Goal: Task Accomplishment & Management: Manage account settings

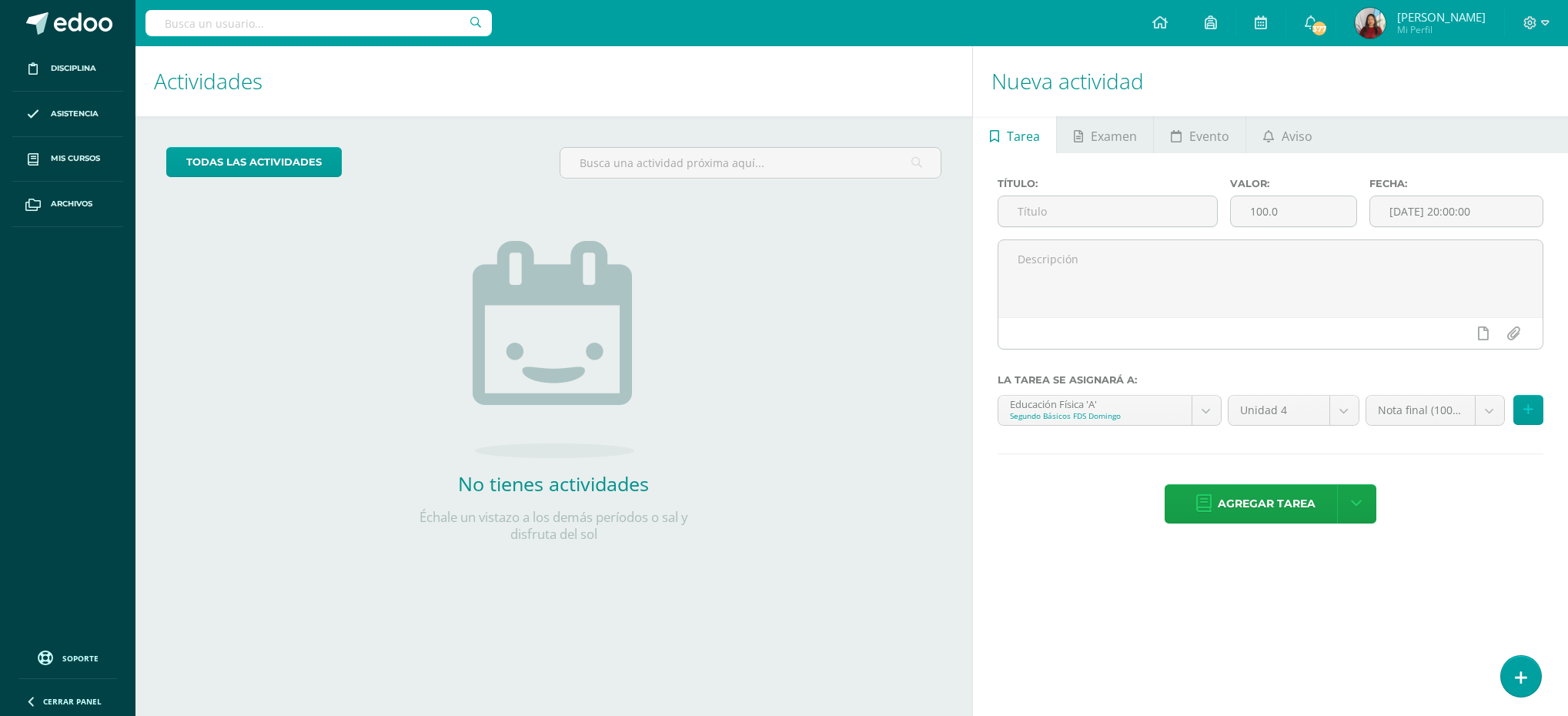
click at [1414, 13] on span "[PERSON_NAME]" at bounding box center [1441, 17] width 88 height 15
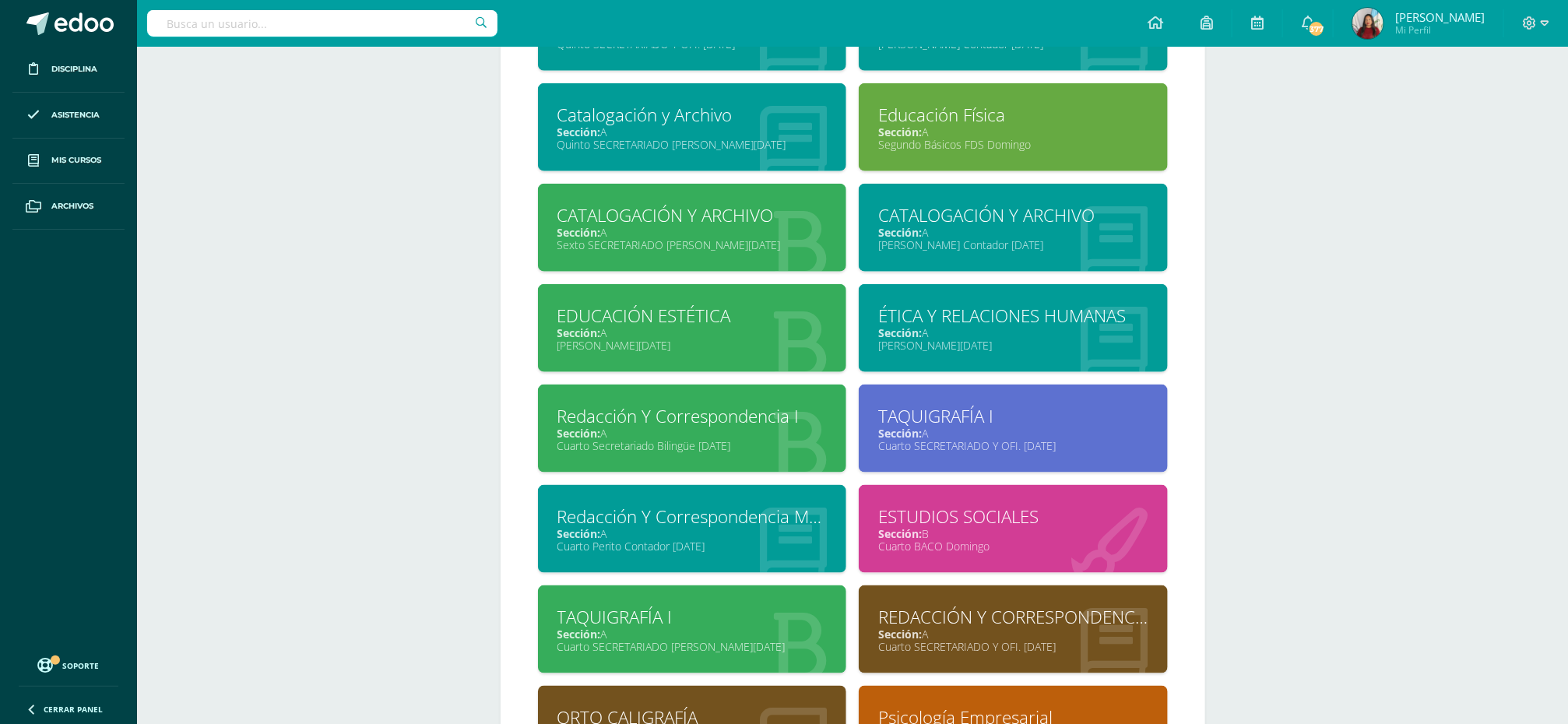
scroll to position [789, 0]
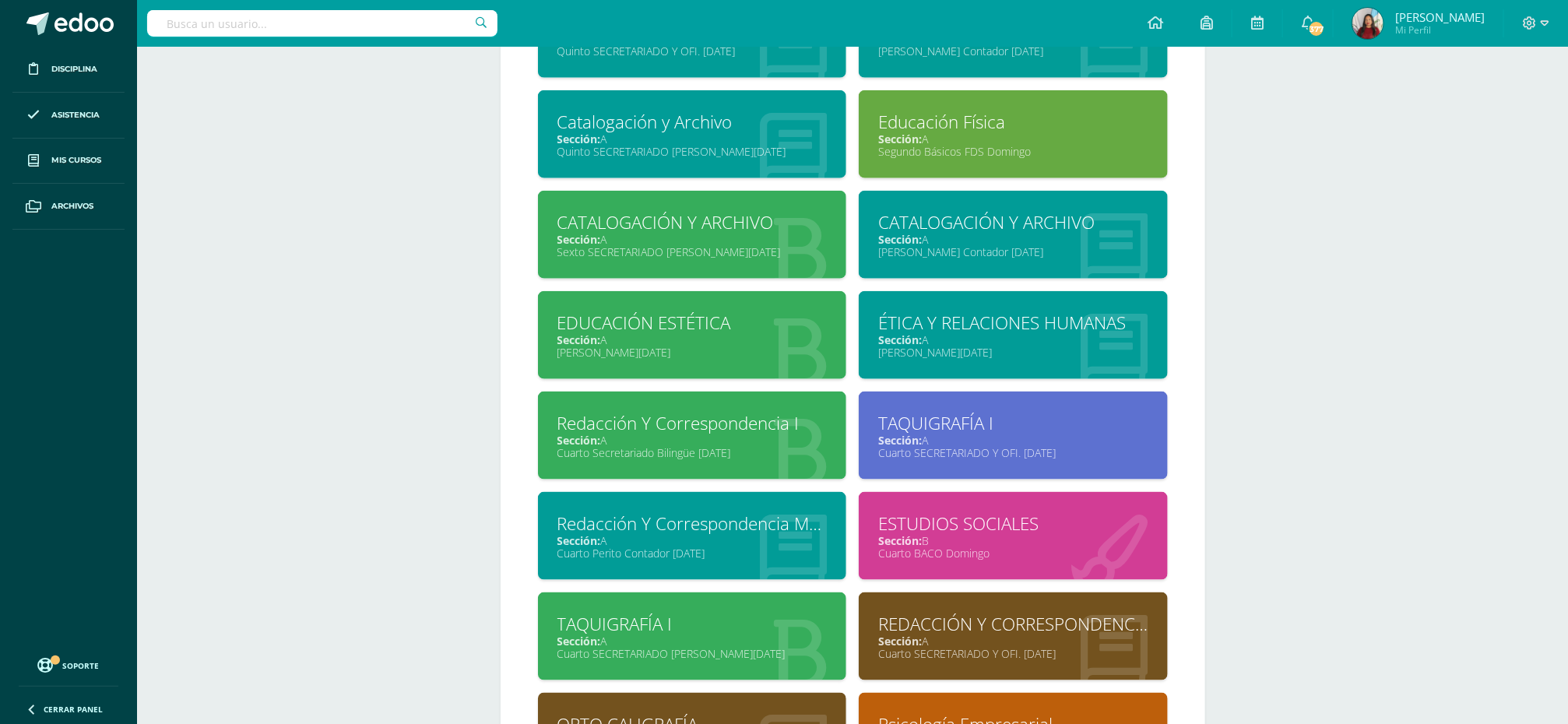
click at [623, 435] on div "Redacción Y Correspondencia I" at bounding box center [692, 423] width 270 height 24
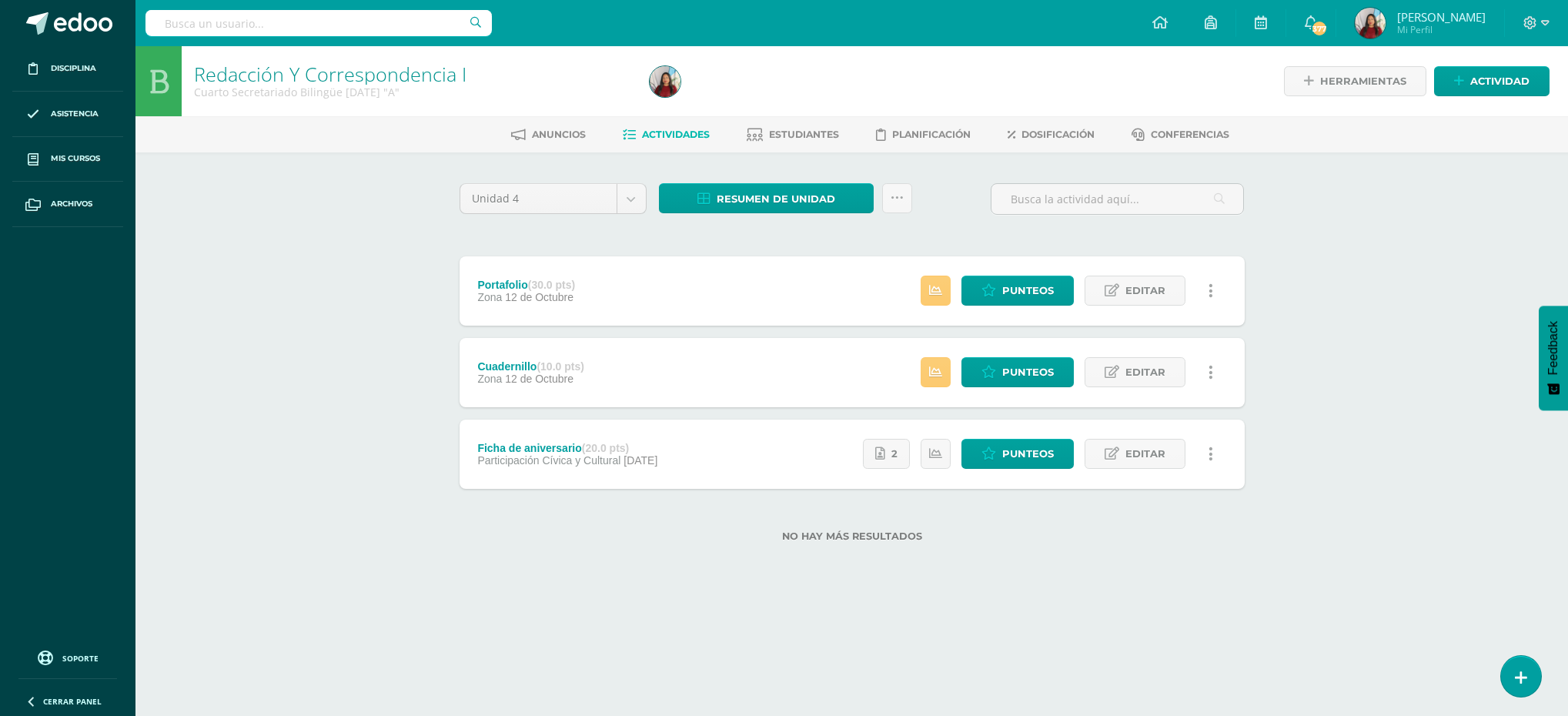
click at [1413, 14] on span "[PERSON_NAME]" at bounding box center [1441, 17] width 88 height 15
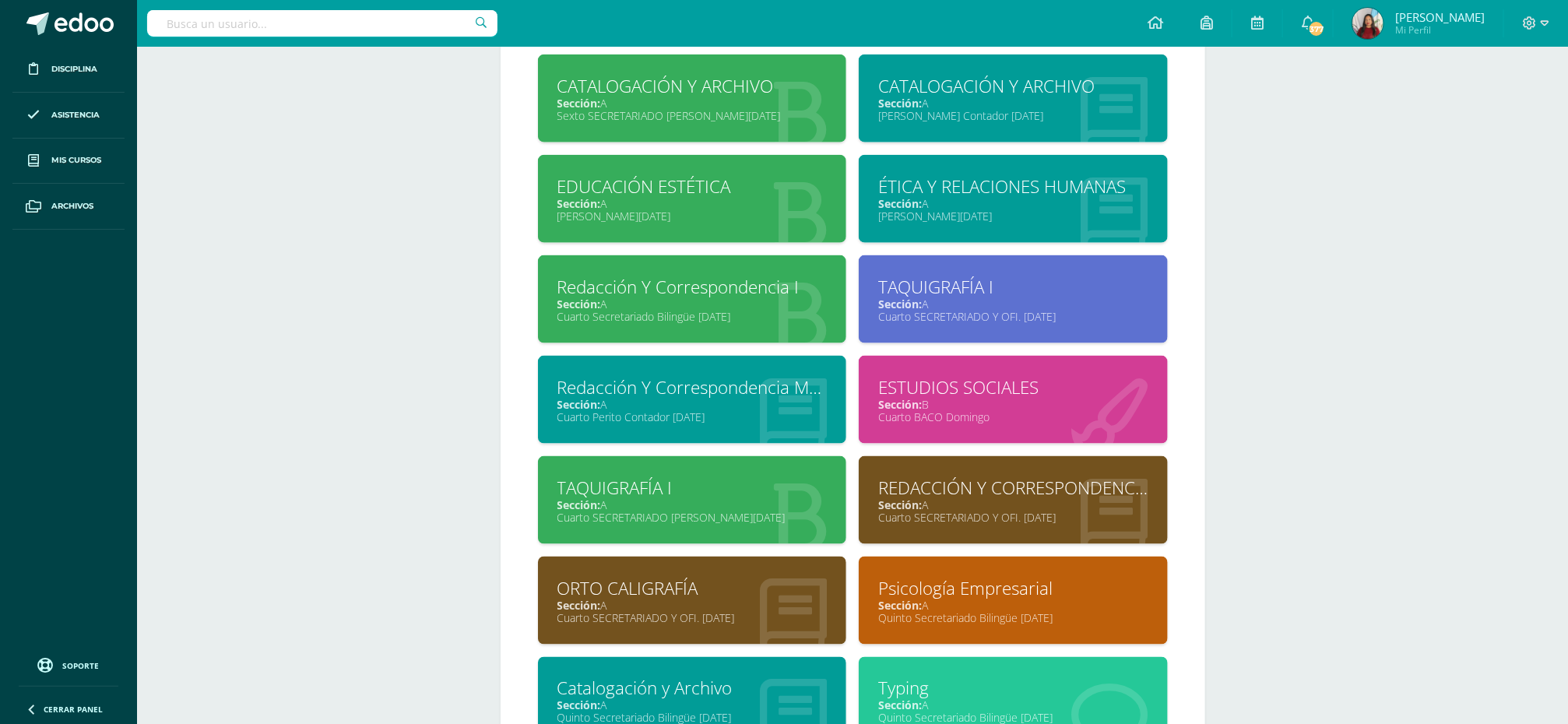
scroll to position [1186, 0]
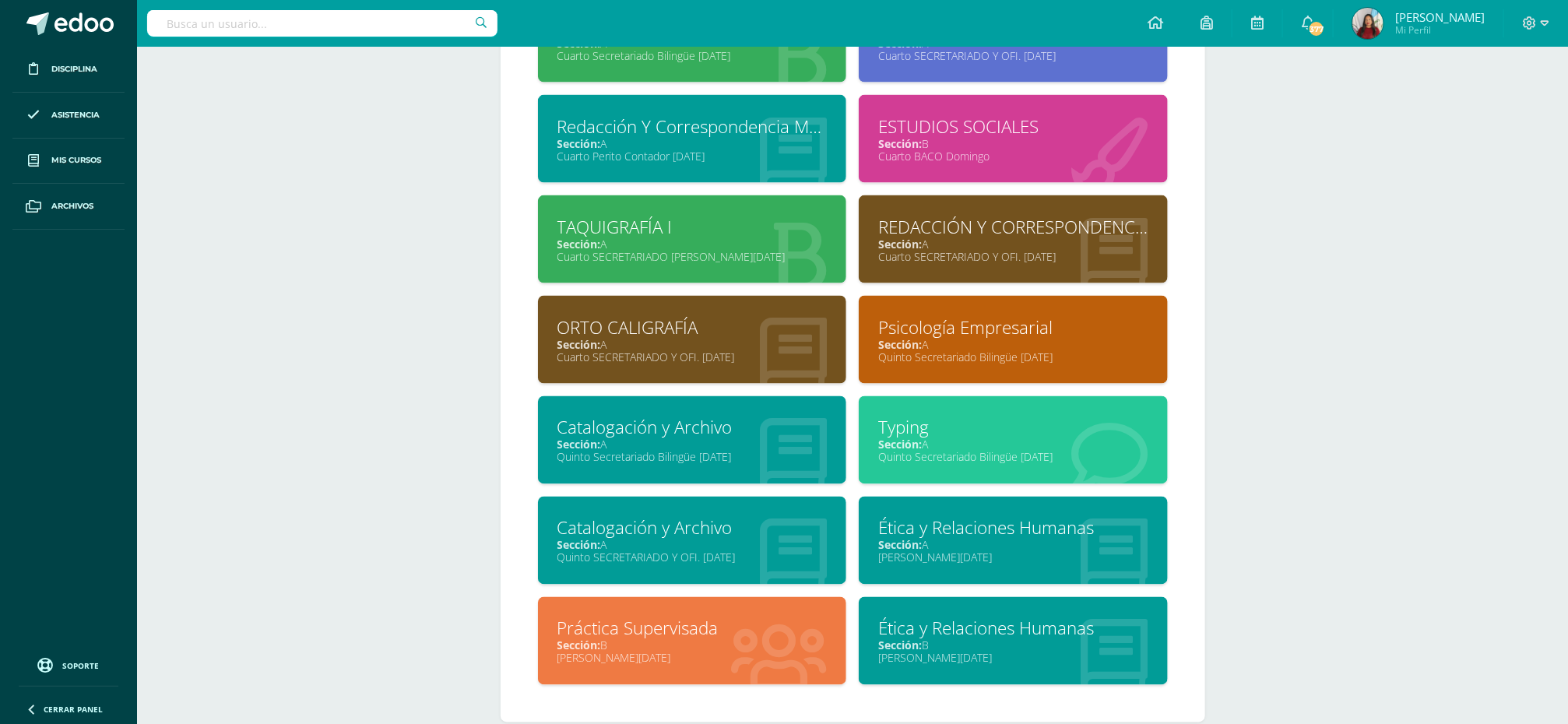
click at [900, 540] on div "Ética y Relaciones Humanas" at bounding box center [1012, 528] width 270 height 24
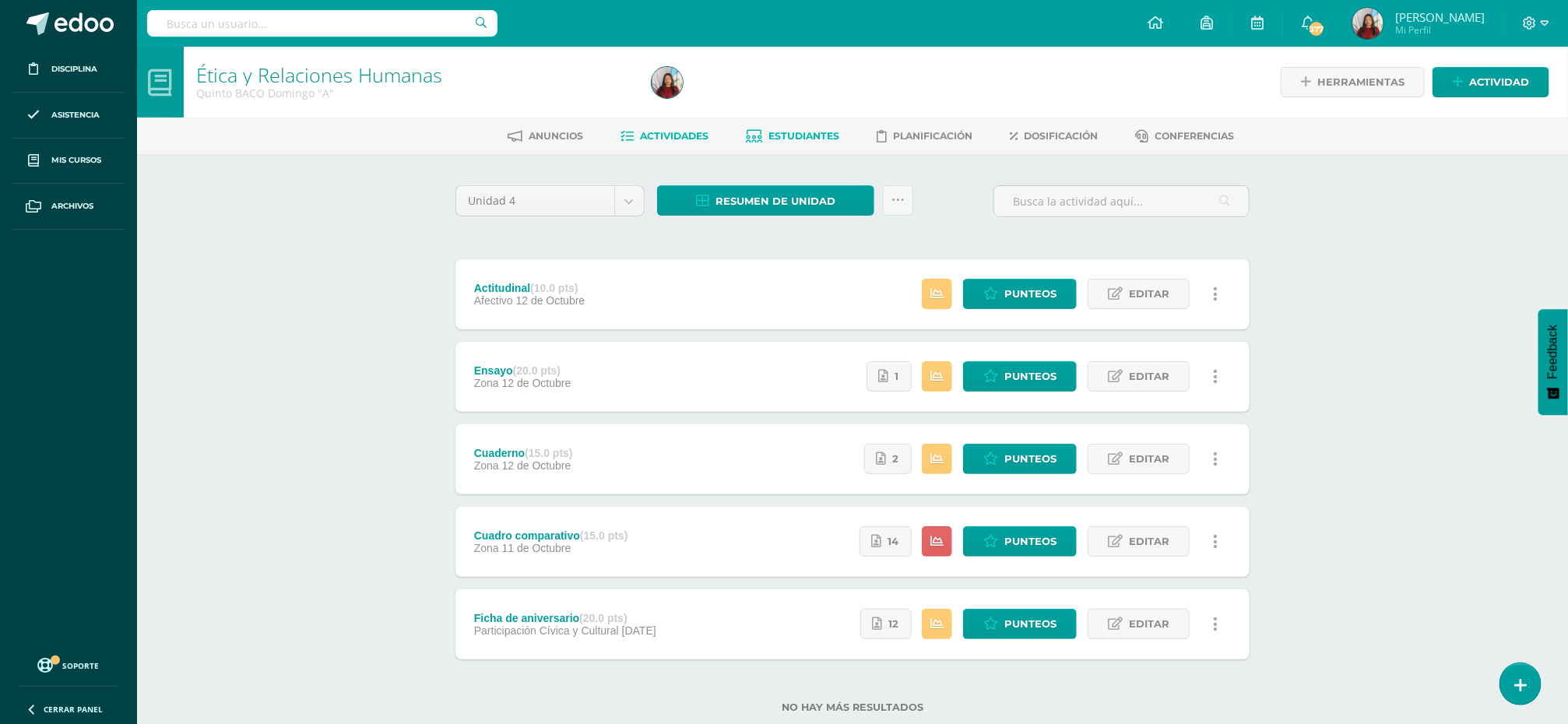
click at [790, 127] on link "Estudiantes" at bounding box center [793, 135] width 93 height 25
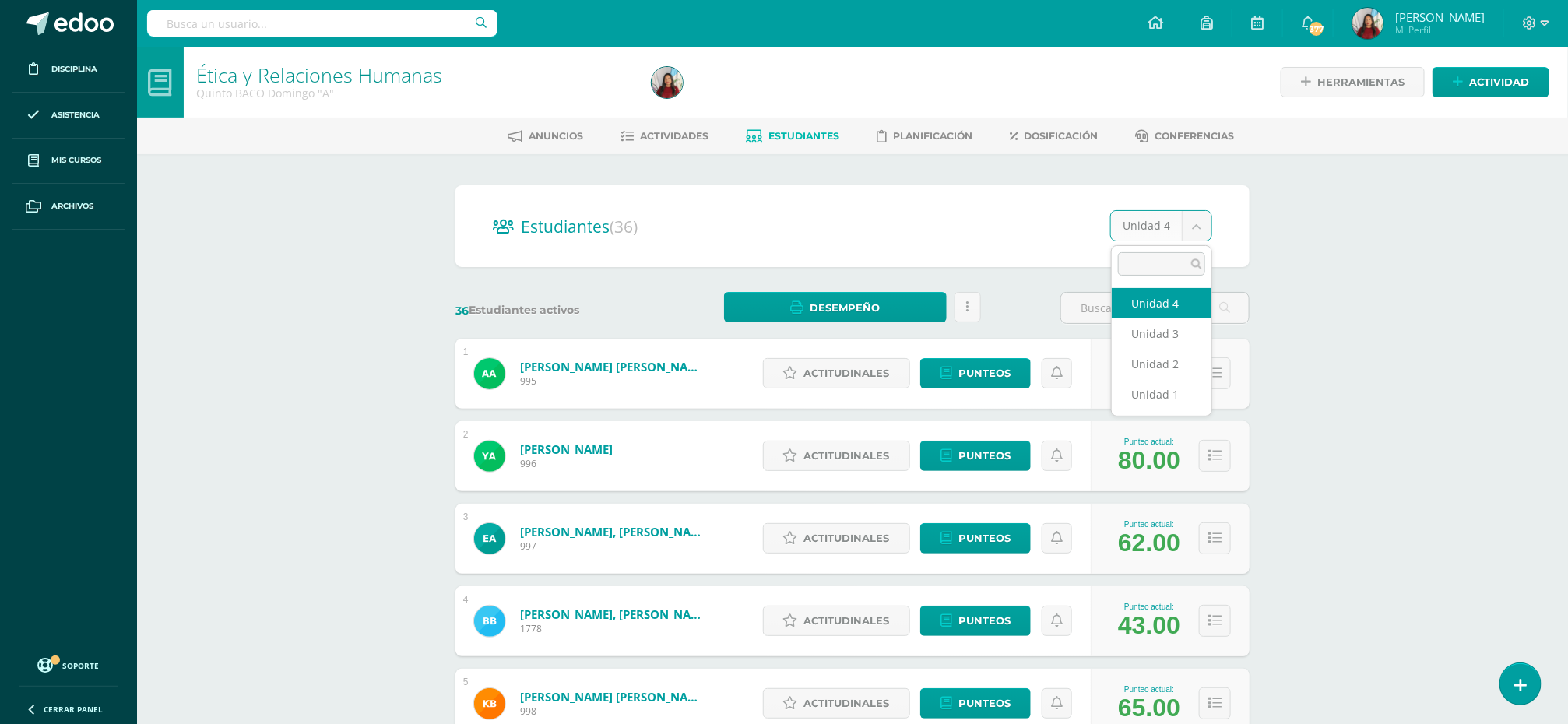
click at [1197, 224] on body "Disciplina Asistencia Mis cursos Archivos Soporte Ayuda Reportar un problema Ce…" at bounding box center [784, 625] width 1568 height 1249
click at [1385, 250] on body "Disciplina Asistencia Mis cursos Archivos Soporte Ayuda Reportar un problema Ce…" at bounding box center [784, 625] width 1568 height 1249
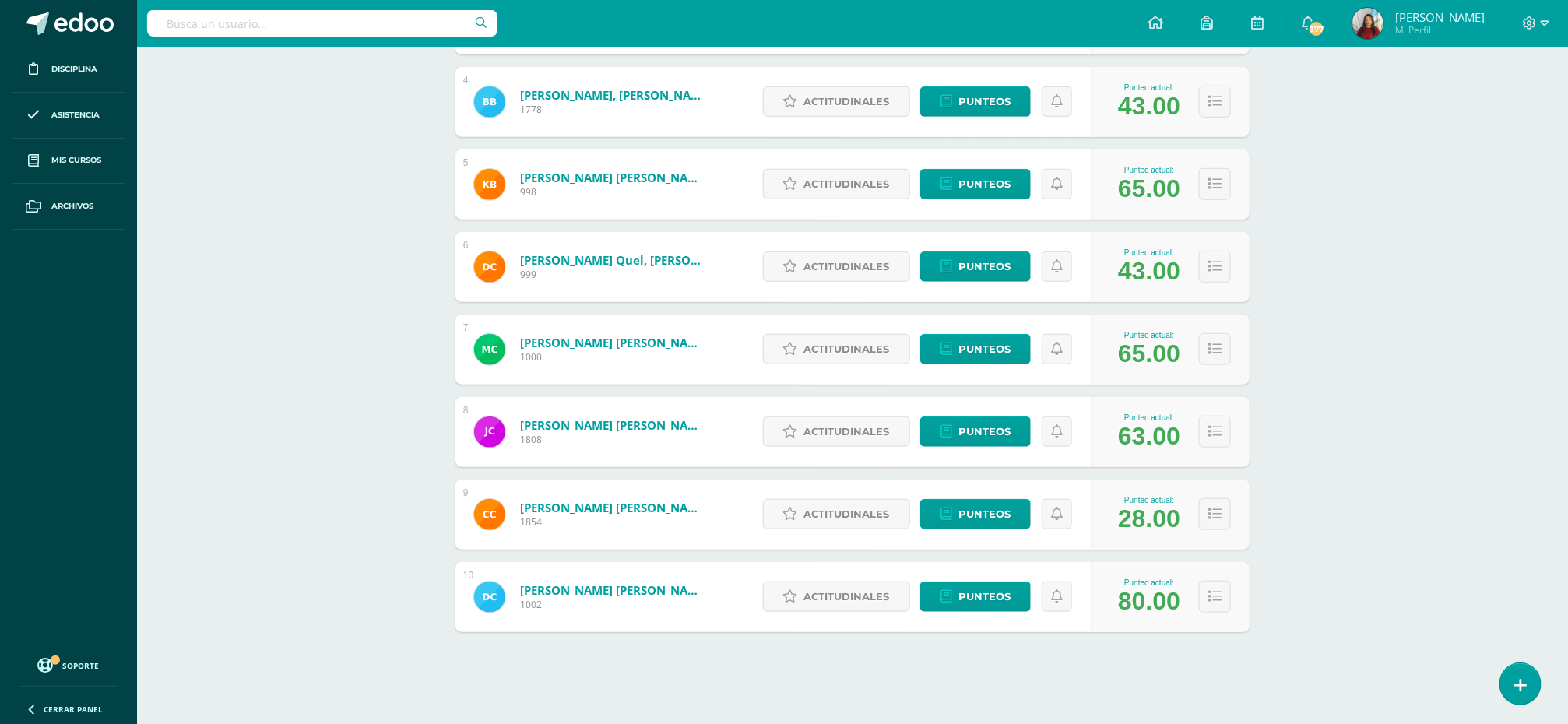
scroll to position [526, 0]
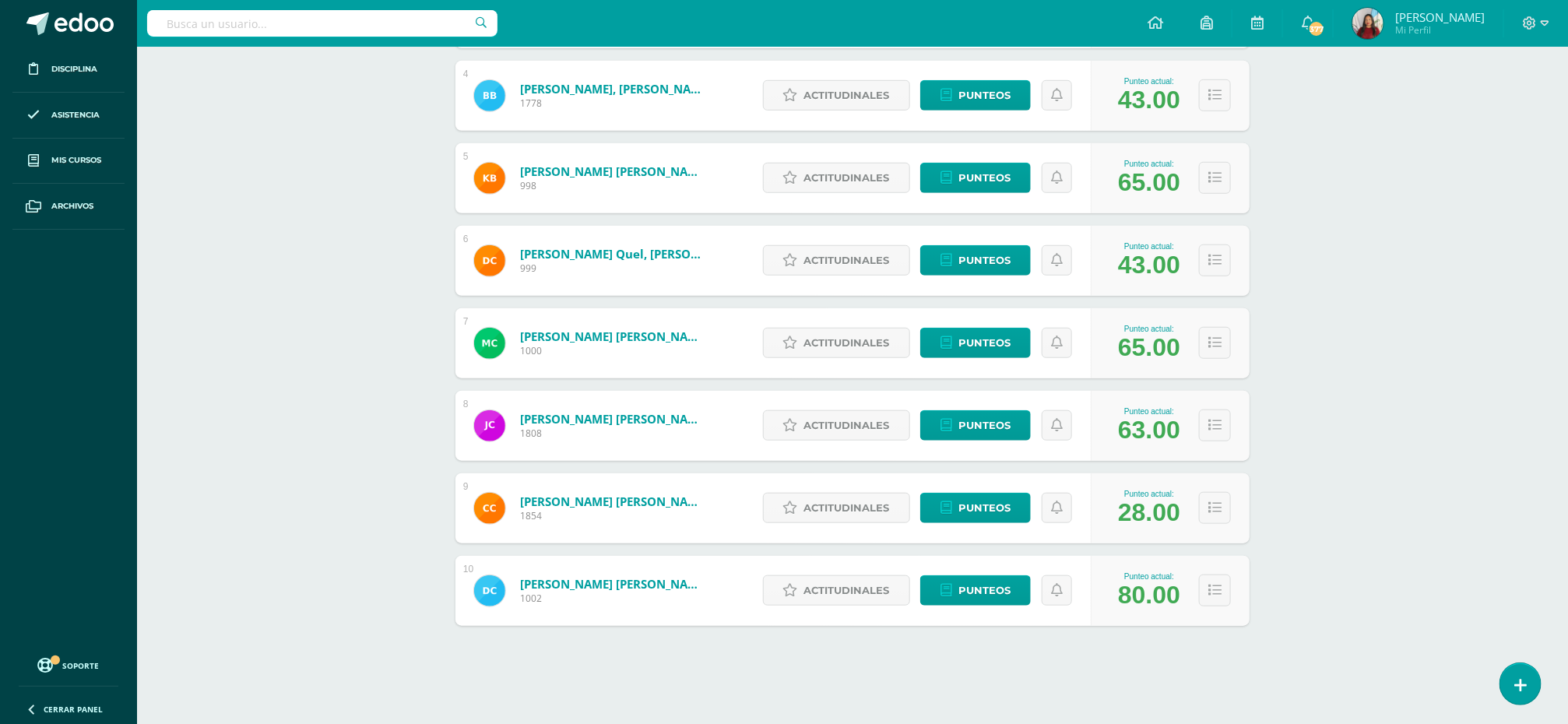
click at [1334, 583] on div "Ética y Relaciones Humanas Quinto BACO Domingo "A" Herramientas Detalle de asis…" at bounding box center [852, 122] width 1431 height 1202
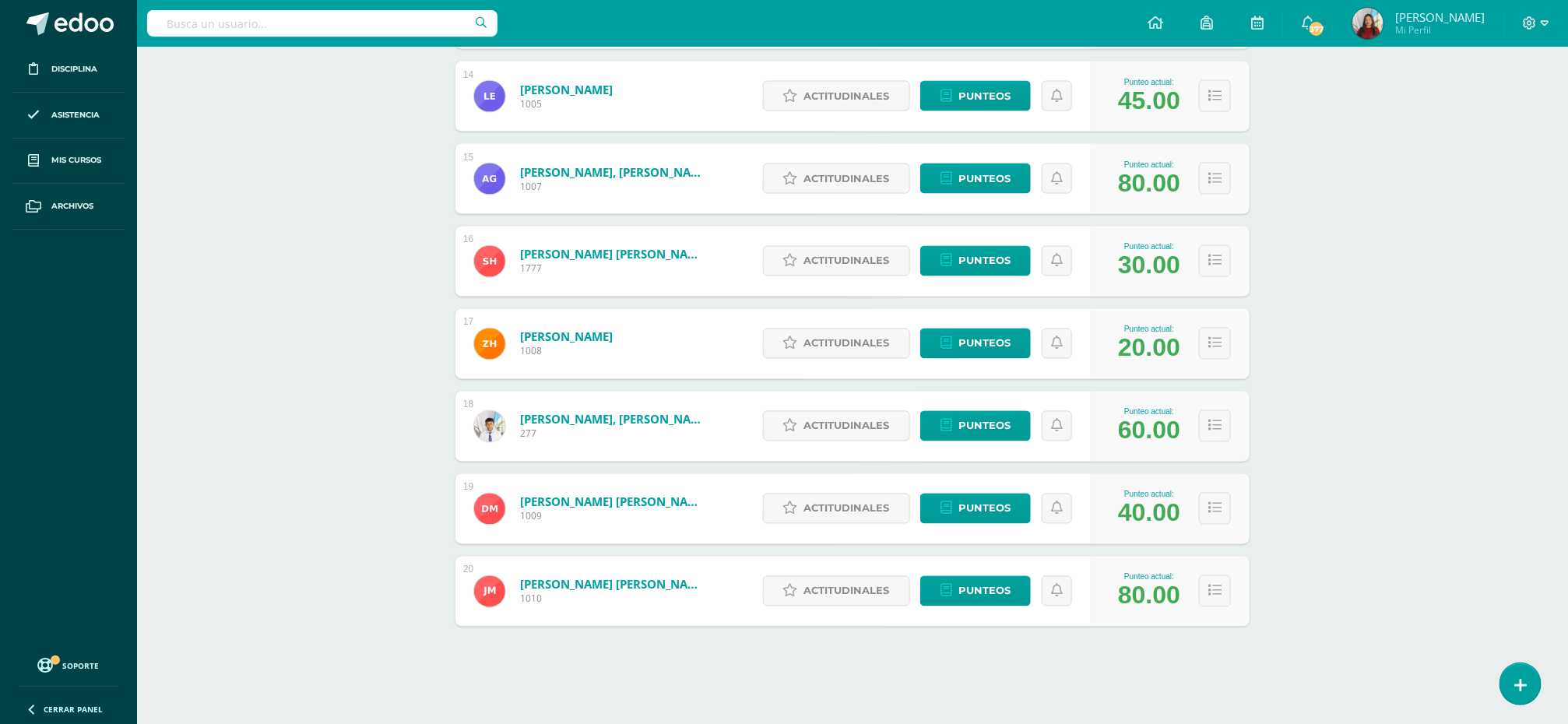
scroll to position [1351, 0]
click at [983, 99] on span "Punteos" at bounding box center [984, 95] width 52 height 29
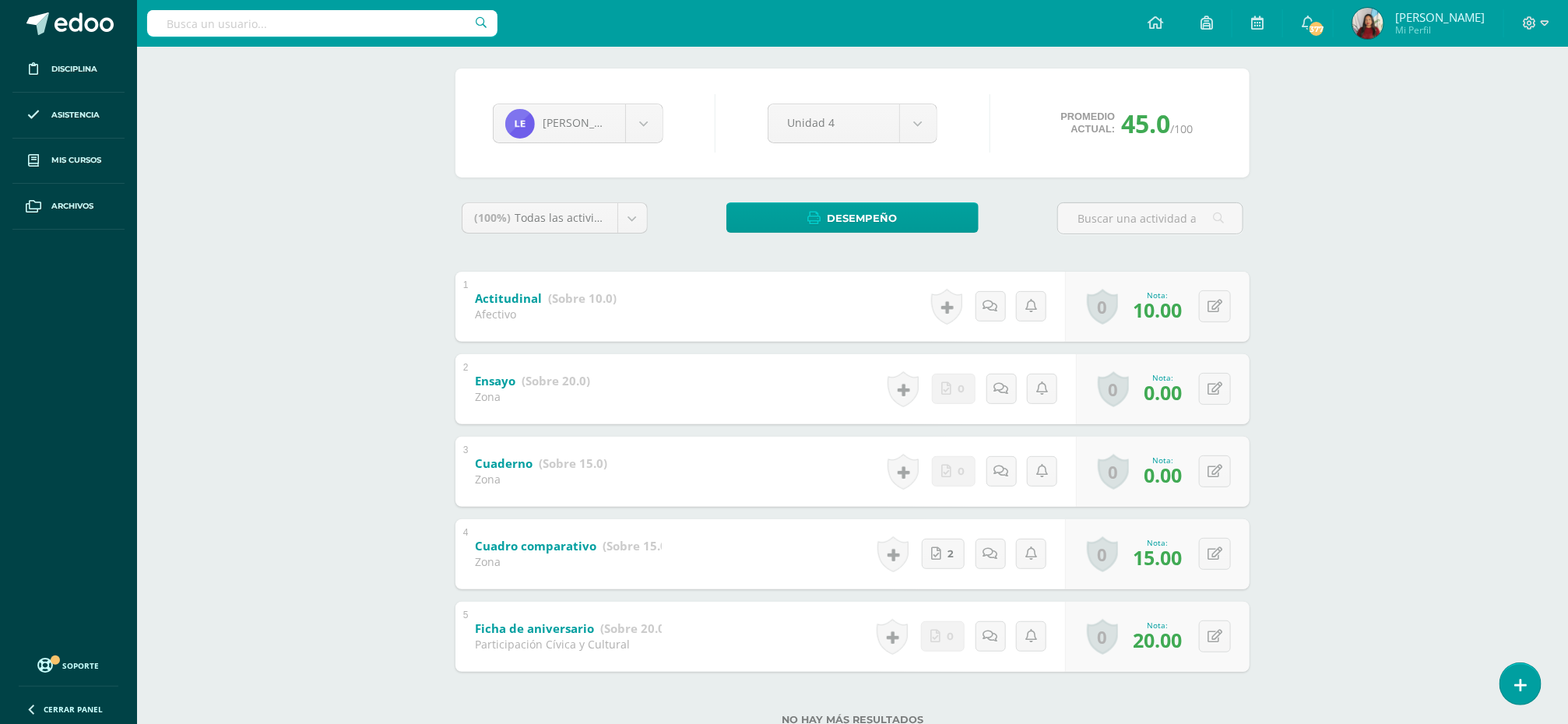
scroll to position [169, 0]
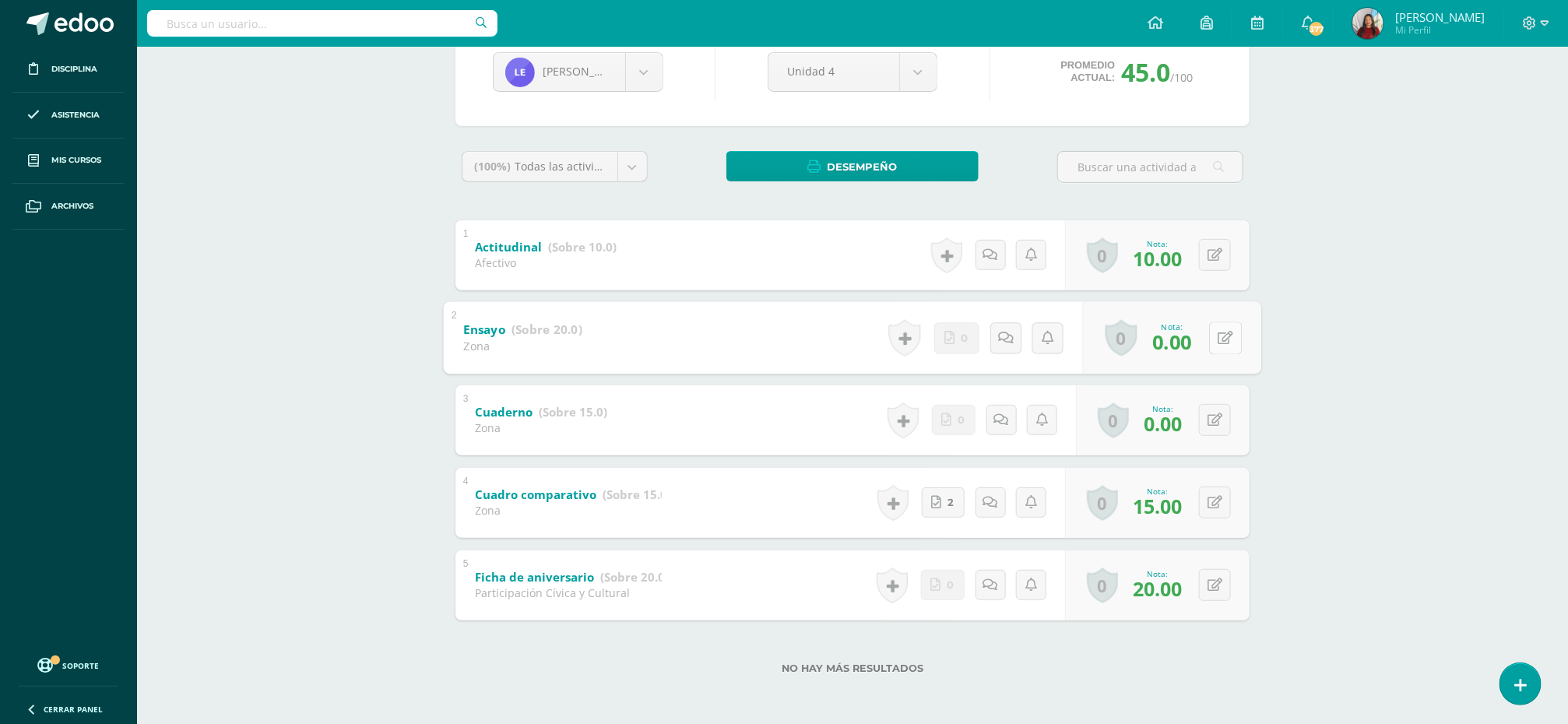
click at [1210, 336] on button at bounding box center [1225, 338] width 33 height 33
type input "14"
click at [1189, 341] on icon at bounding box center [1184, 342] width 14 height 13
click at [1215, 423] on button at bounding box center [1215, 419] width 32 height 32
type input "13"
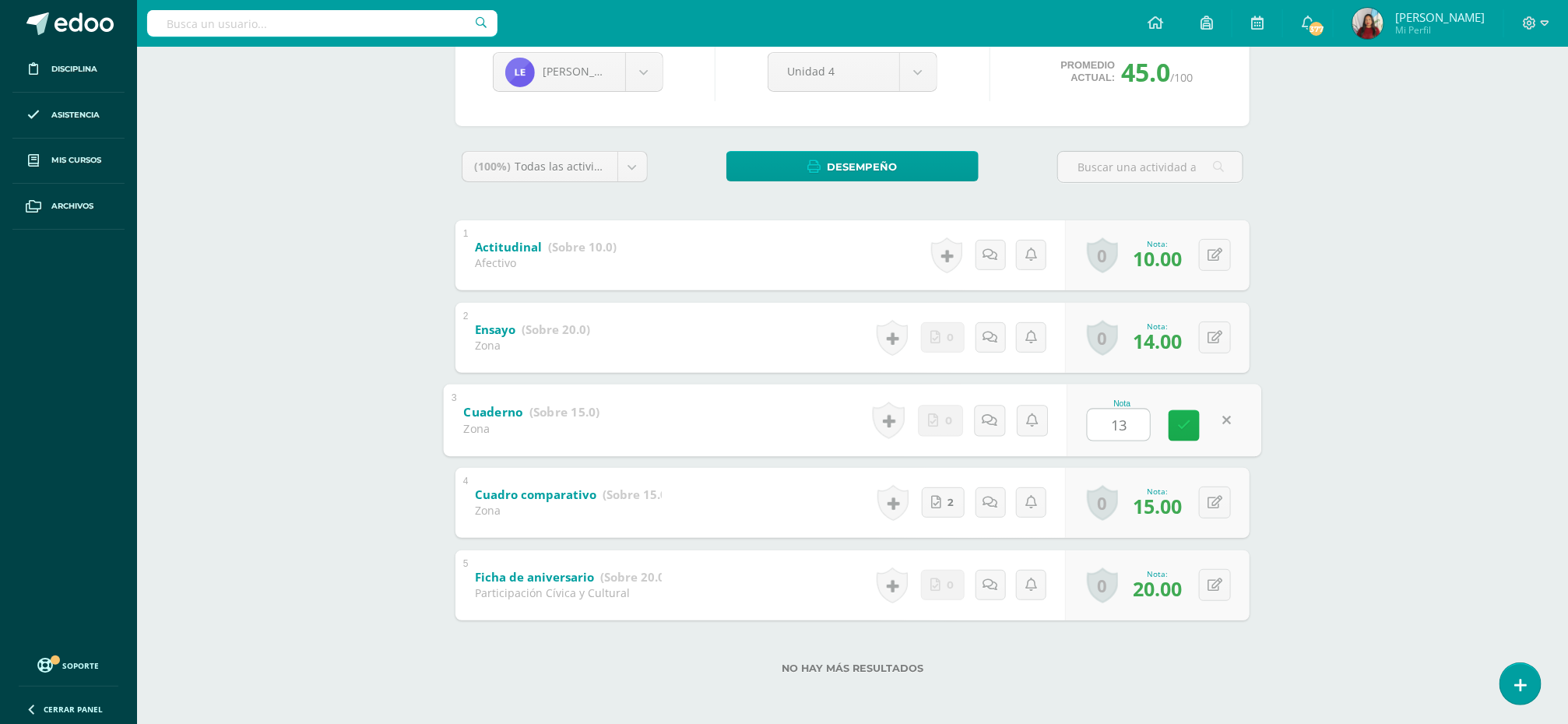
click at [1187, 422] on icon at bounding box center [1184, 425] width 14 height 13
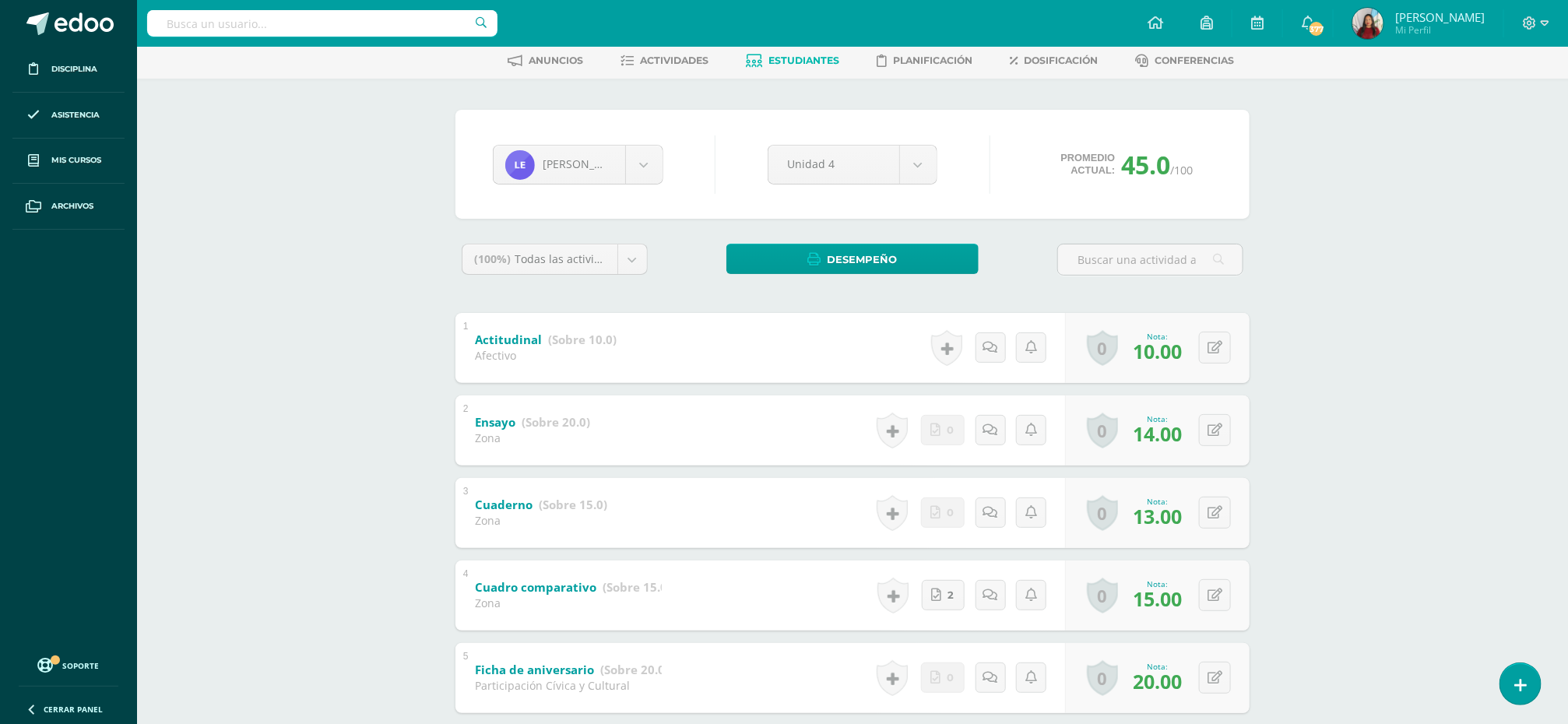
scroll to position [0, 0]
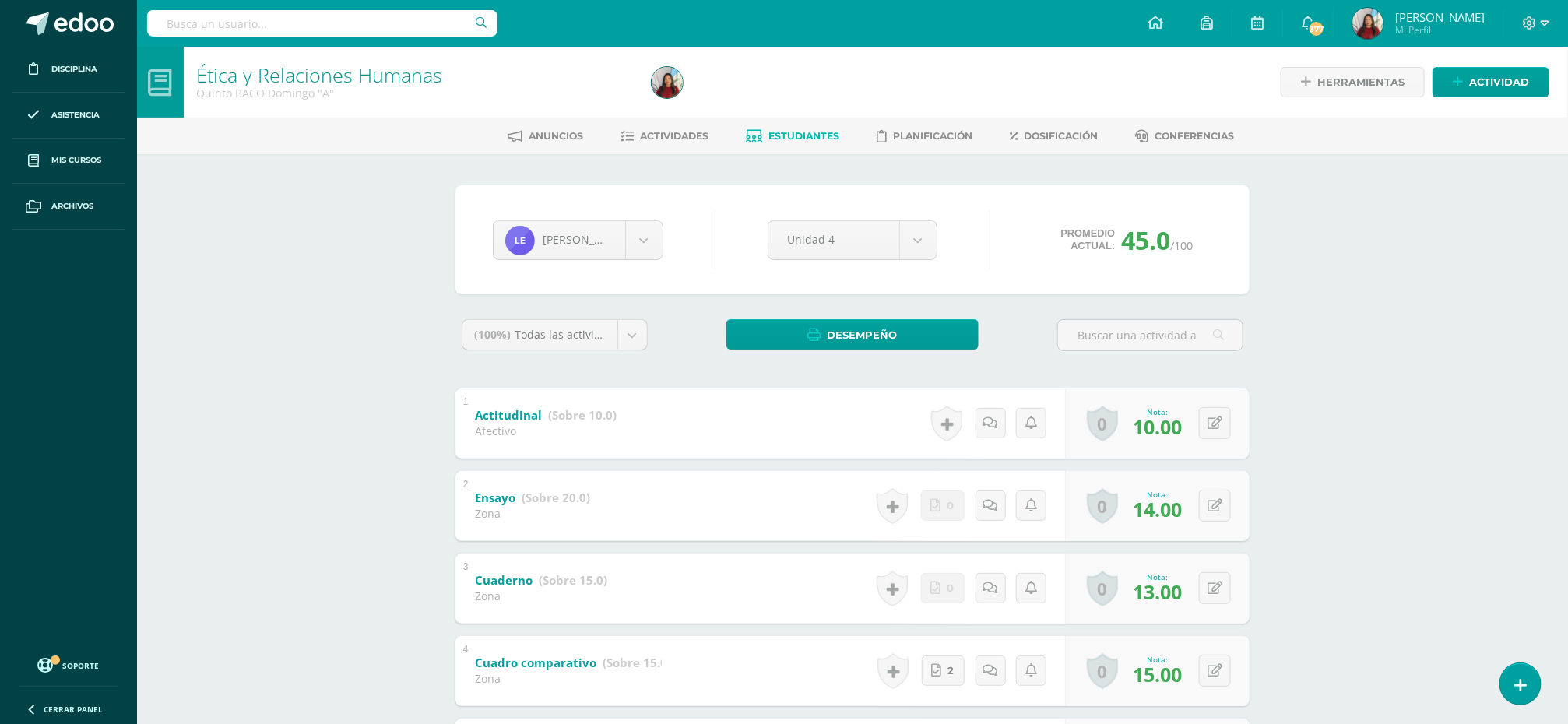
click at [781, 134] on span "Estudiantes" at bounding box center [804, 136] width 71 height 12
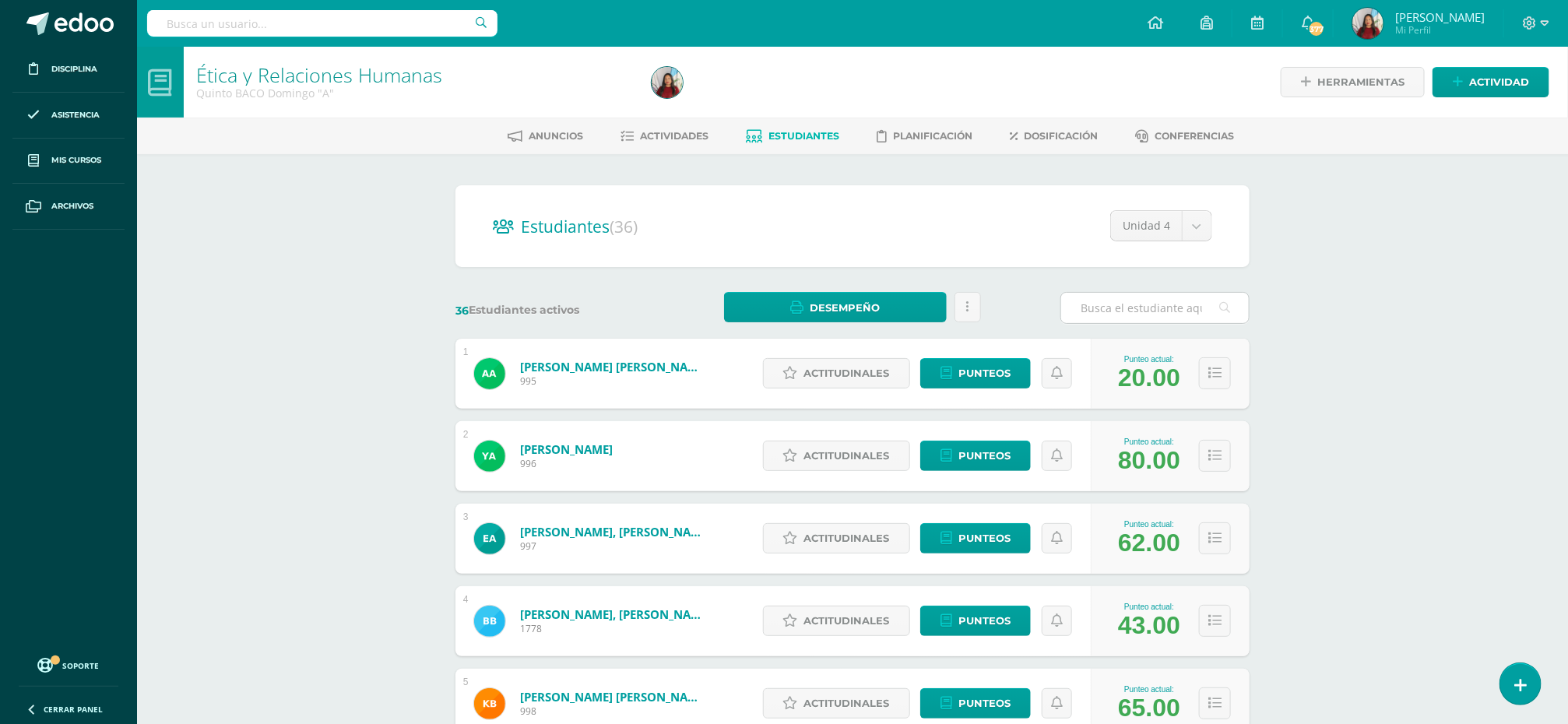
click at [1126, 310] on input "text" at bounding box center [1155, 307] width 188 height 30
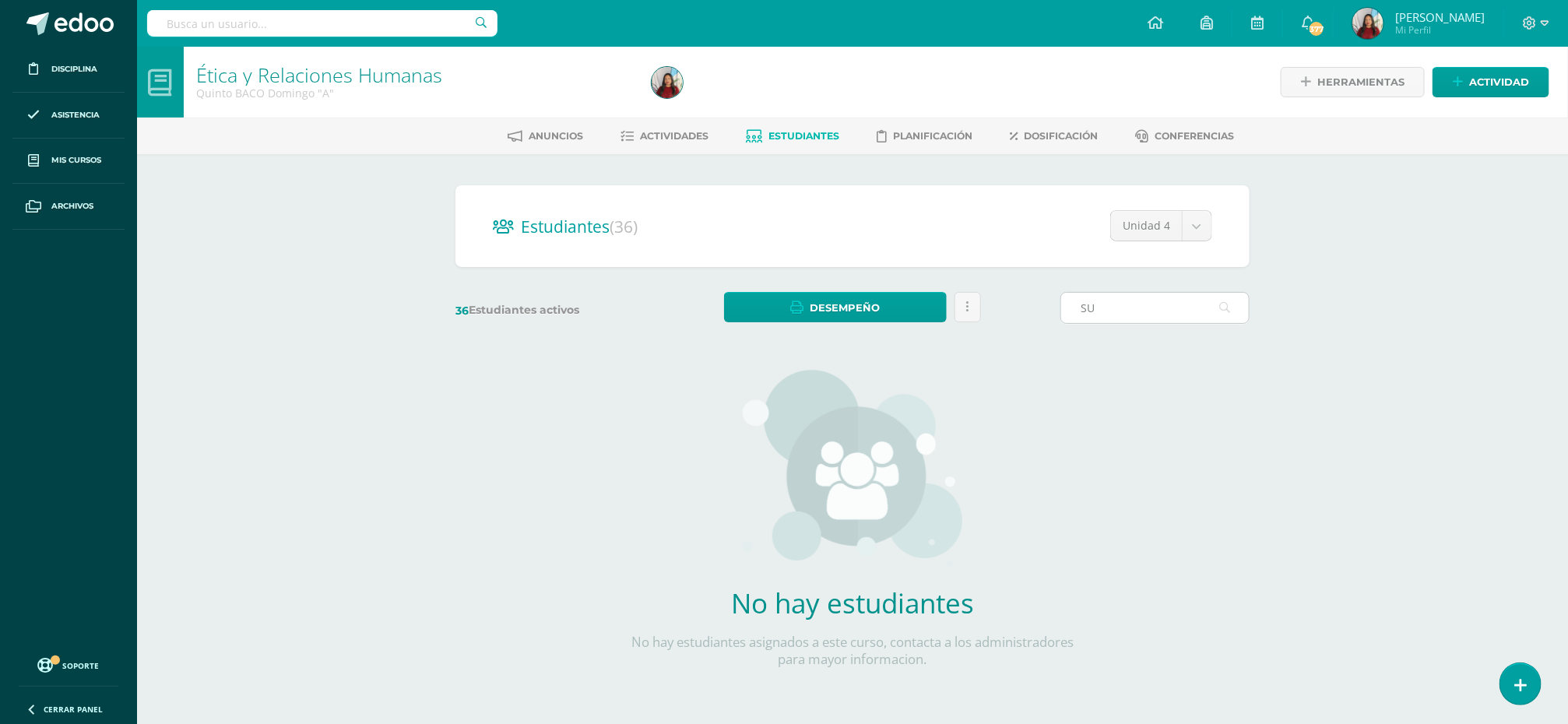
type input "S"
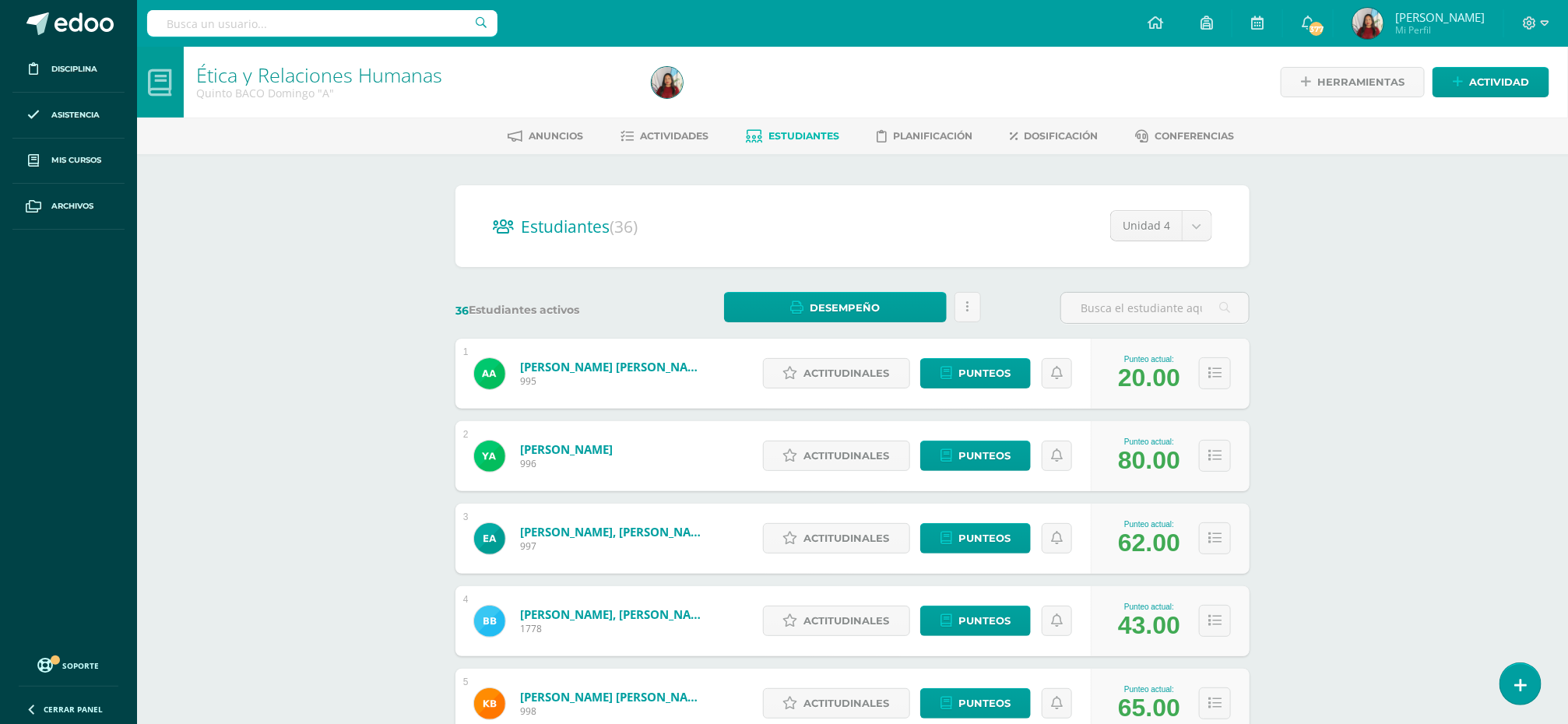
click at [1418, 15] on span "[PERSON_NAME]" at bounding box center [1439, 17] width 89 height 15
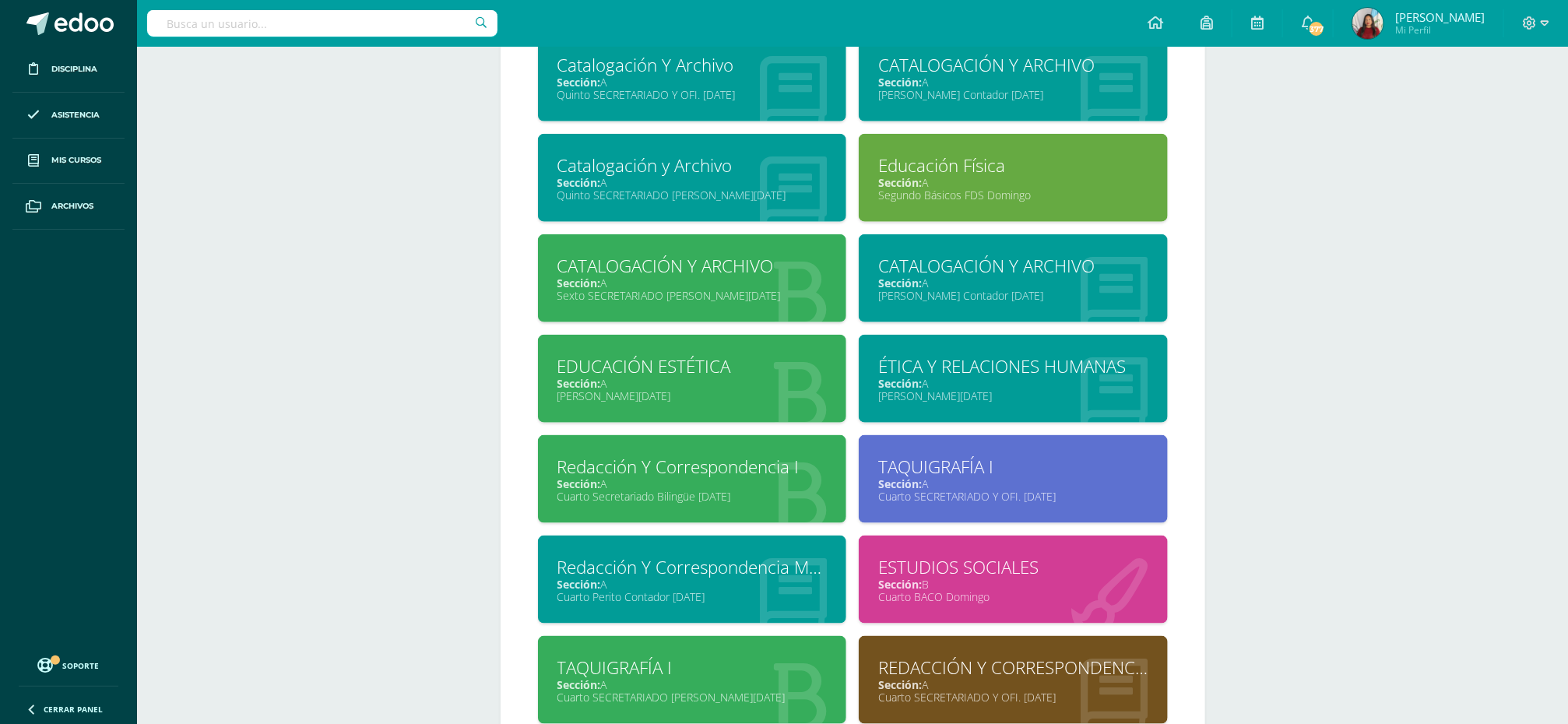
scroll to position [762, 0]
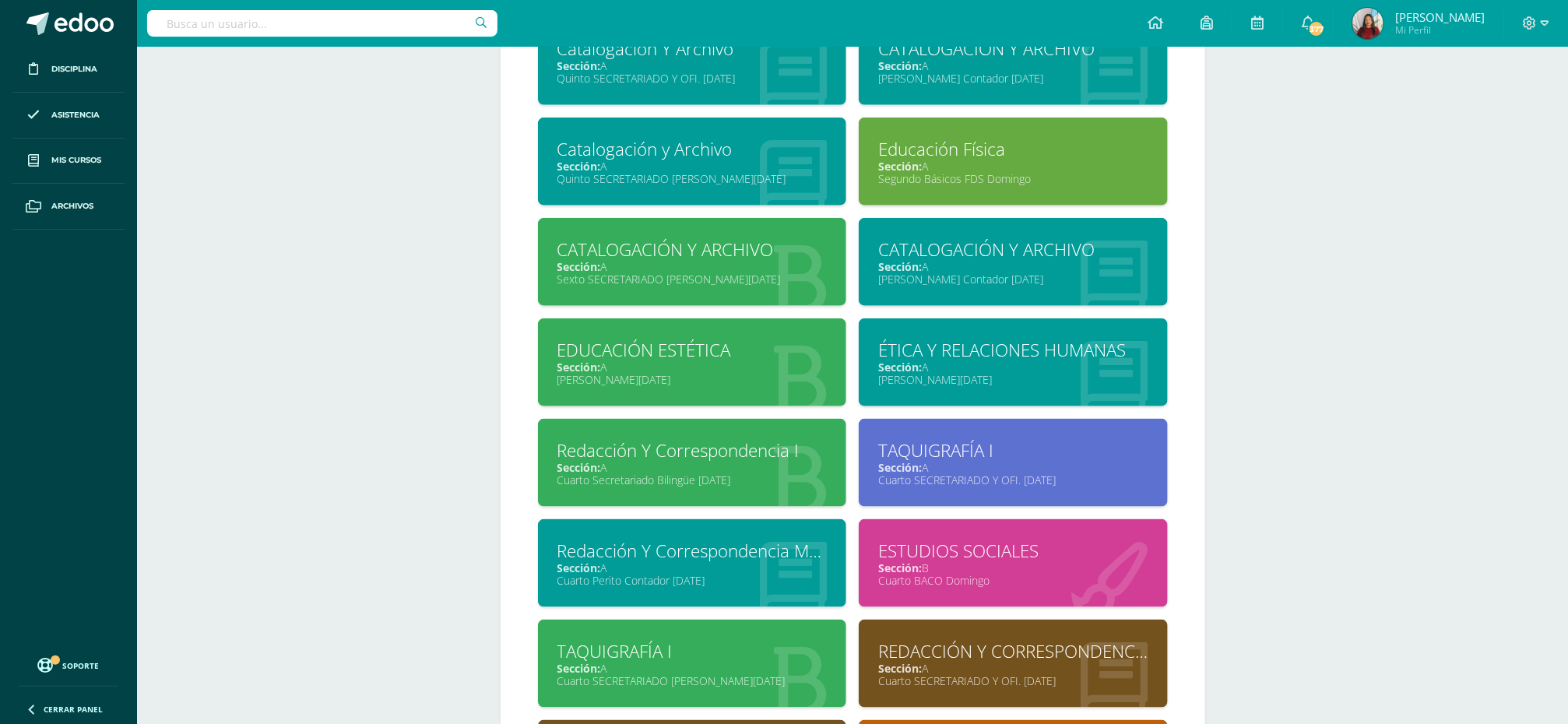
click at [643, 455] on div "Redacción Y Correspondencia I" at bounding box center [692, 450] width 270 height 24
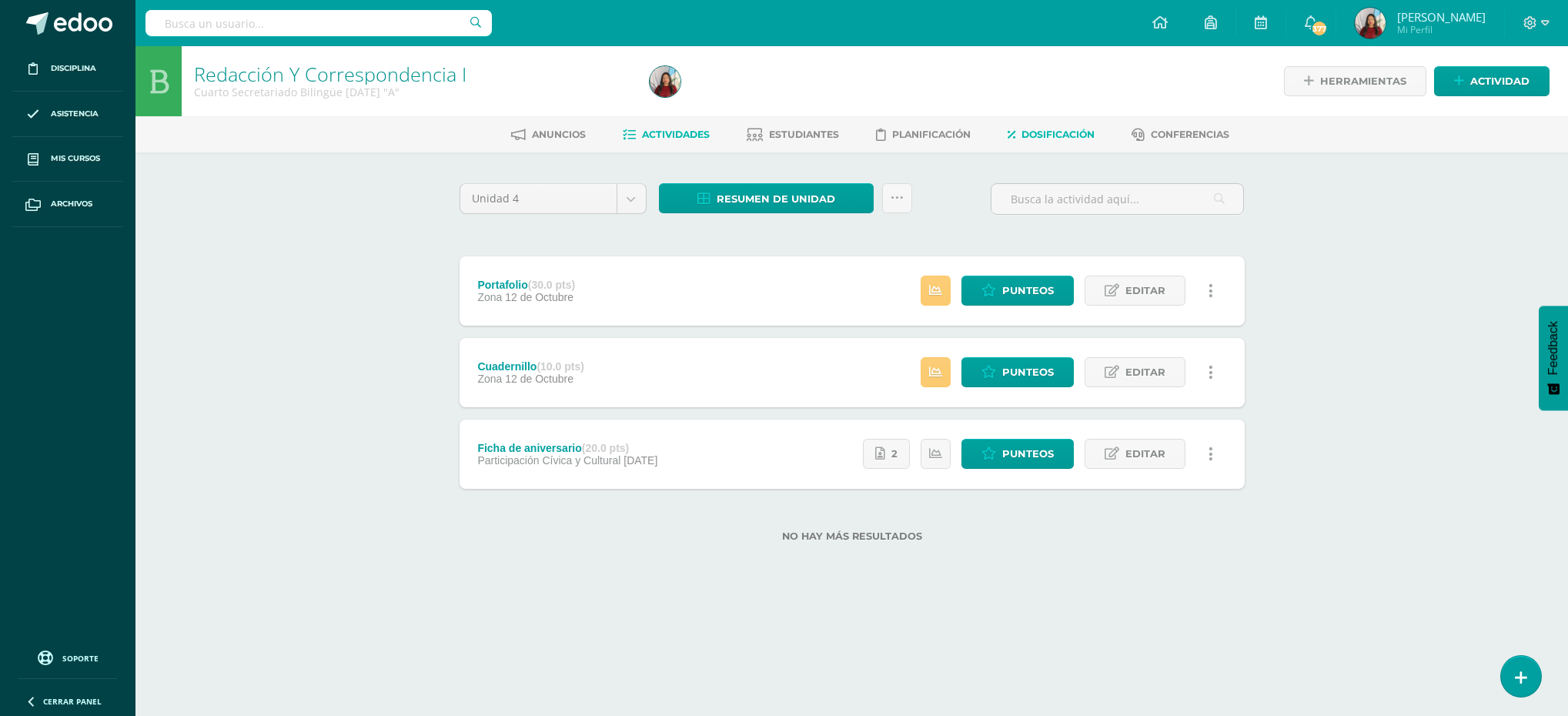
click at [1051, 129] on span "Dosificación" at bounding box center [1058, 135] width 73 height 12
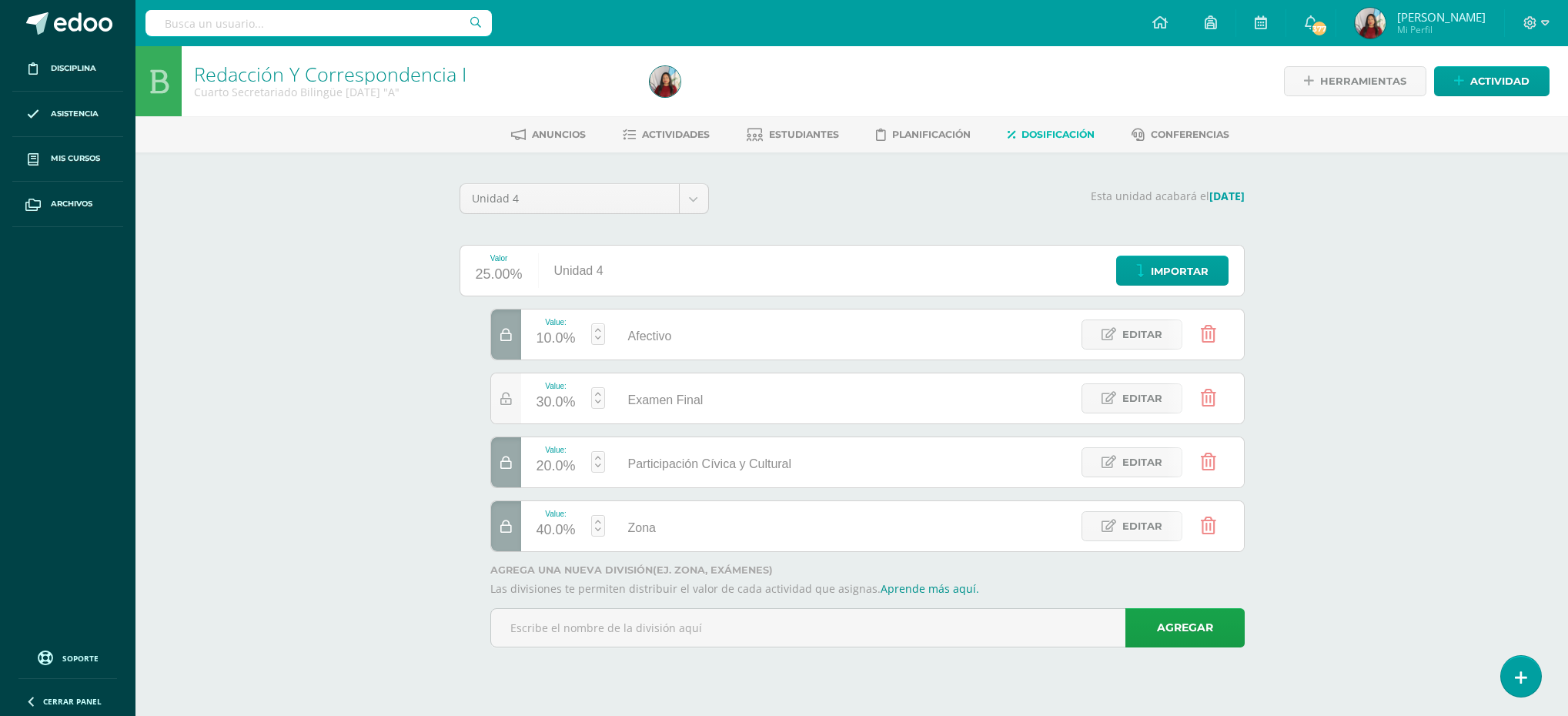
click at [502, 533] on icon at bounding box center [506, 526] width 12 height 13
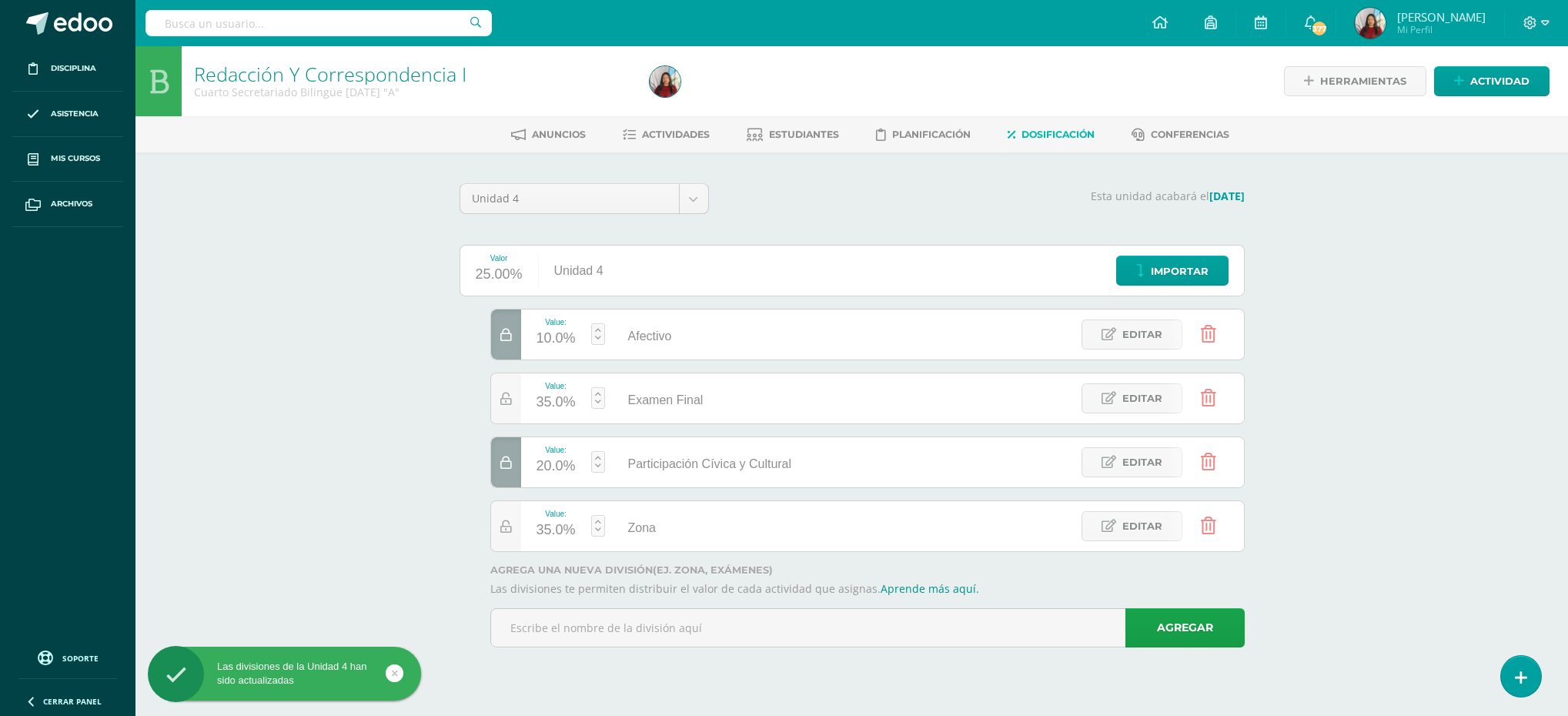
click at [508, 465] on icon at bounding box center [506, 463] width 12 height 13
click at [515, 339] on div at bounding box center [505, 334] width 30 height 50
click at [599, 529] on link at bounding box center [598, 525] width 14 height 21
type input "50"
click at [670, 486] on link "Guardar" at bounding box center [680, 487] width 105 height 20
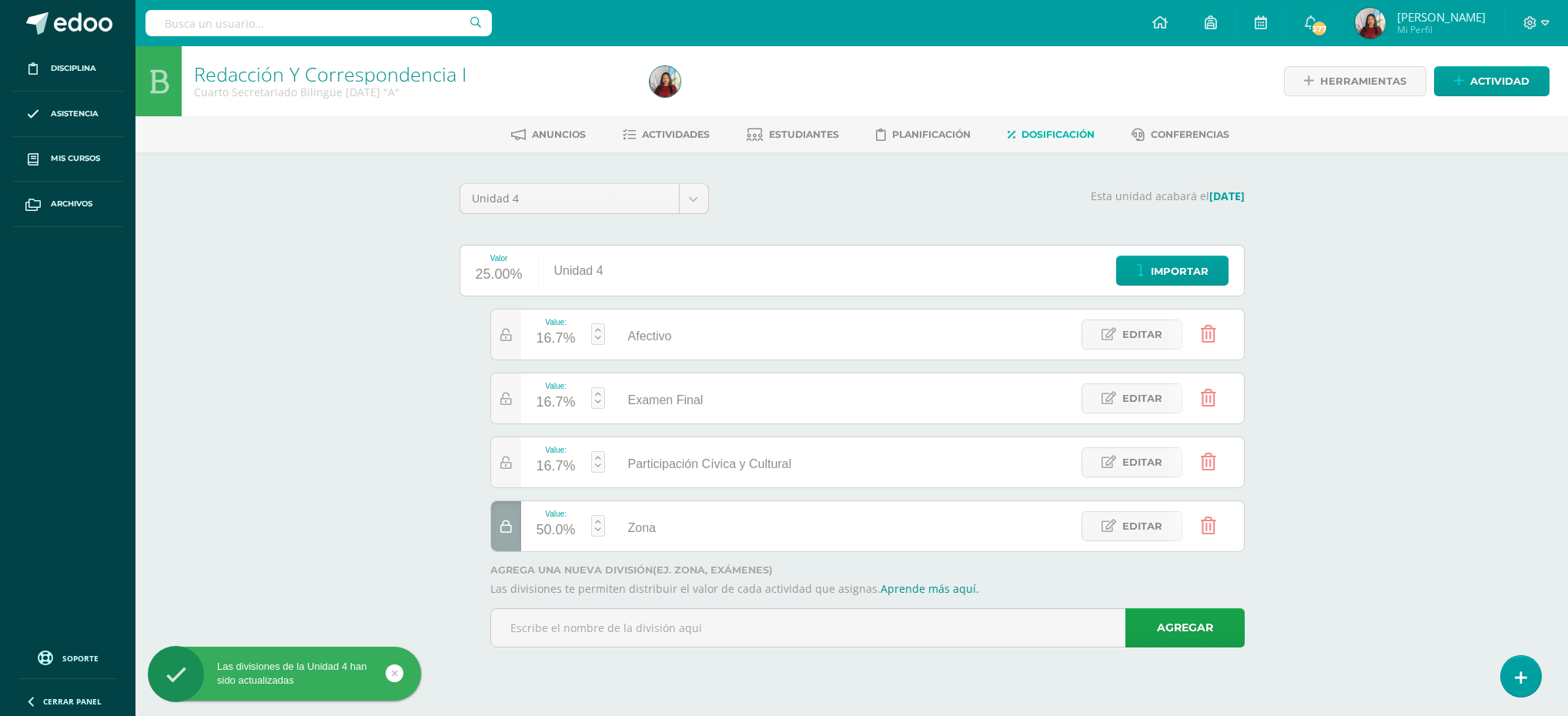
click at [590, 458] on div "Value: 16.7%" at bounding box center [556, 462] width 70 height 50
click at [596, 464] on link at bounding box center [598, 461] width 14 height 21
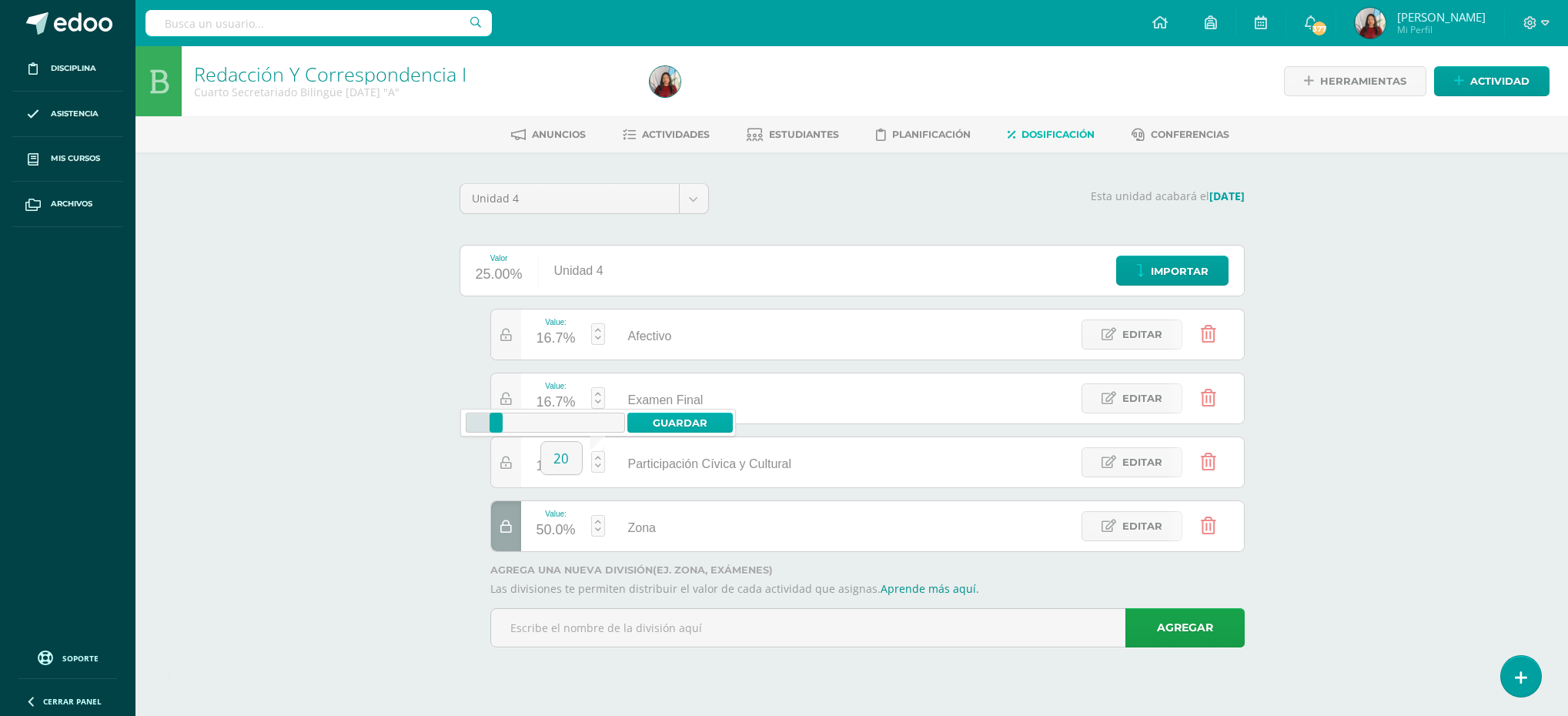
click at [665, 415] on link "Guardar" at bounding box center [680, 423] width 105 height 20
type input "20"
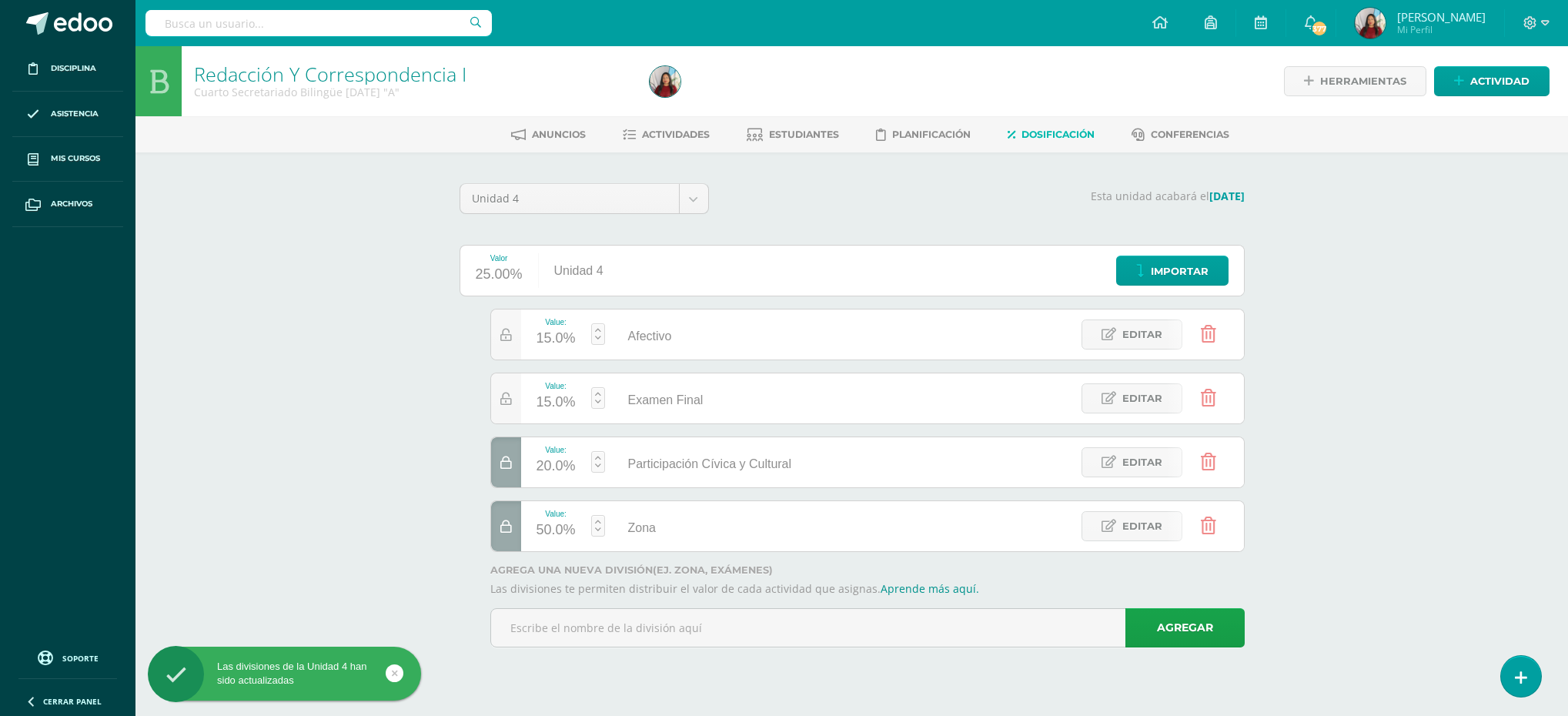
click at [594, 393] on link at bounding box center [598, 397] width 14 height 21
click at [665, 363] on link "Guardar" at bounding box center [680, 358] width 105 height 20
type input "20"
click at [670, 129] on span "Actividades" at bounding box center [676, 135] width 68 height 12
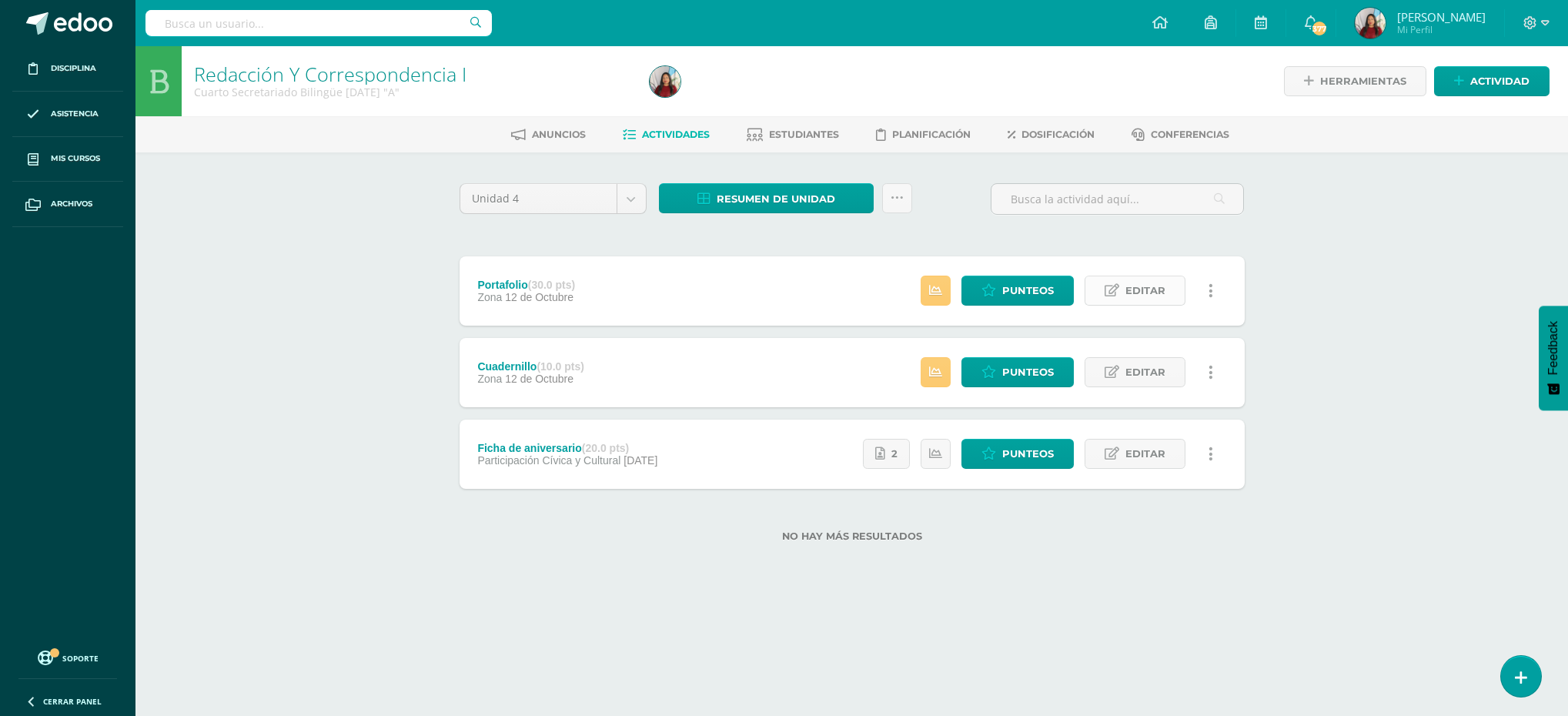
click at [1139, 280] on span "Editar" at bounding box center [1145, 291] width 40 height 29
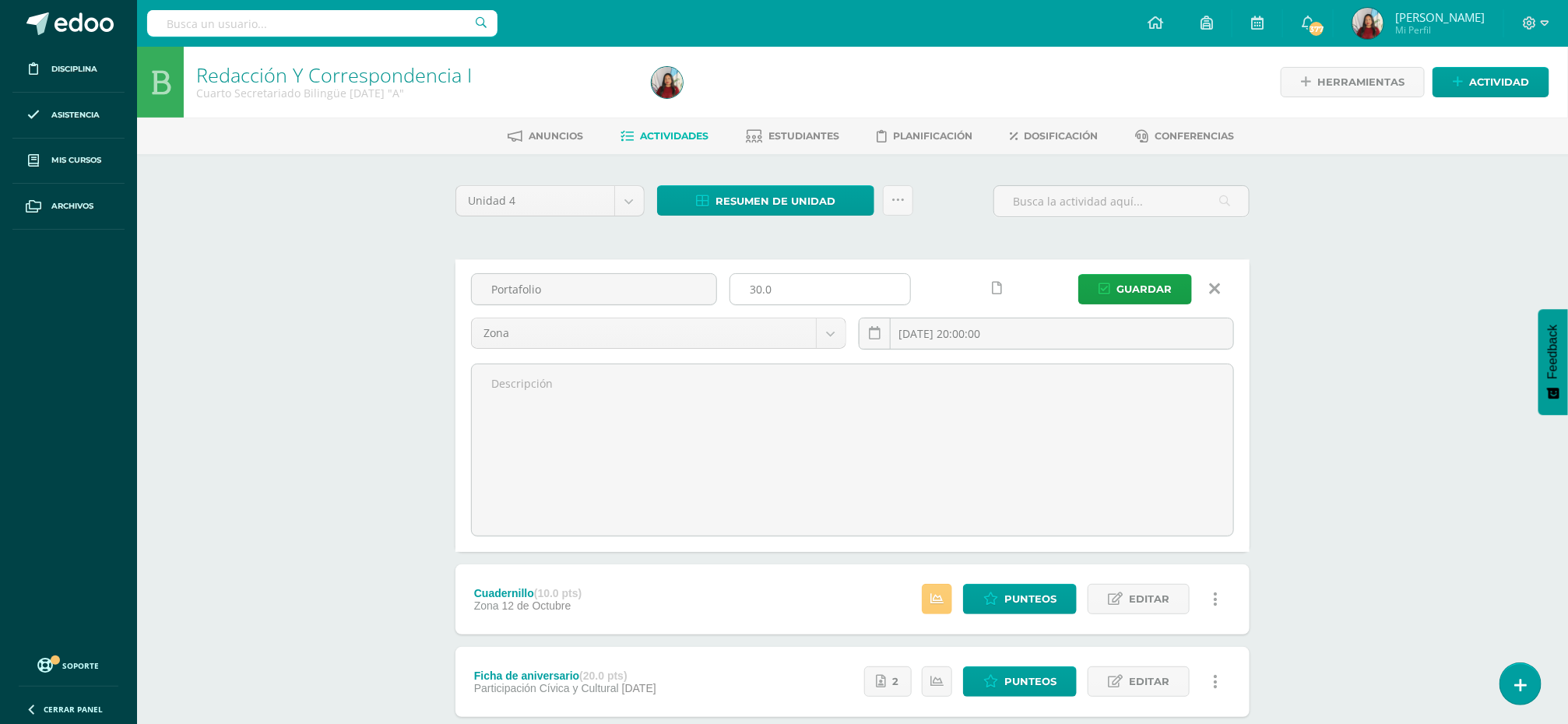
click at [757, 290] on input "30.0" at bounding box center [820, 289] width 180 height 30
type input "40.0"
click at [1112, 290] on button "Guardar" at bounding box center [1135, 289] width 114 height 30
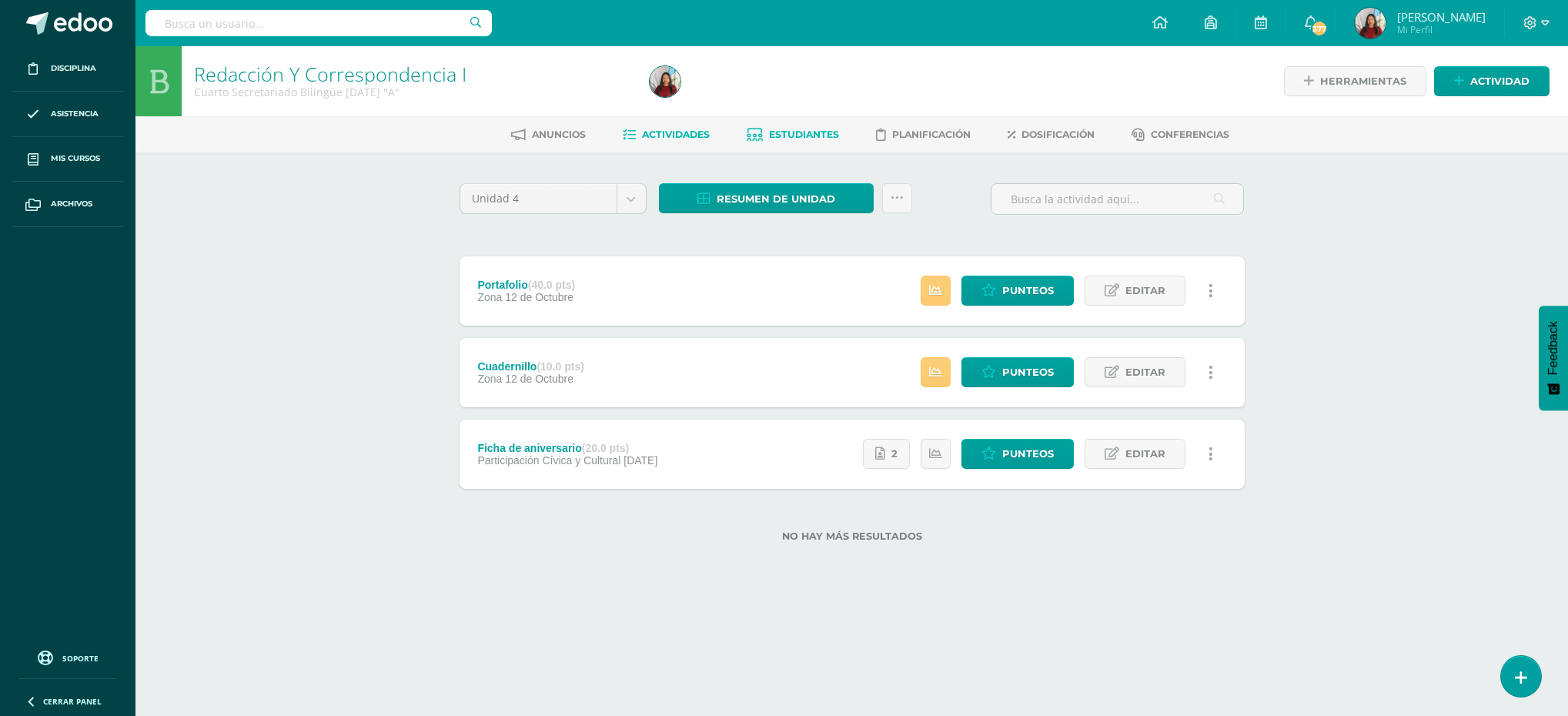
click at [786, 134] on span "Estudiantes" at bounding box center [803, 135] width 70 height 12
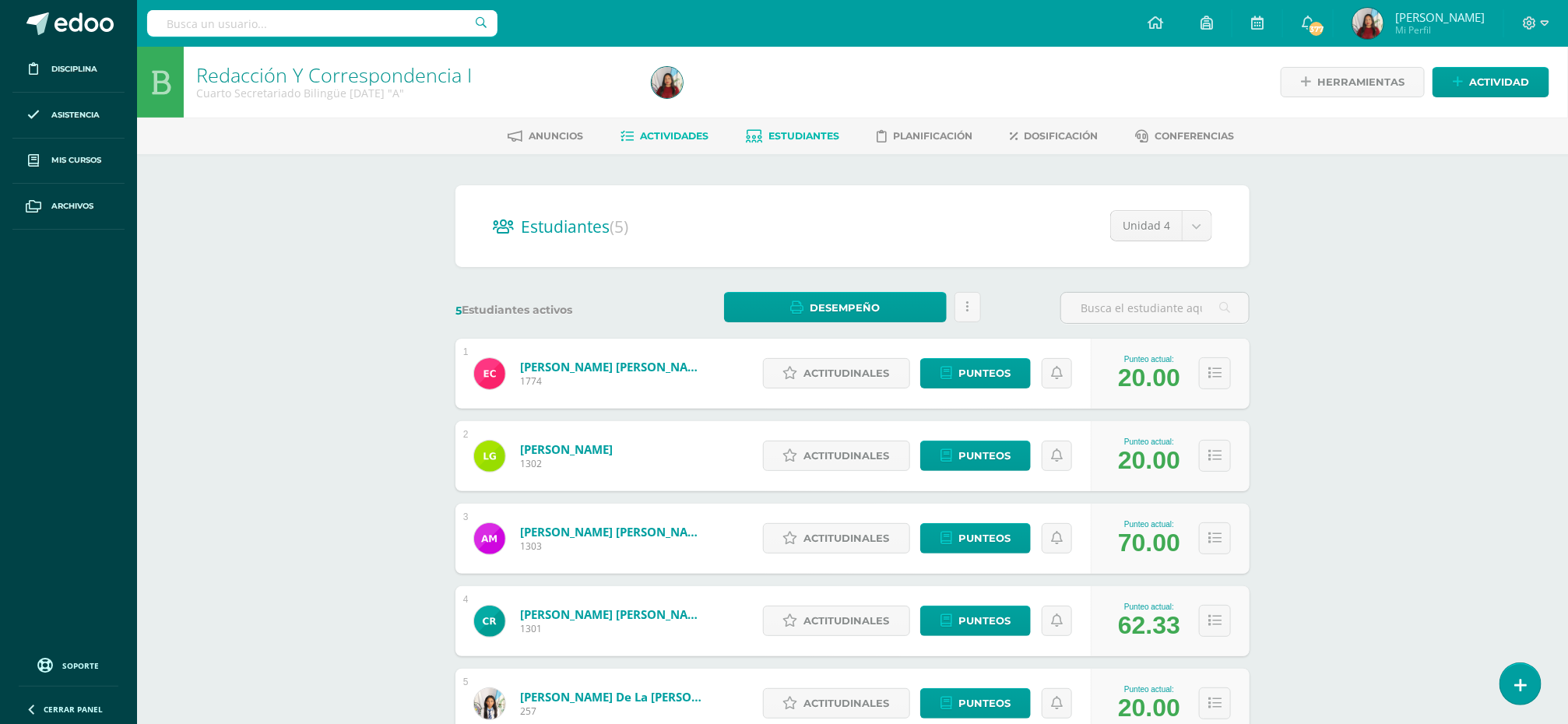
click at [661, 136] on span "Actividades" at bounding box center [675, 136] width 69 height 12
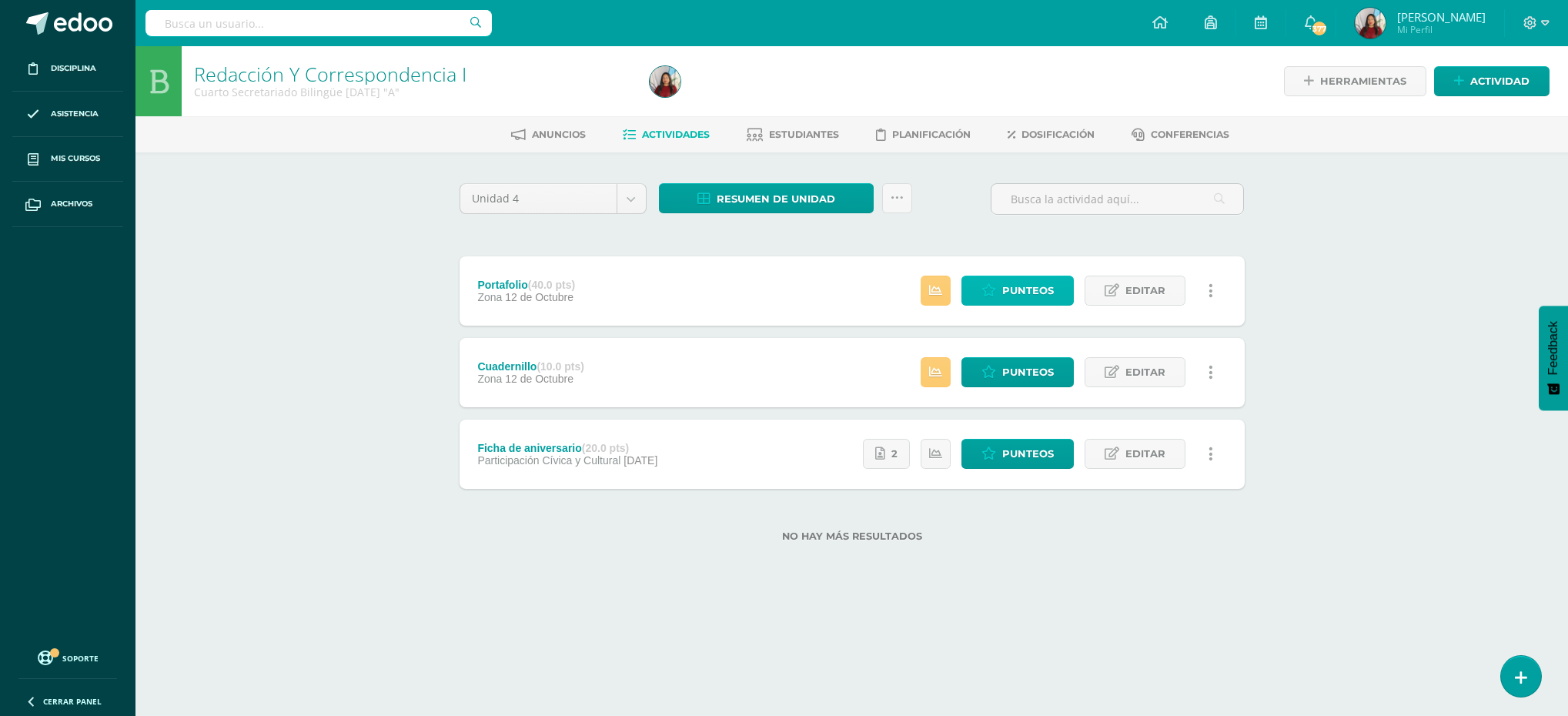
click at [1035, 287] on span "Punteos" at bounding box center [1027, 291] width 52 height 29
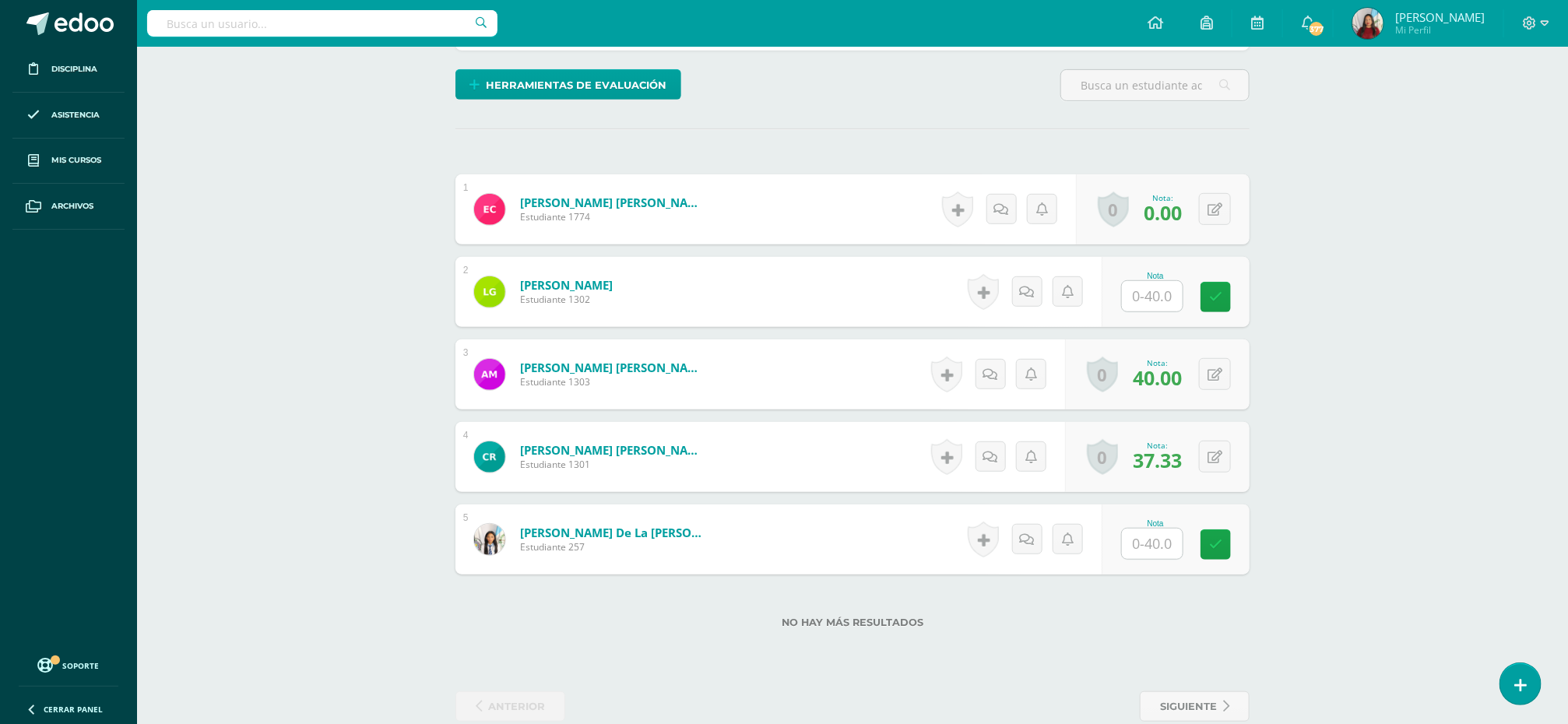
scroll to position [379, 0]
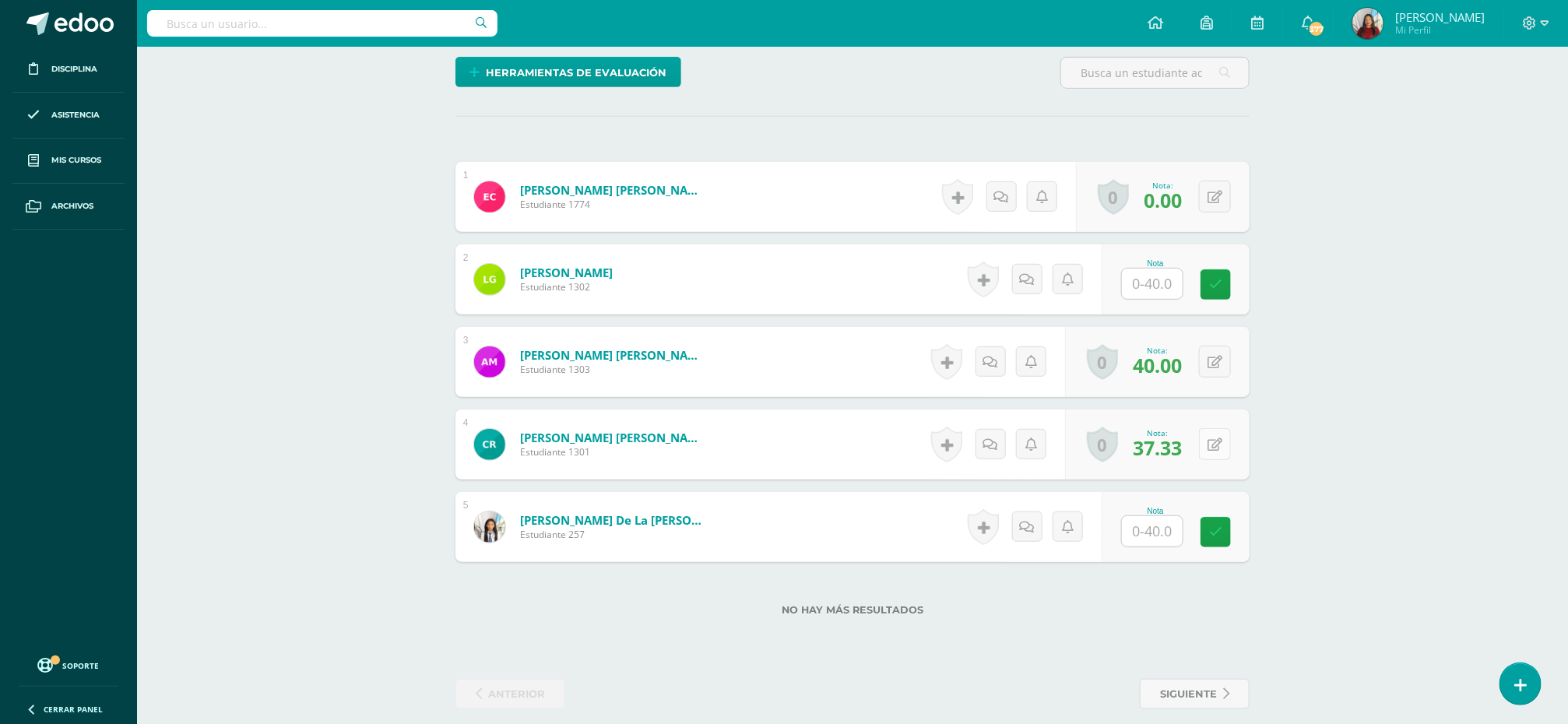
click at [1213, 445] on button at bounding box center [1215, 443] width 32 height 32
type input "40"
click at [1180, 455] on icon at bounding box center [1184, 449] width 14 height 13
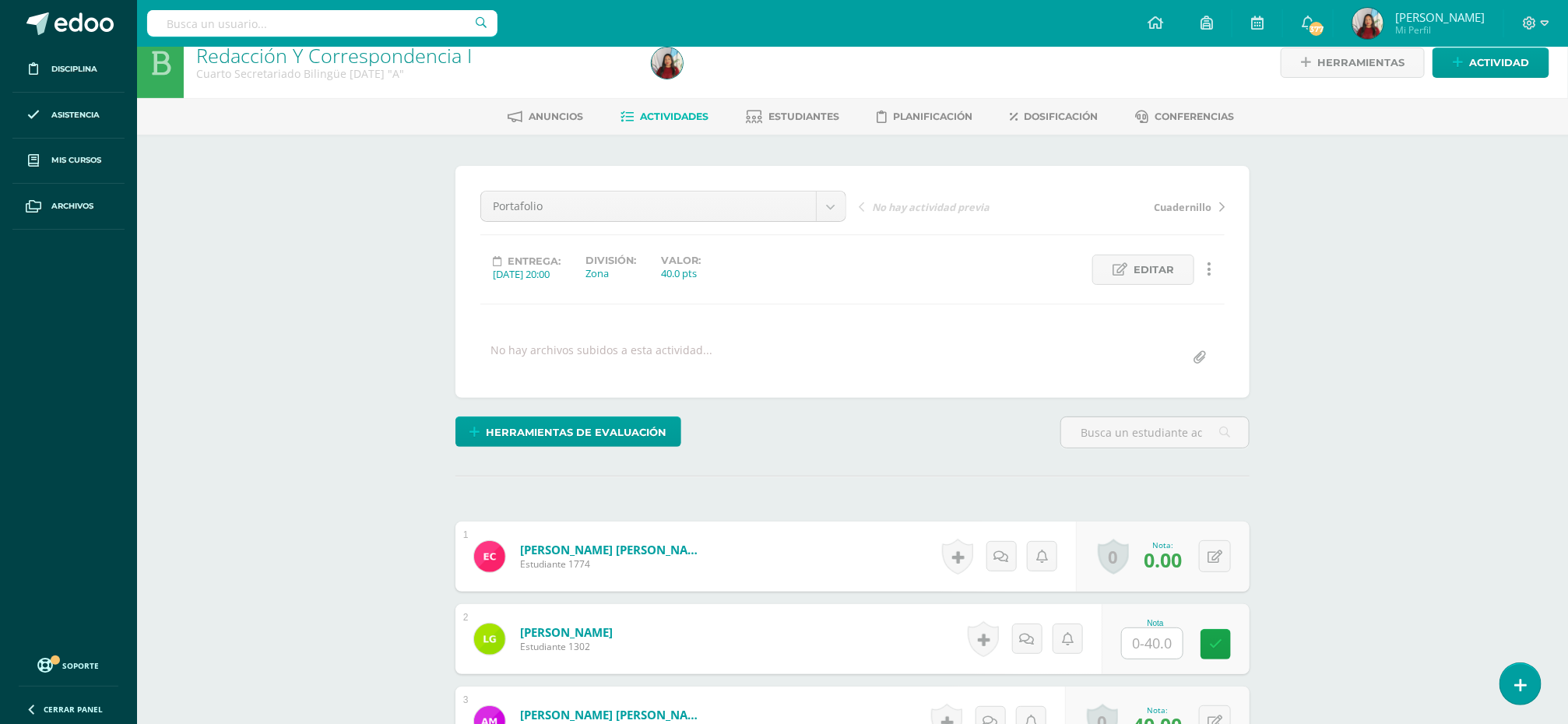
scroll to position [0, 0]
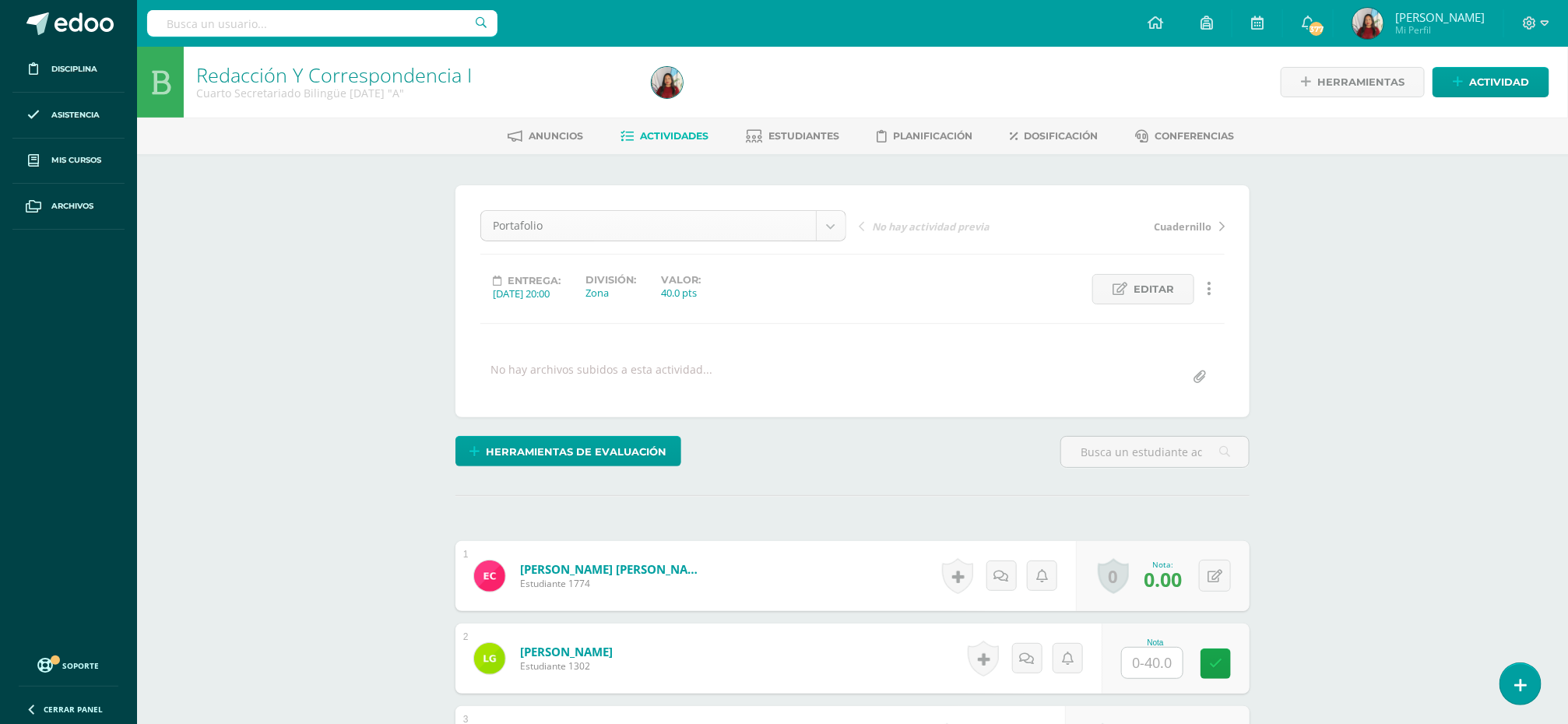
click at [830, 226] on body "Disciplina Asistencia Mis cursos Archivos Soporte Ayuda Reportar un problema Ce…" at bounding box center [784, 559] width 1568 height 1119
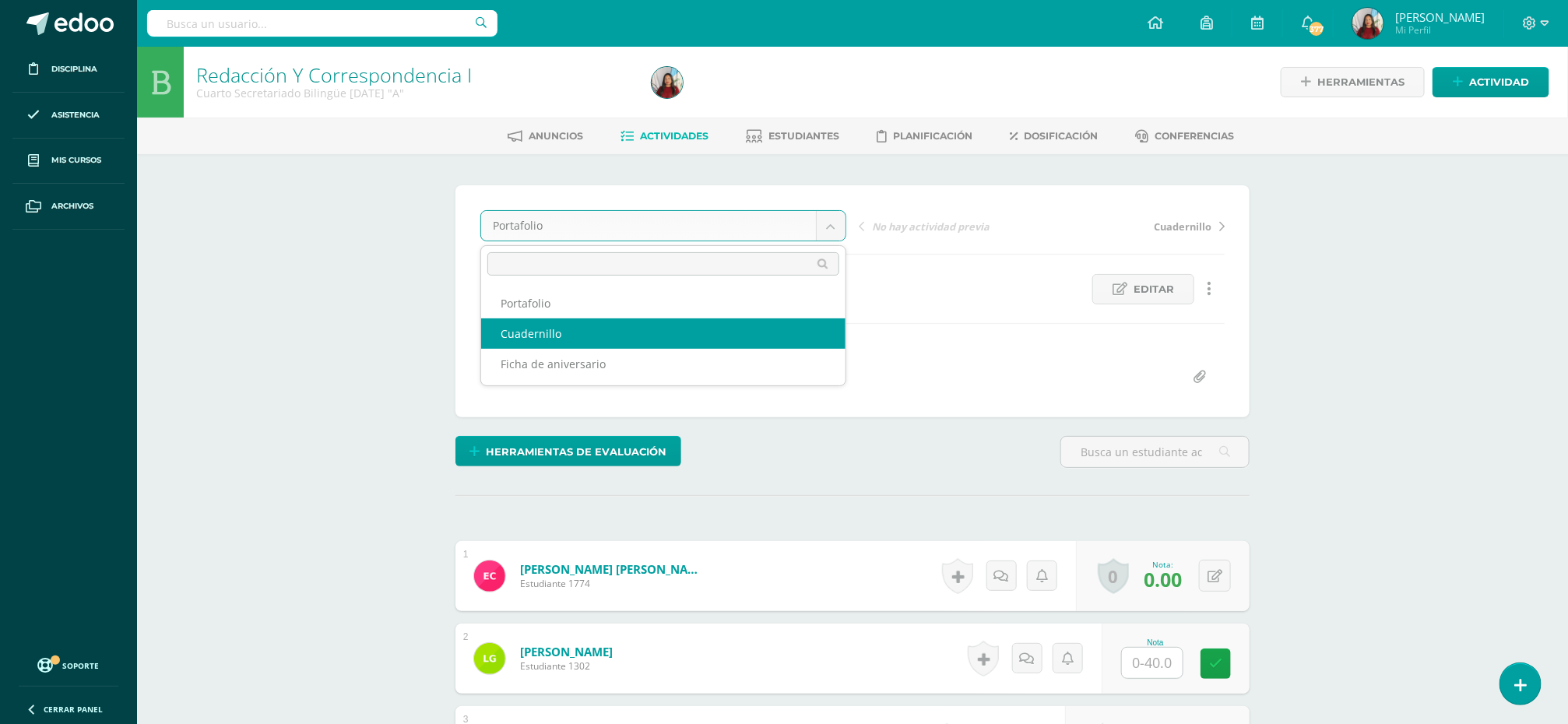
select select "/dashboard/teacher/grade-activity/85589/"
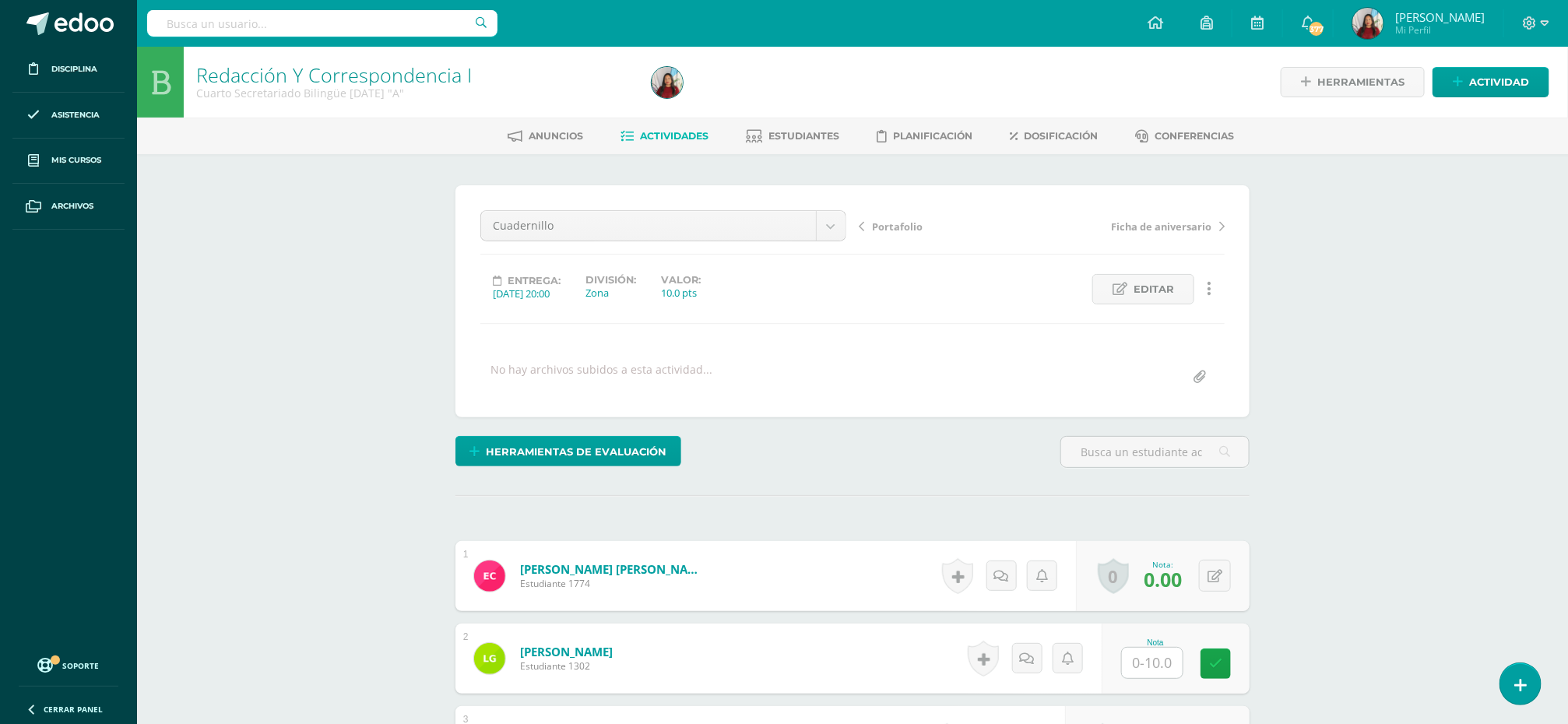
click at [1414, 14] on span "[PERSON_NAME]" at bounding box center [1439, 17] width 89 height 15
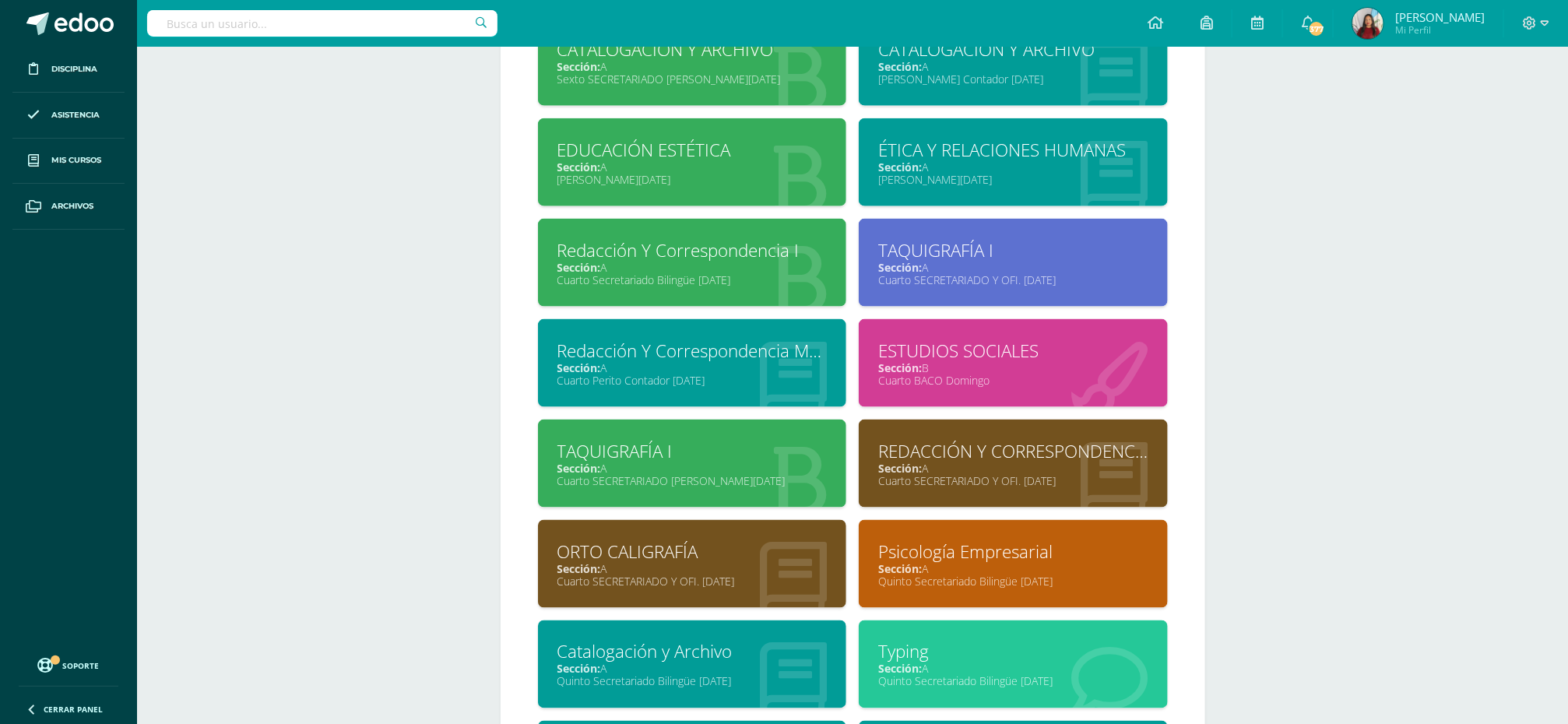
scroll to position [965, 0]
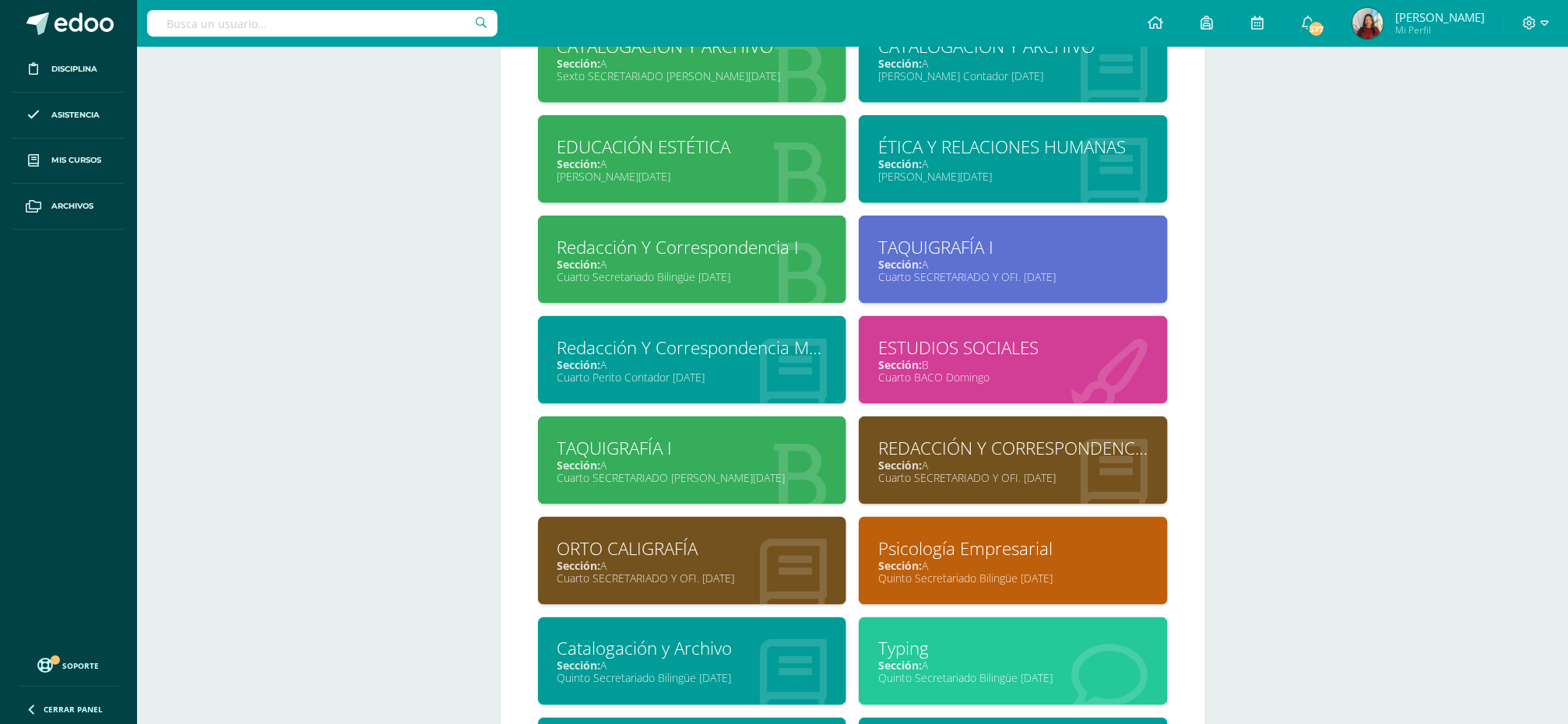
click at [1054, 452] on div "REDACCIÓN Y CORRESPONDENCIA I" at bounding box center [1012, 448] width 270 height 24
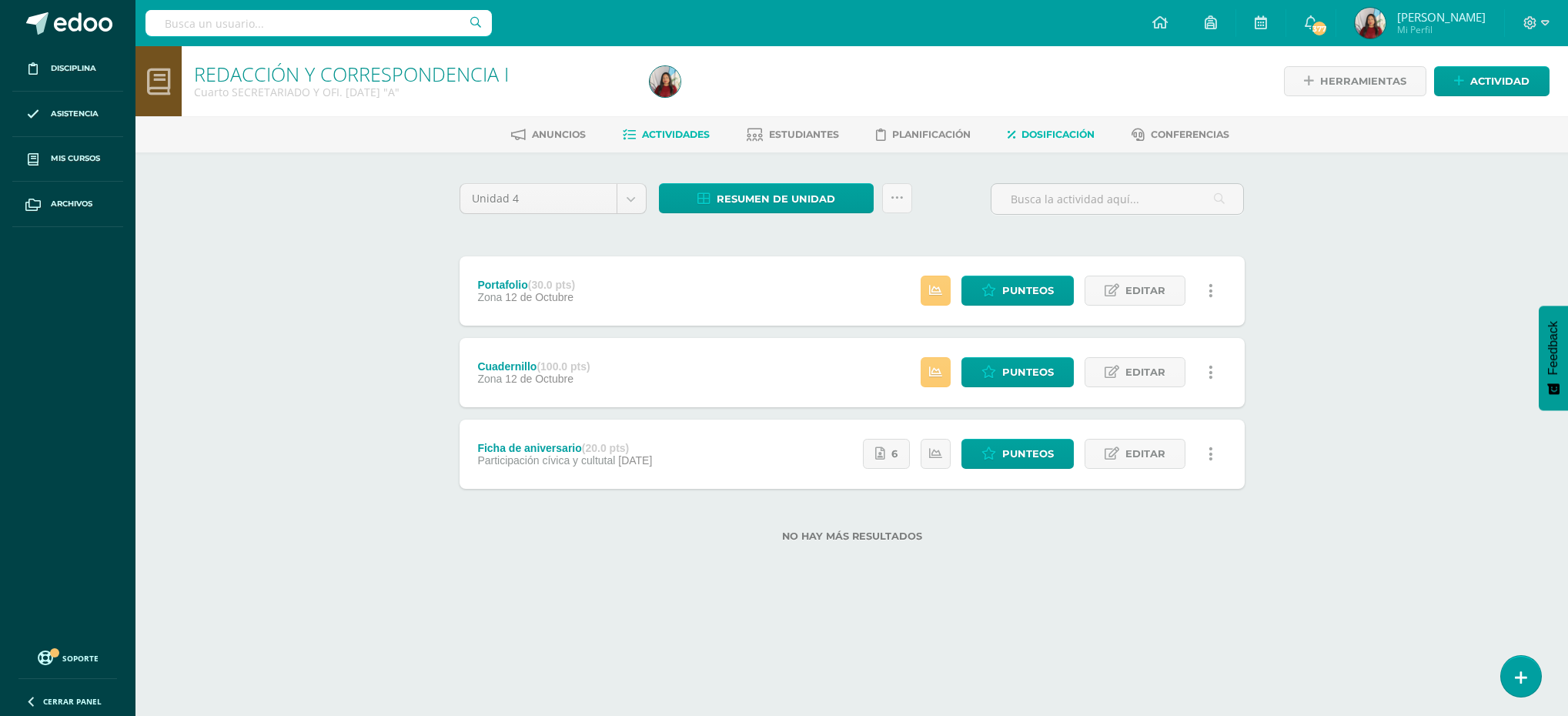
click at [1037, 125] on link "Dosificación" at bounding box center [1051, 134] width 87 height 25
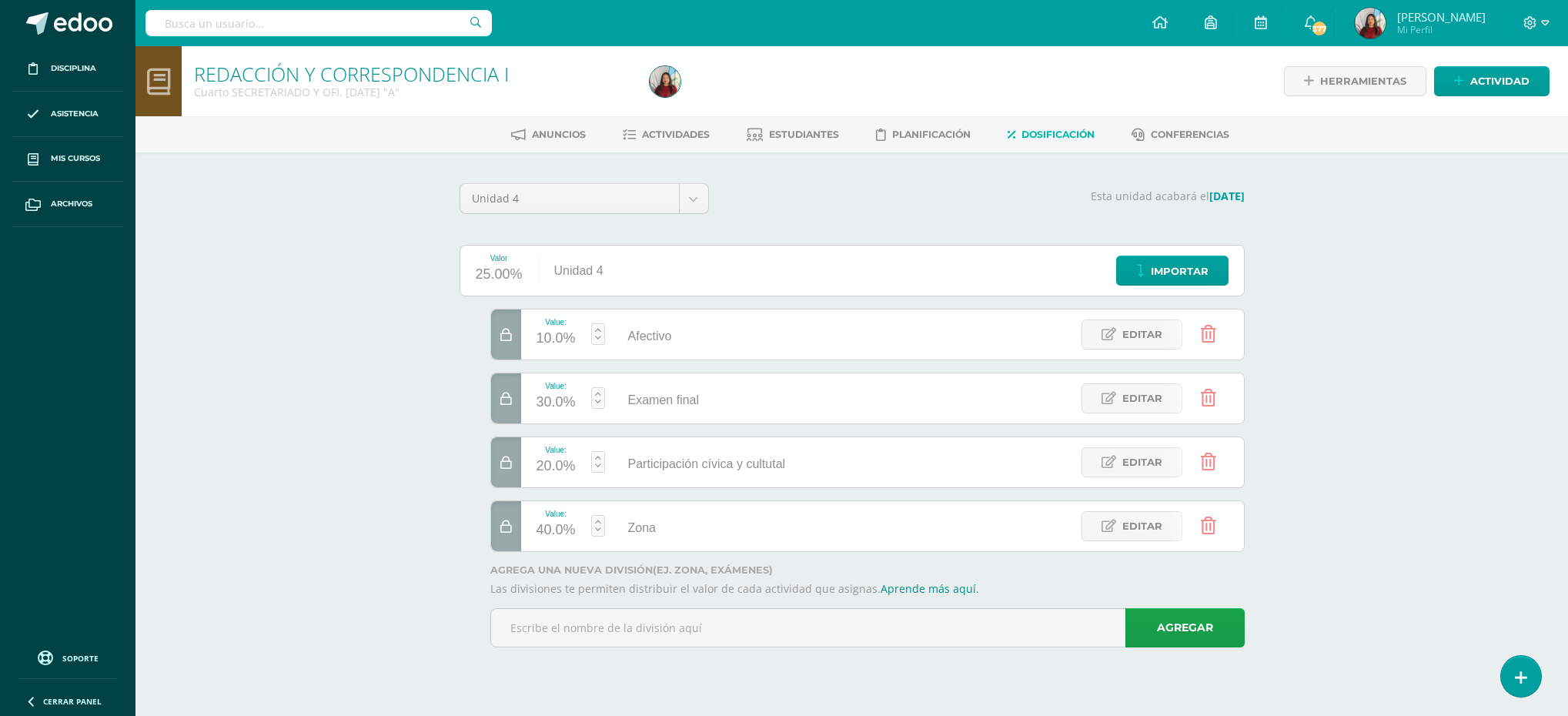
click at [503, 530] on icon at bounding box center [506, 526] width 12 height 13
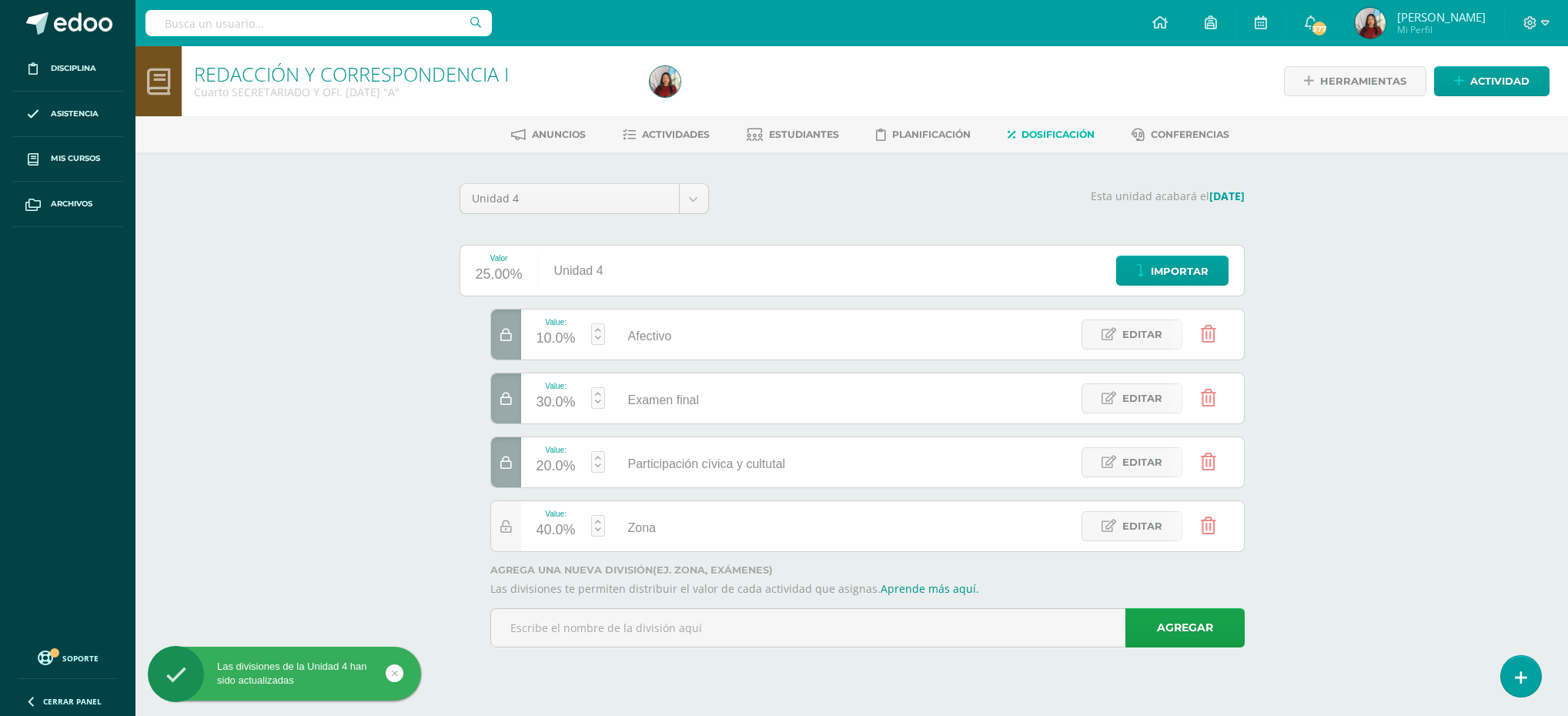
click at [515, 472] on div at bounding box center [505, 462] width 30 height 50
click at [508, 406] on icon at bounding box center [506, 398] width 12 height 13
click at [513, 331] on div at bounding box center [505, 334] width 30 height 50
click at [593, 526] on link at bounding box center [598, 525] width 14 height 21
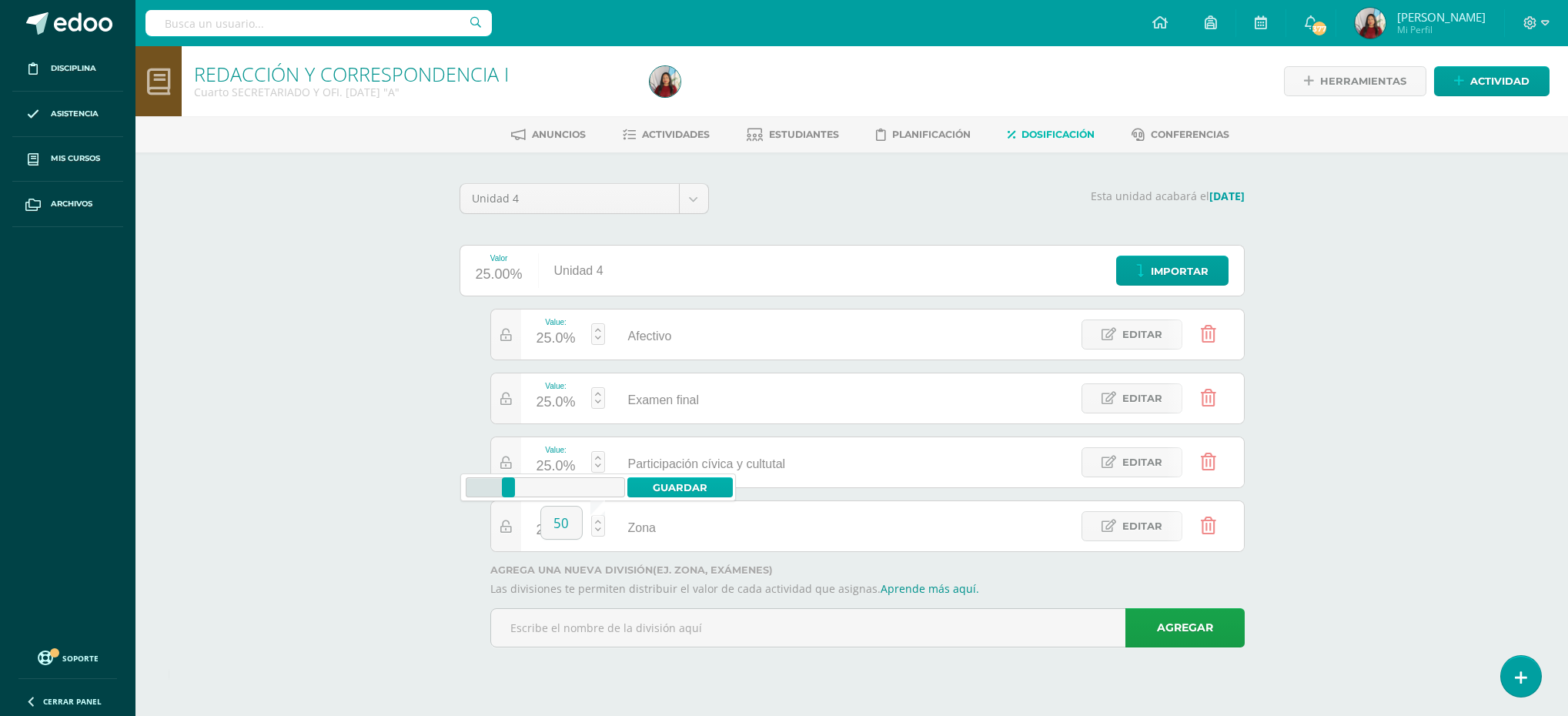
type input "50"
click at [664, 486] on link "Guardar" at bounding box center [680, 487] width 105 height 20
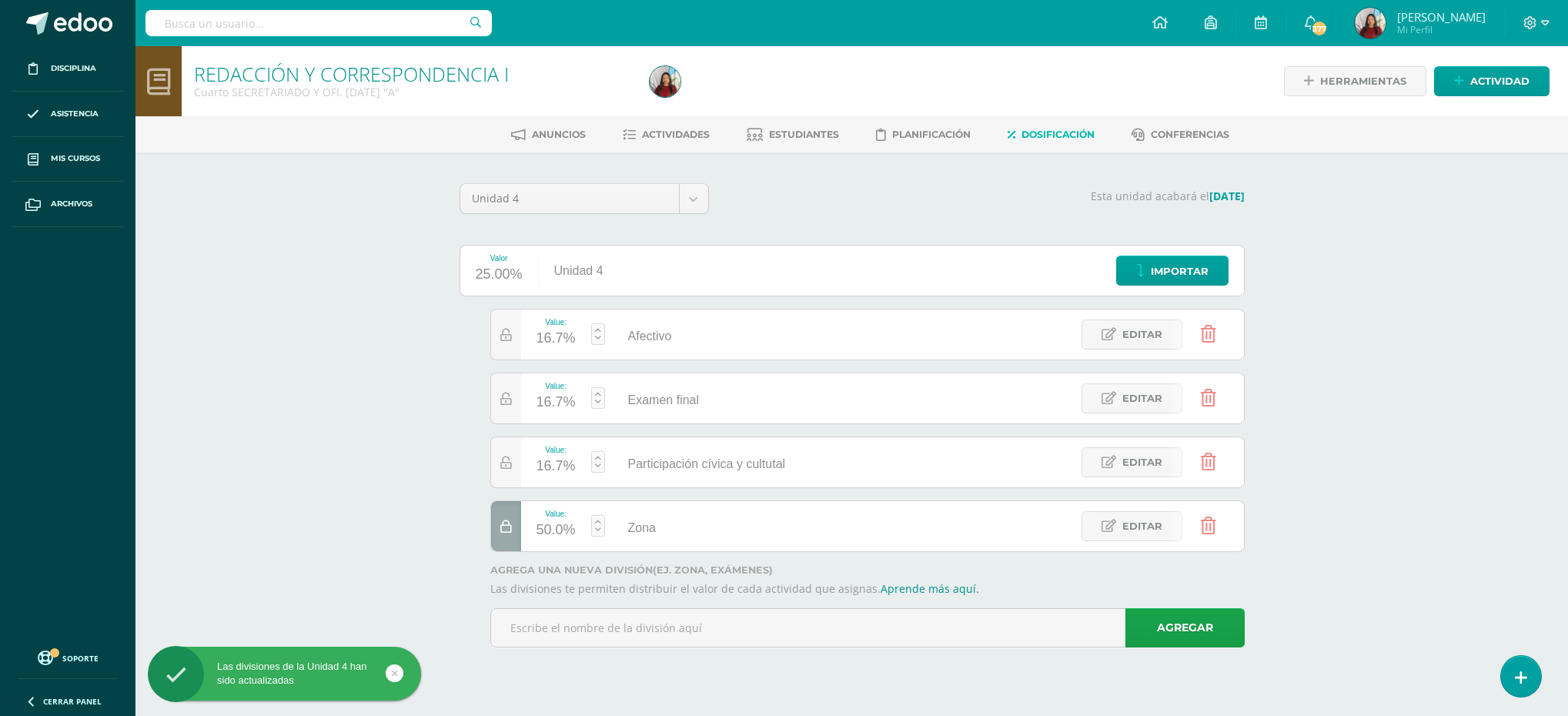
click at [592, 460] on link at bounding box center [598, 461] width 14 height 21
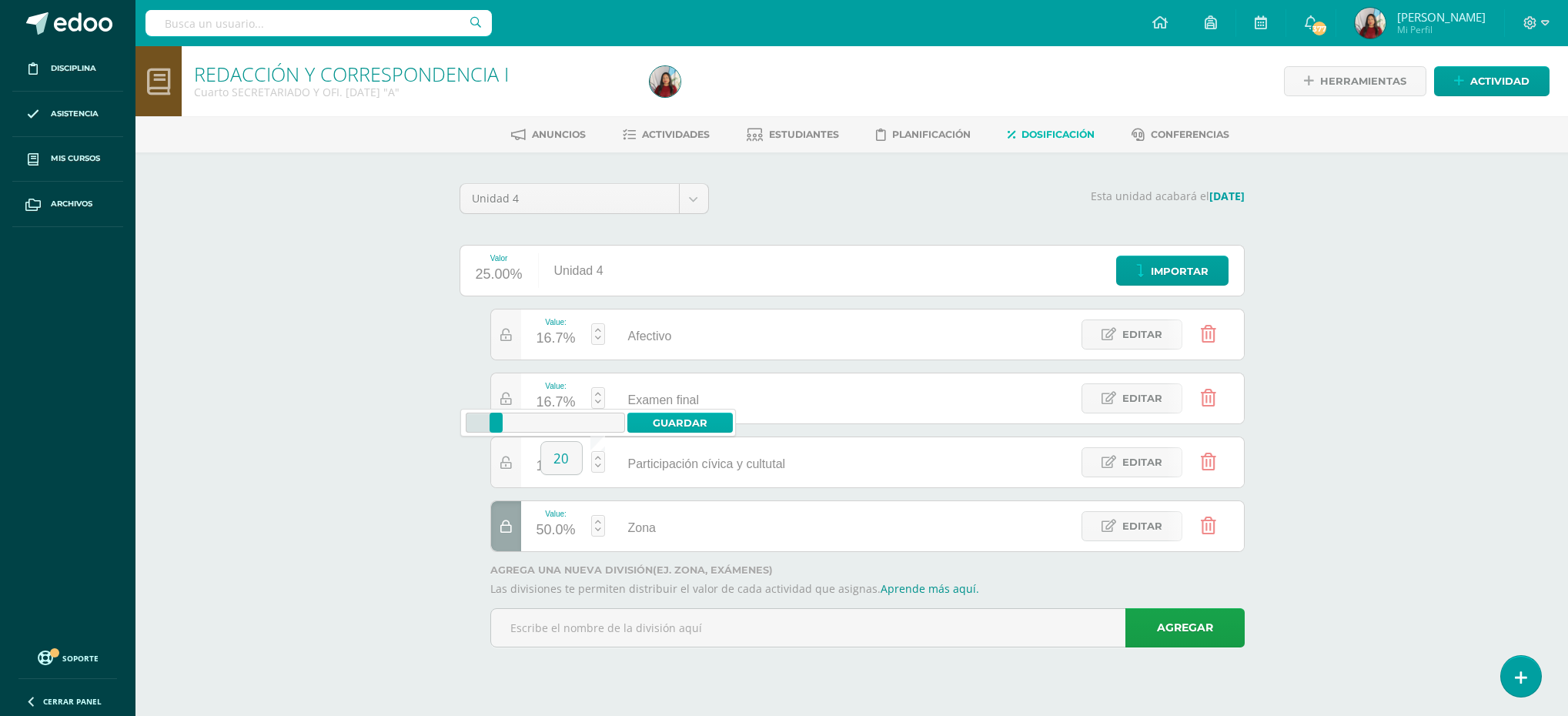
type input "20"
click at [660, 418] on link "Guardar" at bounding box center [680, 423] width 105 height 20
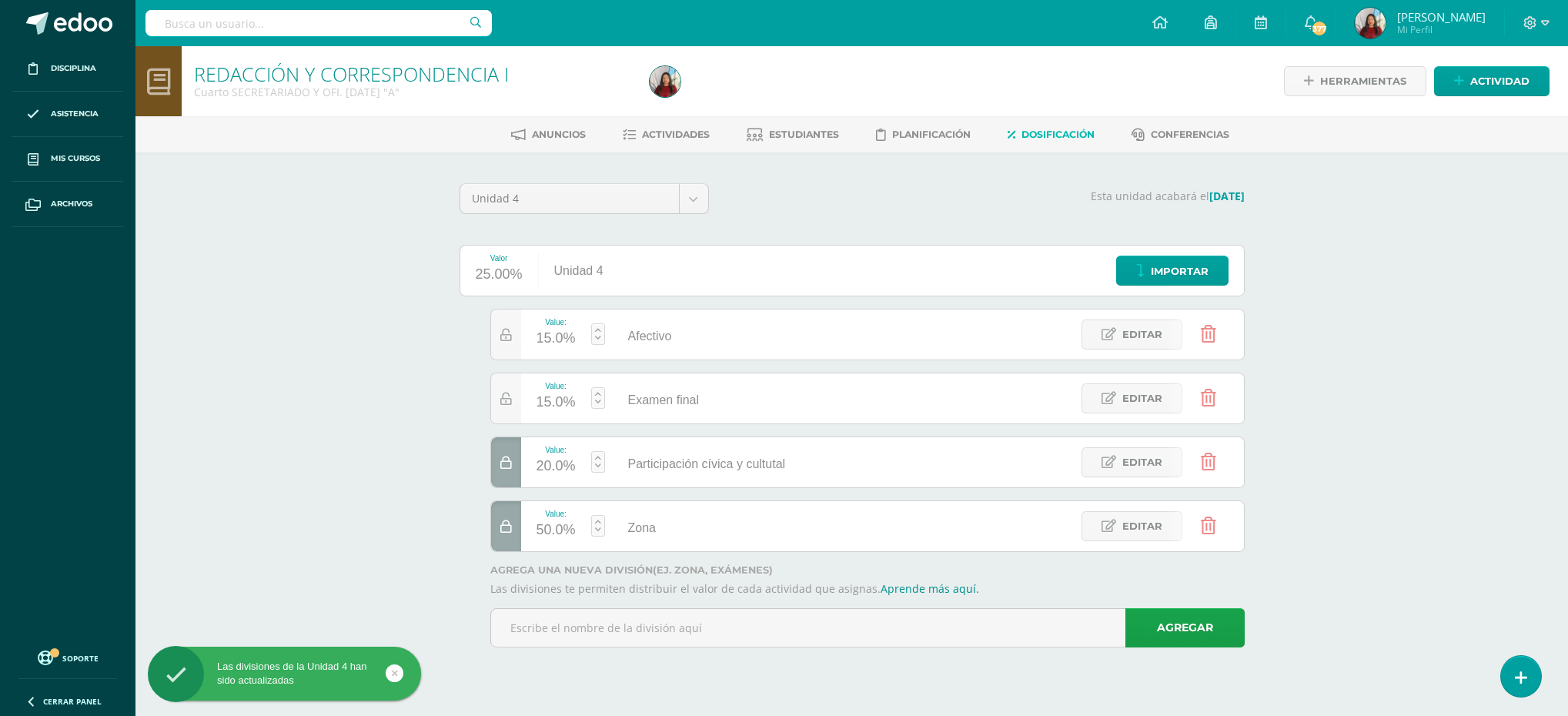
click at [594, 402] on link at bounding box center [598, 397] width 14 height 21
type input "20"
click at [668, 356] on link "Guardar" at bounding box center [680, 358] width 105 height 20
click at [673, 135] on span "Actividades" at bounding box center [676, 135] width 68 height 12
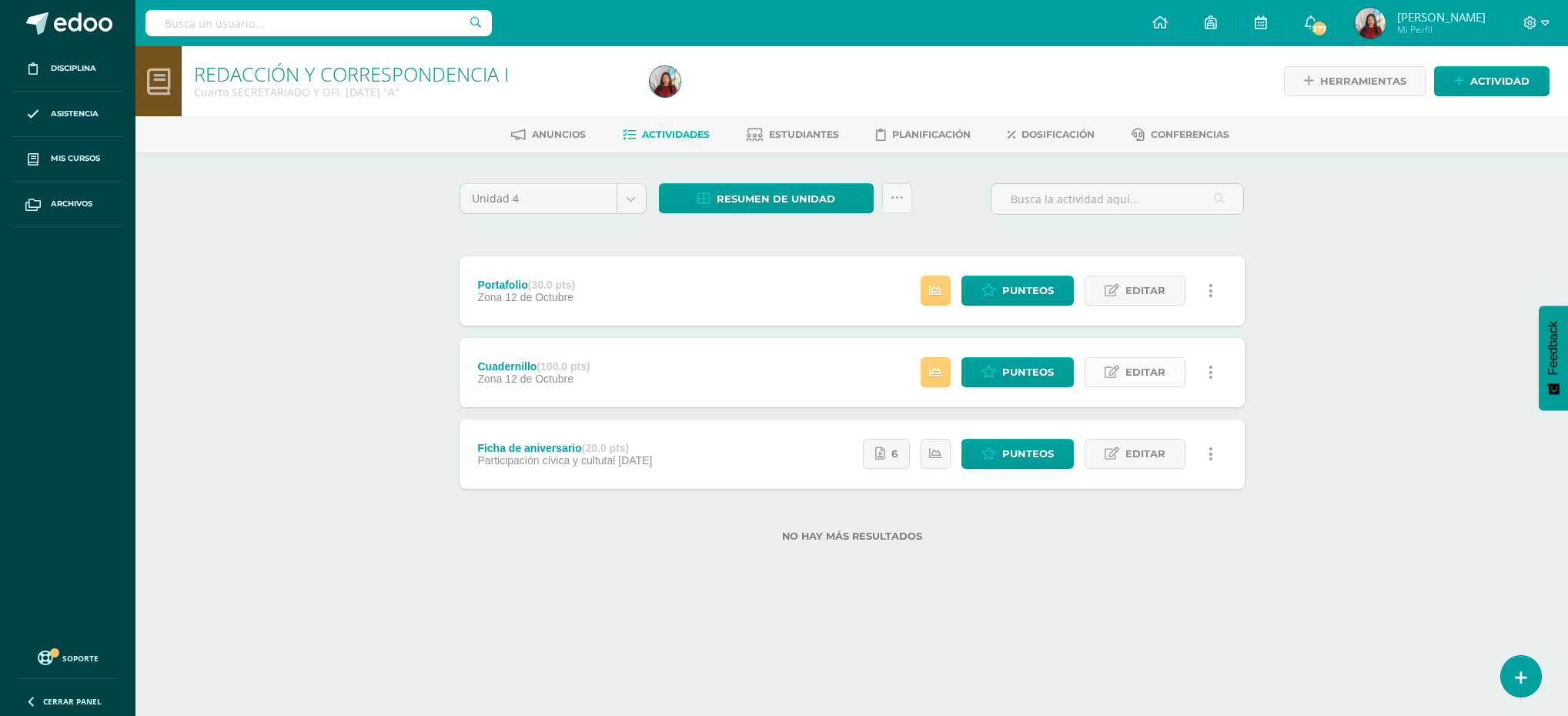
click at [1106, 375] on icon at bounding box center [1111, 371] width 14 height 13
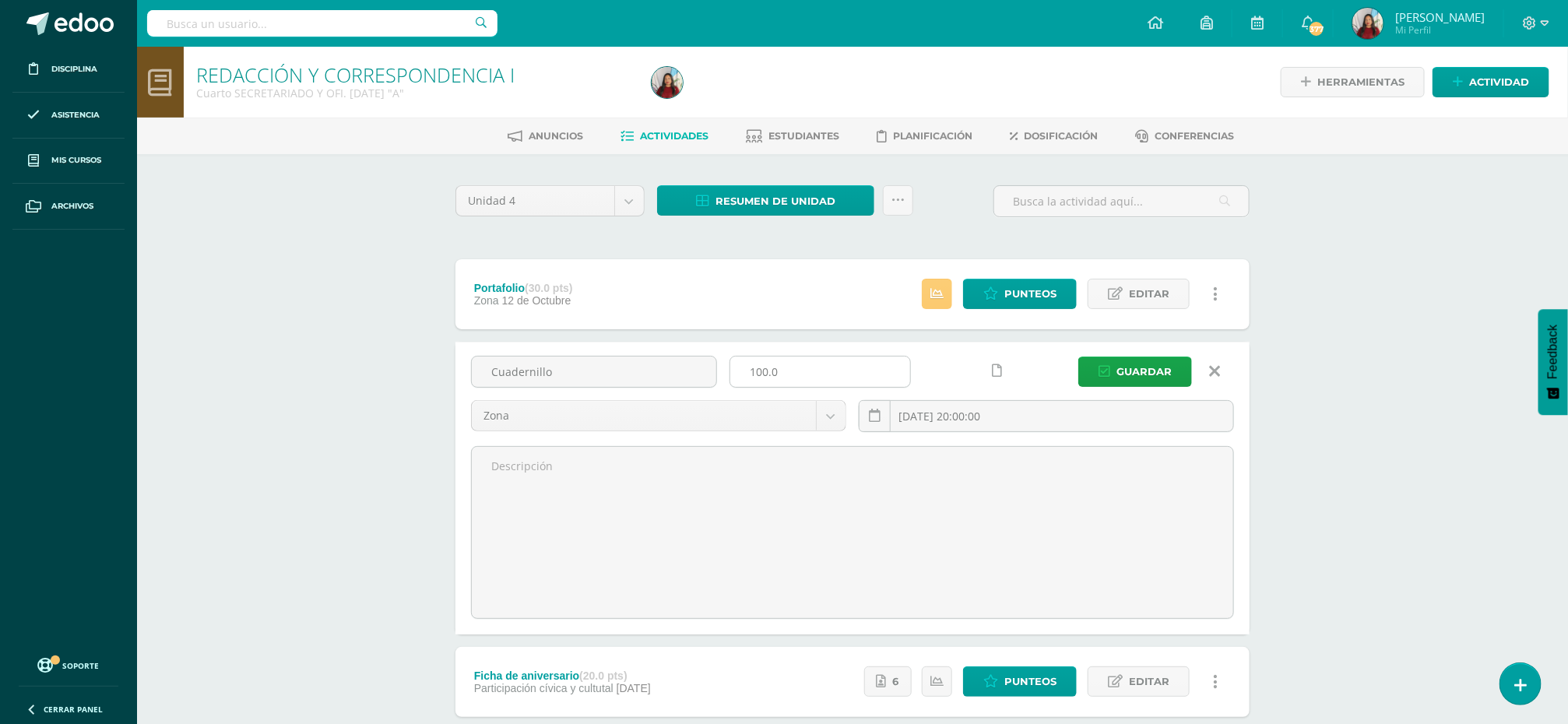
click at [761, 372] on input "100.0" at bounding box center [820, 371] width 180 height 30
type input "10.0"
click at [1145, 367] on span "Guardar" at bounding box center [1144, 372] width 55 height 29
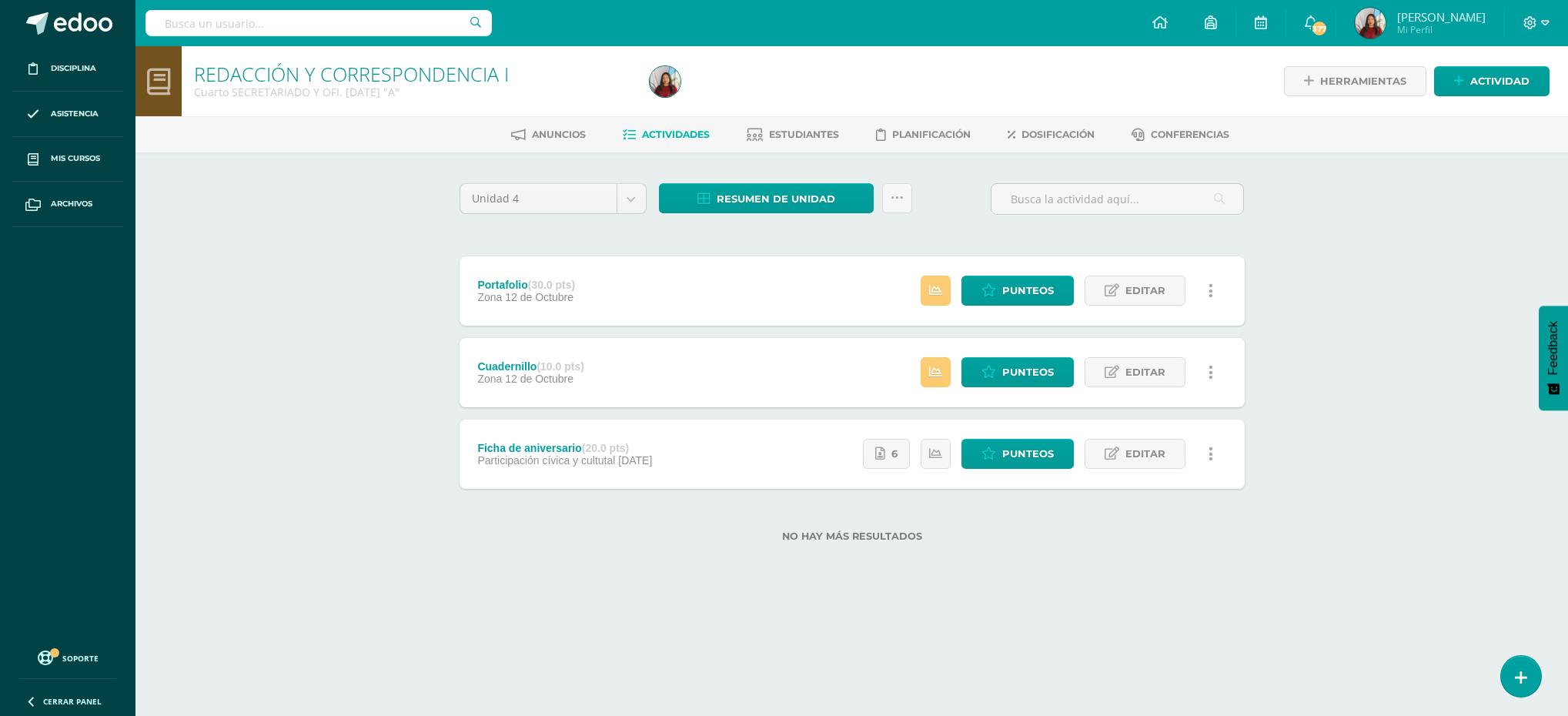
click at [1412, 19] on span "[PERSON_NAME]" at bounding box center [1441, 17] width 88 height 15
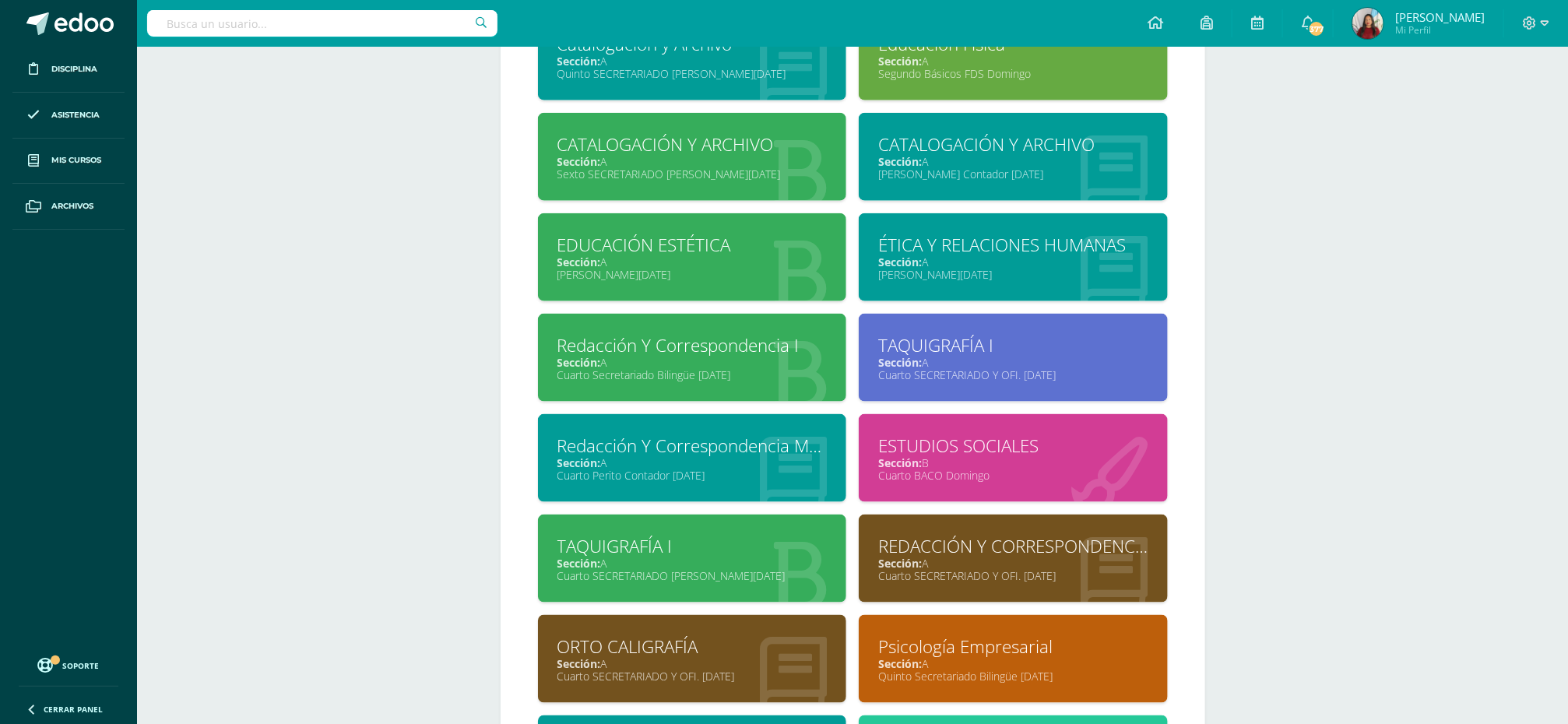
scroll to position [887, 0]
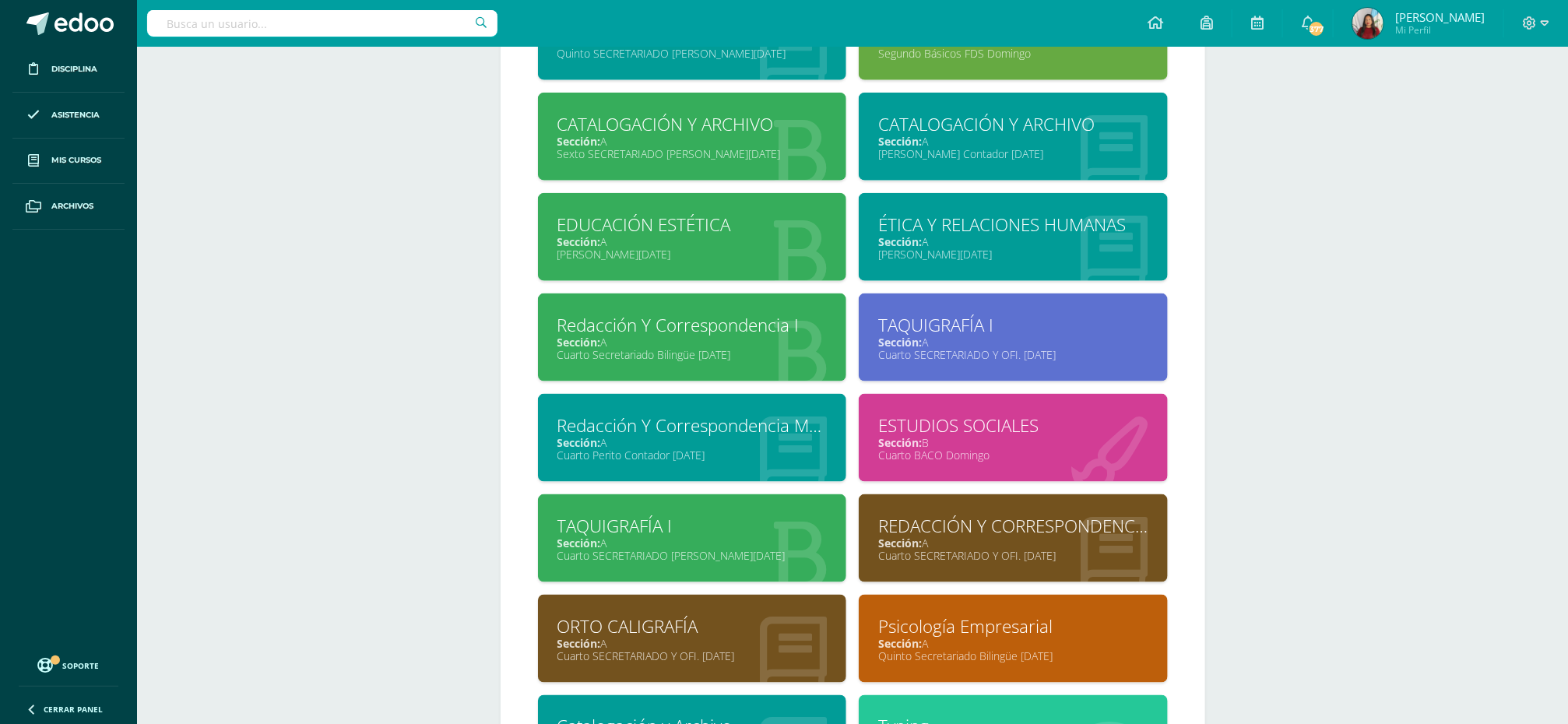
click at [937, 325] on div "TAQUIGRAFÍA I" at bounding box center [1012, 325] width 270 height 24
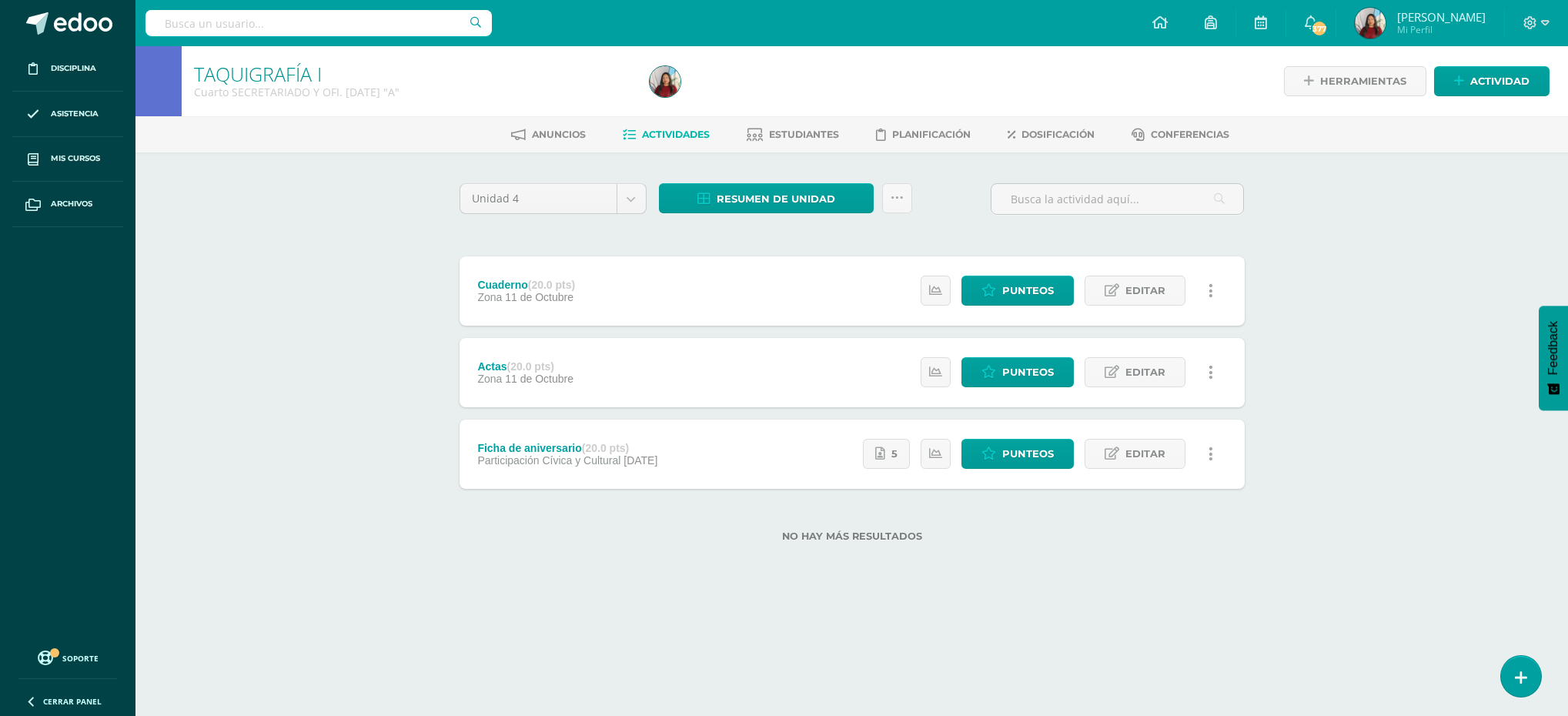
click at [1342, 305] on div "TAQUIGRAFÍA I Cuarto SECRETARIADO Y OFI. SÁBADO "A" Herramientas Detalle de asi…" at bounding box center [852, 318] width 1432 height 545
click at [1422, 10] on span "[PERSON_NAME]" at bounding box center [1441, 17] width 88 height 15
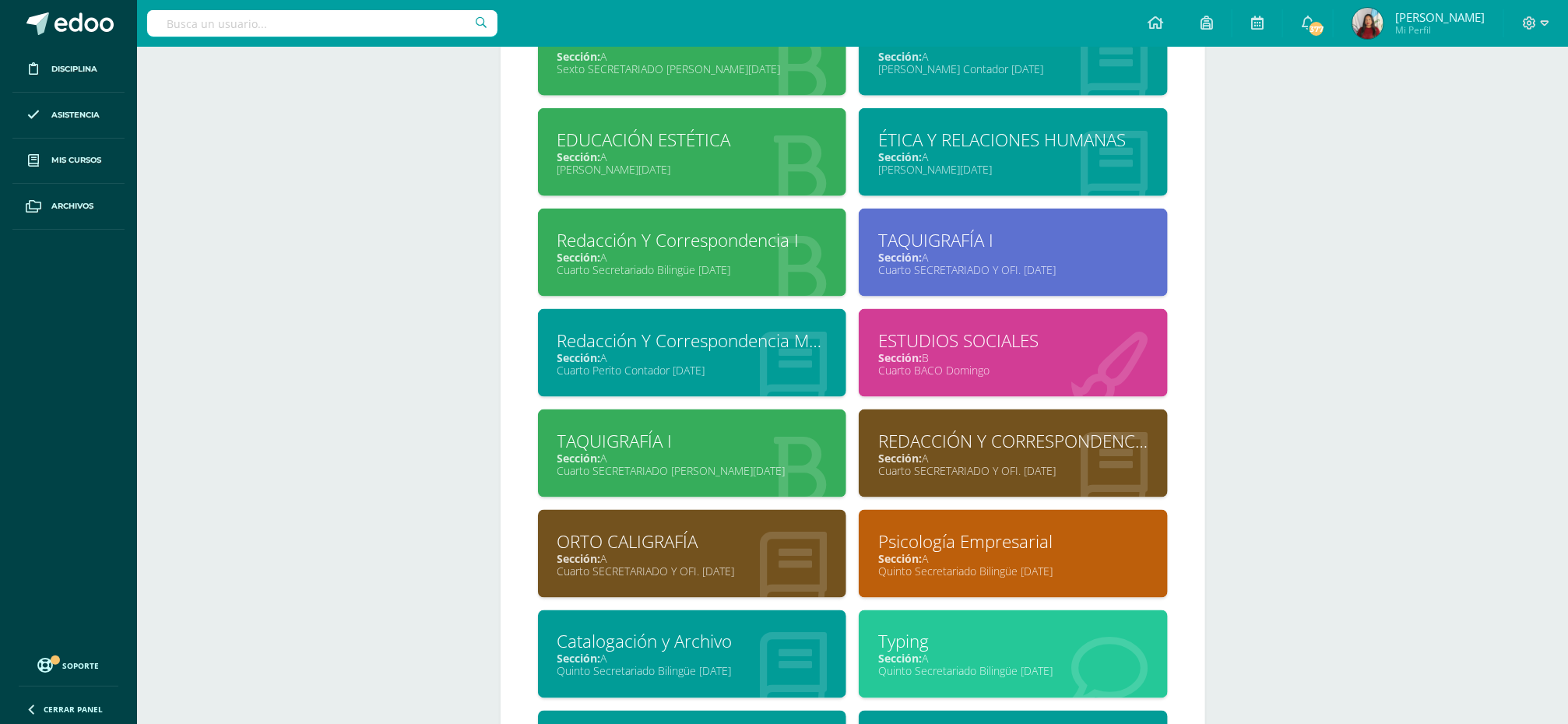
scroll to position [948, 0]
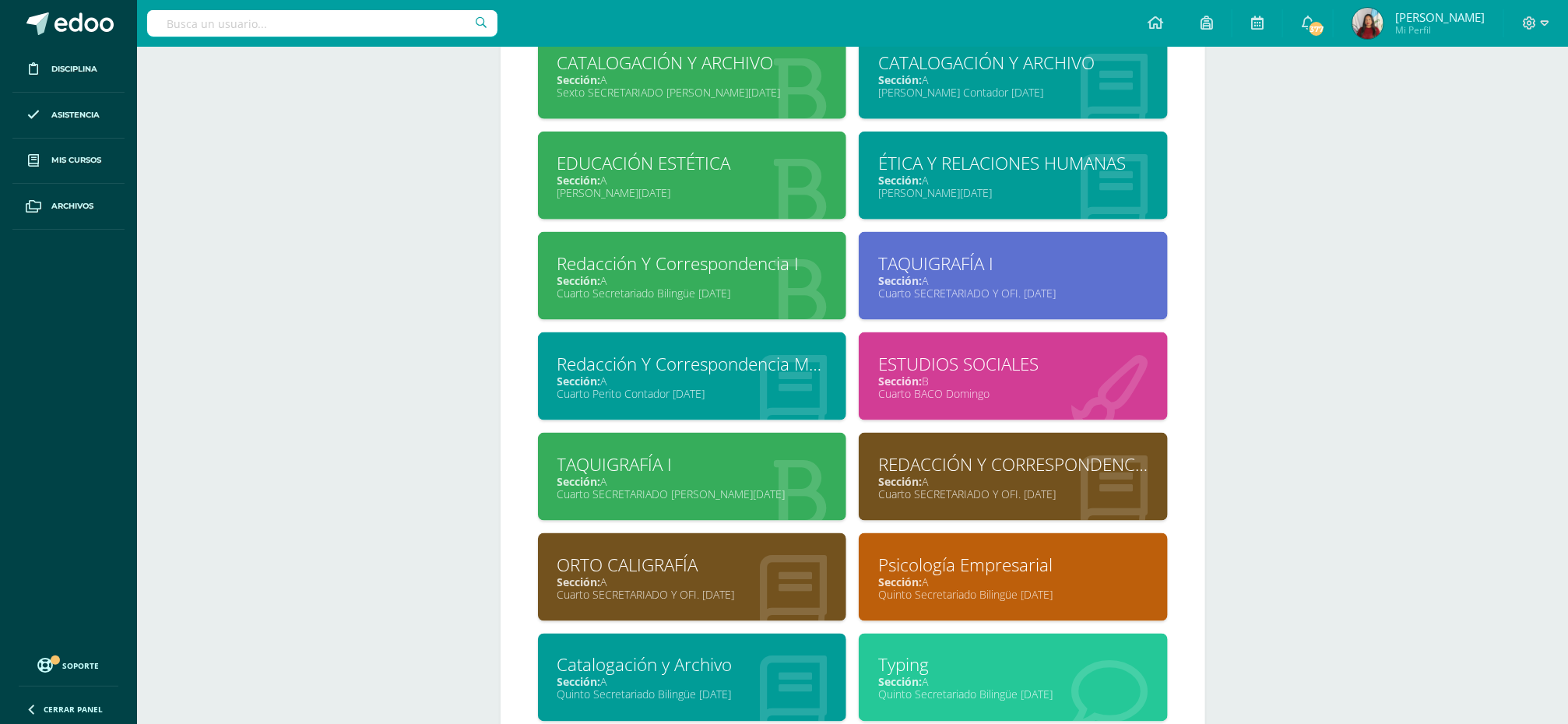
click at [646, 357] on div "Redacción Y Correspondencia Mercantil Sección: A Cuarto Perito Contador Domingo" at bounding box center [693, 376] width 309 height 88
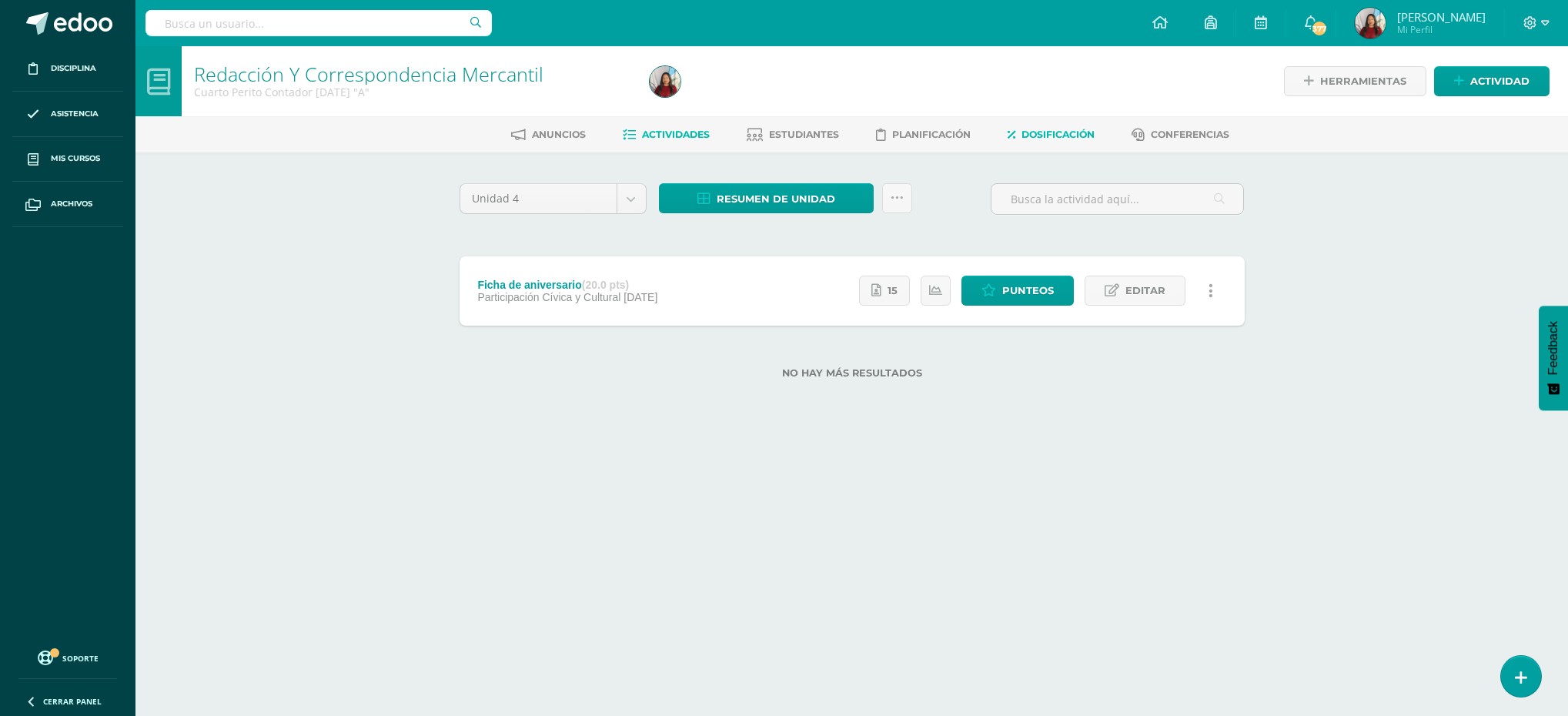
click at [1040, 130] on span "Dosificación" at bounding box center [1058, 135] width 73 height 12
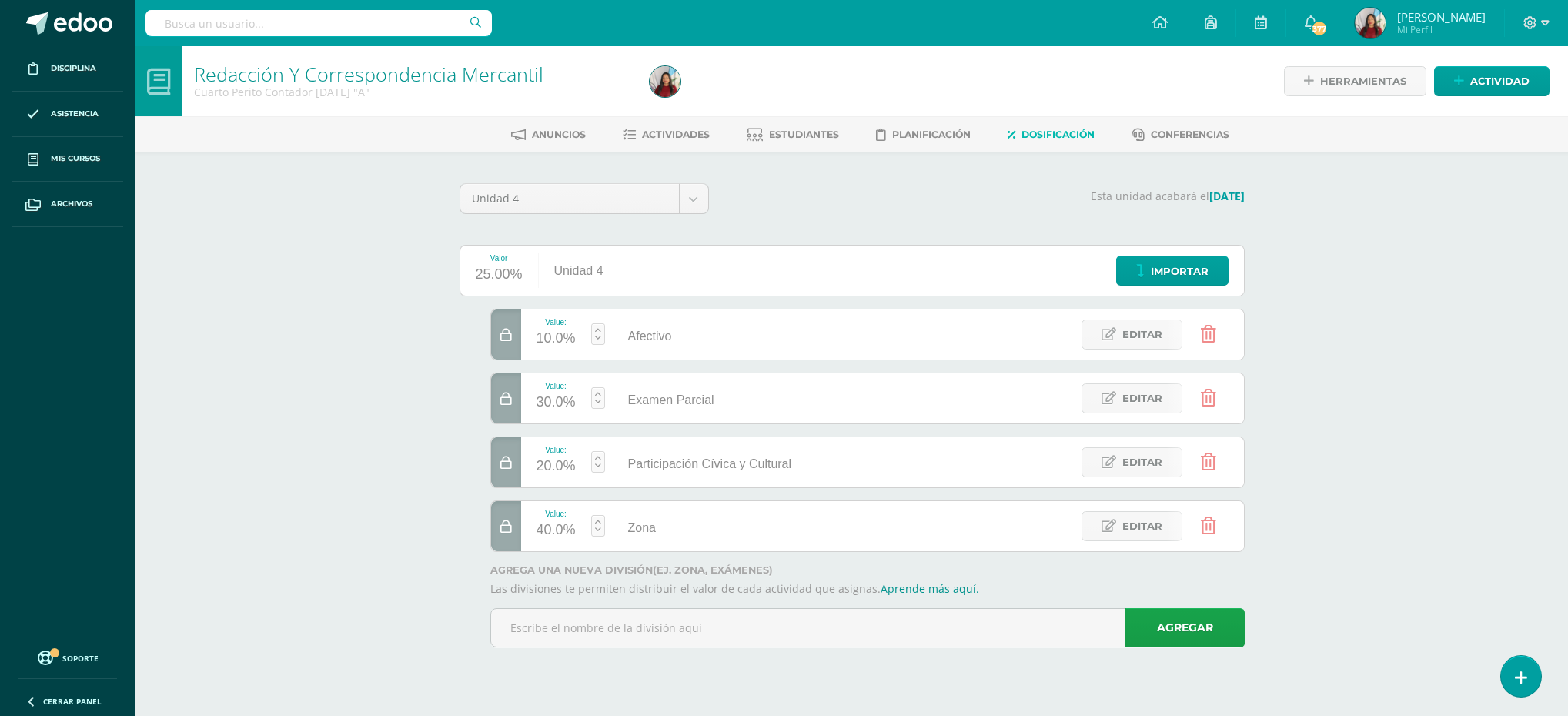
click at [508, 531] on icon at bounding box center [506, 526] width 12 height 13
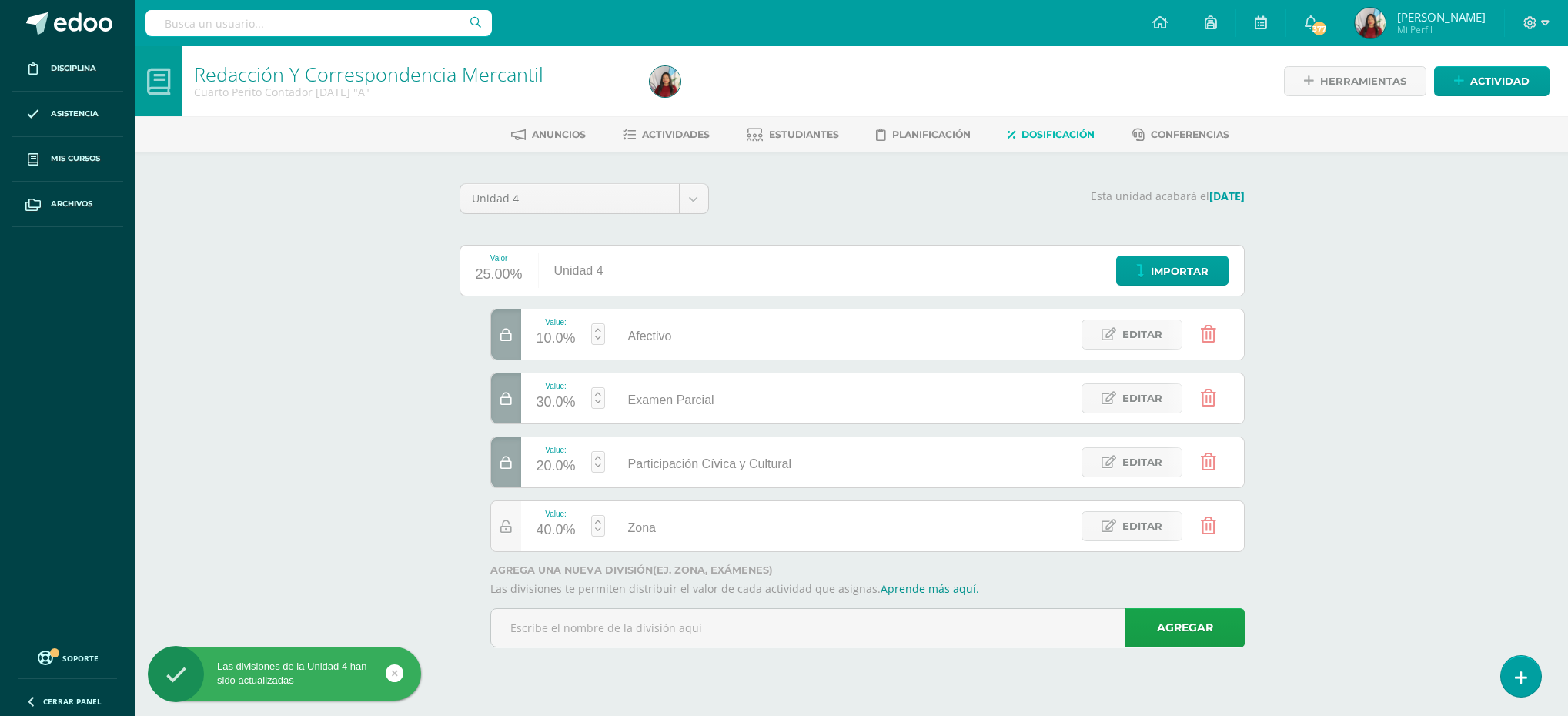
click at [504, 465] on icon at bounding box center [506, 463] width 12 height 13
click at [510, 396] on icon at bounding box center [506, 398] width 12 height 13
click at [509, 344] on div at bounding box center [505, 334] width 30 height 50
click at [597, 525] on link at bounding box center [598, 525] width 14 height 21
type input "50"
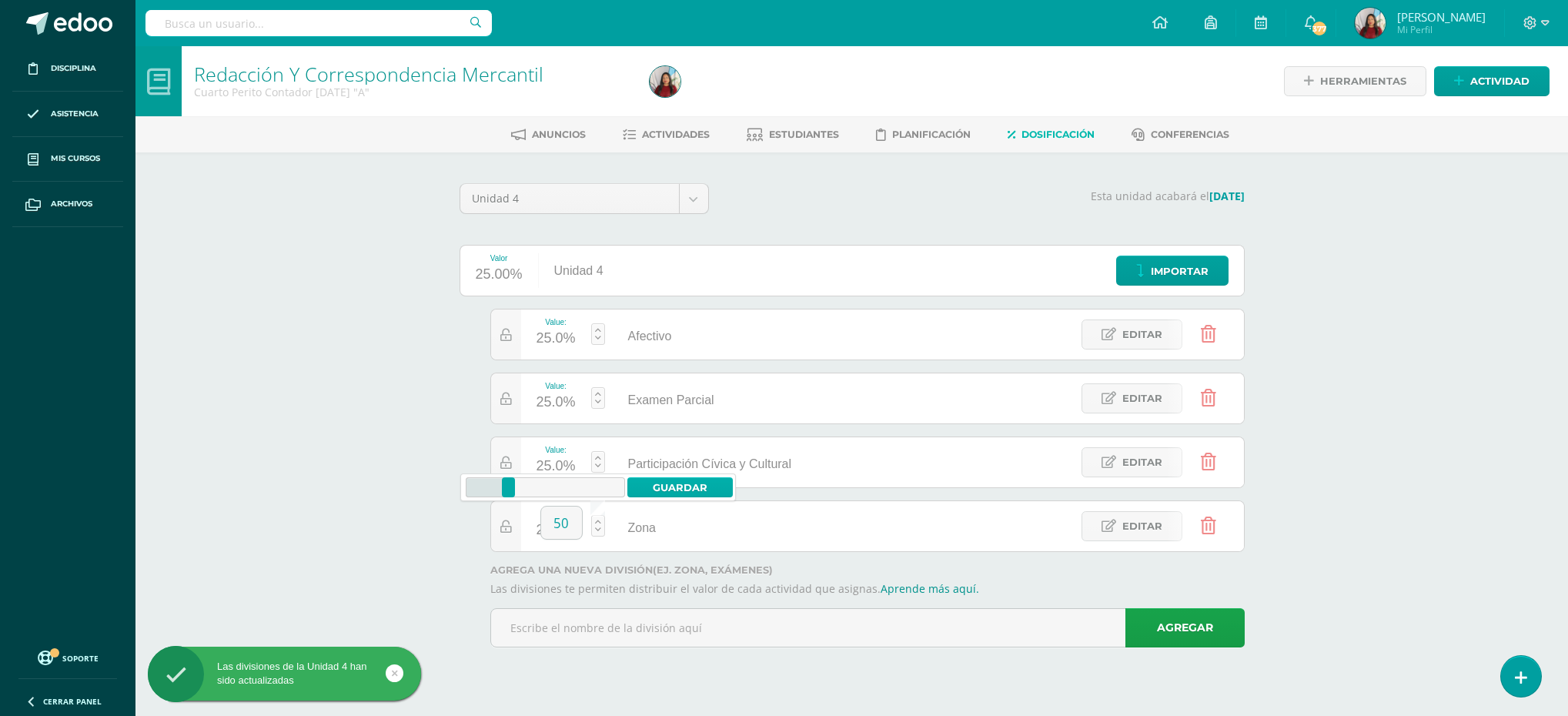
click at [672, 487] on link "Guardar" at bounding box center [680, 487] width 105 height 20
click at [599, 463] on link at bounding box center [598, 461] width 14 height 21
click at [672, 418] on link "Guardar" at bounding box center [680, 423] width 105 height 20
type input "20"
click at [597, 399] on link at bounding box center [598, 397] width 14 height 21
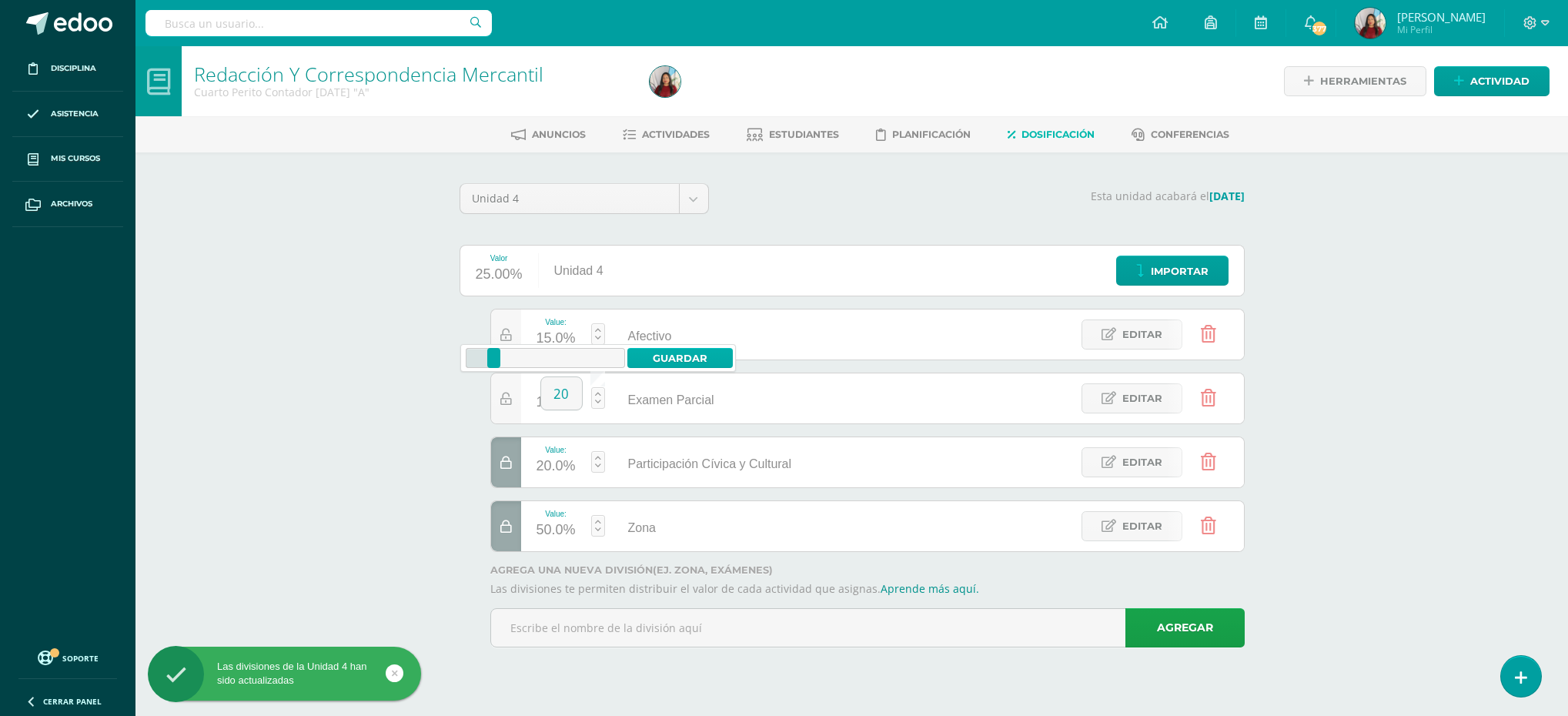
type input "20"
click at [677, 353] on link "Guardar" at bounding box center [680, 358] width 105 height 20
click at [683, 135] on span "Actividades" at bounding box center [676, 135] width 68 height 12
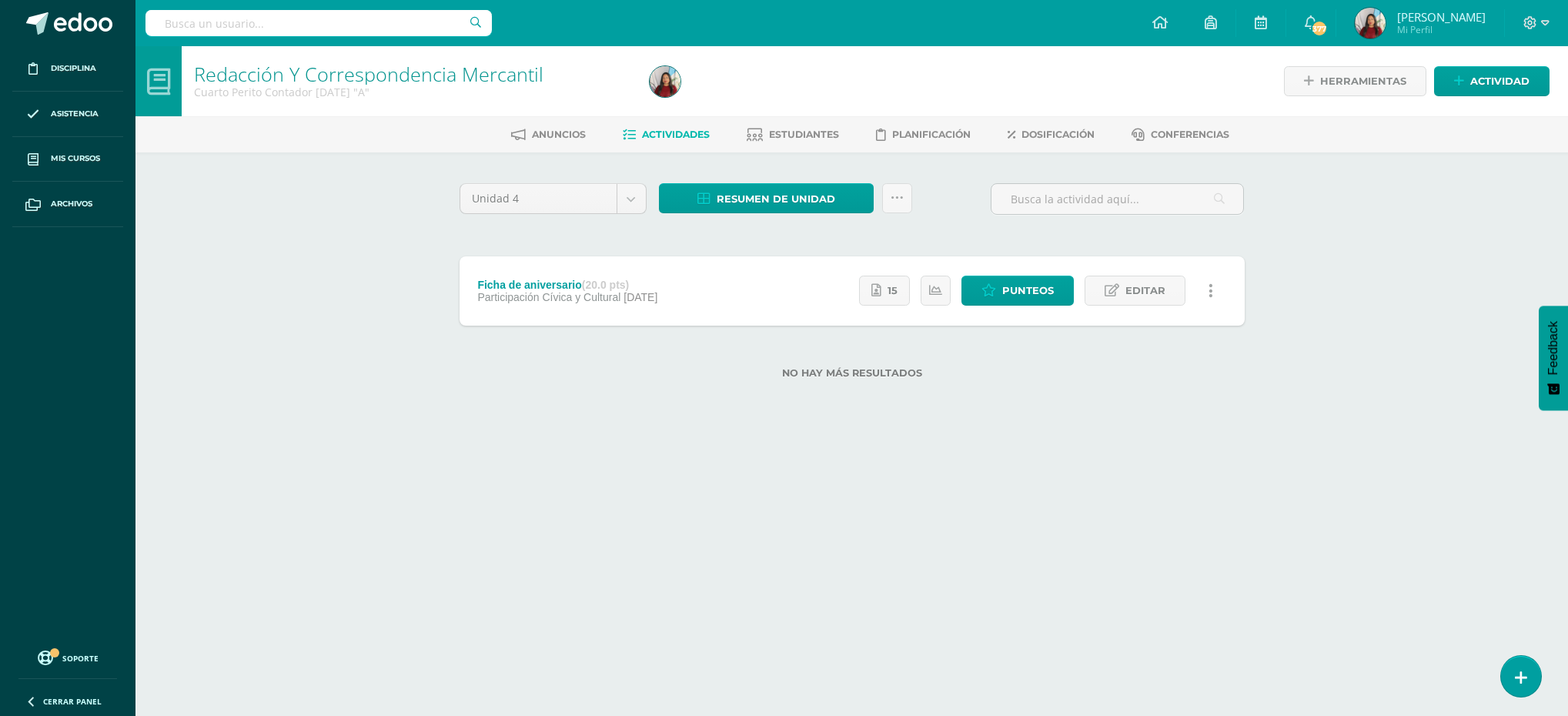
click at [1419, 23] on span "Mi Perfil" at bounding box center [1441, 29] width 88 height 13
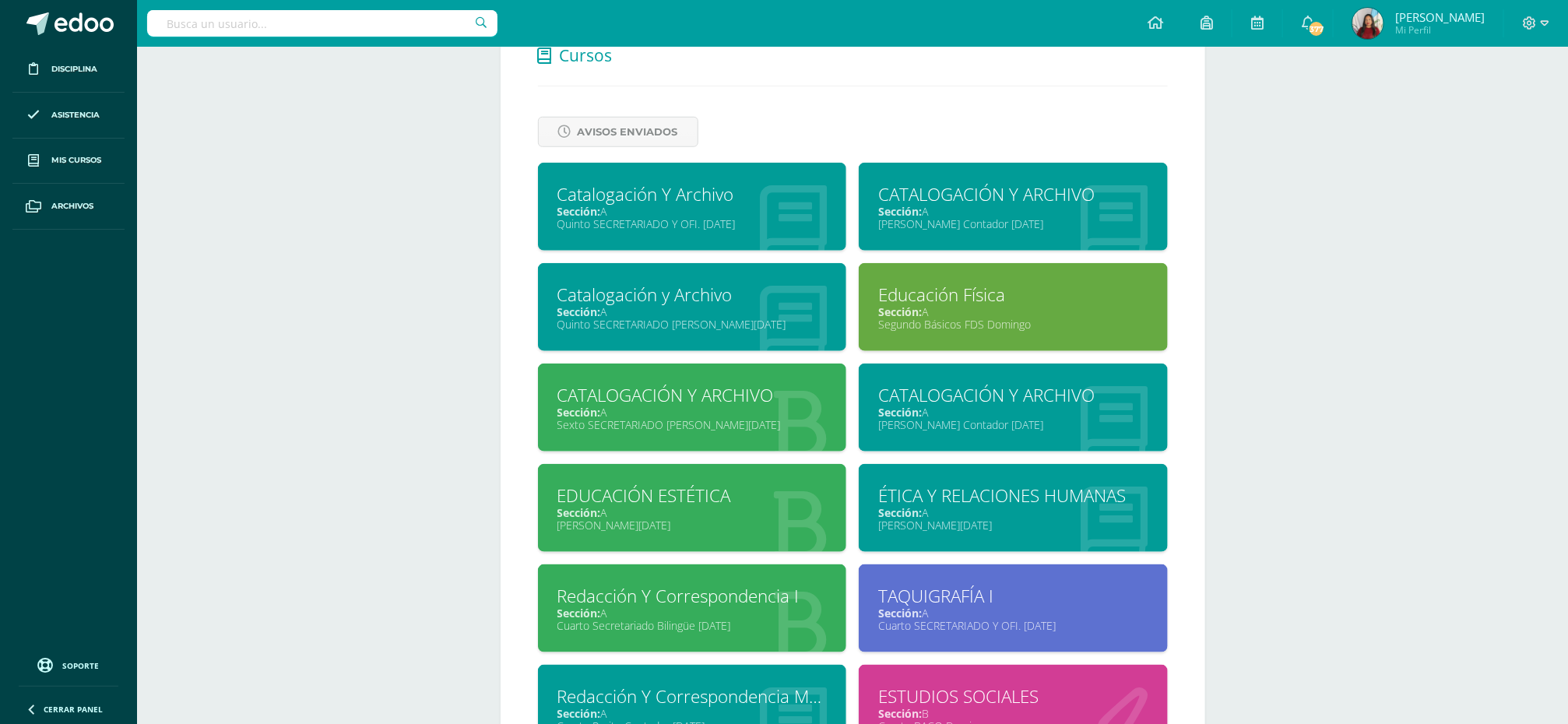
scroll to position [600, 0]
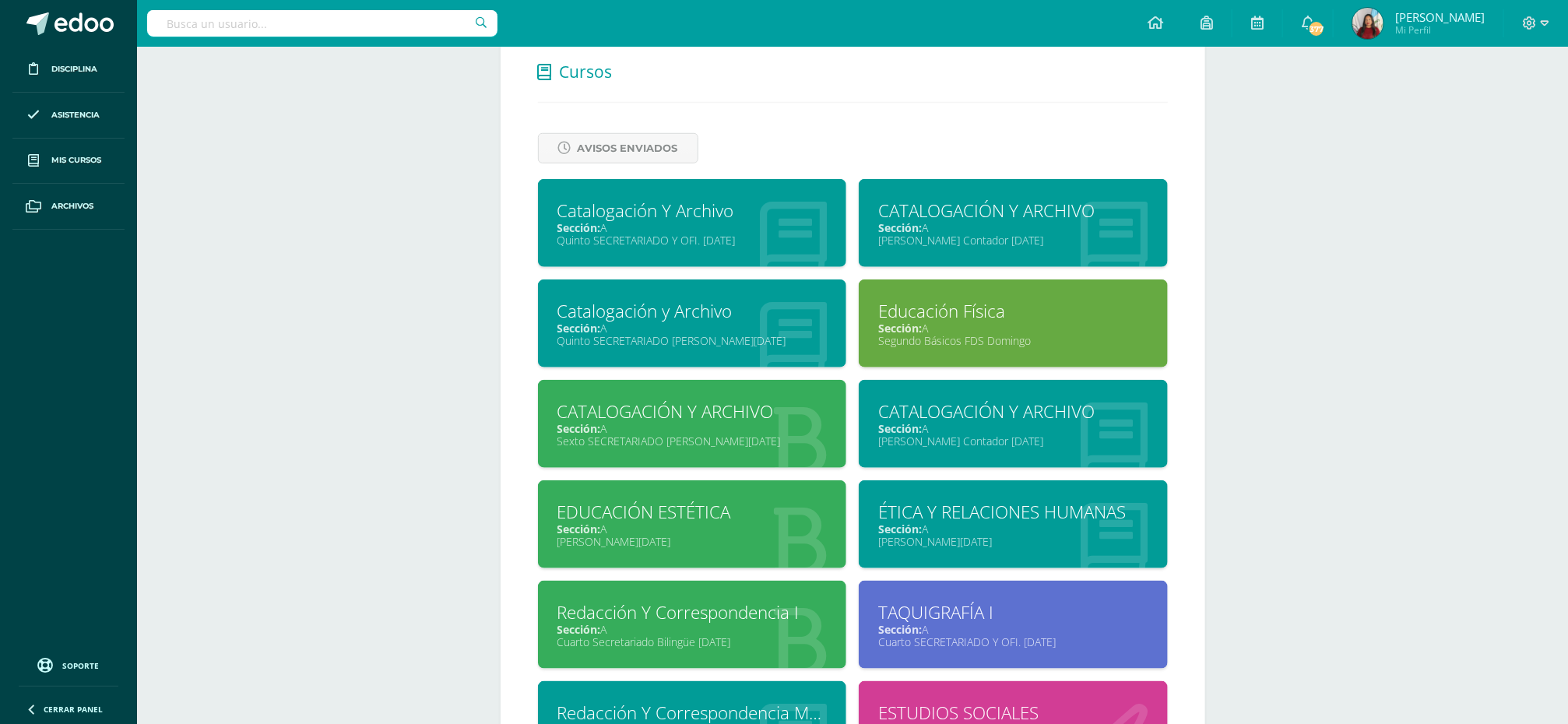
click at [1025, 220] on div "CATALOGACIÓN Y ARCHIVO" at bounding box center [1012, 211] width 270 height 24
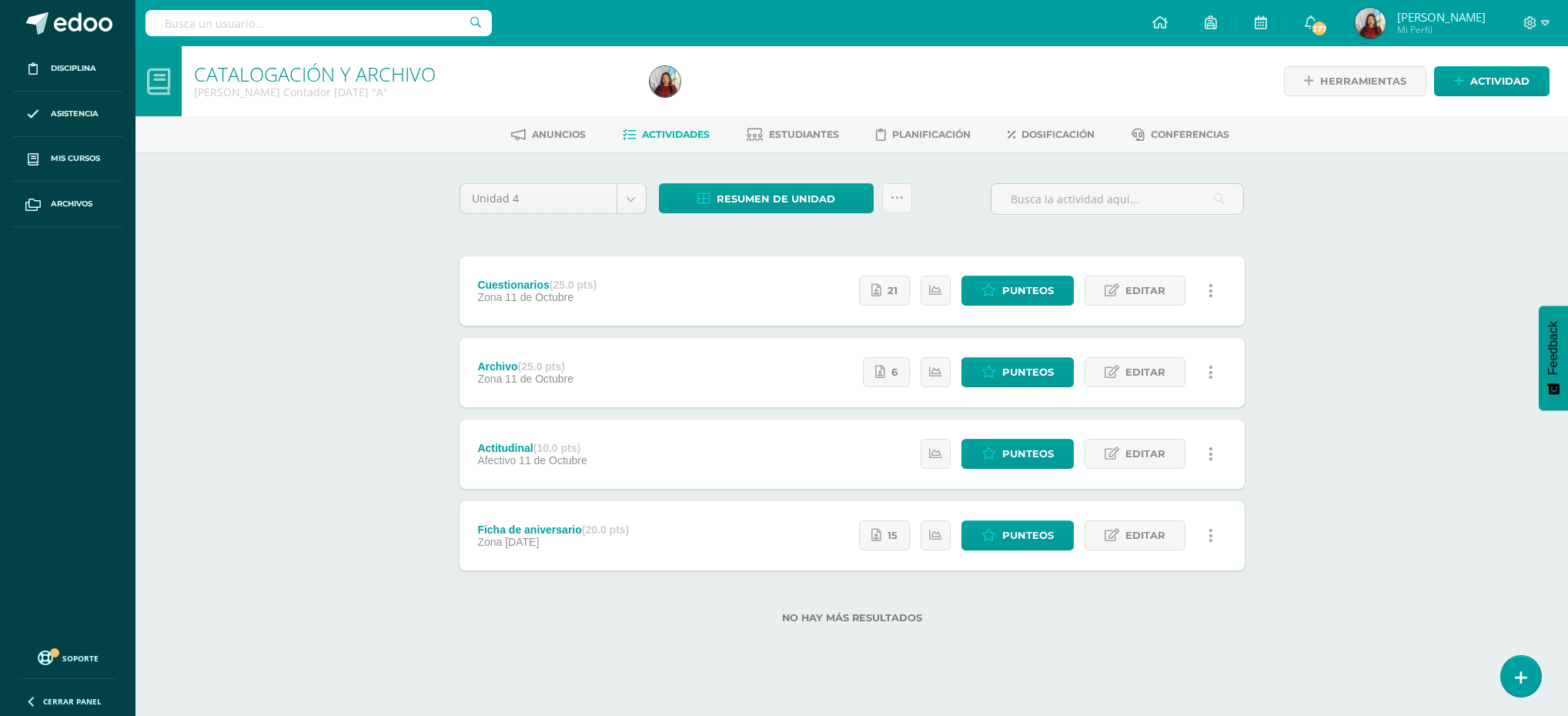
click at [1412, 12] on span "[PERSON_NAME]" at bounding box center [1441, 17] width 88 height 15
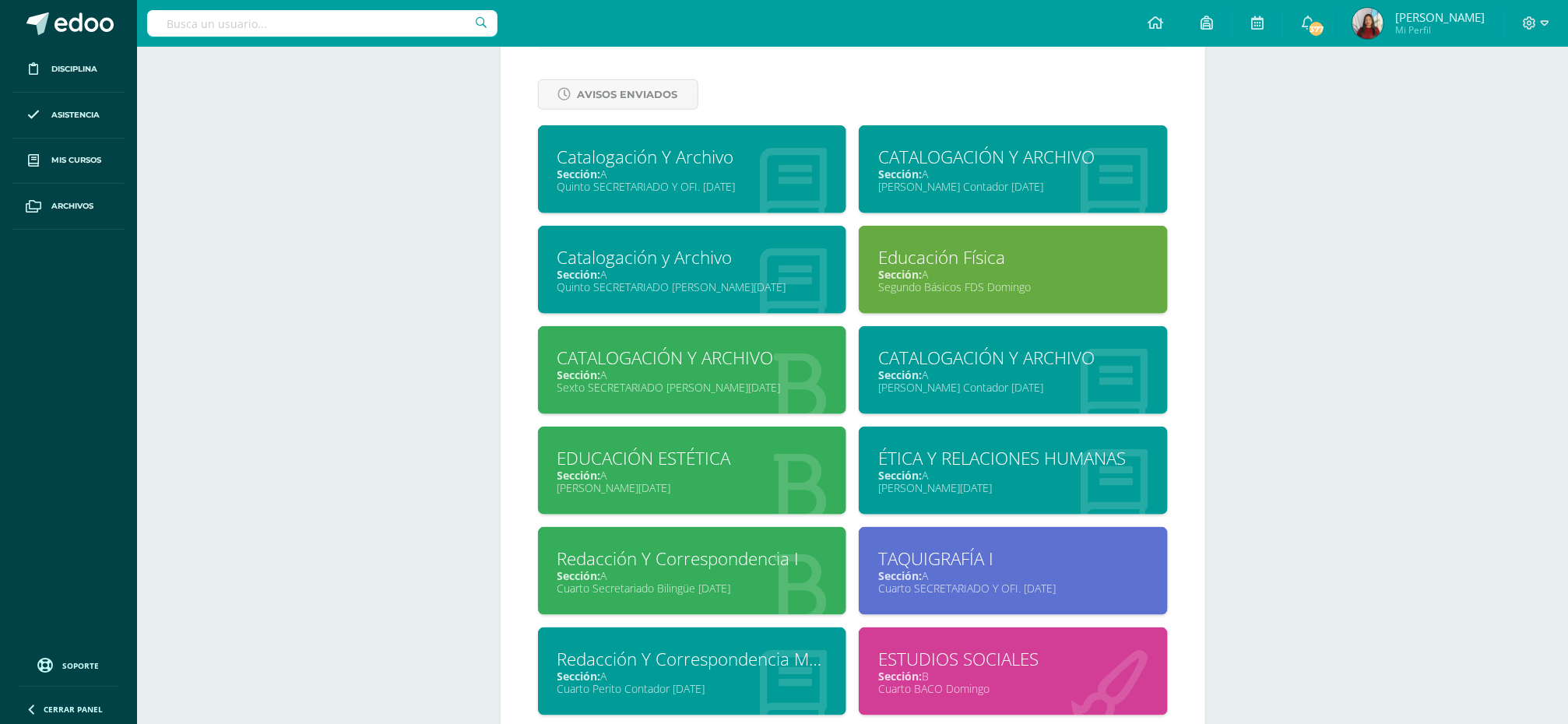
scroll to position [649, 0]
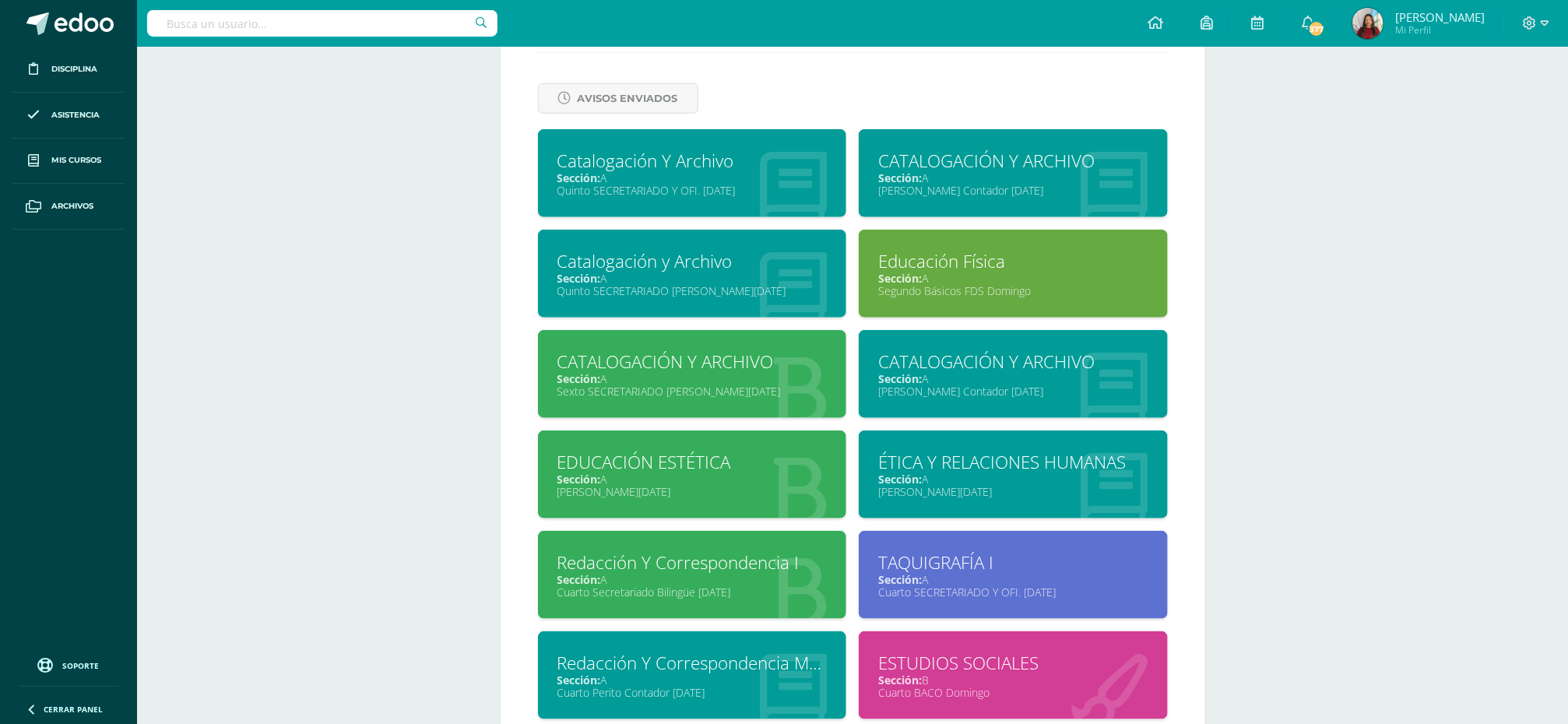
click at [1009, 368] on div "CATALOGACIÓN Y ARCHIVO" at bounding box center [1012, 362] width 270 height 24
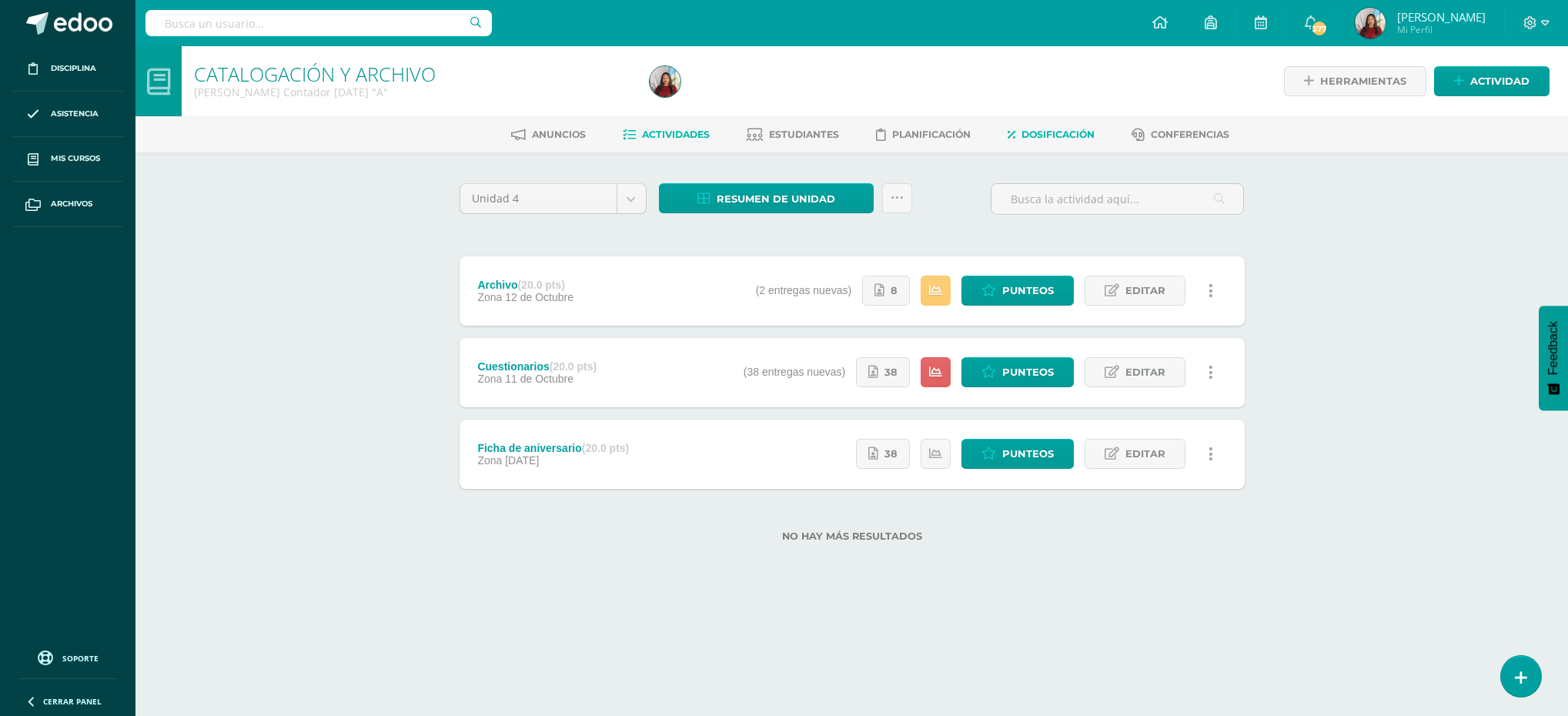
click at [1058, 132] on span "Dosificación" at bounding box center [1058, 135] width 73 height 12
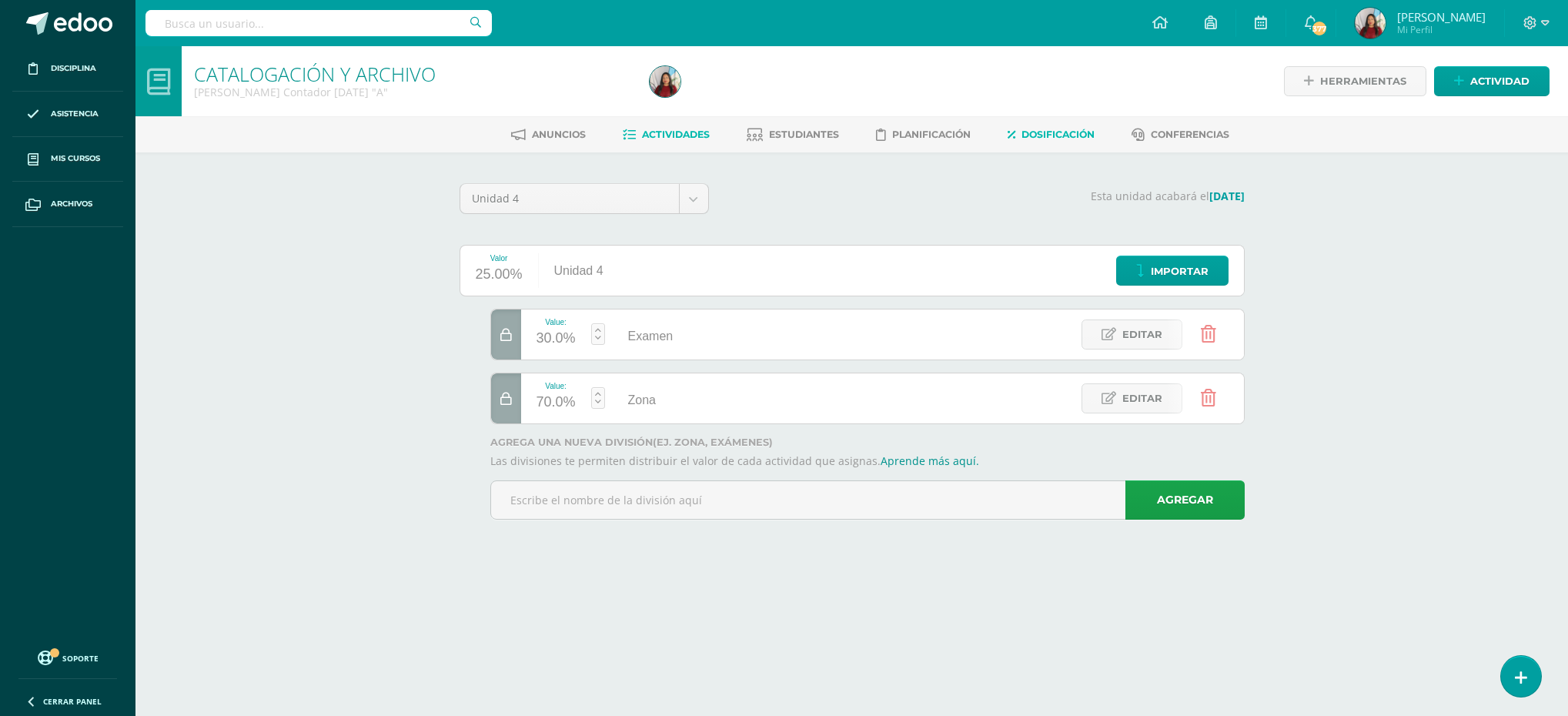
click at [675, 136] on span "Actividades" at bounding box center [676, 135] width 68 height 12
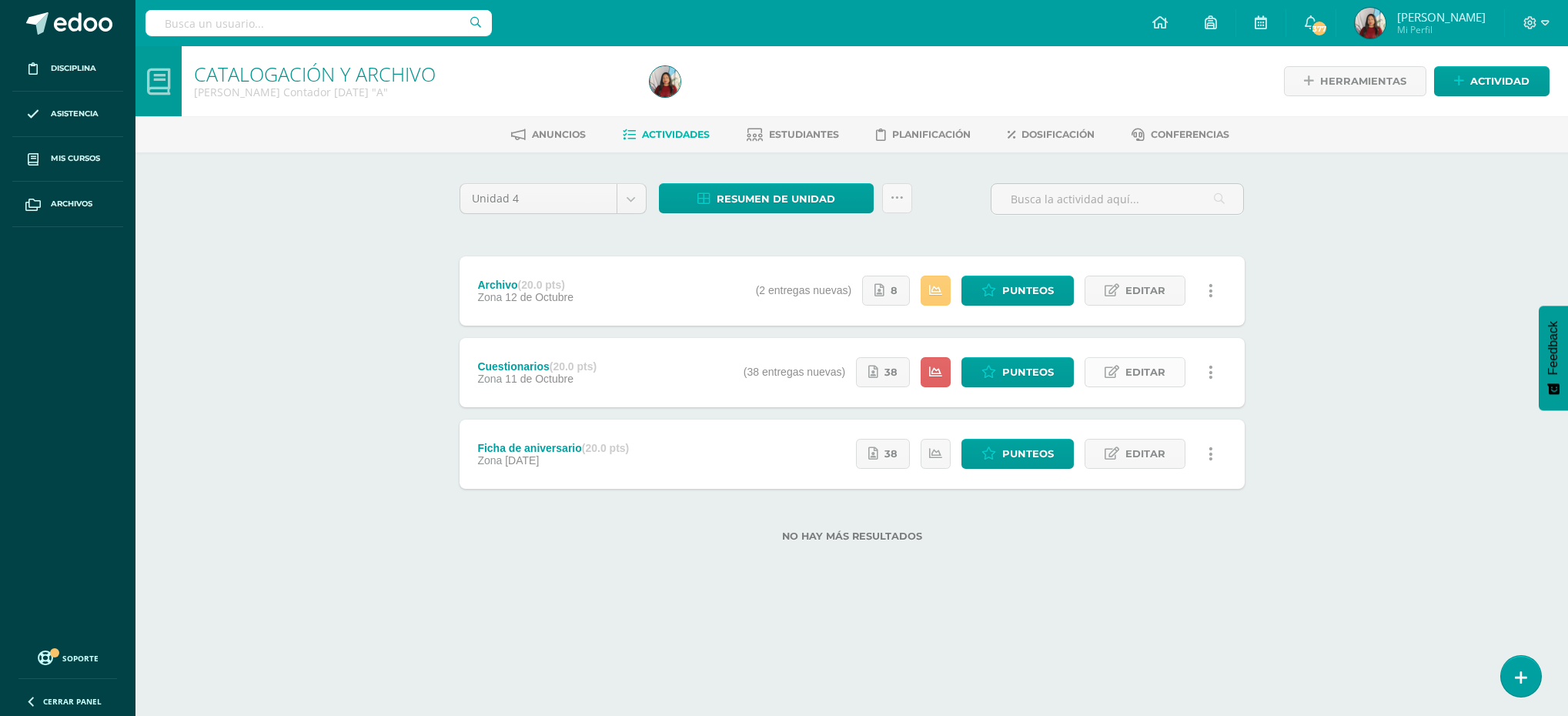
click at [1139, 381] on span "Editar" at bounding box center [1145, 372] width 40 height 29
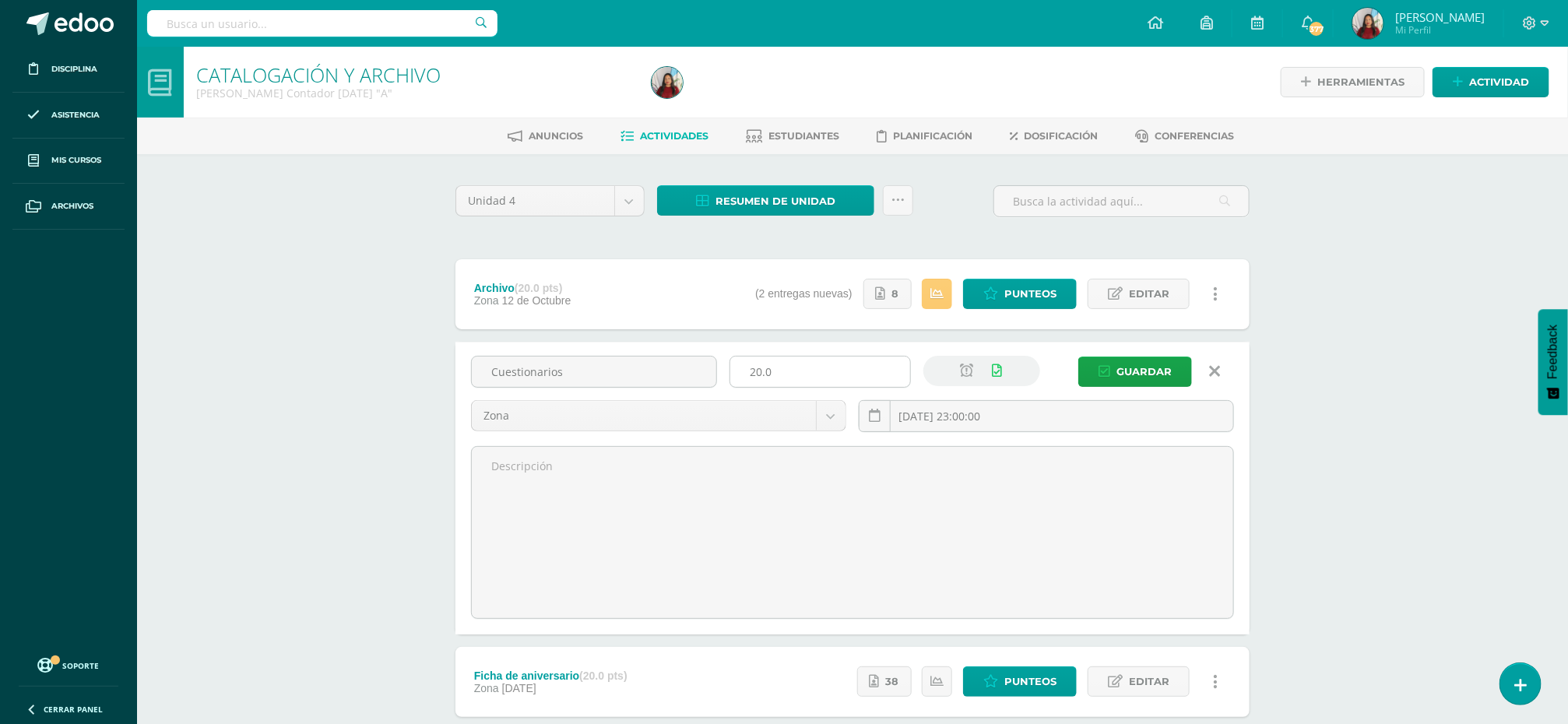
click at [760, 368] on input "20.0" at bounding box center [820, 371] width 180 height 30
type input "25.0"
click at [1116, 367] on button "Guardar" at bounding box center [1135, 371] width 114 height 30
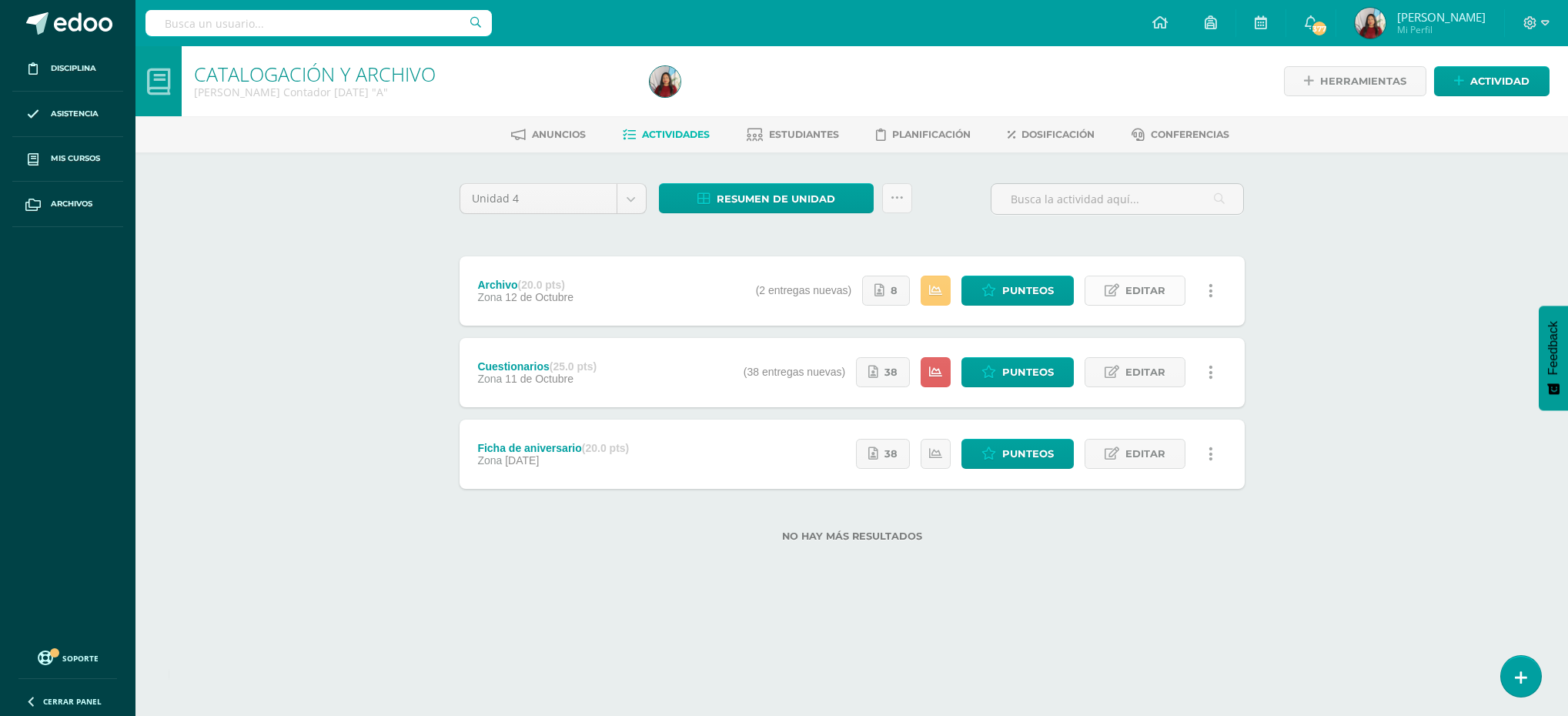
click at [1143, 293] on span "Editar" at bounding box center [1145, 291] width 40 height 29
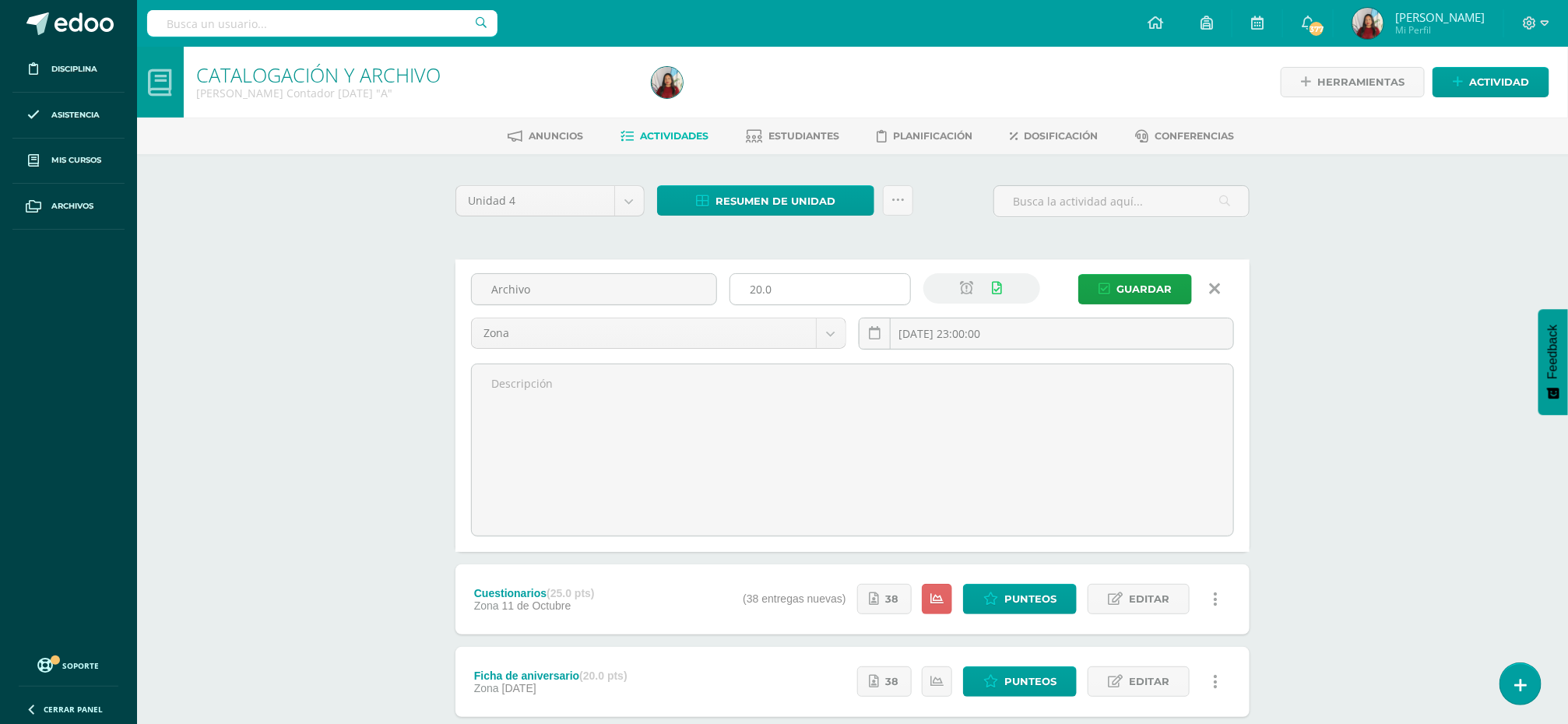
click at [761, 292] on input "20.0" at bounding box center [820, 289] width 180 height 30
type input "25.0"
click at [1154, 287] on span "Guardar" at bounding box center [1144, 290] width 55 height 29
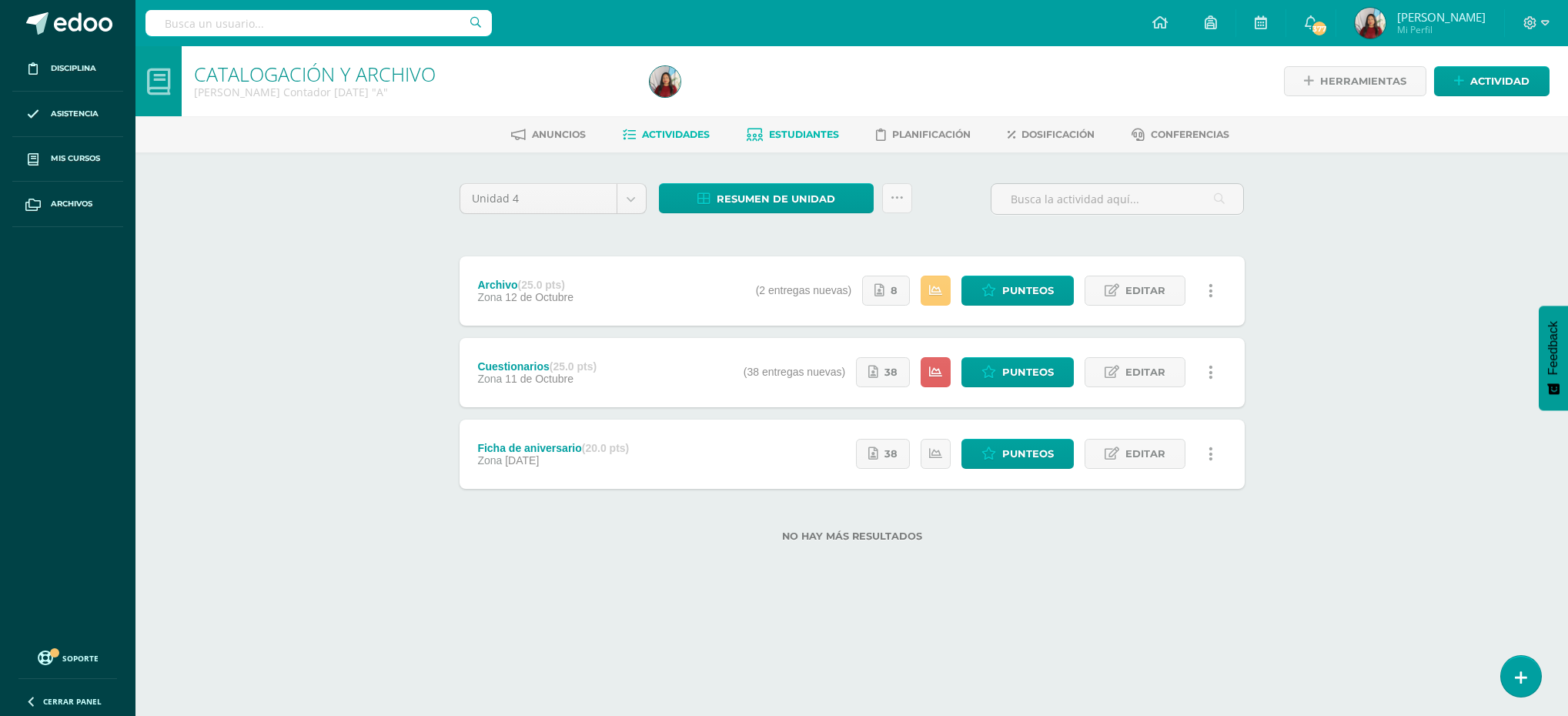
click at [795, 123] on link "Estudiantes" at bounding box center [792, 134] width 92 height 25
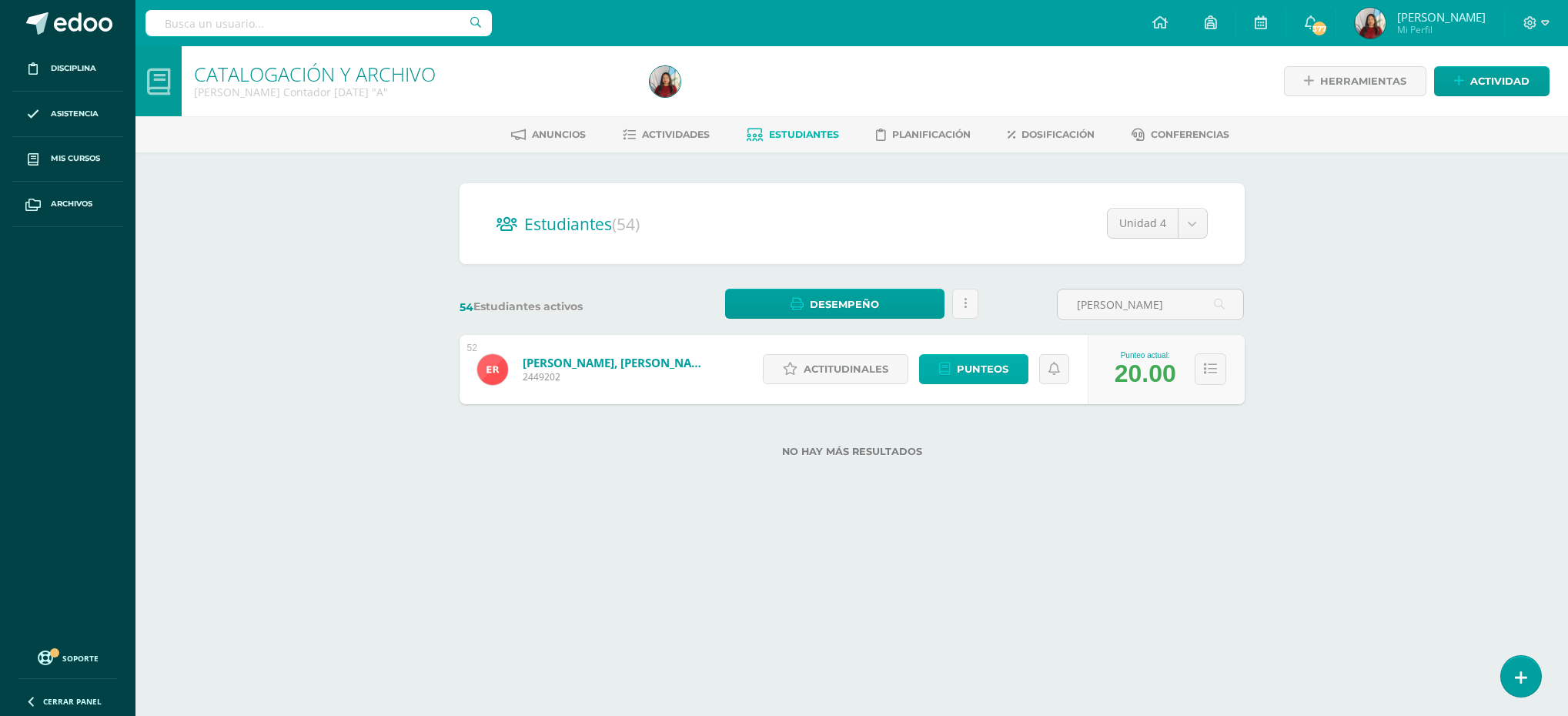
type input "RUANO"
click at [970, 370] on span "Punteos" at bounding box center [982, 369] width 52 height 29
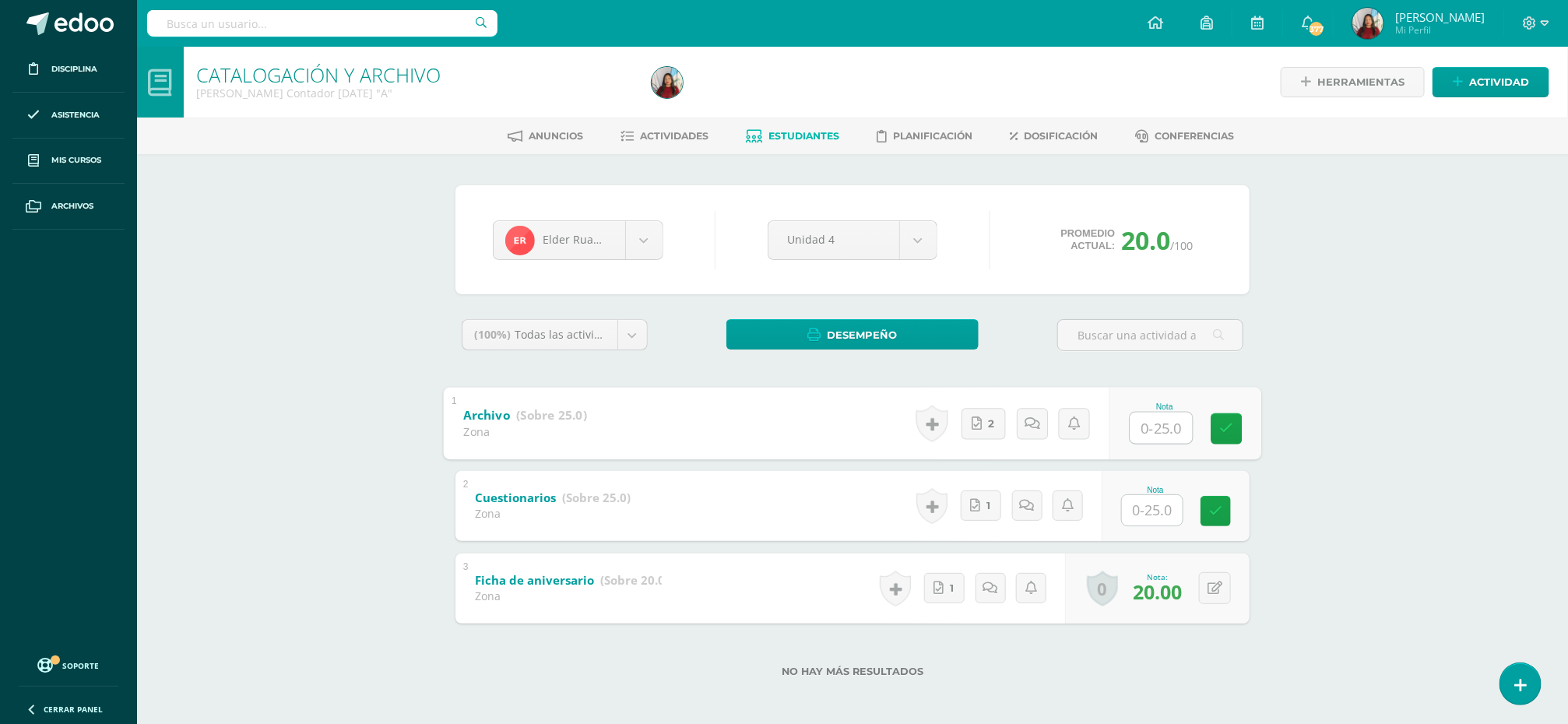
click at [1148, 428] on input "text" at bounding box center [1162, 427] width 63 height 31
type input "20"
click at [1154, 507] on input "text" at bounding box center [1152, 510] width 61 height 30
type input "20"
click at [1227, 510] on icon at bounding box center [1227, 510] width 14 height 13
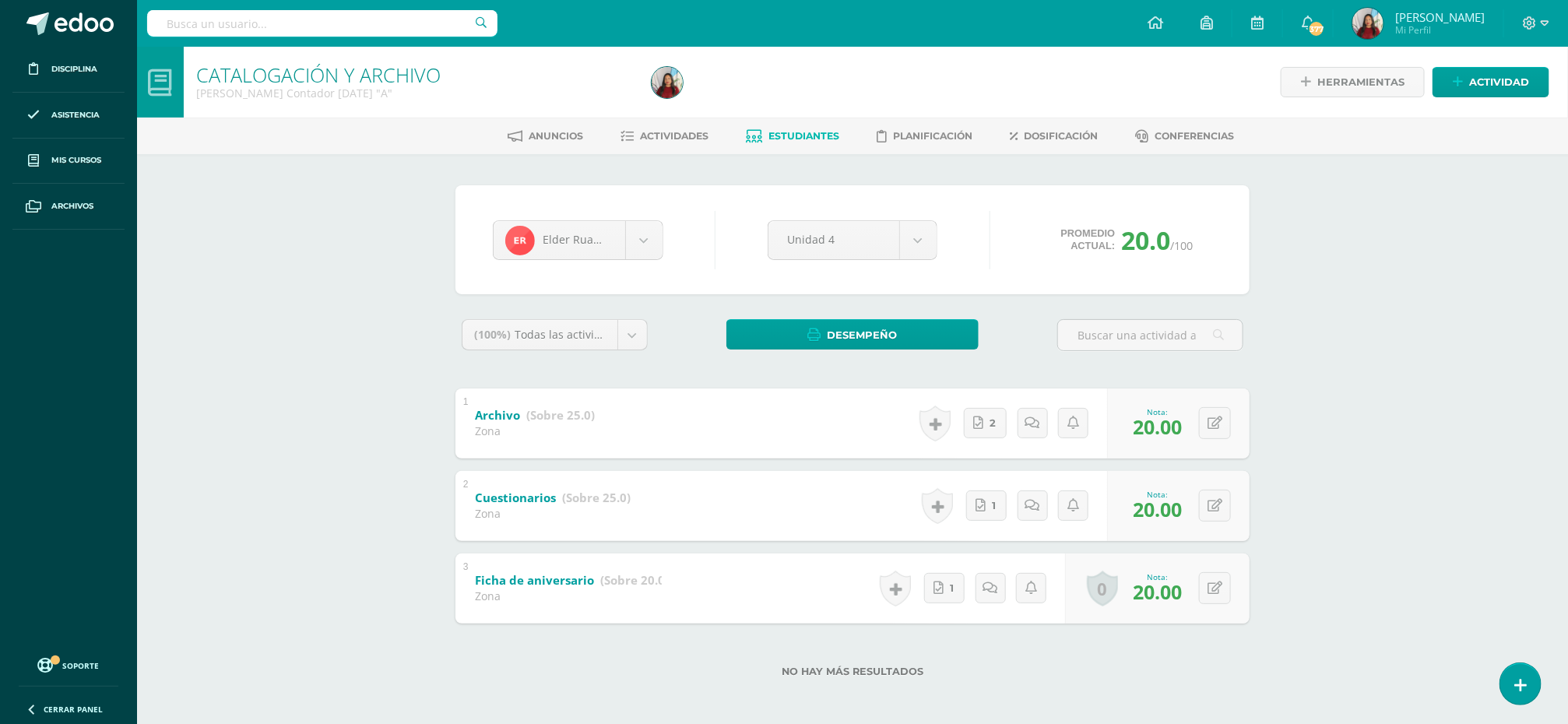
click at [1411, 16] on span "[PERSON_NAME]" at bounding box center [1439, 17] width 89 height 15
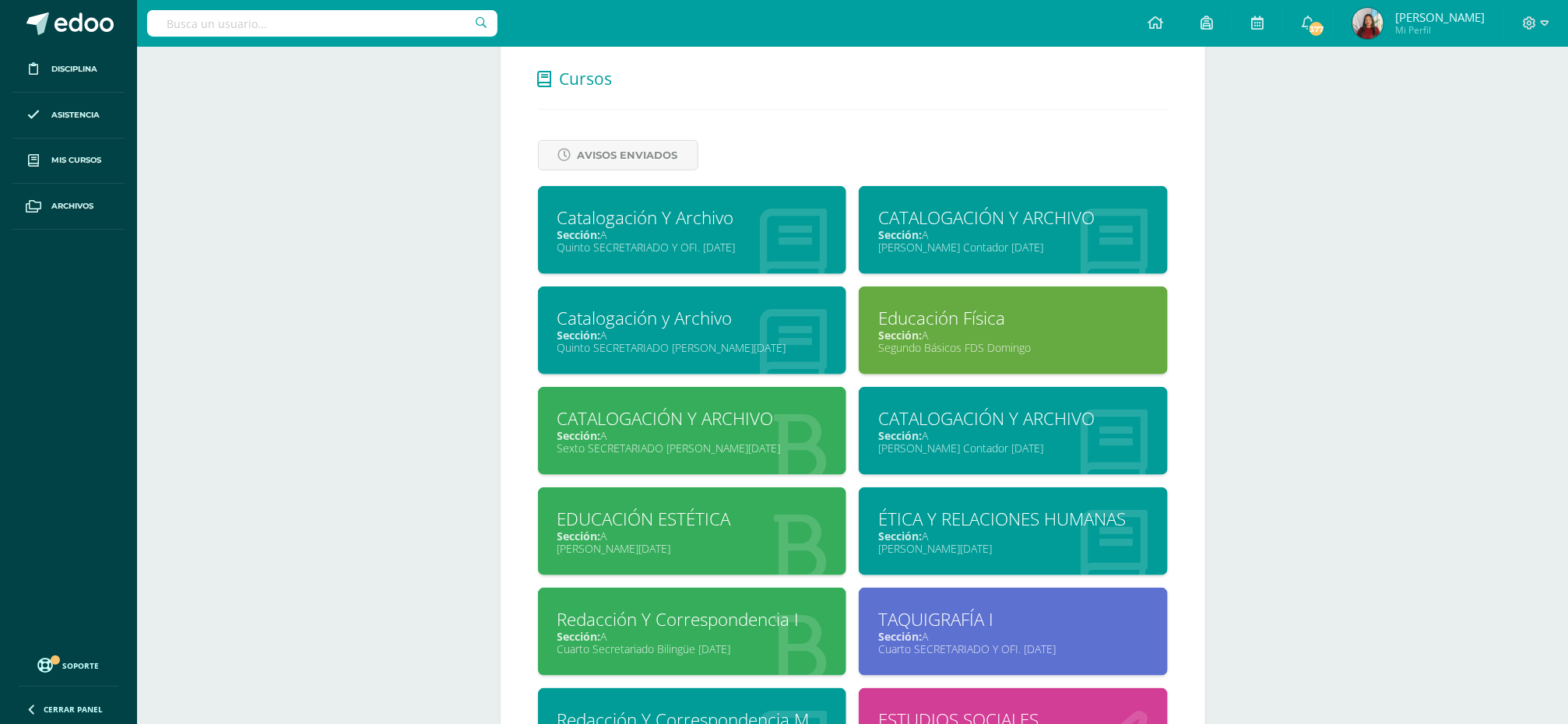
scroll to position [610, 0]
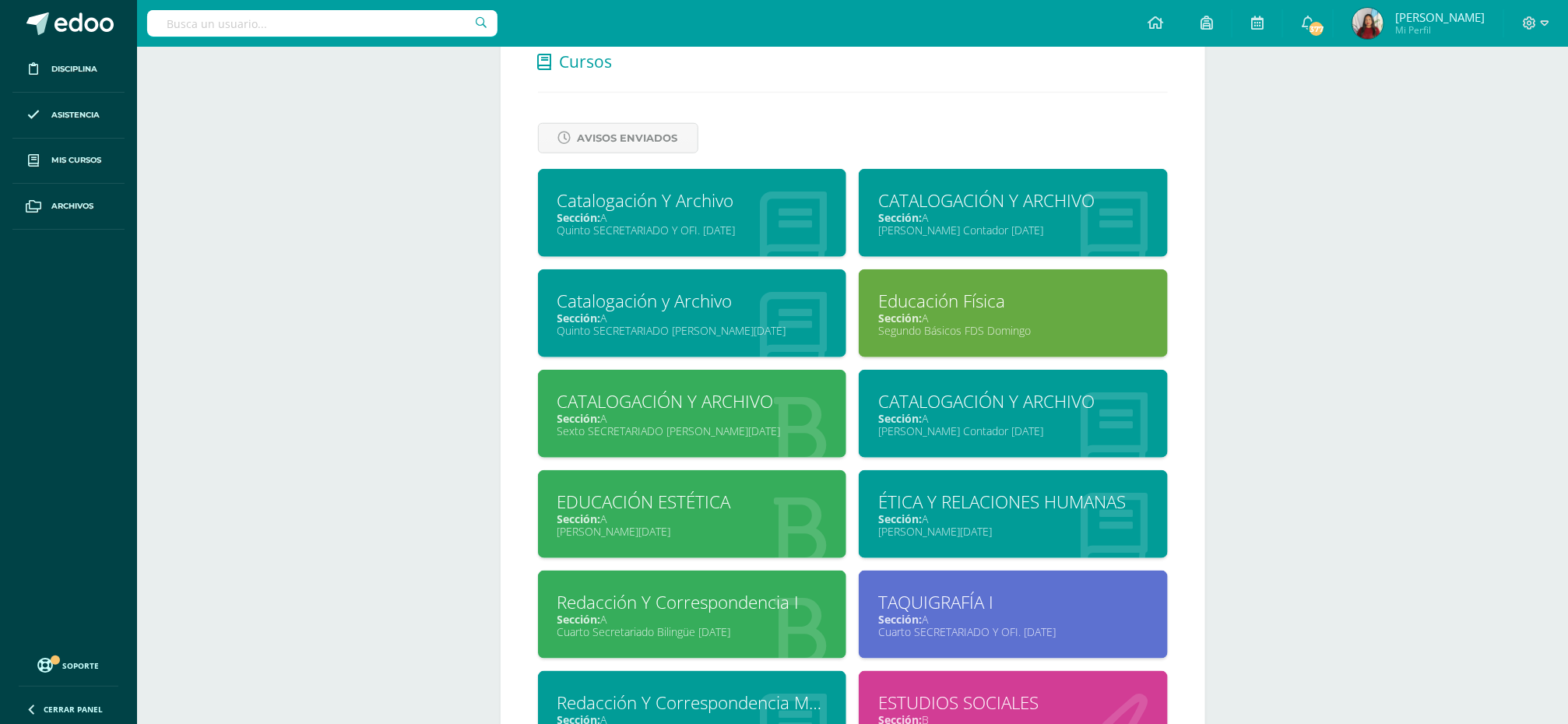
click at [942, 404] on div "CATALOGACIÓN Y ARCHIVO" at bounding box center [1012, 401] width 270 height 24
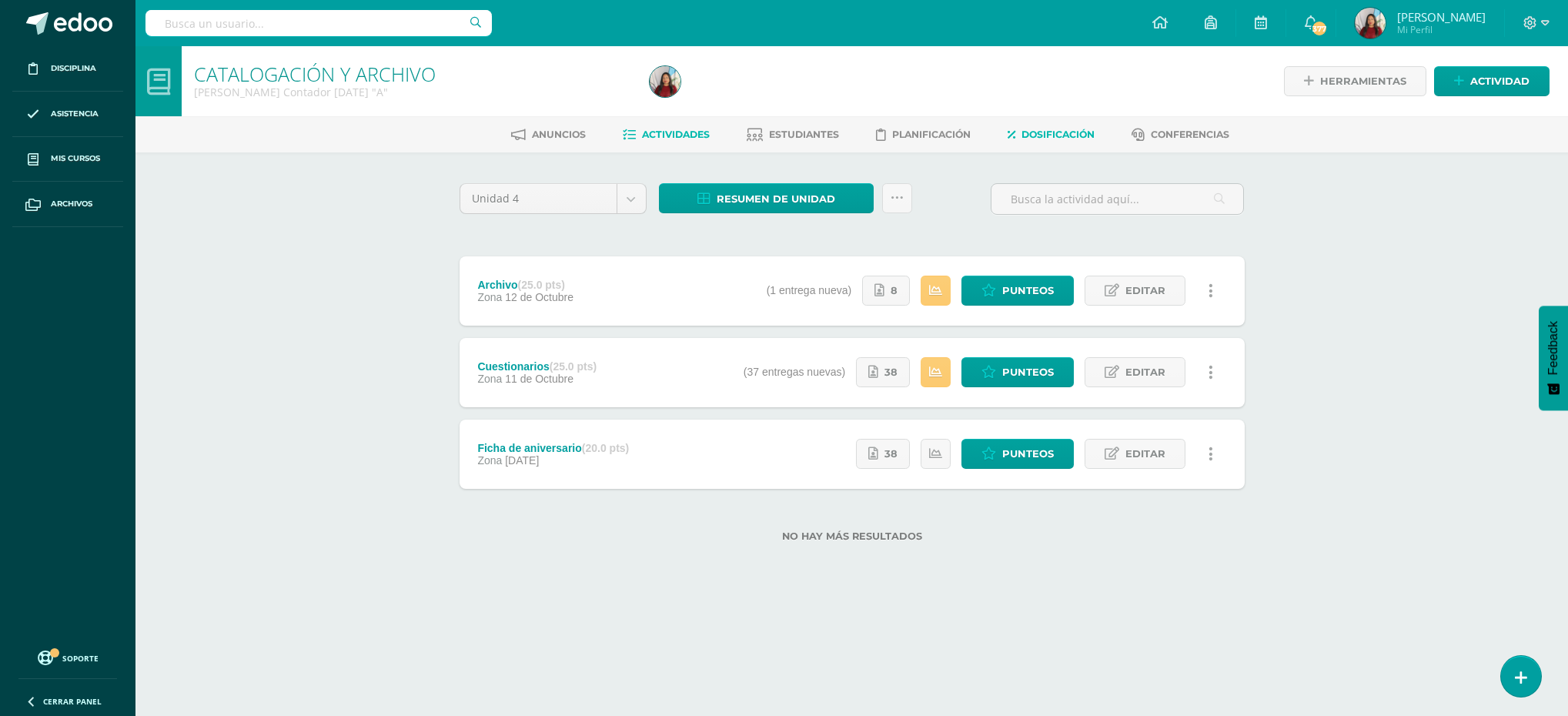
click at [1043, 130] on span "Dosificación" at bounding box center [1058, 135] width 73 height 12
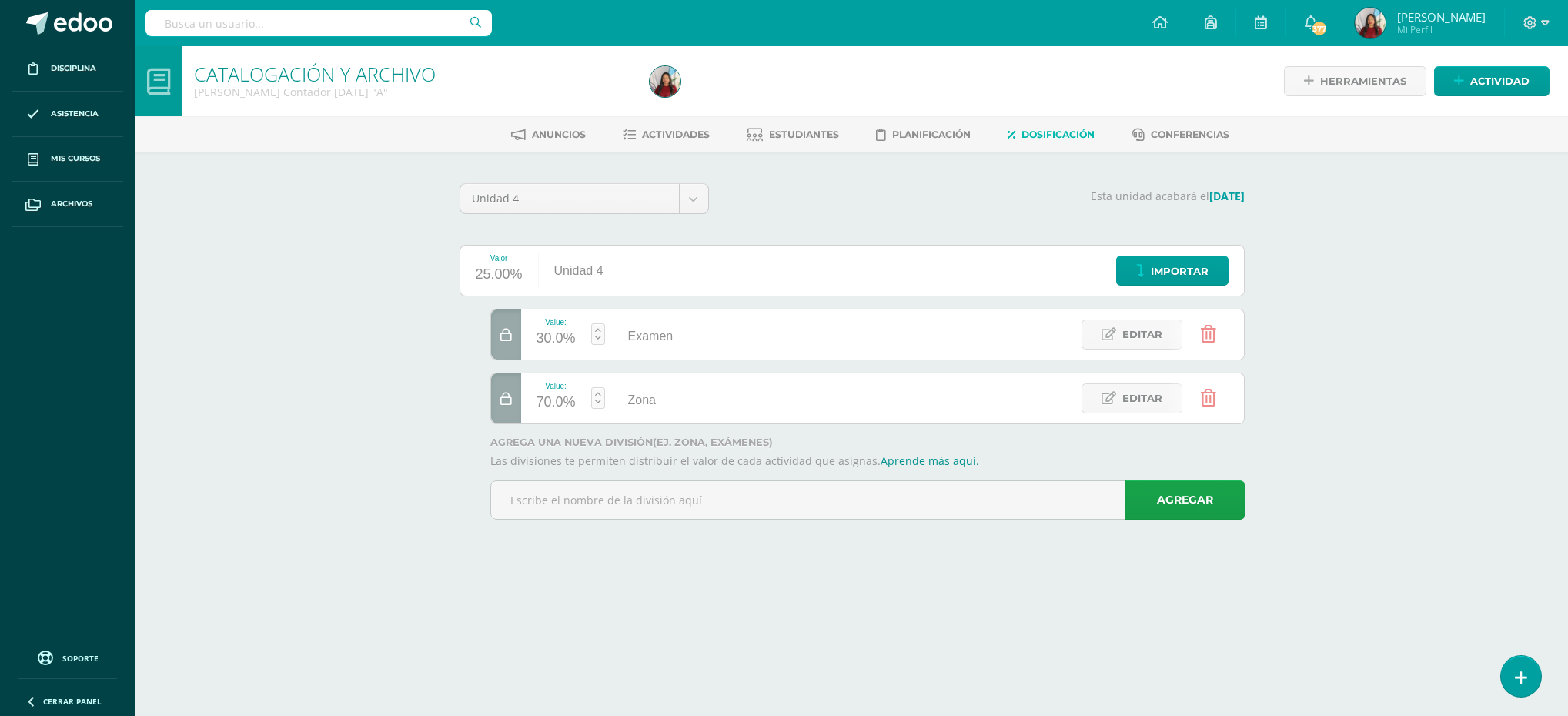
click at [597, 402] on link at bounding box center [598, 397] width 14 height 21
click at [506, 402] on icon at bounding box center [506, 398] width 12 height 13
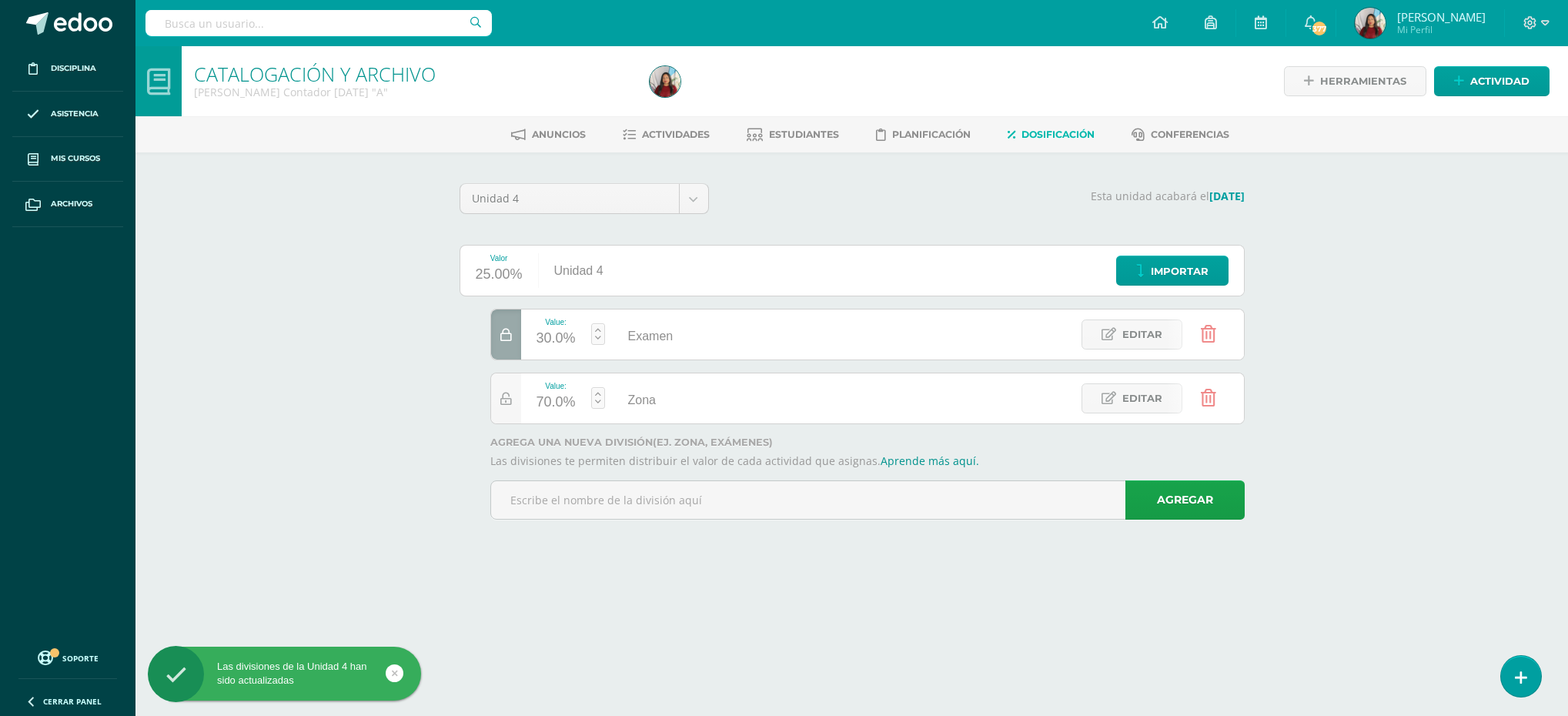
click at [498, 337] on div at bounding box center [505, 334] width 30 height 50
click at [597, 400] on link at bounding box center [598, 397] width 14 height 21
type input "80"
click at [666, 353] on link "Guardar" at bounding box center [680, 358] width 105 height 20
click at [680, 135] on span "Actividades" at bounding box center [676, 135] width 68 height 12
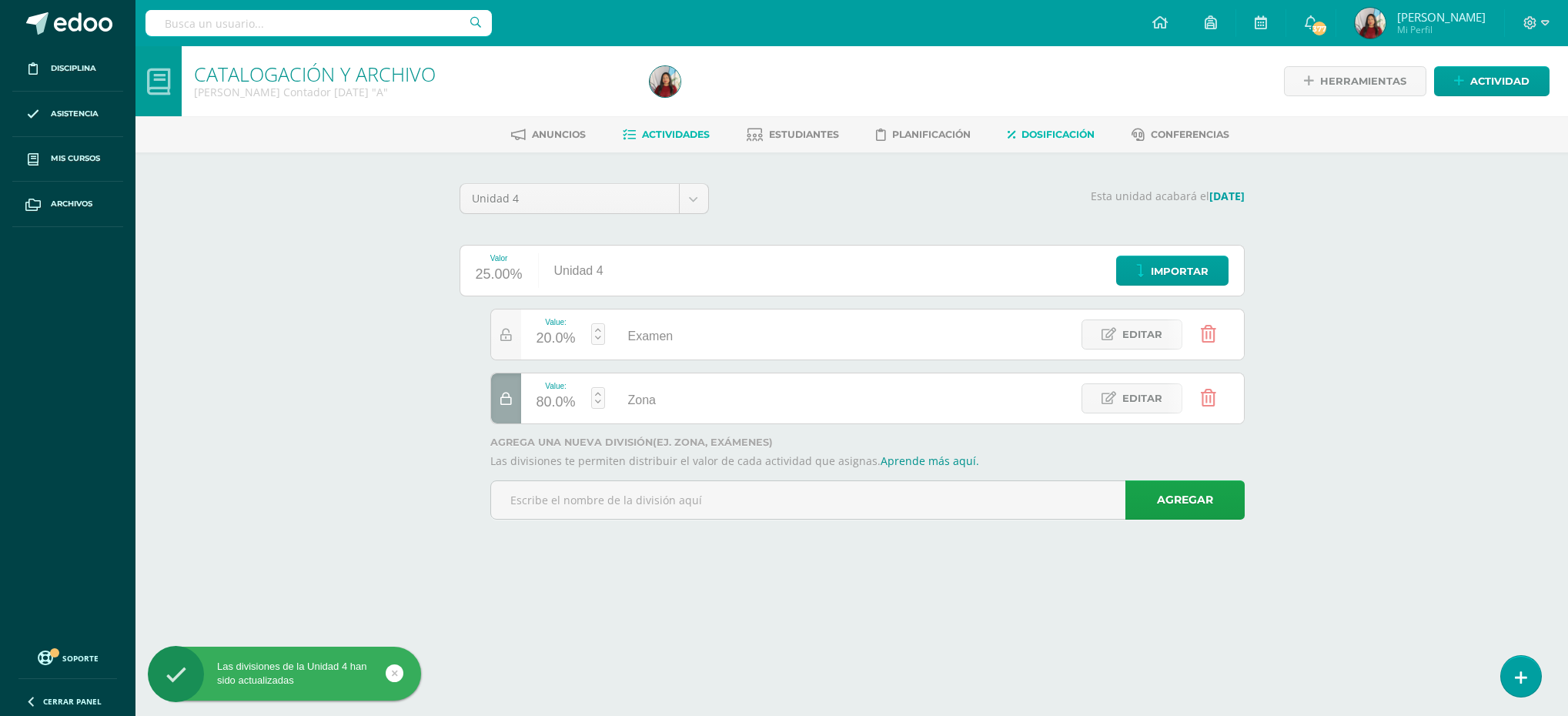
click at [680, 135] on span "Actividades" at bounding box center [676, 135] width 68 height 12
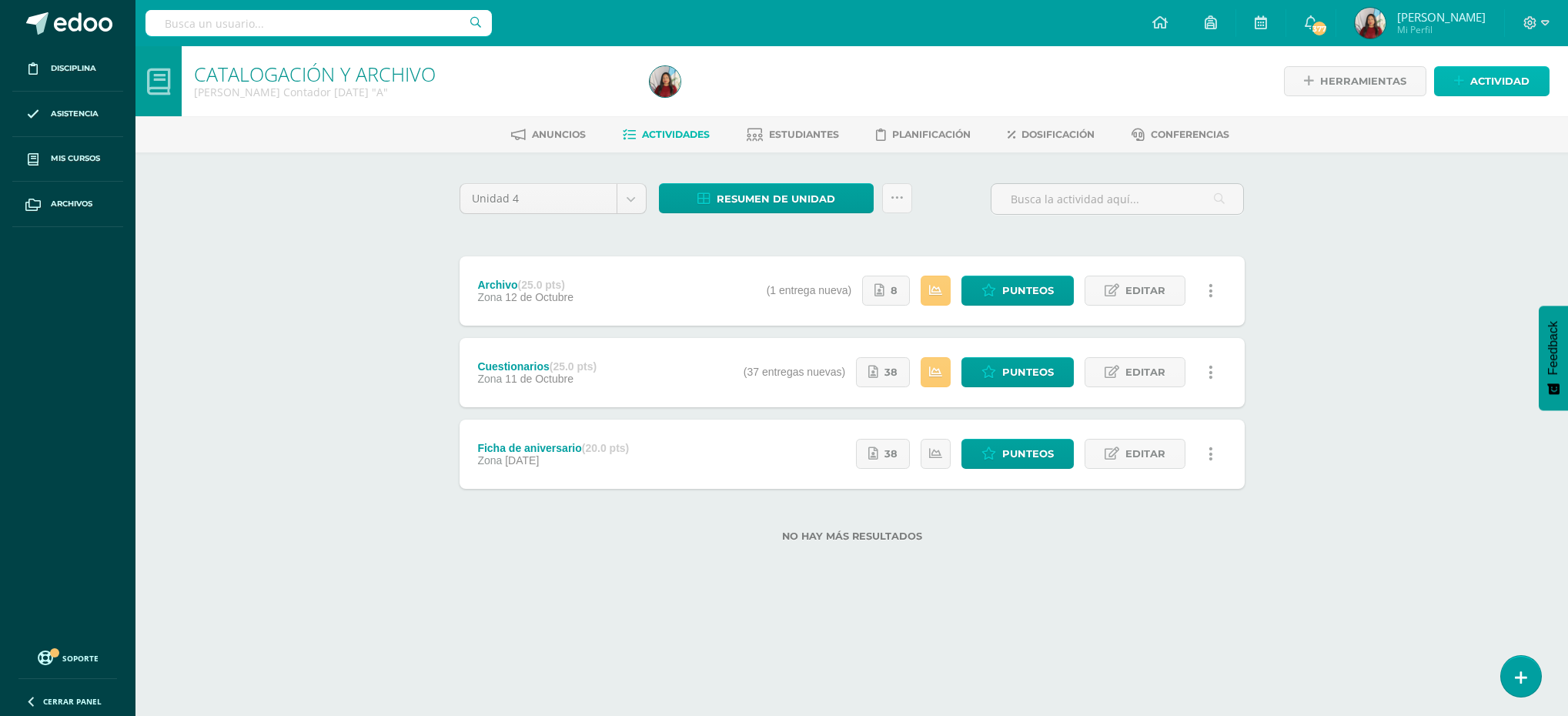
click at [1482, 75] on span "Actividad" at bounding box center [1500, 81] width 59 height 29
click at [1482, 75] on div "Crea una nueva actividad Tarea Examen Evento Aviso Título: Valor: 100.0 Fecha: …" at bounding box center [784, 358] width 1568 height 716
click at [1463, 80] on icon at bounding box center [1460, 80] width 10 height 13
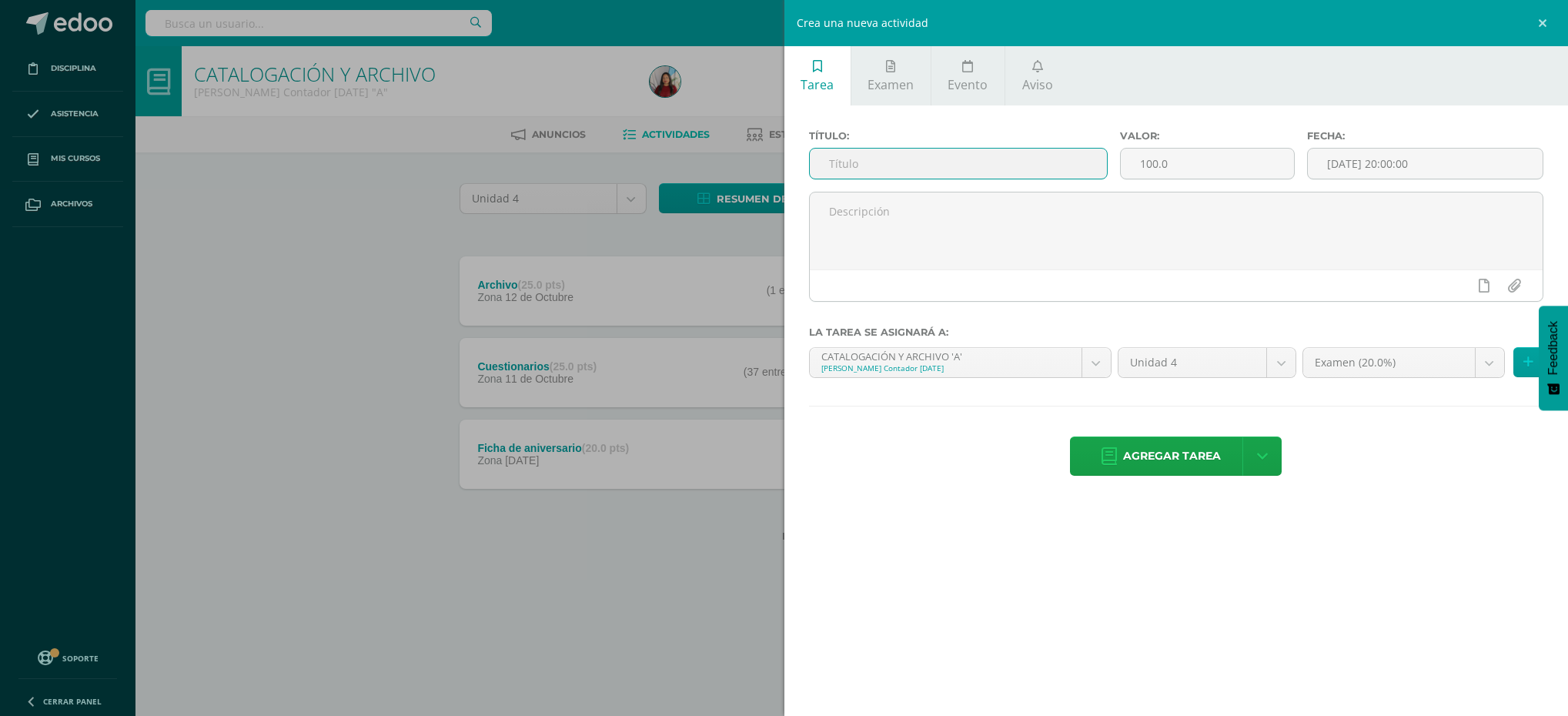
click at [972, 163] on input "text" at bounding box center [958, 163] width 297 height 30
type input "a"
type input "Actitudinal"
click at [1153, 157] on input "100.0" at bounding box center [1207, 163] width 173 height 30
type input "10.0"
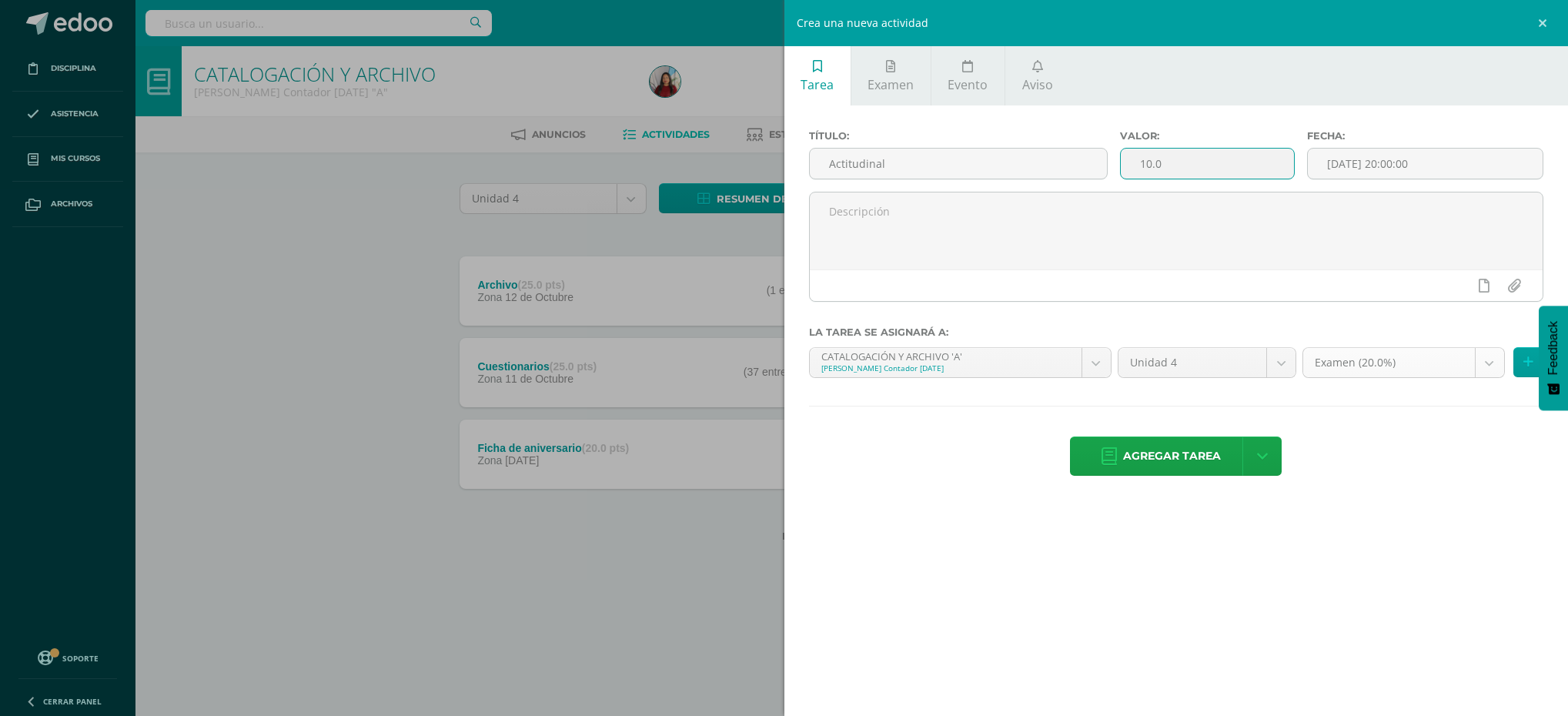
click at [1485, 367] on body "Disciplina Asistencia Mis cursos Archivos Soporte Ayuda Reportar un problema Ce…" at bounding box center [784, 295] width 1568 height 591
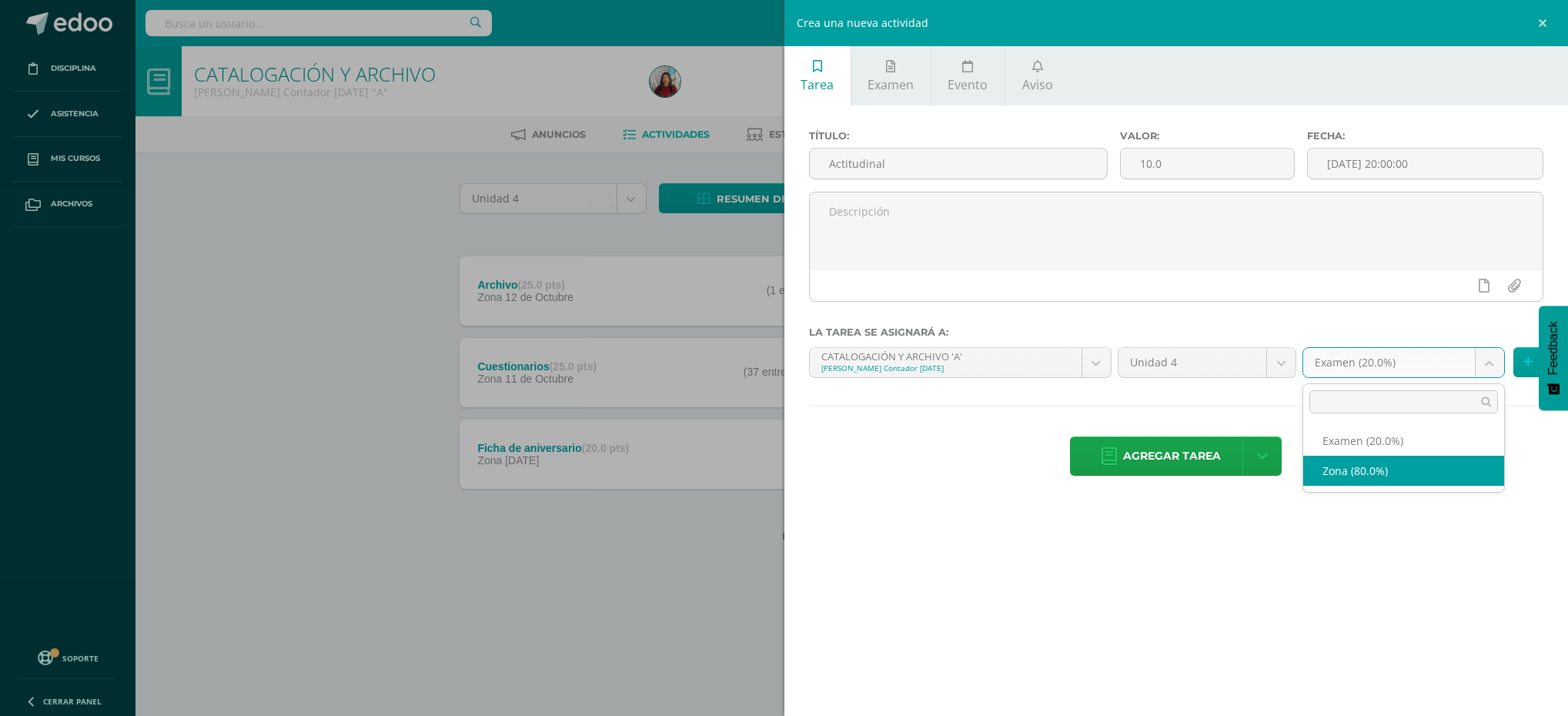
select select "71543"
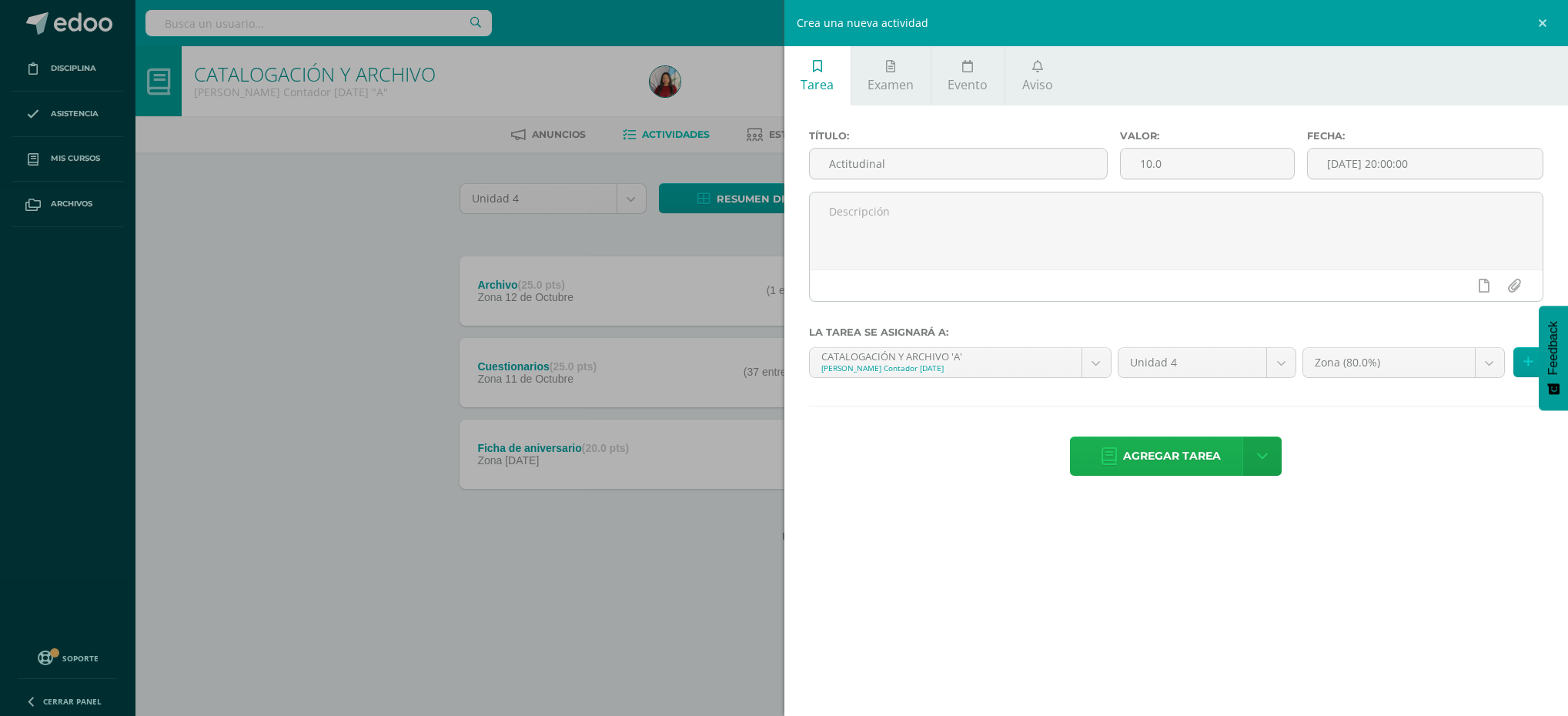
click at [1137, 463] on span "Agregar tarea" at bounding box center [1171, 456] width 97 height 37
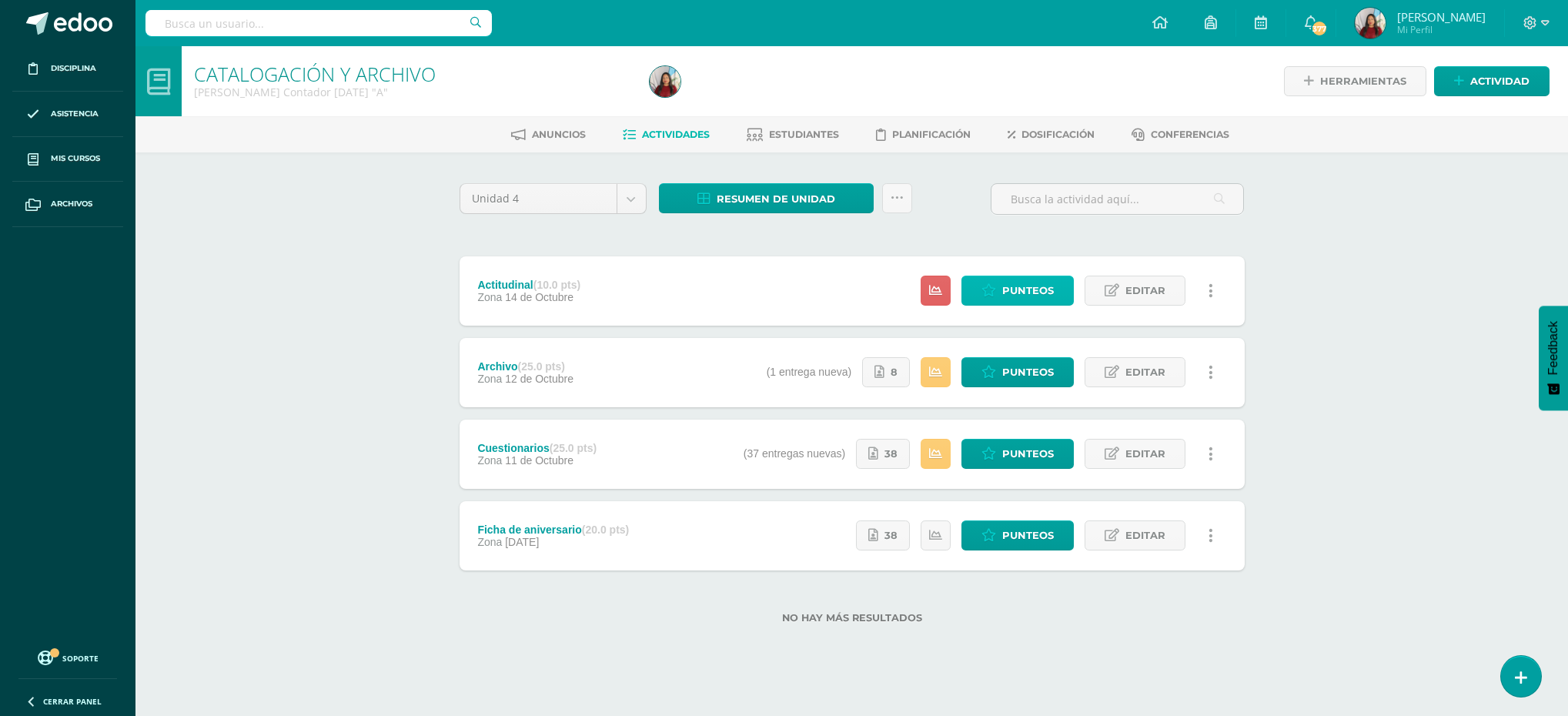
click at [1015, 291] on span "Punteos" at bounding box center [1027, 291] width 52 height 29
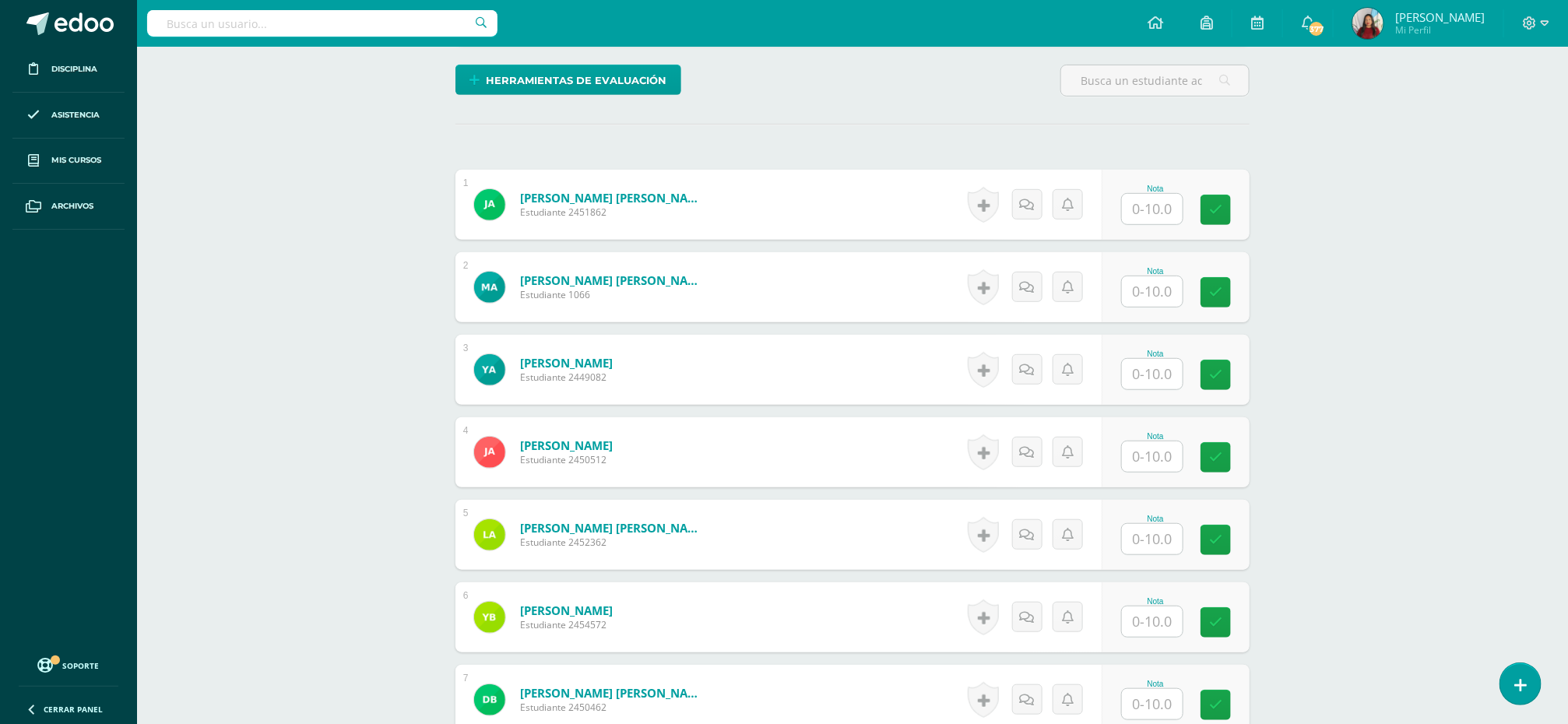
scroll to position [372, 0]
click at [1164, 213] on input "text" at bounding box center [1152, 207] width 61 height 30
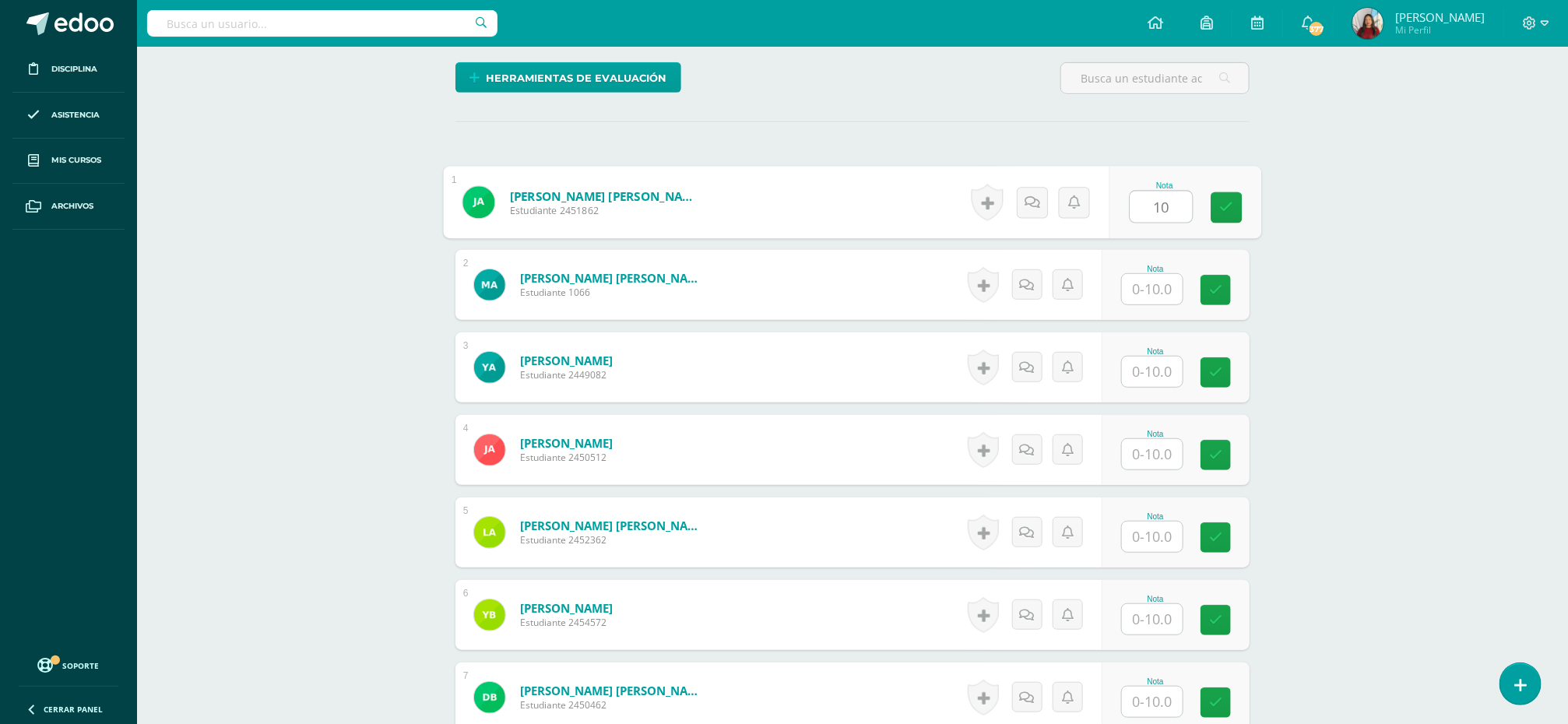
type input "10"
click at [1145, 299] on input "text" at bounding box center [1152, 289] width 61 height 30
paste input "10"
type input "10"
click at [1148, 369] on input "text" at bounding box center [1162, 372] width 63 height 31
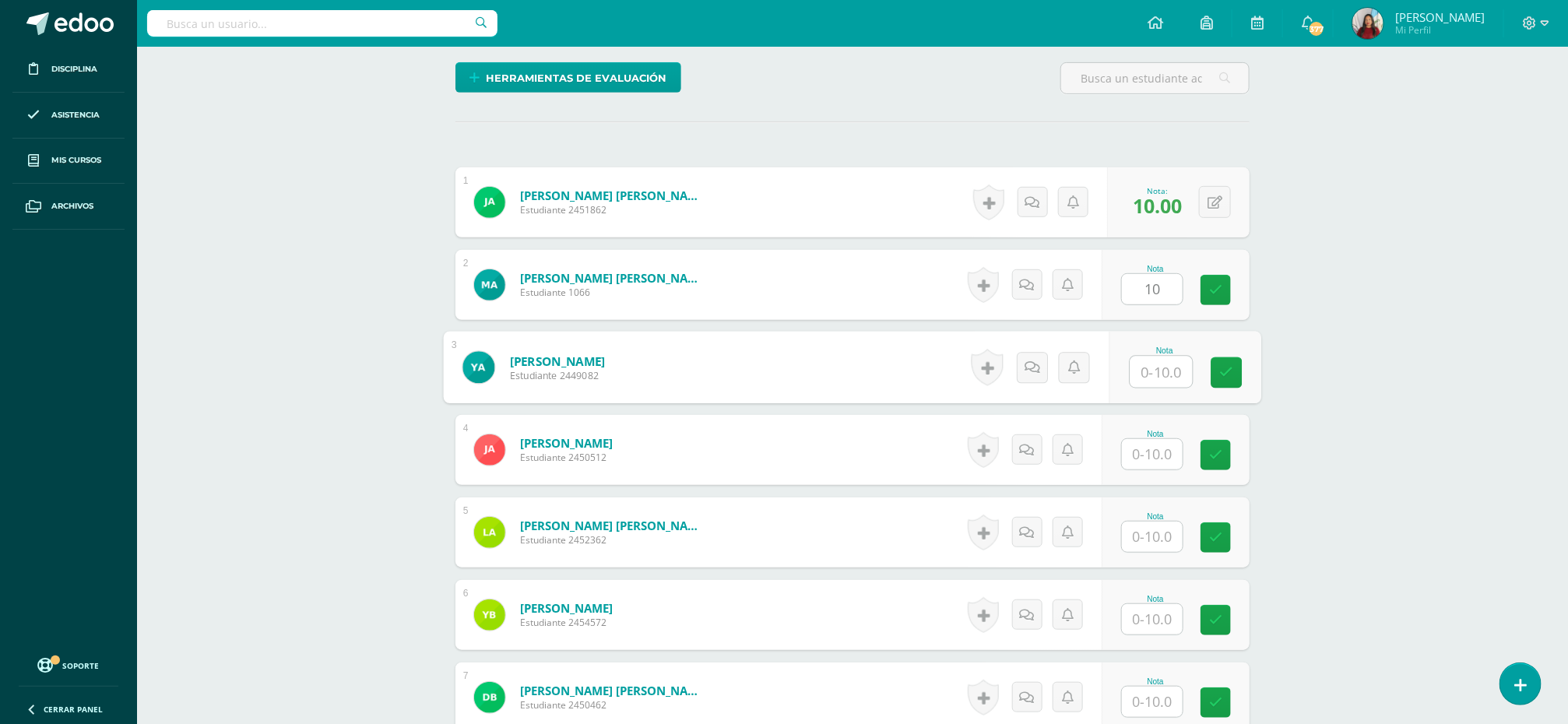
paste input "10"
type input "10"
click at [1155, 462] on input "text" at bounding box center [1152, 452] width 61 height 30
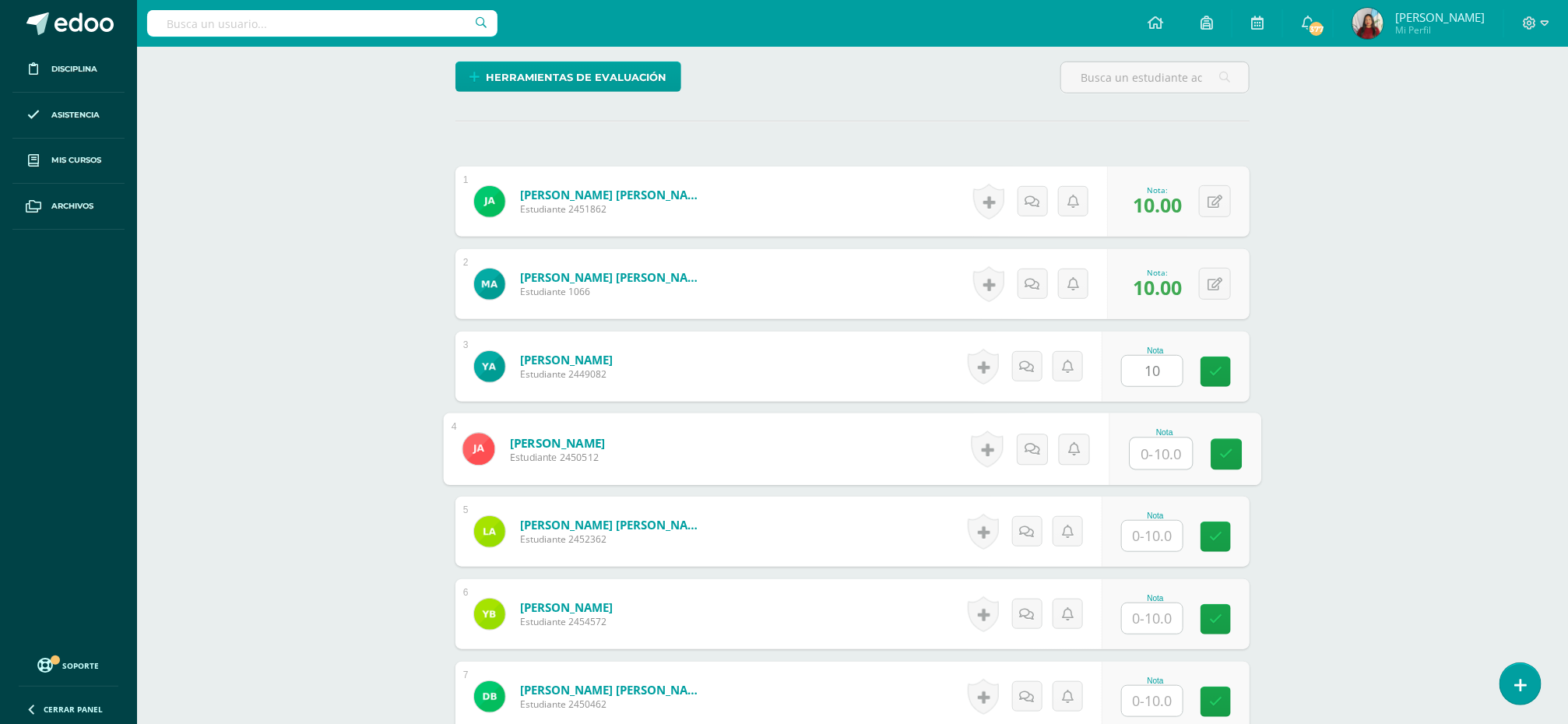
paste input "10"
type input "10"
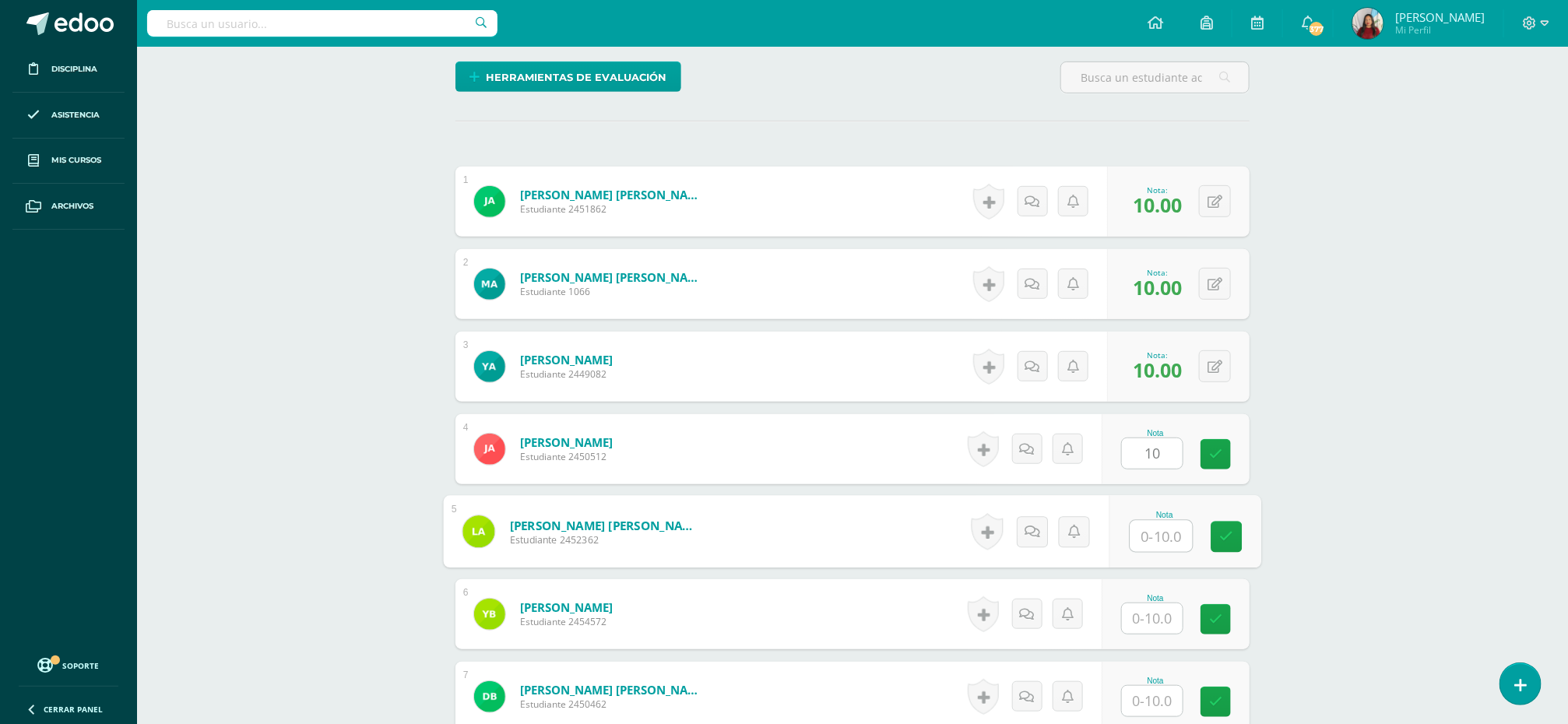
click at [1155, 536] on input "text" at bounding box center [1162, 536] width 63 height 31
paste input "10"
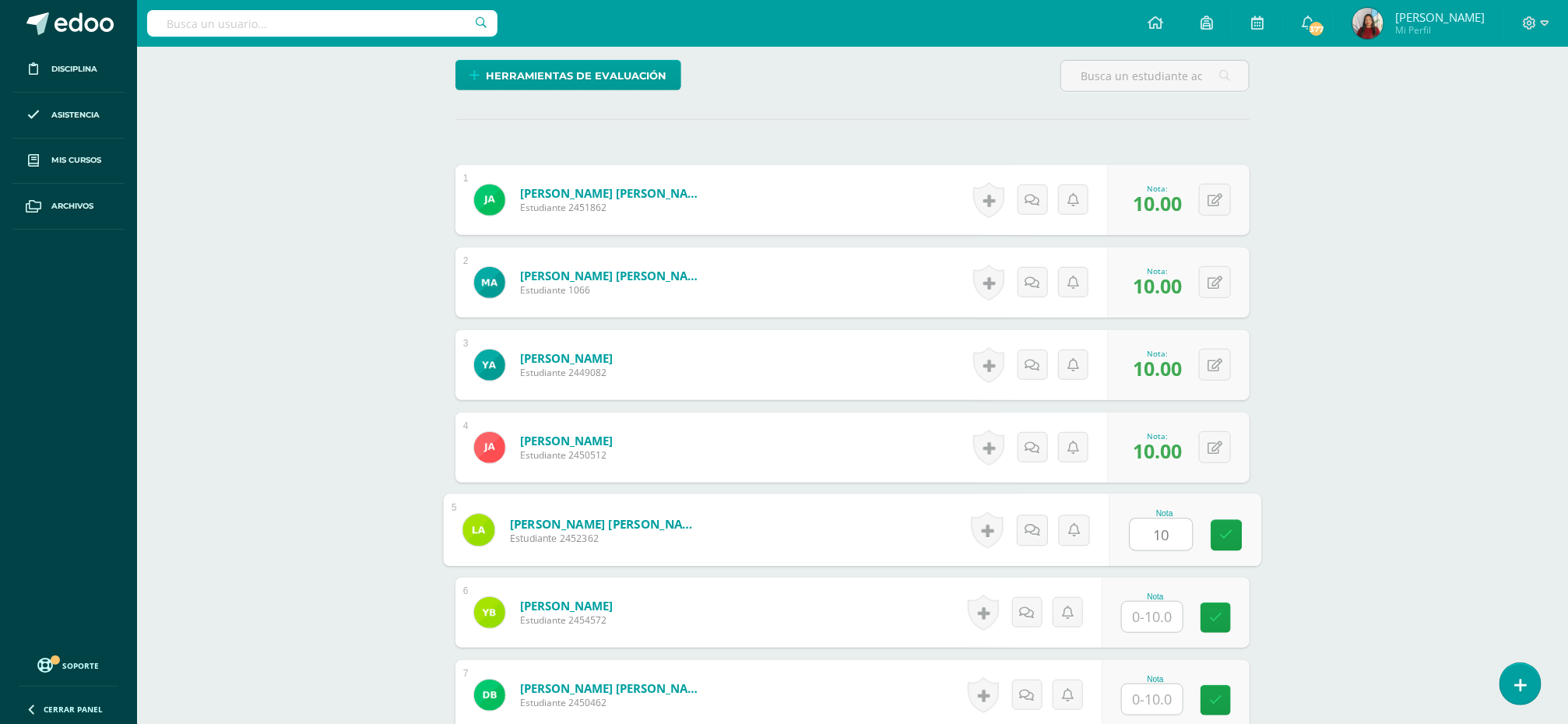
type input "10"
click at [1156, 623] on input "text" at bounding box center [1162, 617] width 63 height 31
paste input "10"
type input "10"
click at [1154, 700] on input "text" at bounding box center [1152, 698] width 61 height 30
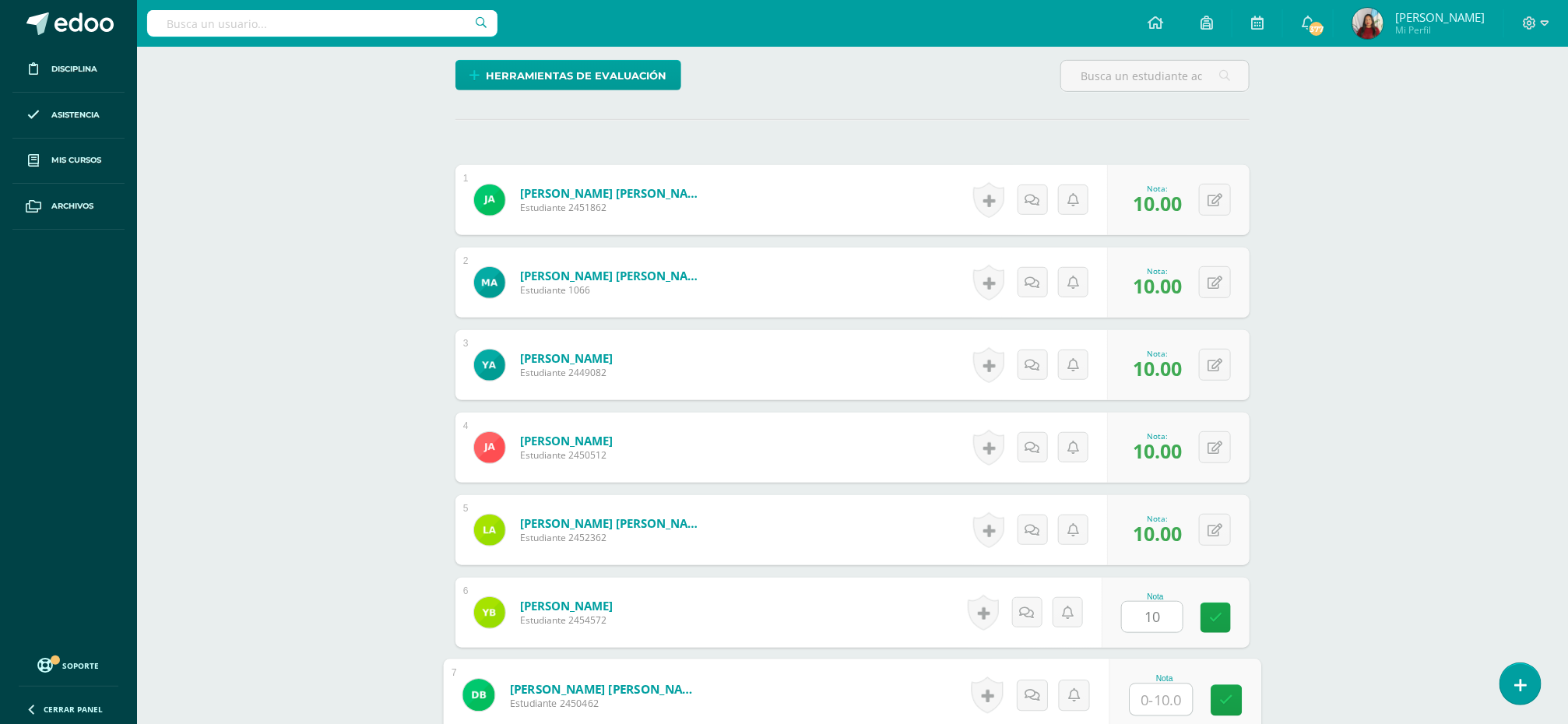
paste input "10"
type input "10"
click at [1231, 701] on icon at bounding box center [1227, 698] width 14 height 13
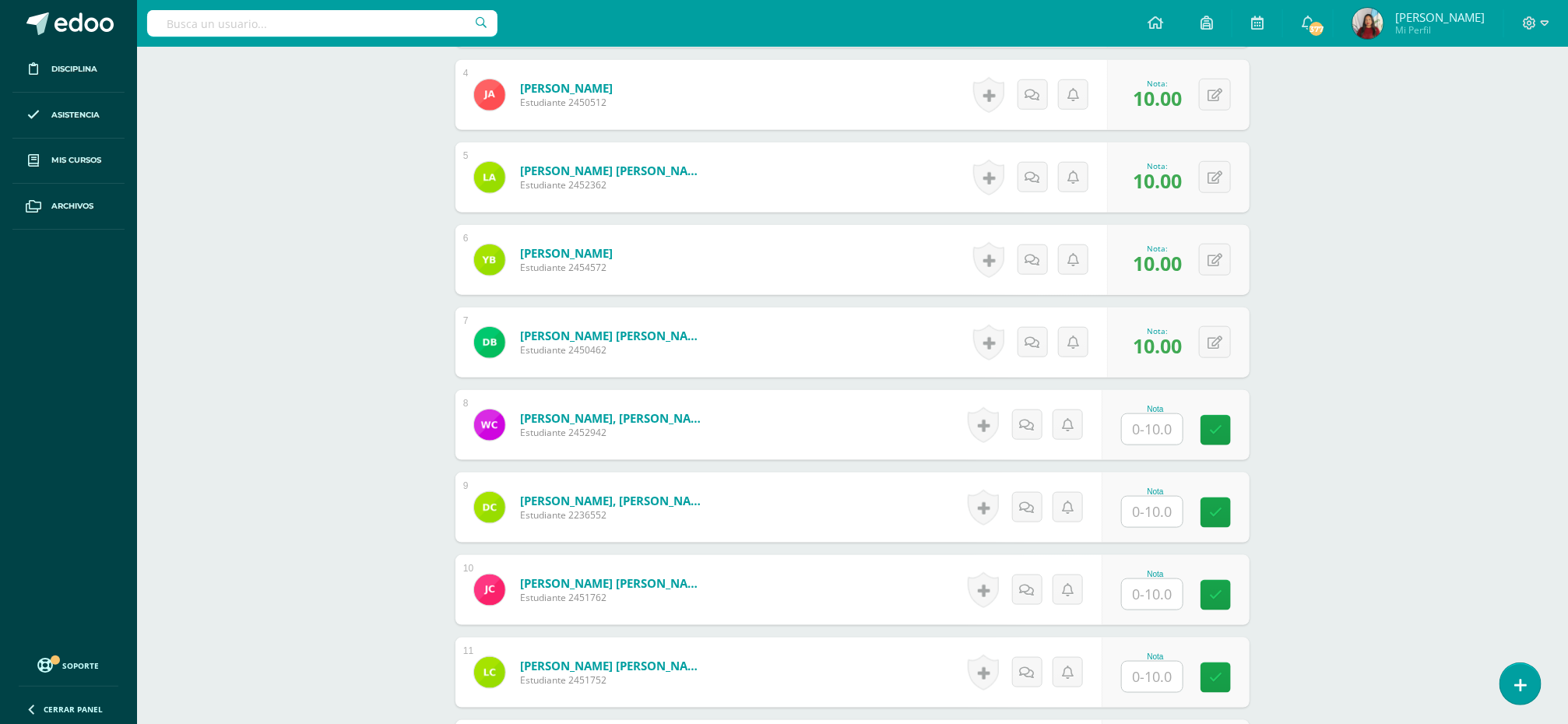
scroll to position [750, 0]
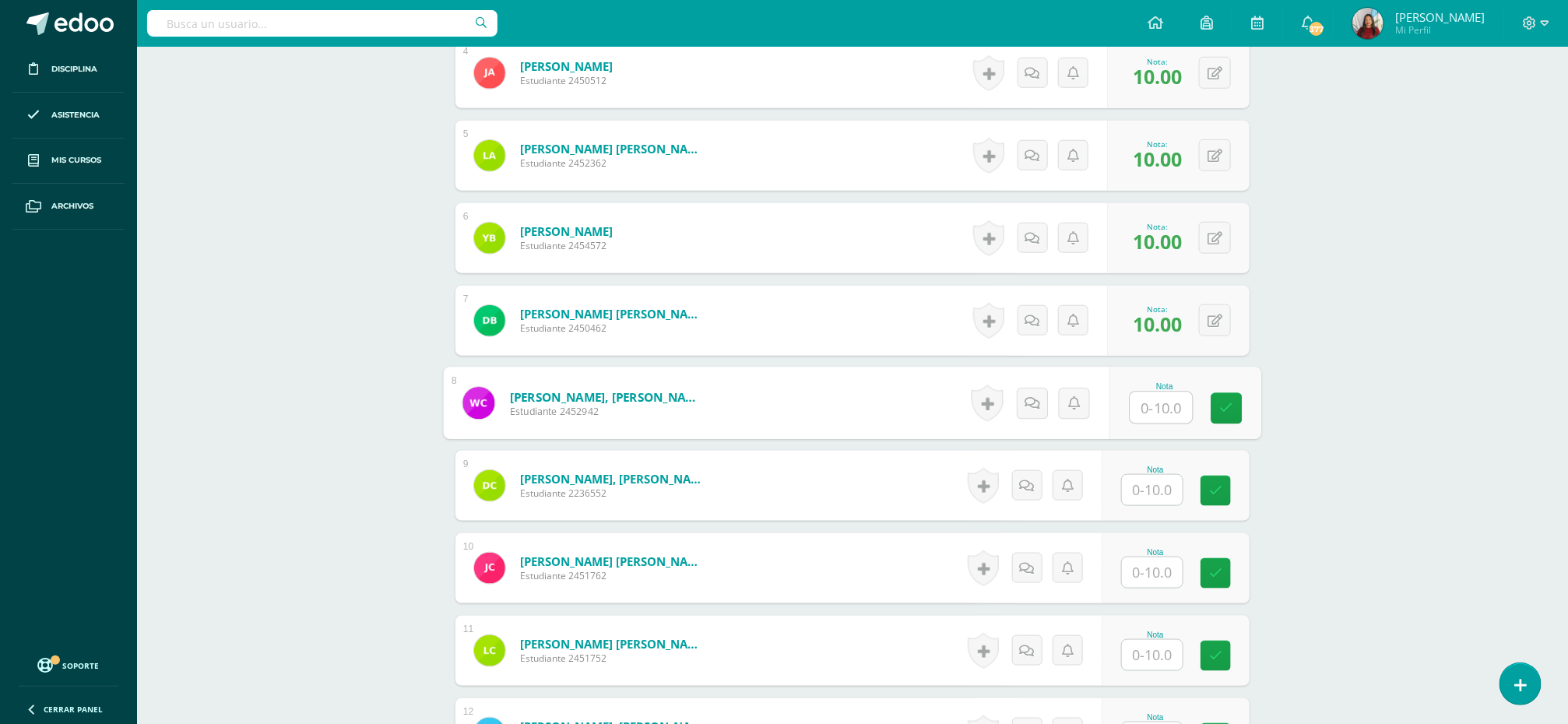
click at [1145, 416] on input "text" at bounding box center [1162, 408] width 63 height 31
paste input "10"
type input "10"
click at [1150, 495] on input "text" at bounding box center [1152, 489] width 61 height 30
paste input "10"
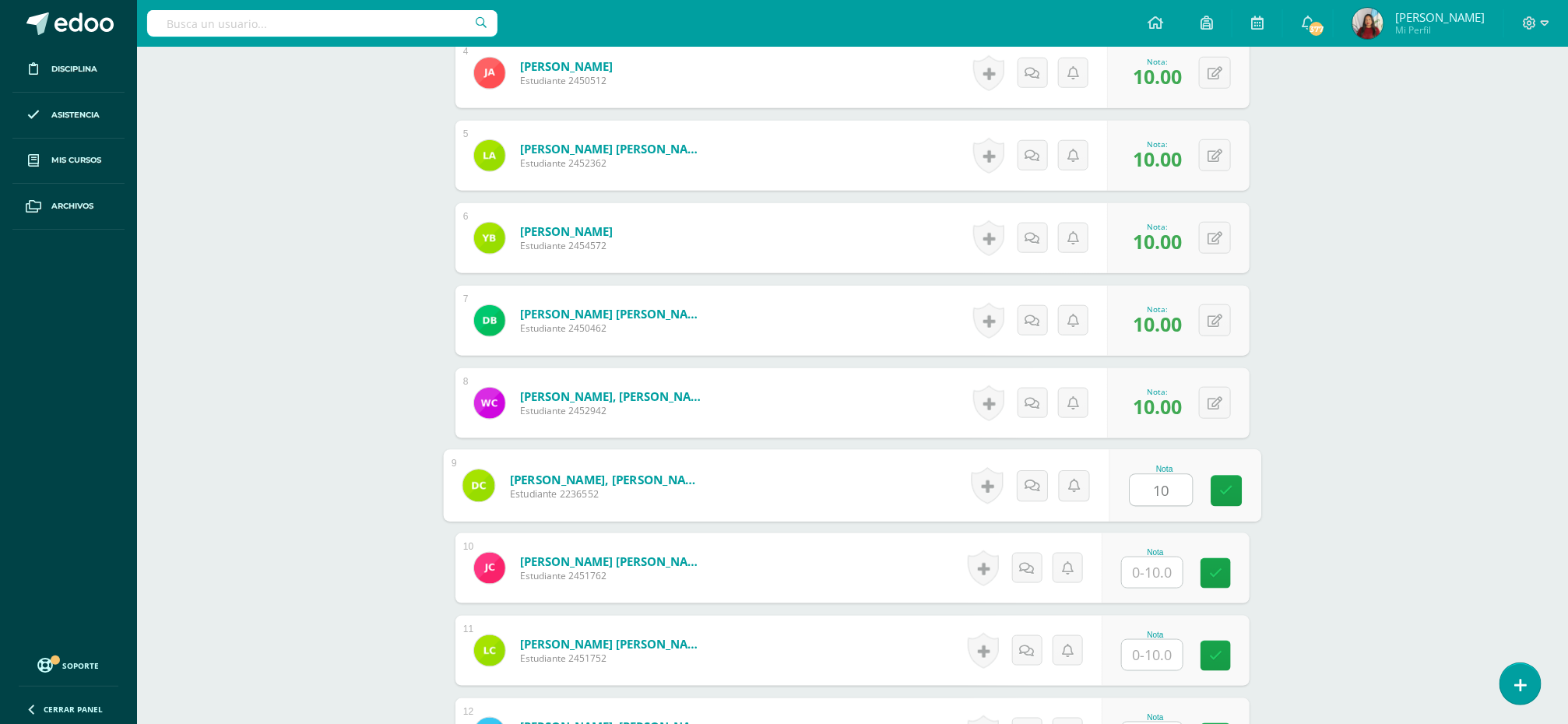
type input "10"
click at [1161, 575] on input "text" at bounding box center [1152, 571] width 61 height 30
paste input "10"
type input "10"
click at [1143, 659] on input "text" at bounding box center [1162, 655] width 63 height 31
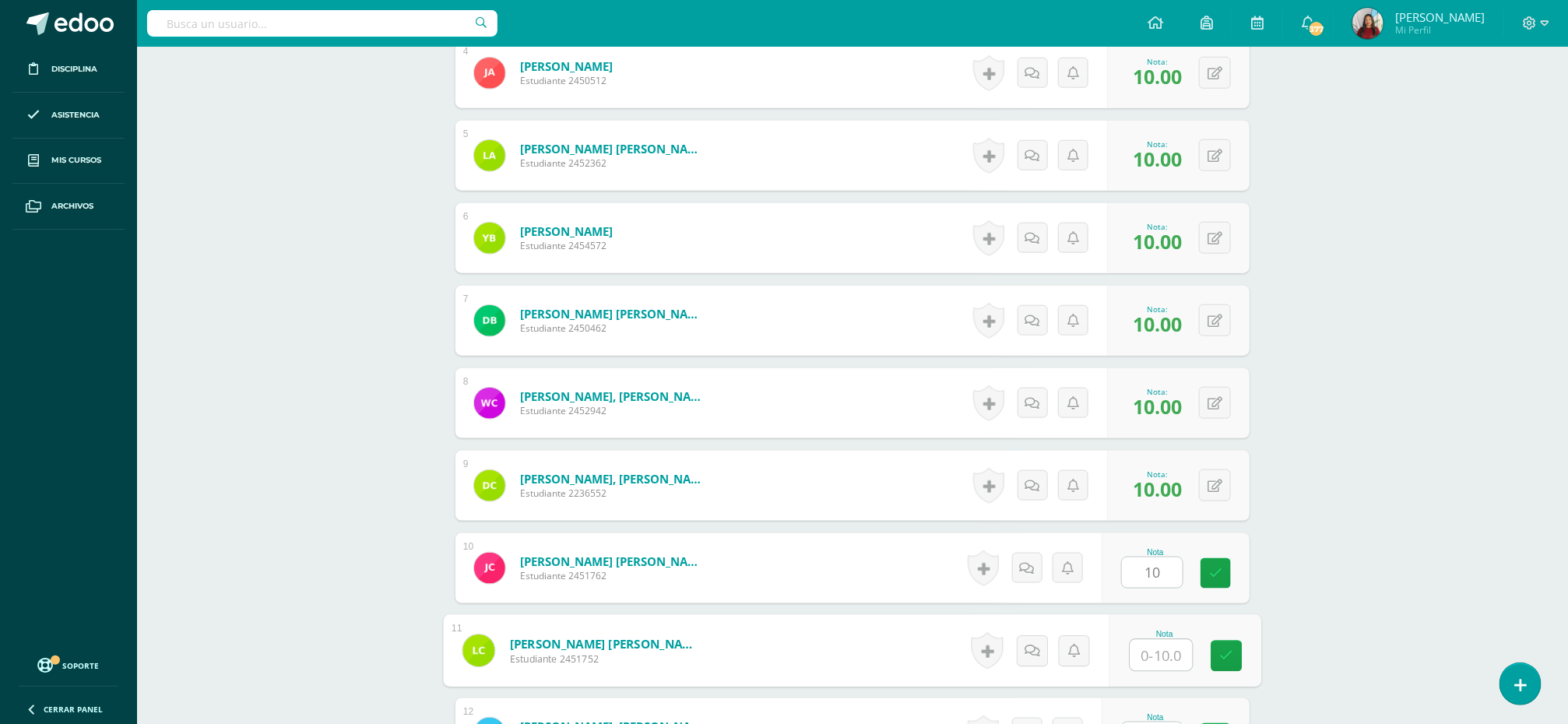
paste input "10"
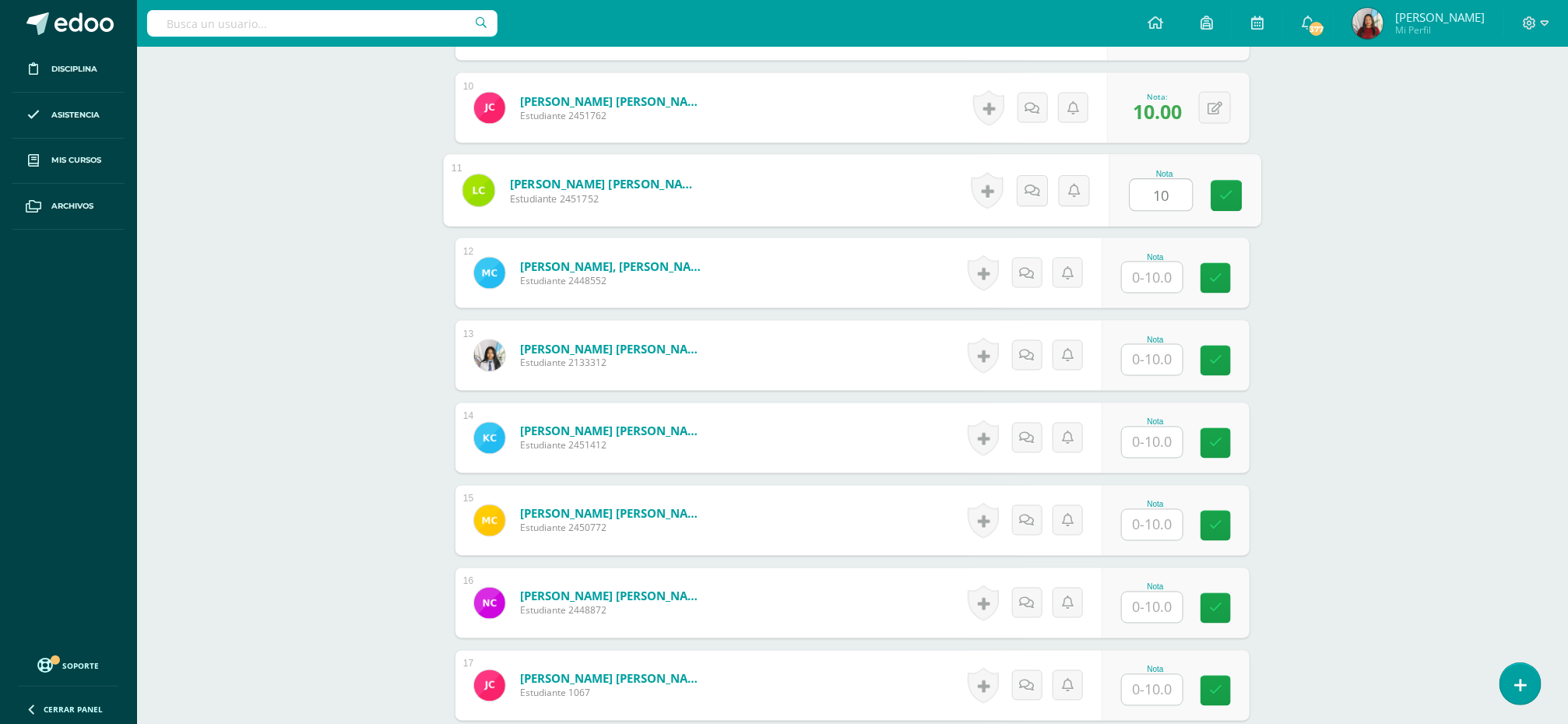
scroll to position [1217, 0]
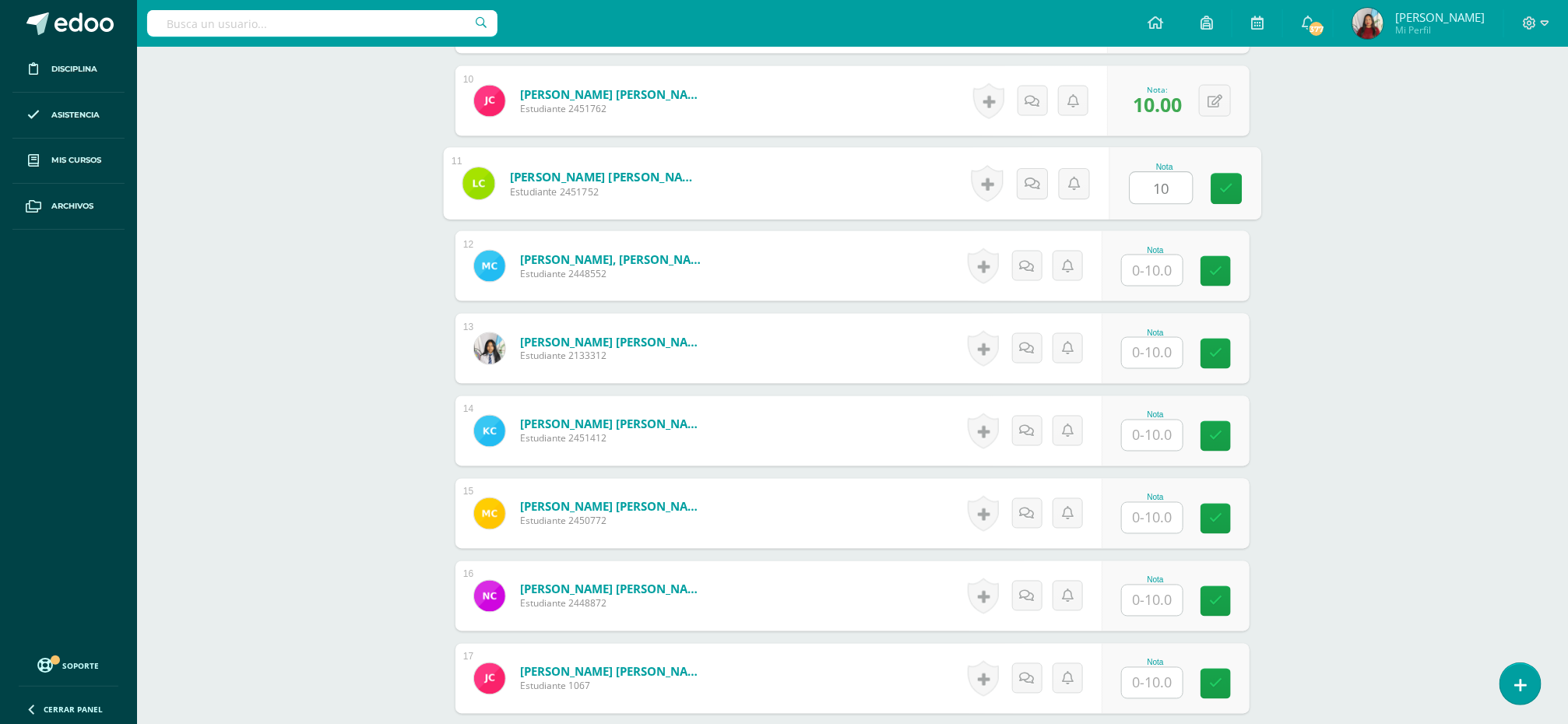
type input "10"
click at [1154, 262] on input "text" at bounding box center [1162, 271] width 63 height 31
paste input "10"
type input "10"
click at [1149, 362] on input "text" at bounding box center [1152, 352] width 61 height 30
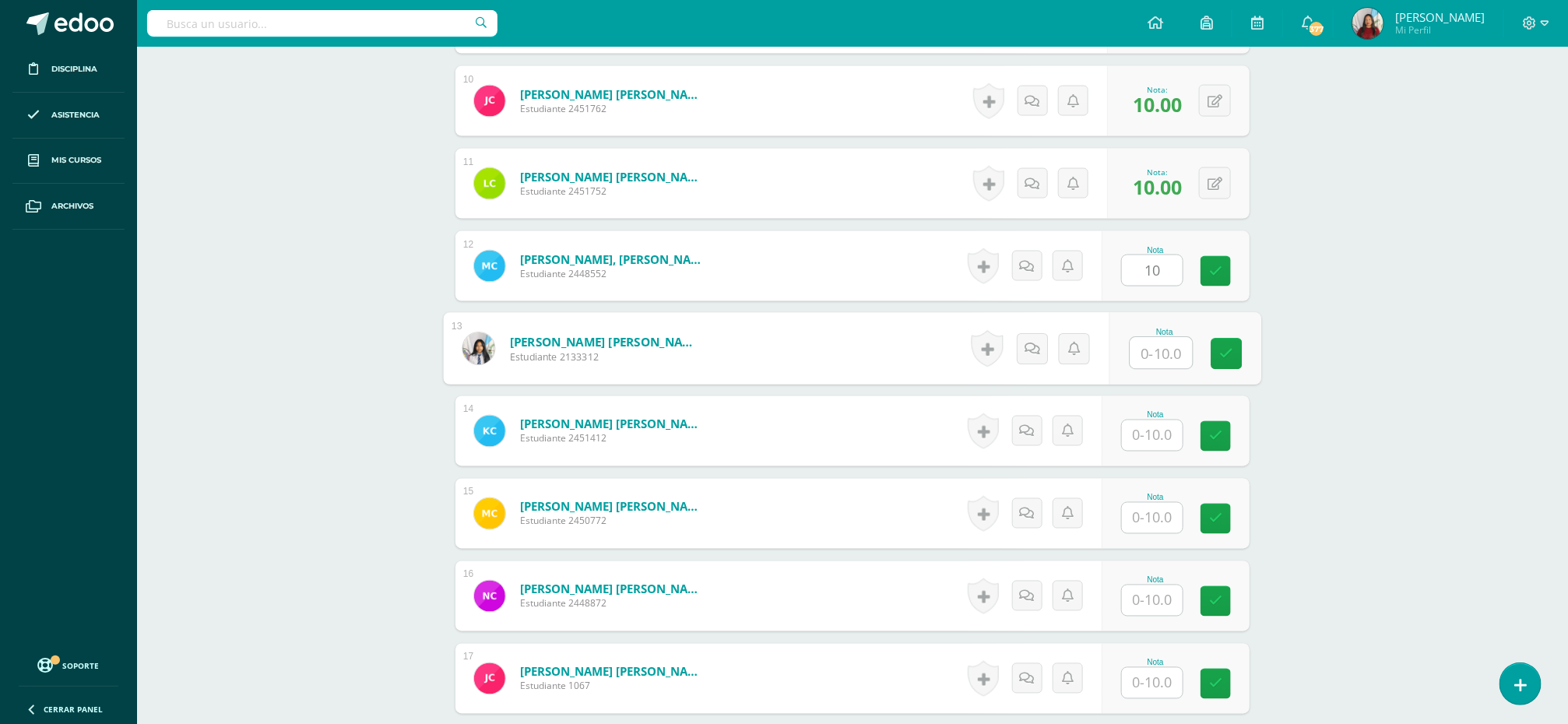
paste input "10"
type input "10"
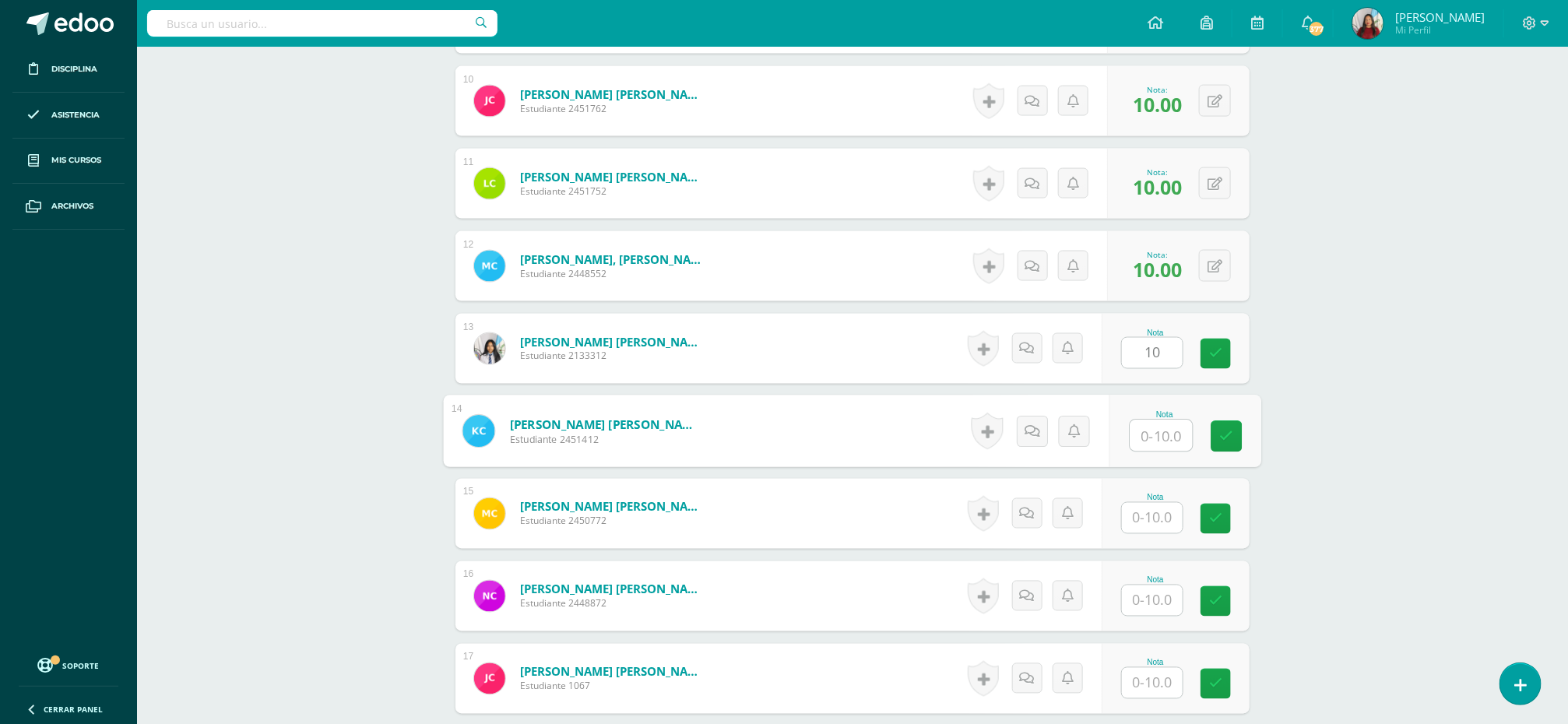
click at [1151, 449] on input "text" at bounding box center [1162, 435] width 63 height 31
paste input "10"
type input "10"
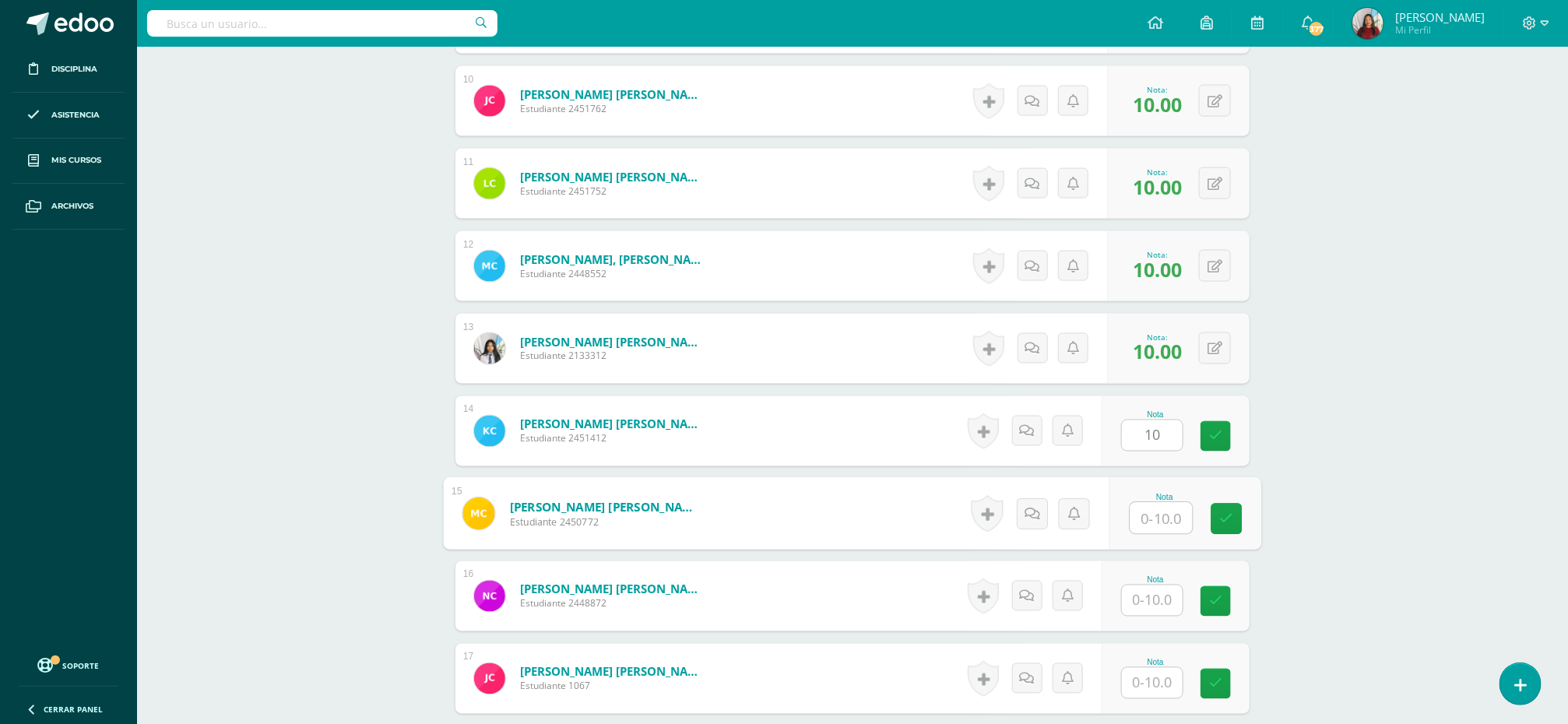
click at [1150, 523] on input "text" at bounding box center [1162, 518] width 63 height 31
paste input "10"
type input "10"
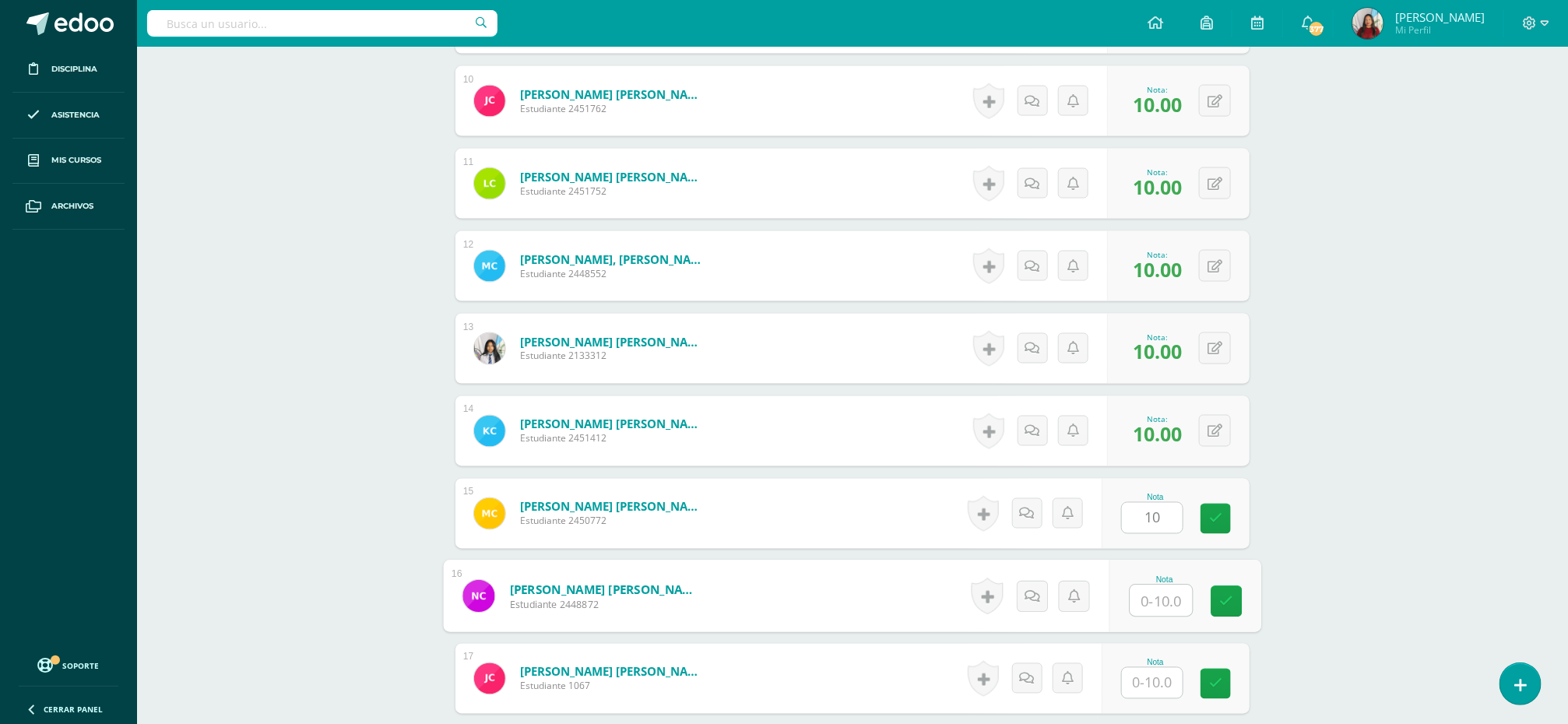
click at [1149, 614] on input "text" at bounding box center [1162, 601] width 63 height 31
paste input "10"
type input "10"
click at [1150, 693] on input "text" at bounding box center [1152, 682] width 61 height 30
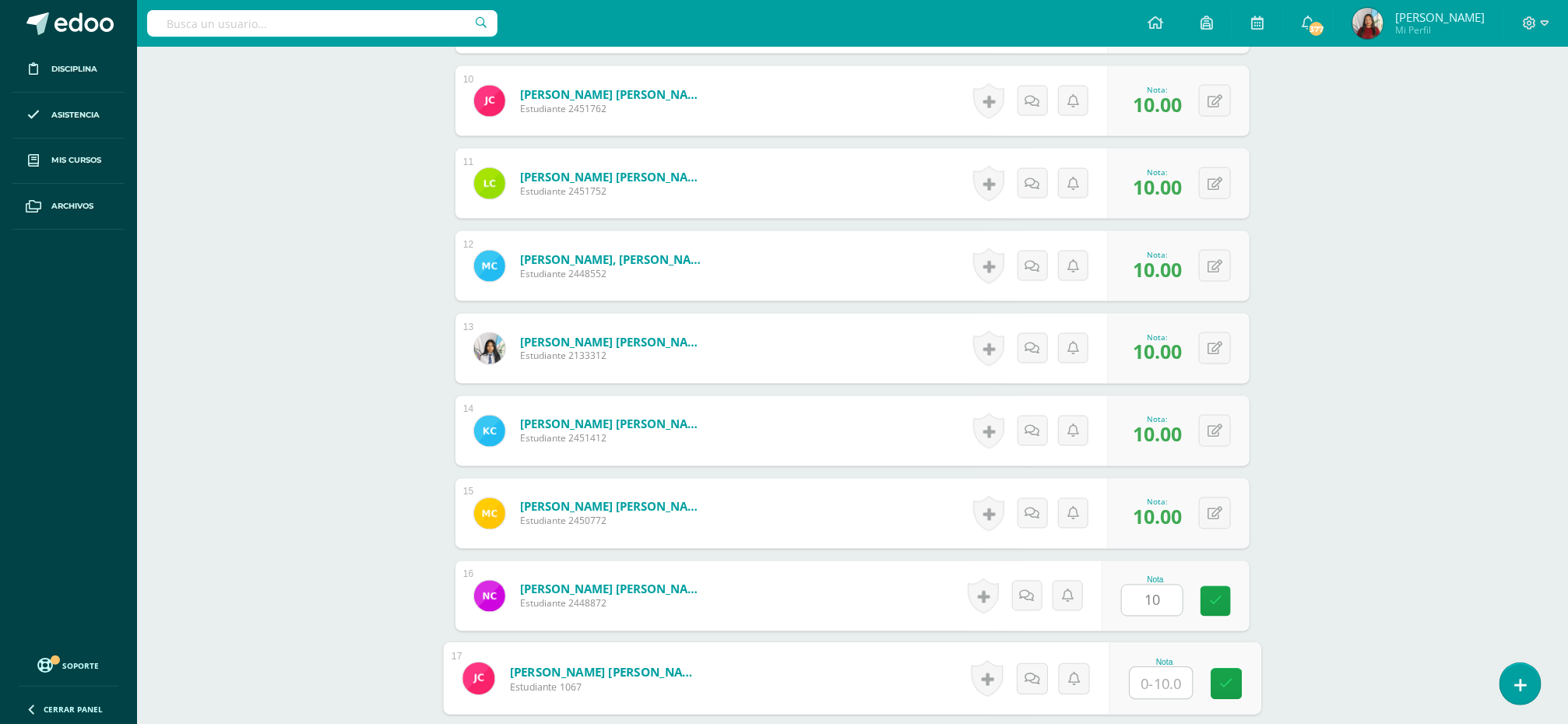
paste input "10"
type input "10"
click at [1231, 677] on link at bounding box center [1227, 684] width 31 height 31
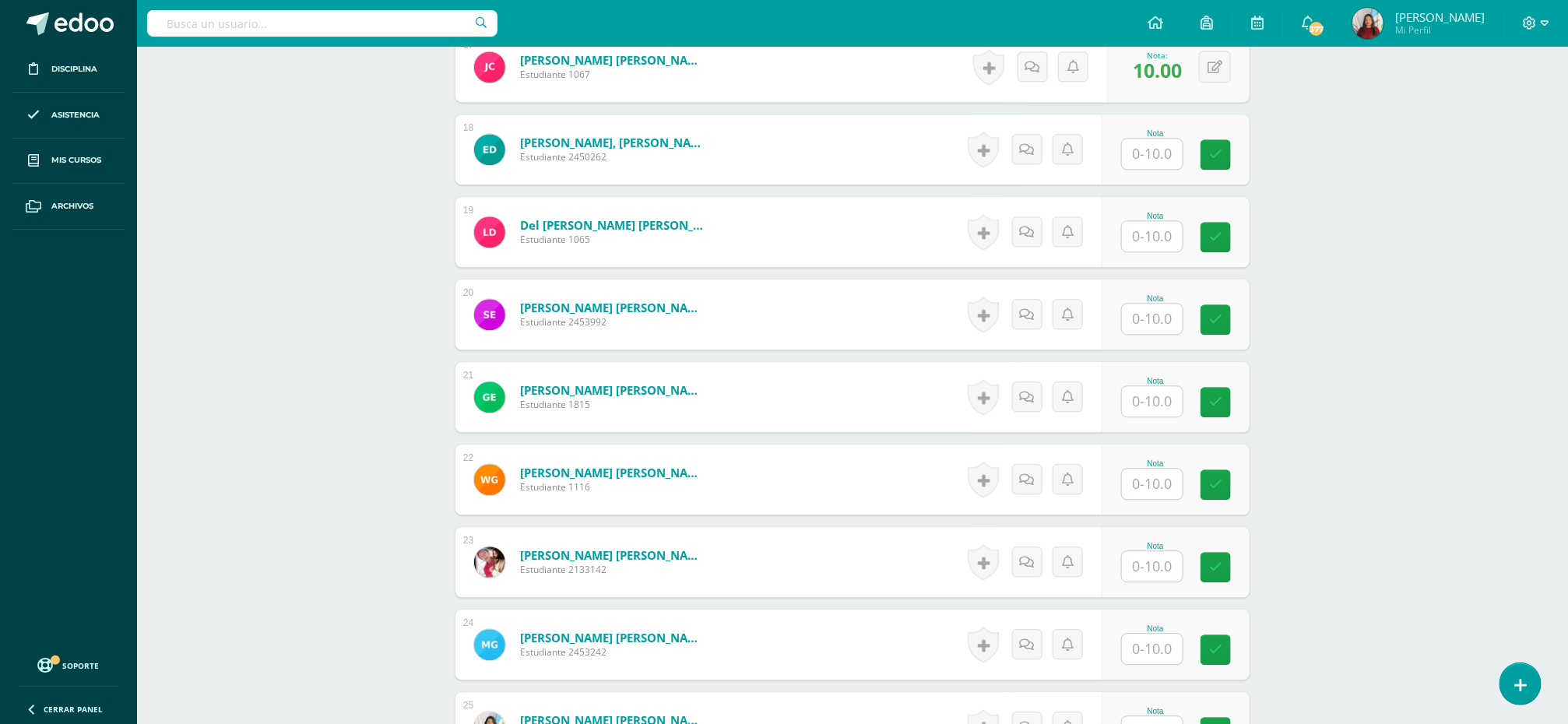
scroll to position [1870, 0]
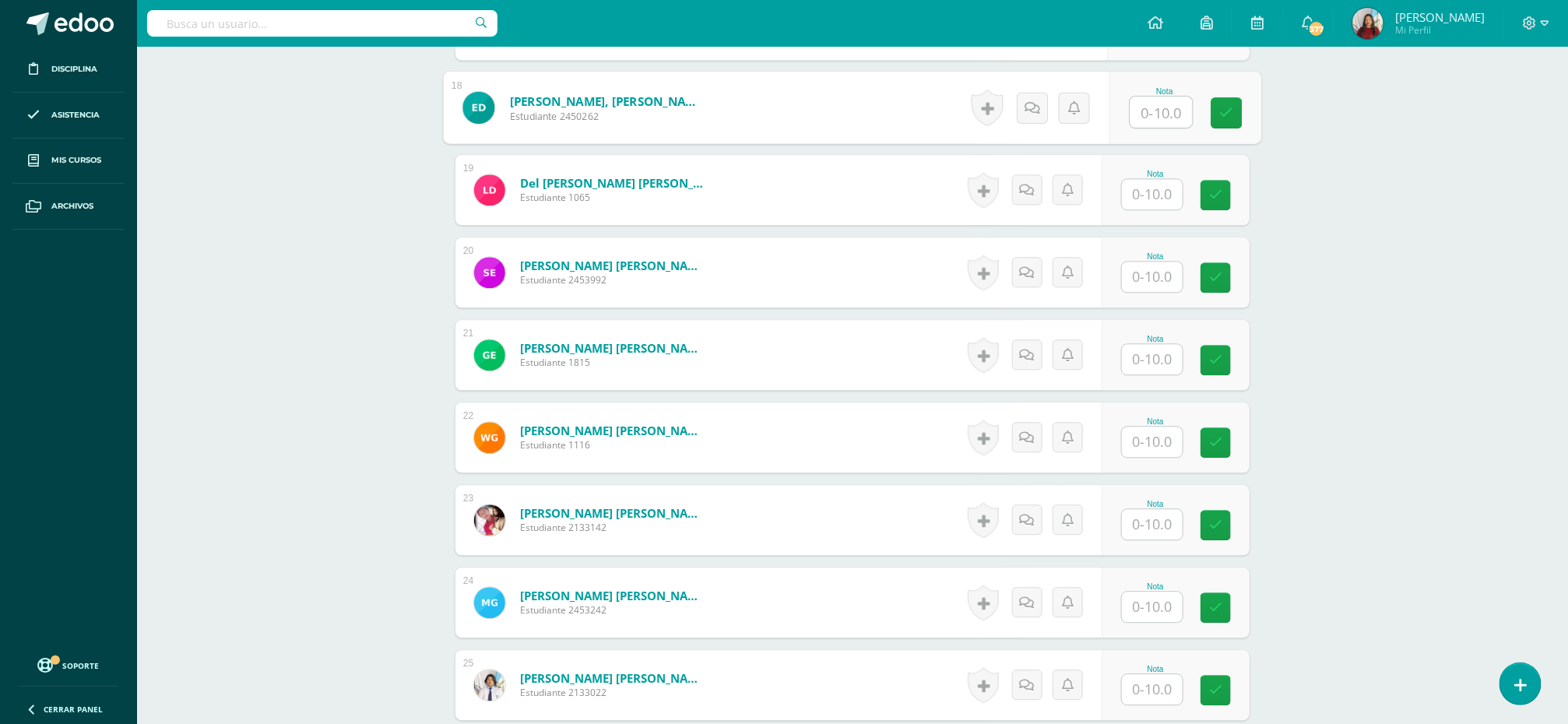
click at [1150, 120] on input "text" at bounding box center [1162, 112] width 63 height 31
paste input "10"
type input "10"
click at [1147, 192] on input "text" at bounding box center [1152, 194] width 61 height 30
paste input "10"
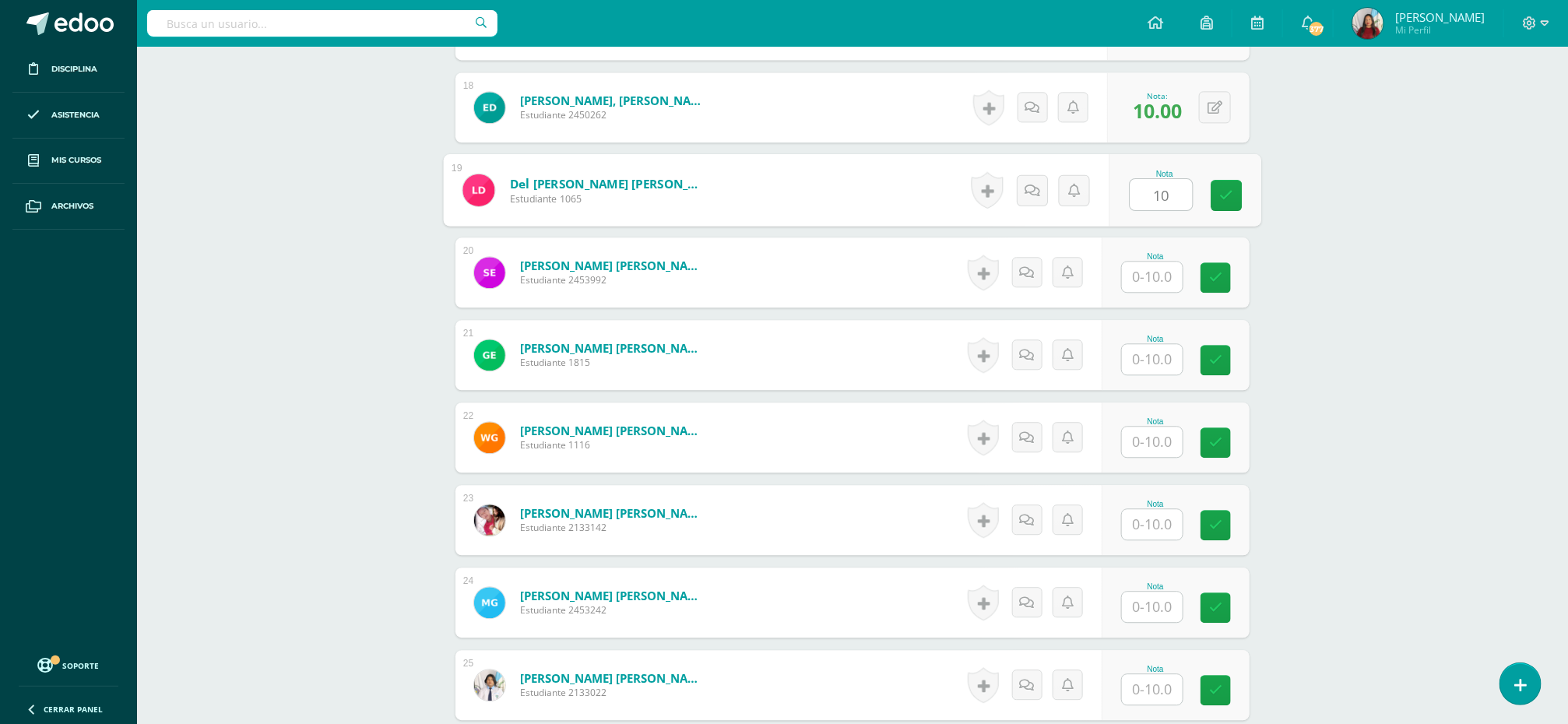
type input "10"
click at [1147, 271] on input "text" at bounding box center [1152, 276] width 61 height 30
paste input "10"
type input "10"
click at [1144, 355] on input "text" at bounding box center [1162, 359] width 63 height 31
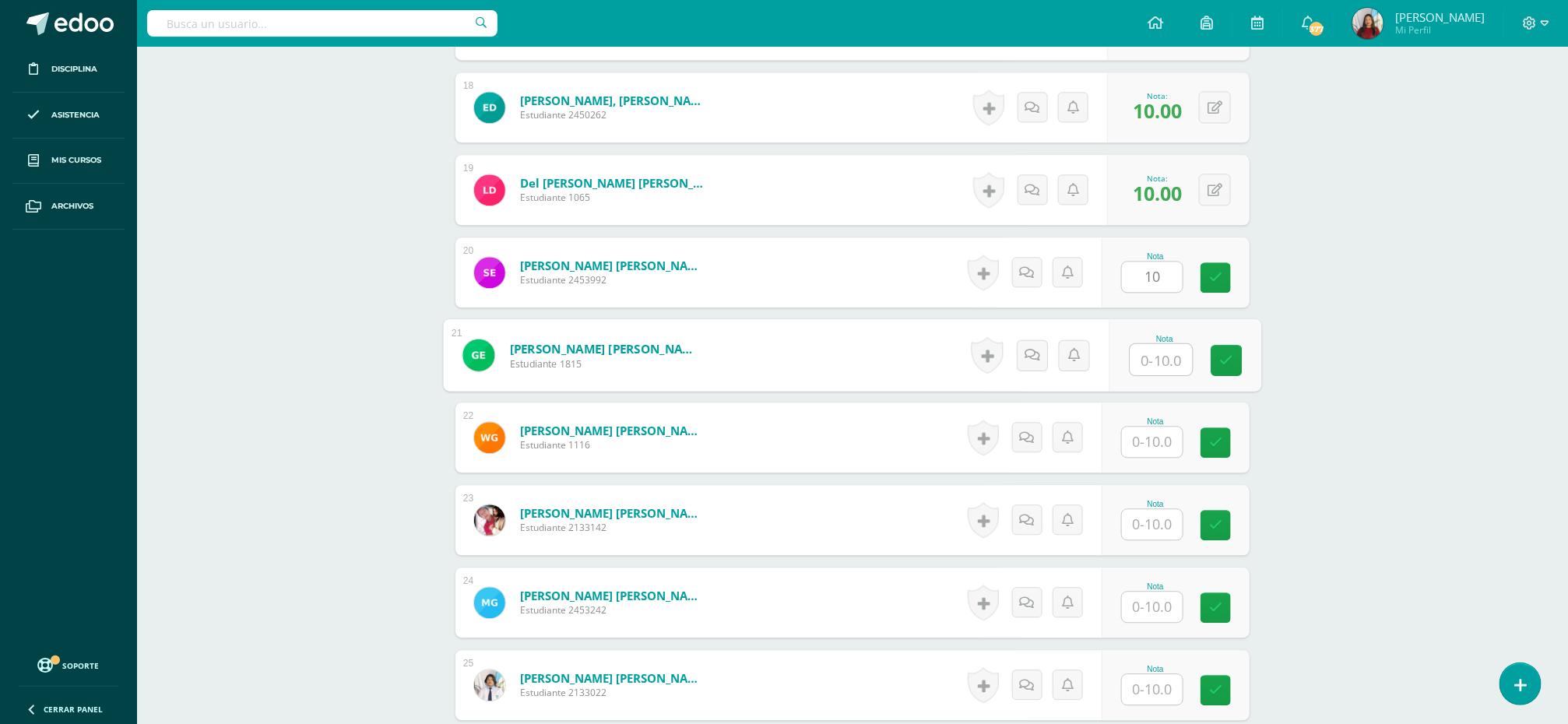
paste input "10"
type input "10"
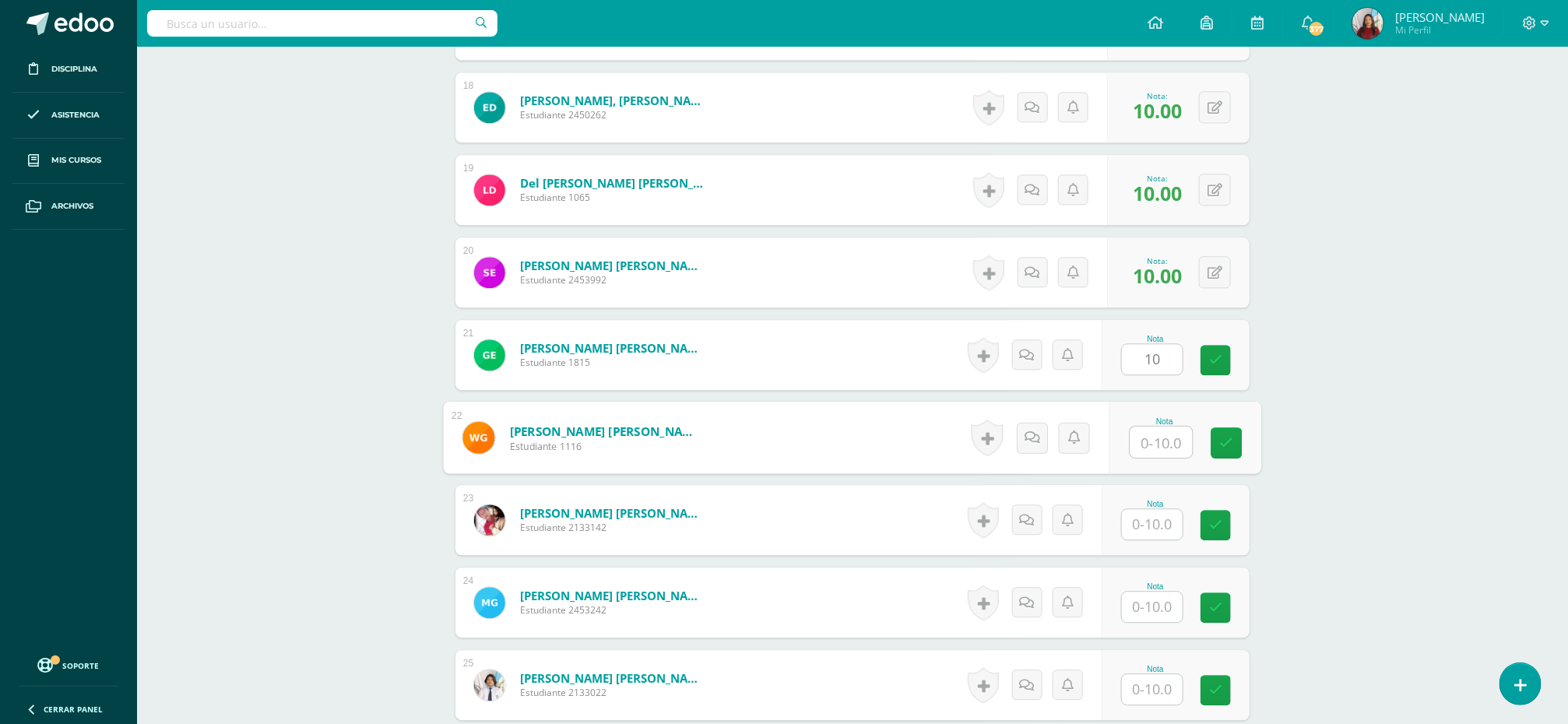
click at [1145, 444] on input "text" at bounding box center [1162, 442] width 63 height 31
paste input "10"
type input "10"
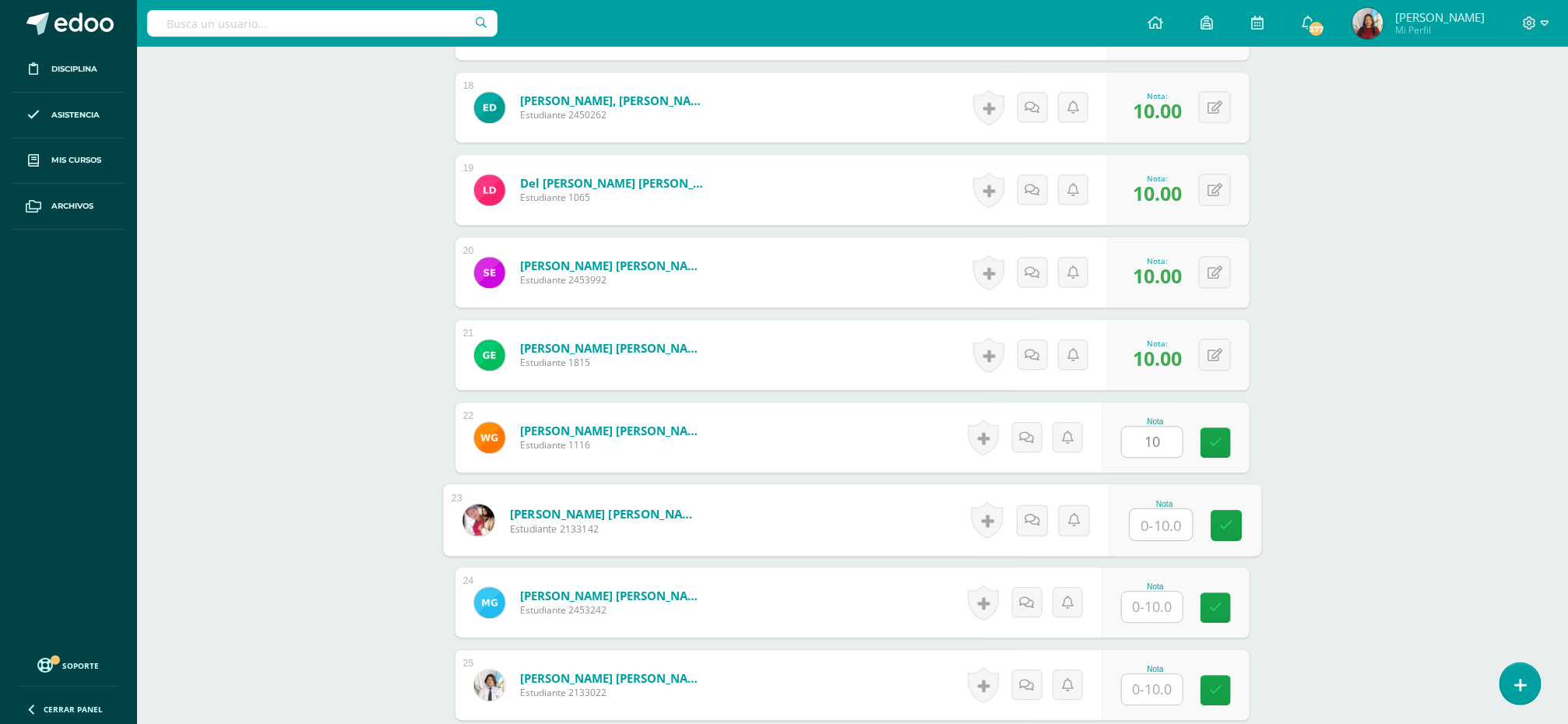
click at [1151, 530] on input "text" at bounding box center [1162, 524] width 63 height 31
paste input "10"
type input "10"
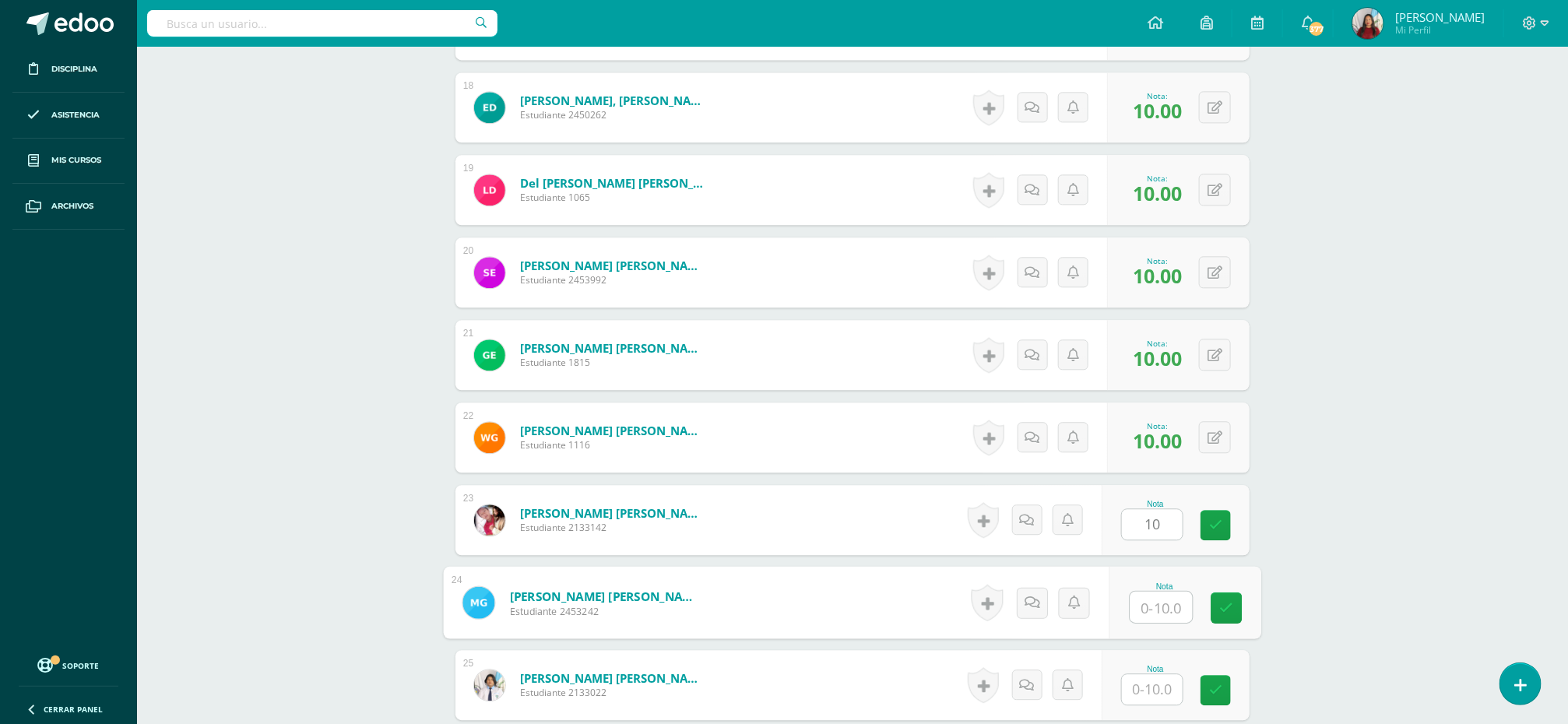
click at [1154, 617] on input "text" at bounding box center [1162, 607] width 63 height 31
paste input "10"
type input "10"
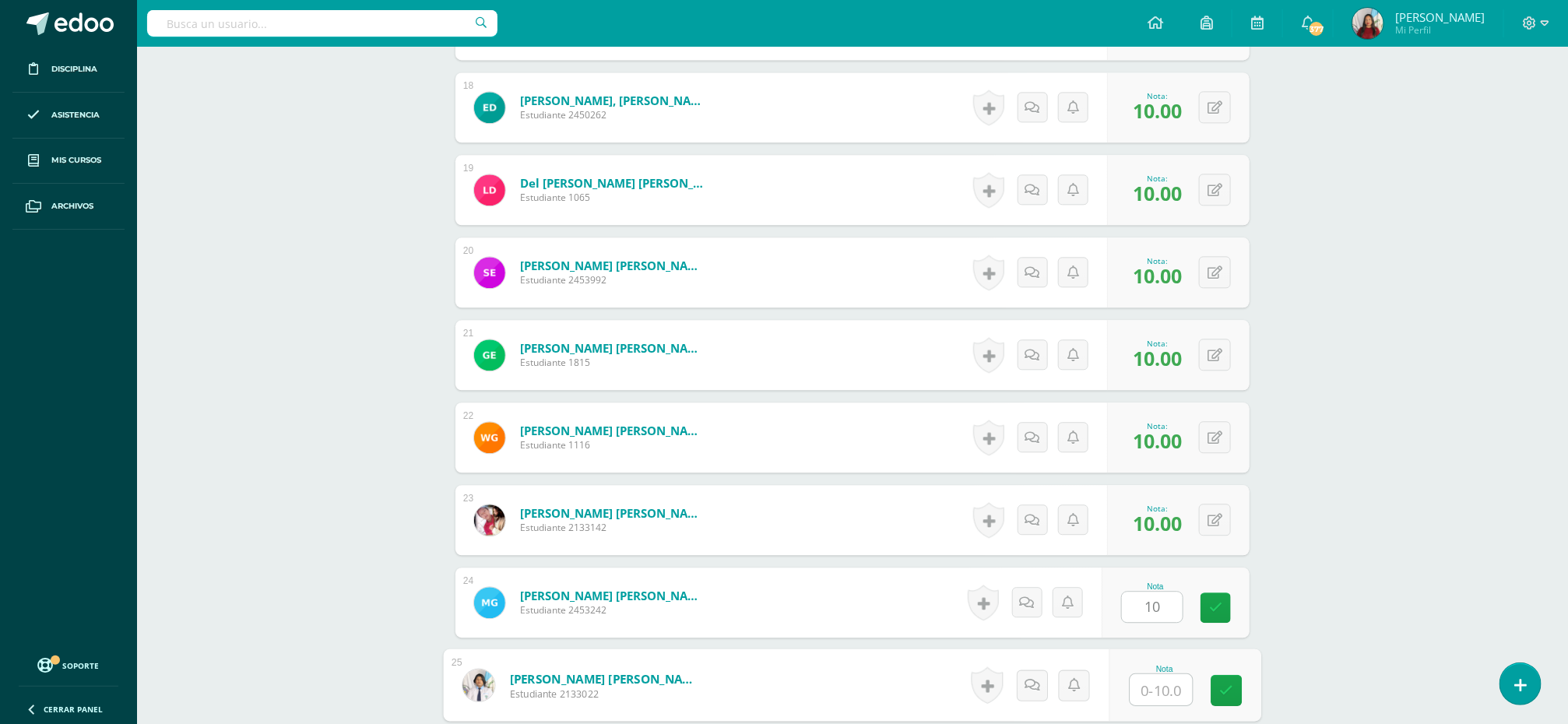
click at [1148, 697] on input "text" at bounding box center [1162, 689] width 63 height 31
paste input "10"
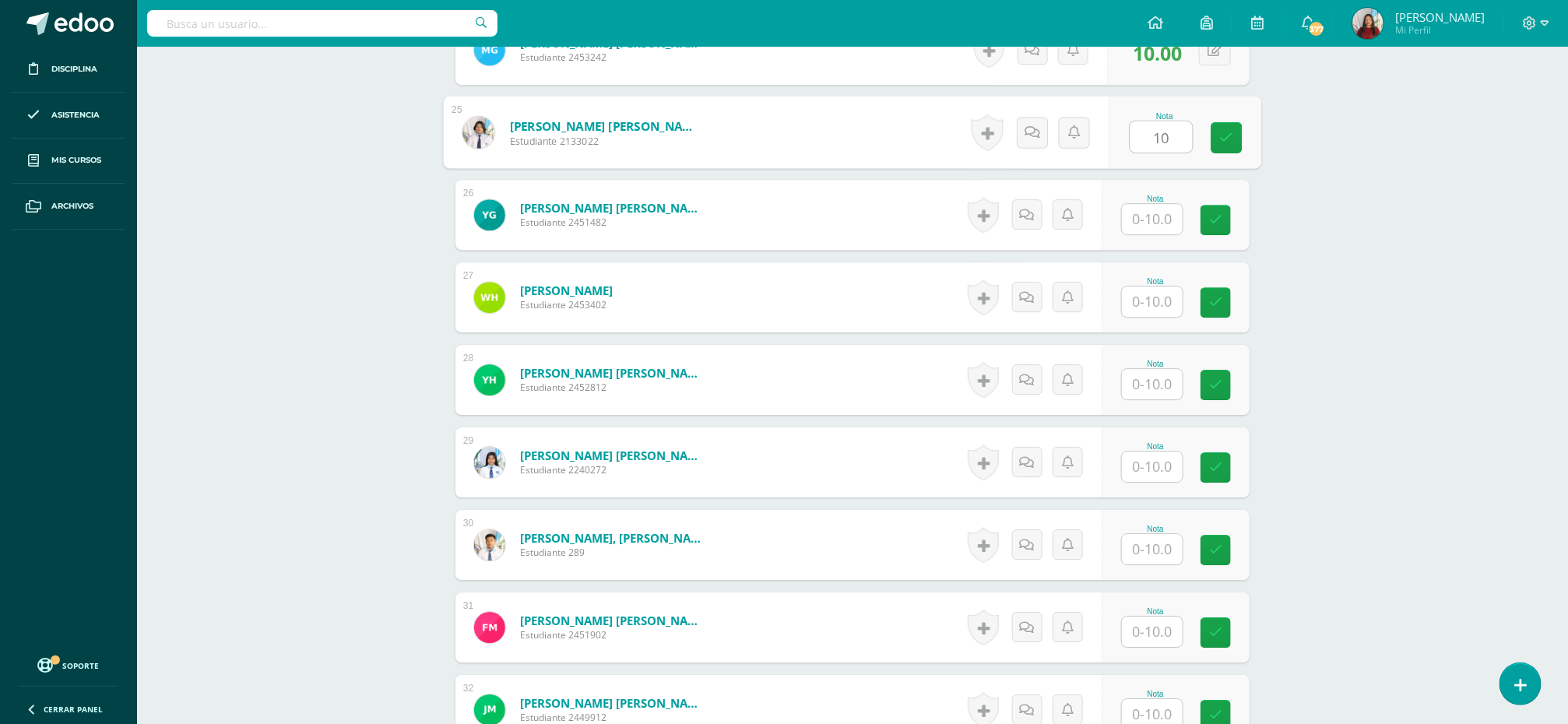
scroll to position [2431, 0]
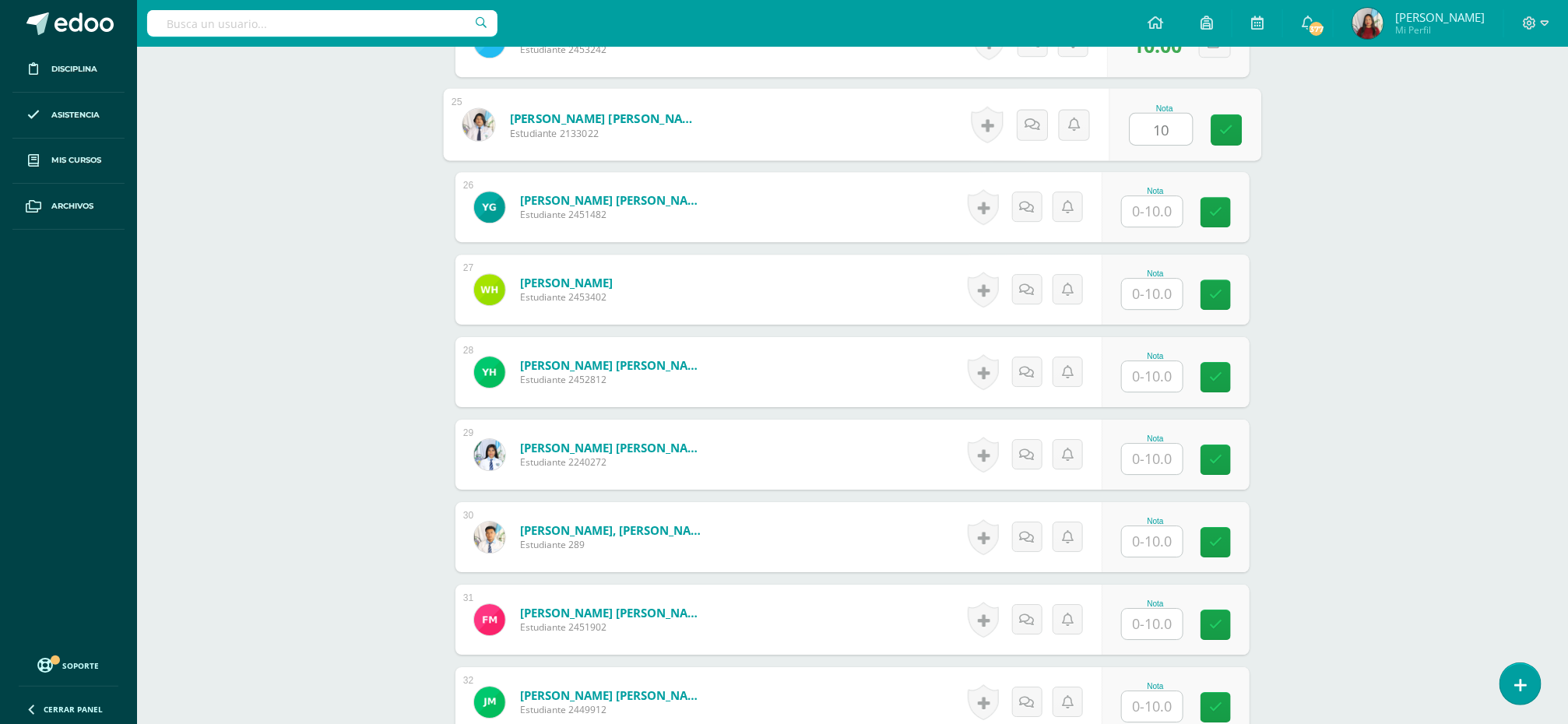
type input "10"
click at [1140, 206] on input "text" at bounding box center [1162, 212] width 63 height 31
paste input "10"
type input "10"
click at [1142, 303] on input "text" at bounding box center [1162, 294] width 63 height 31
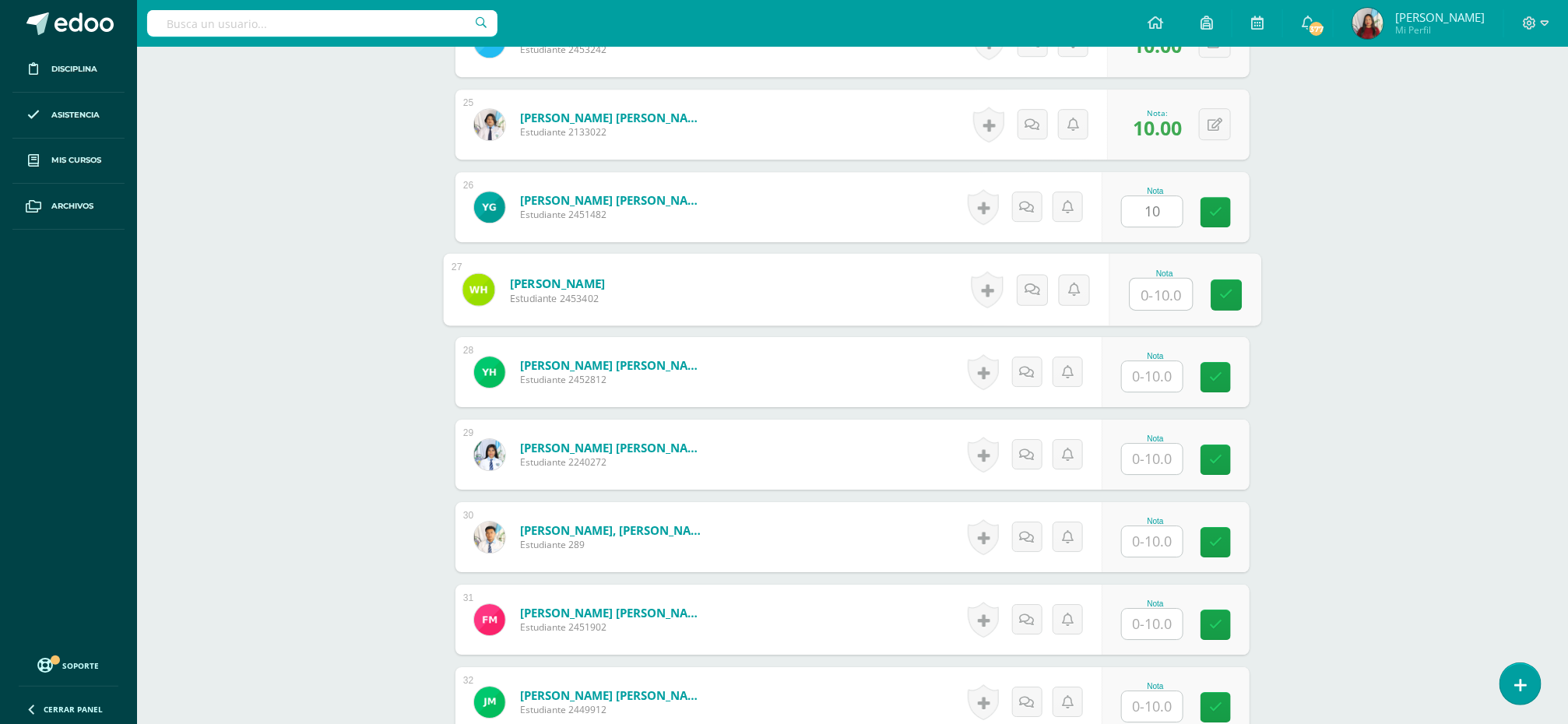
paste input "10"
type input "10"
click at [1148, 380] on input "text" at bounding box center [1152, 375] width 61 height 30
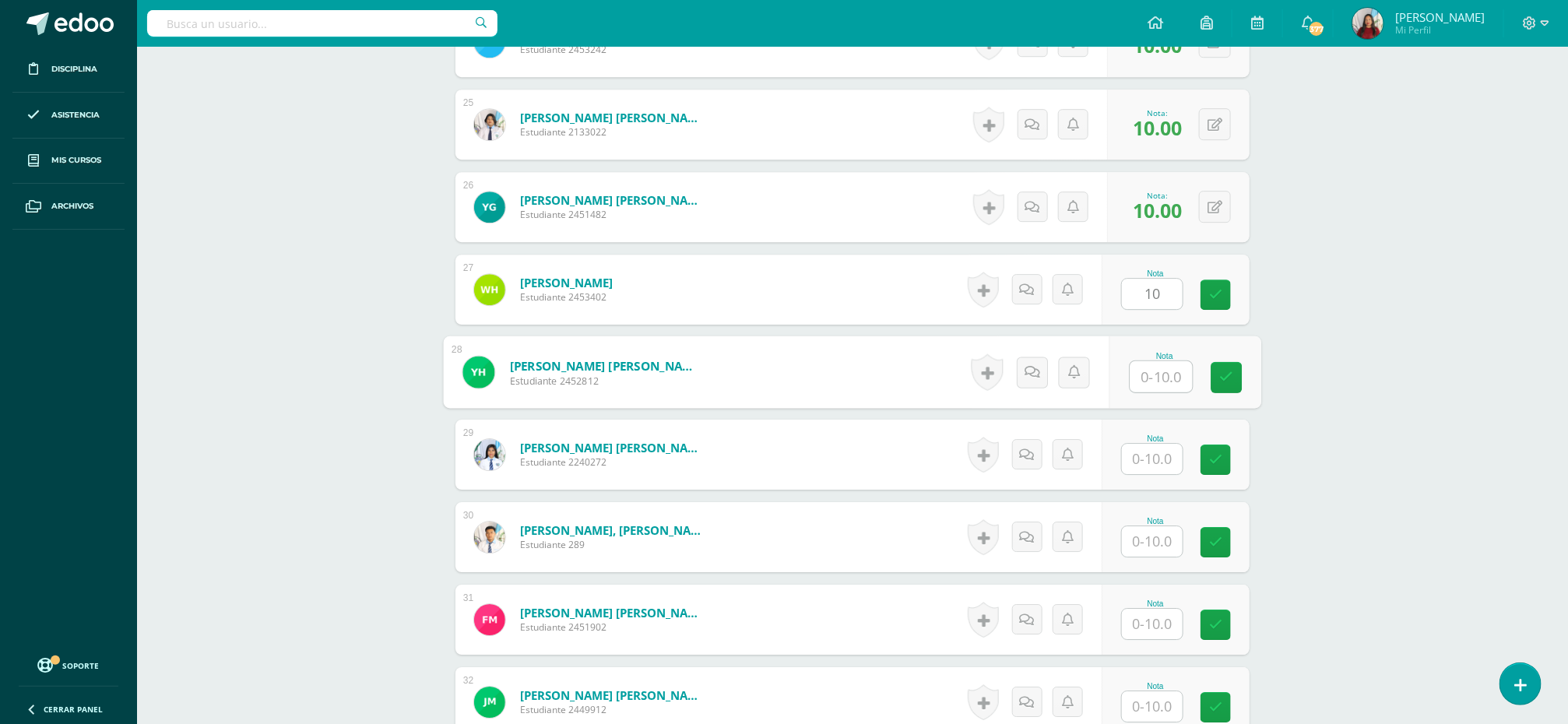
paste input "10"
type input "10"
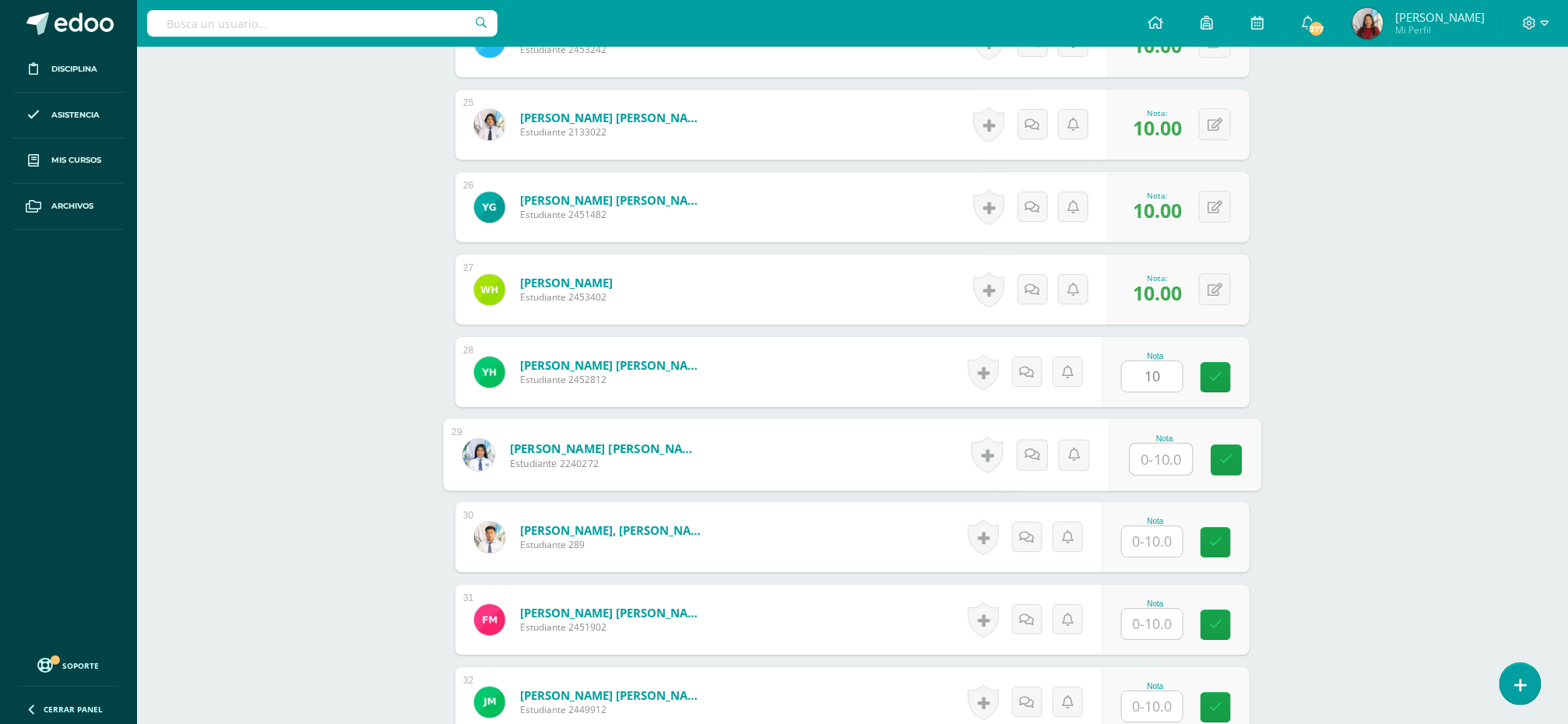
click at [1156, 458] on input "text" at bounding box center [1162, 459] width 63 height 31
paste input "10"
type input "10"
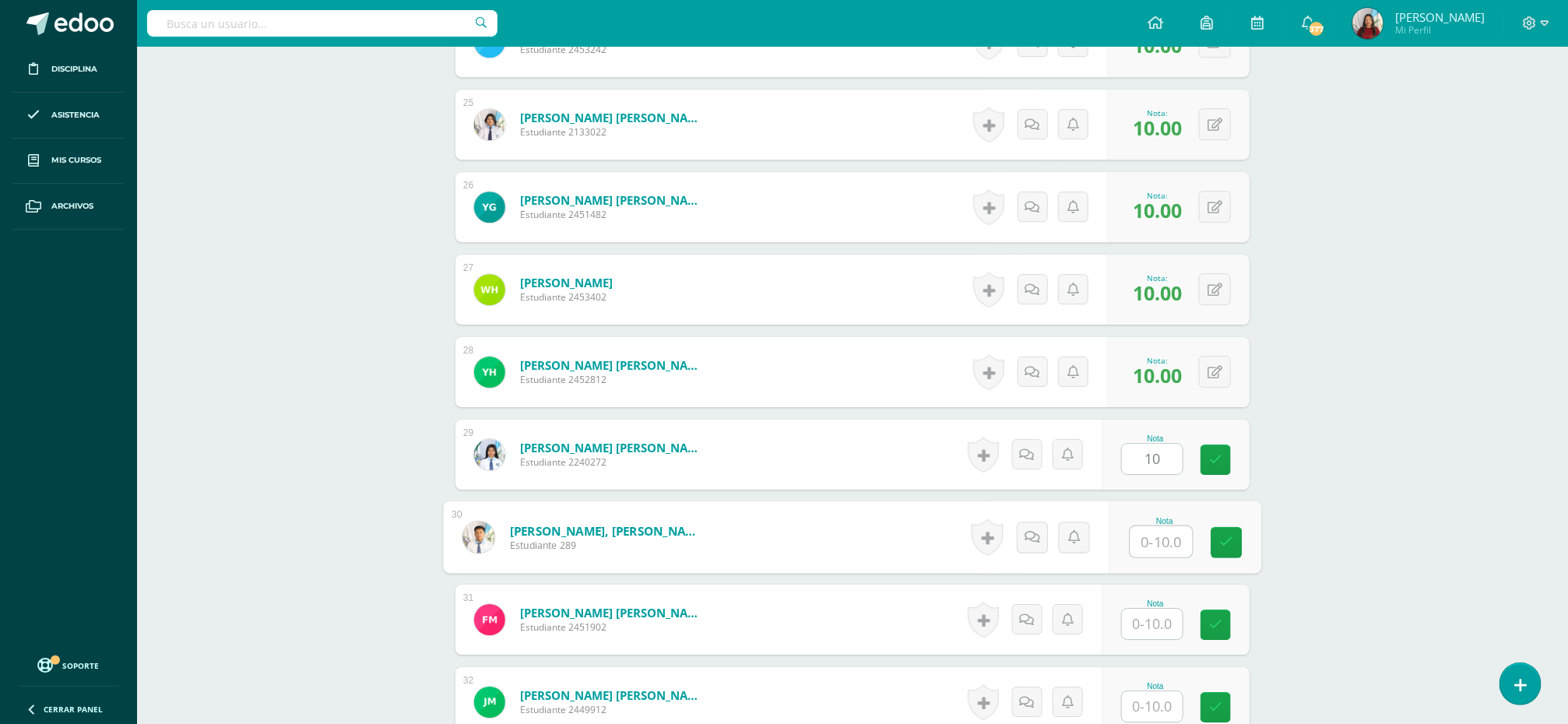
click at [1152, 542] on input "text" at bounding box center [1162, 542] width 63 height 31
paste input "10"
type input "10"
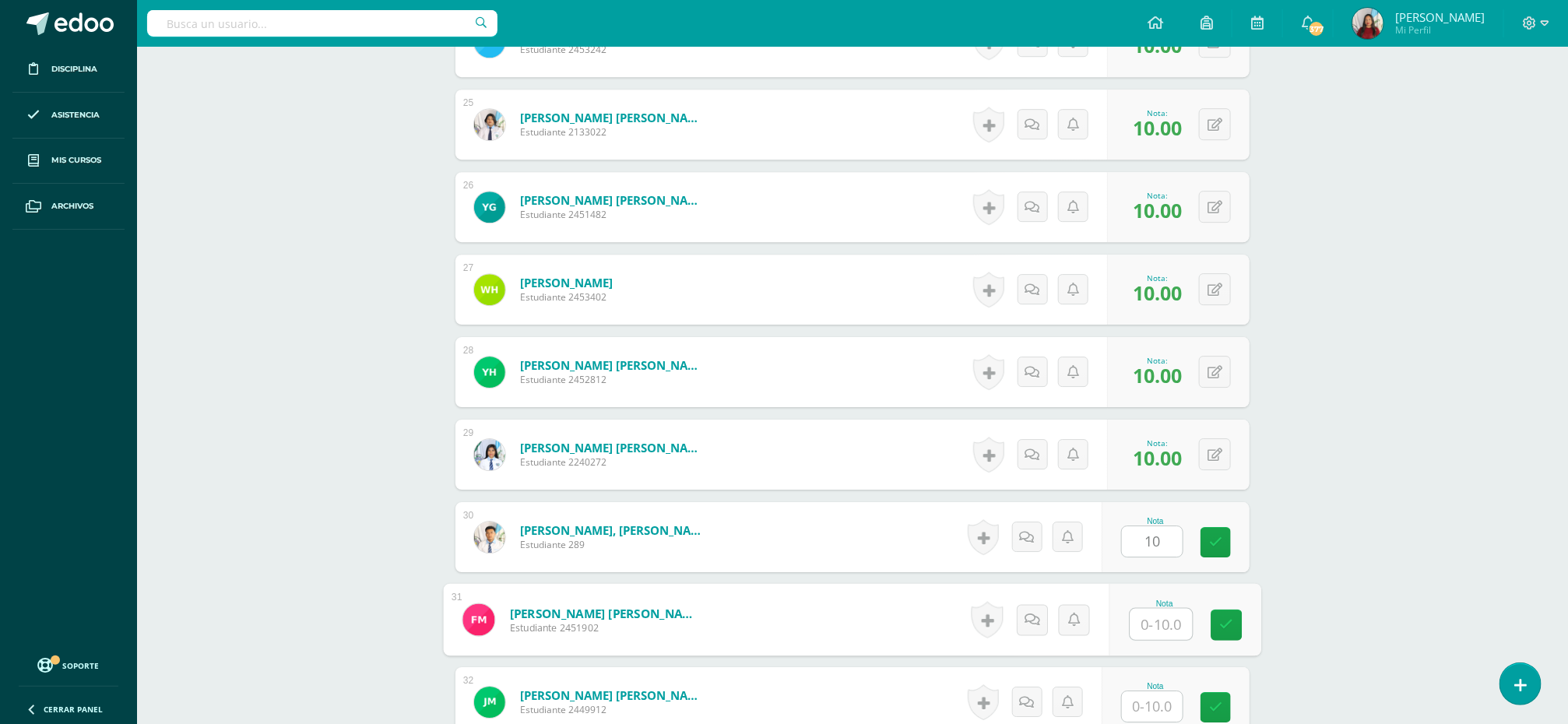
click at [1149, 632] on input "text" at bounding box center [1162, 624] width 63 height 31
paste input "10"
type input "10"
click at [1149, 710] on input "text" at bounding box center [1152, 705] width 61 height 30
paste input "10"
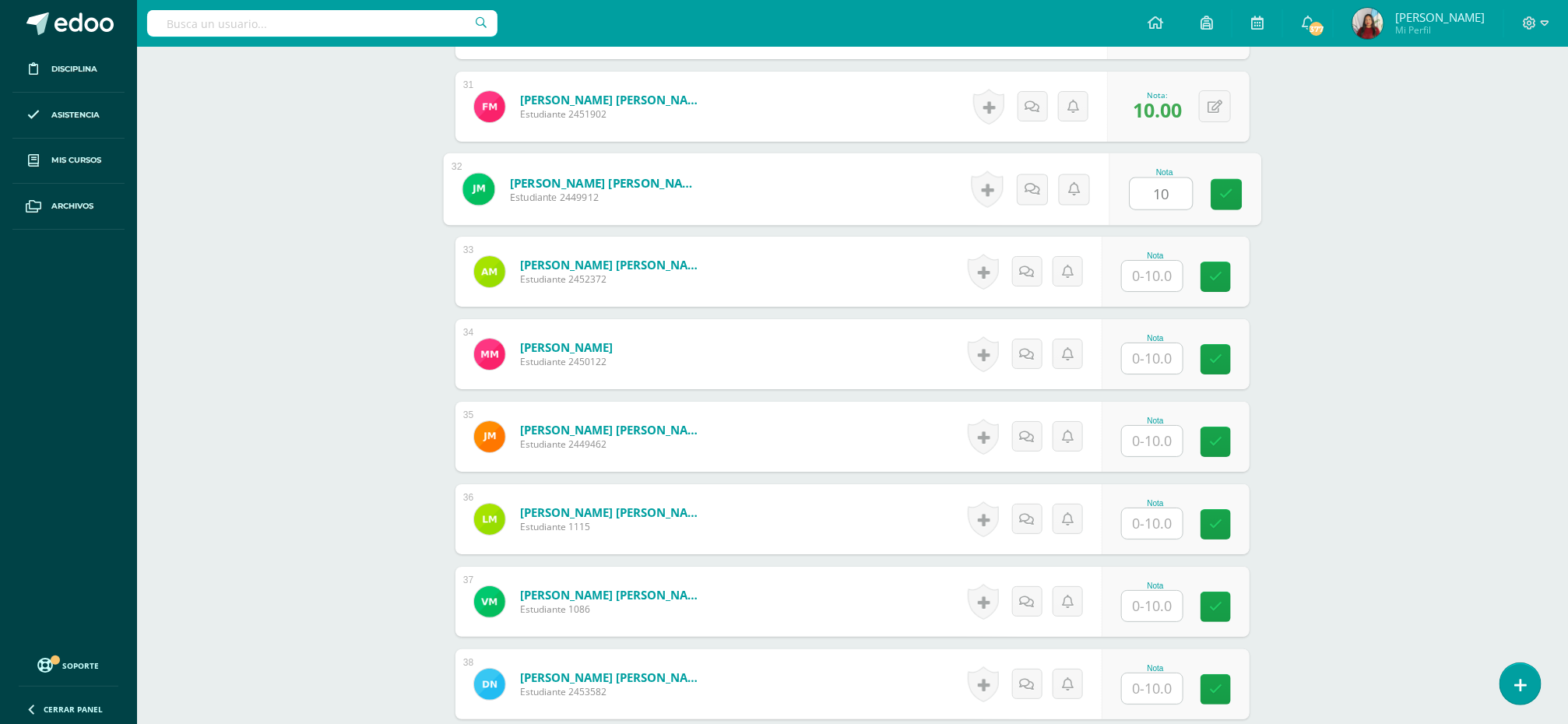
scroll to position [2944, 0]
type input "10"
click at [1157, 271] on input "text" at bounding box center [1152, 274] width 61 height 30
paste input "10"
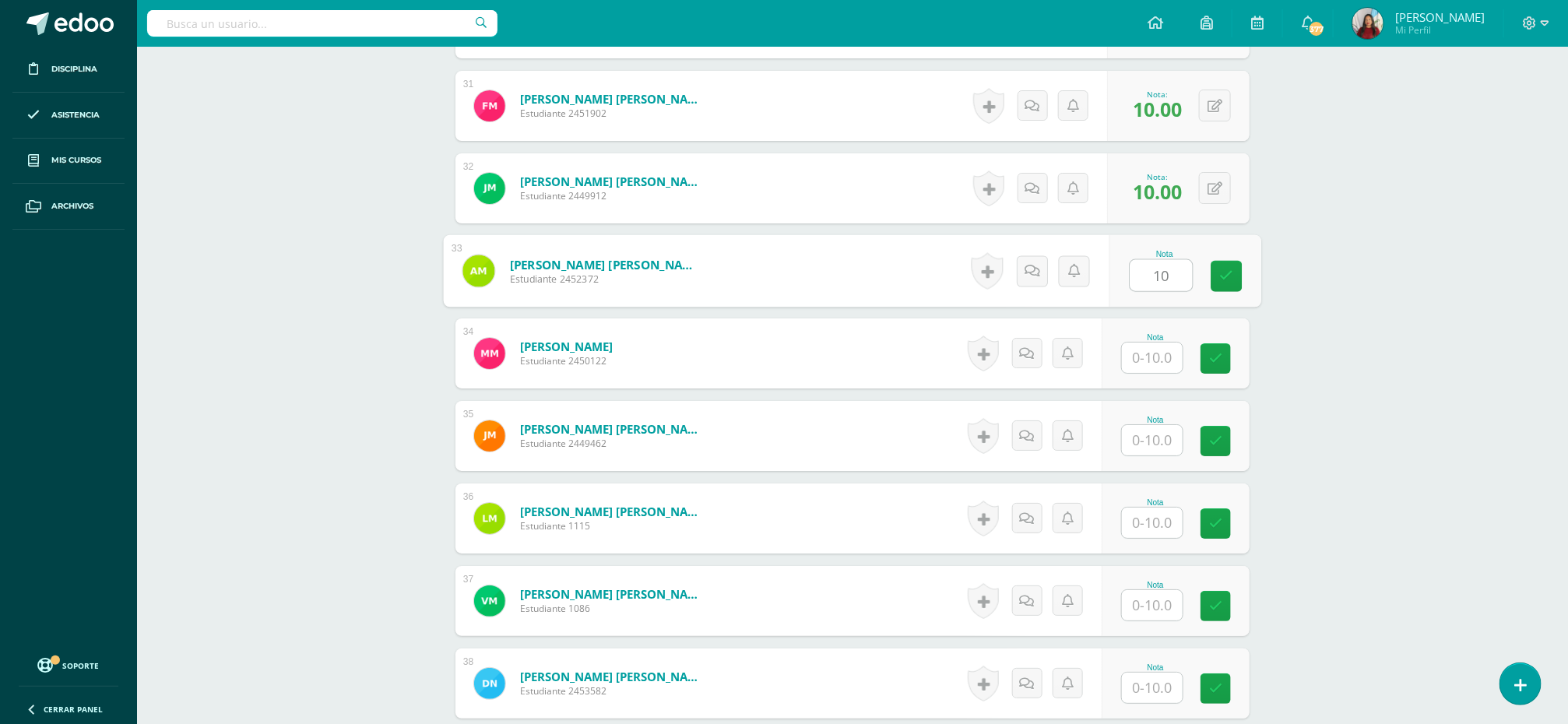
type input "10"
click at [1158, 364] on input "text" at bounding box center [1162, 358] width 63 height 31
paste input "10"
type input "10"
click at [1151, 435] on input "text" at bounding box center [1152, 440] width 61 height 30
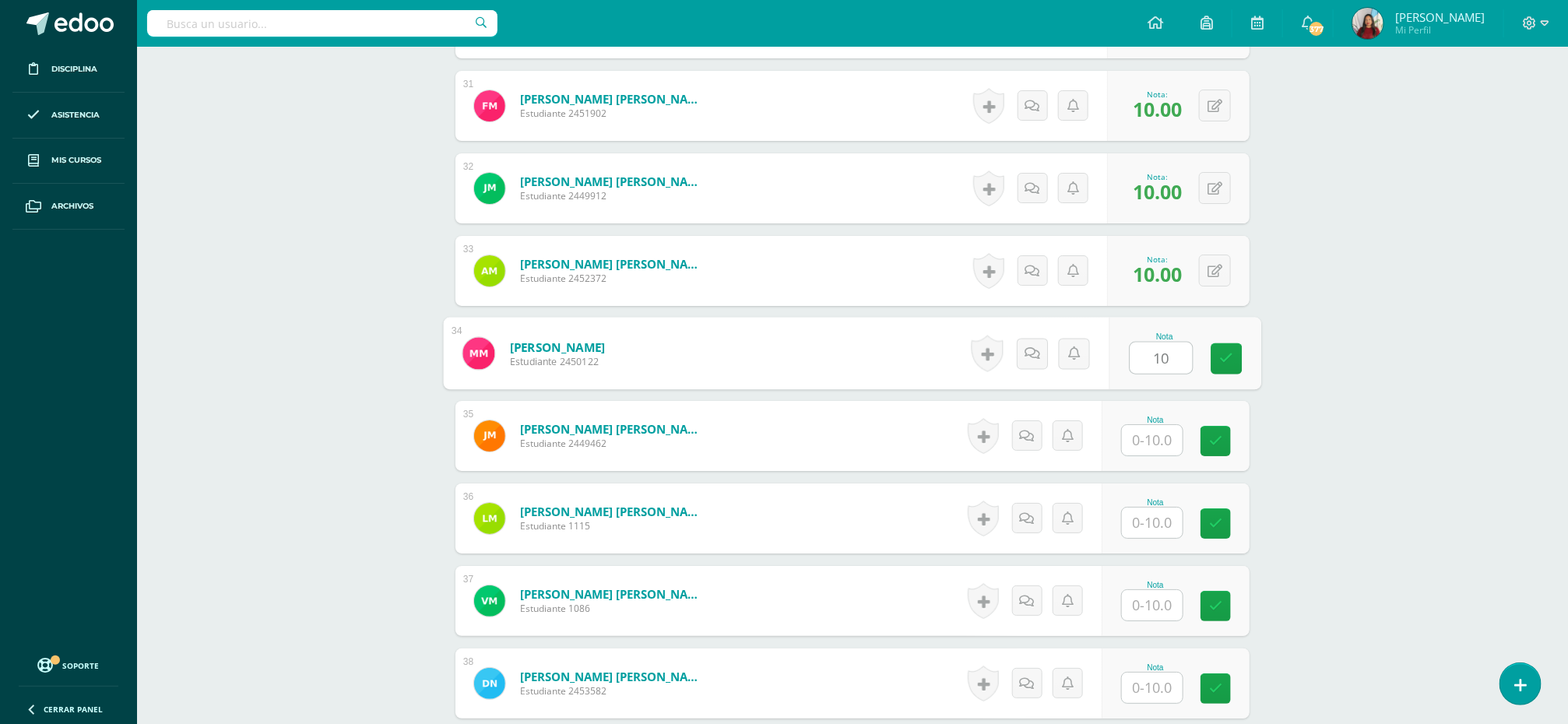
paste input "10"
type input "10"
click at [1148, 525] on input "text" at bounding box center [1162, 523] width 63 height 31
paste input "10"
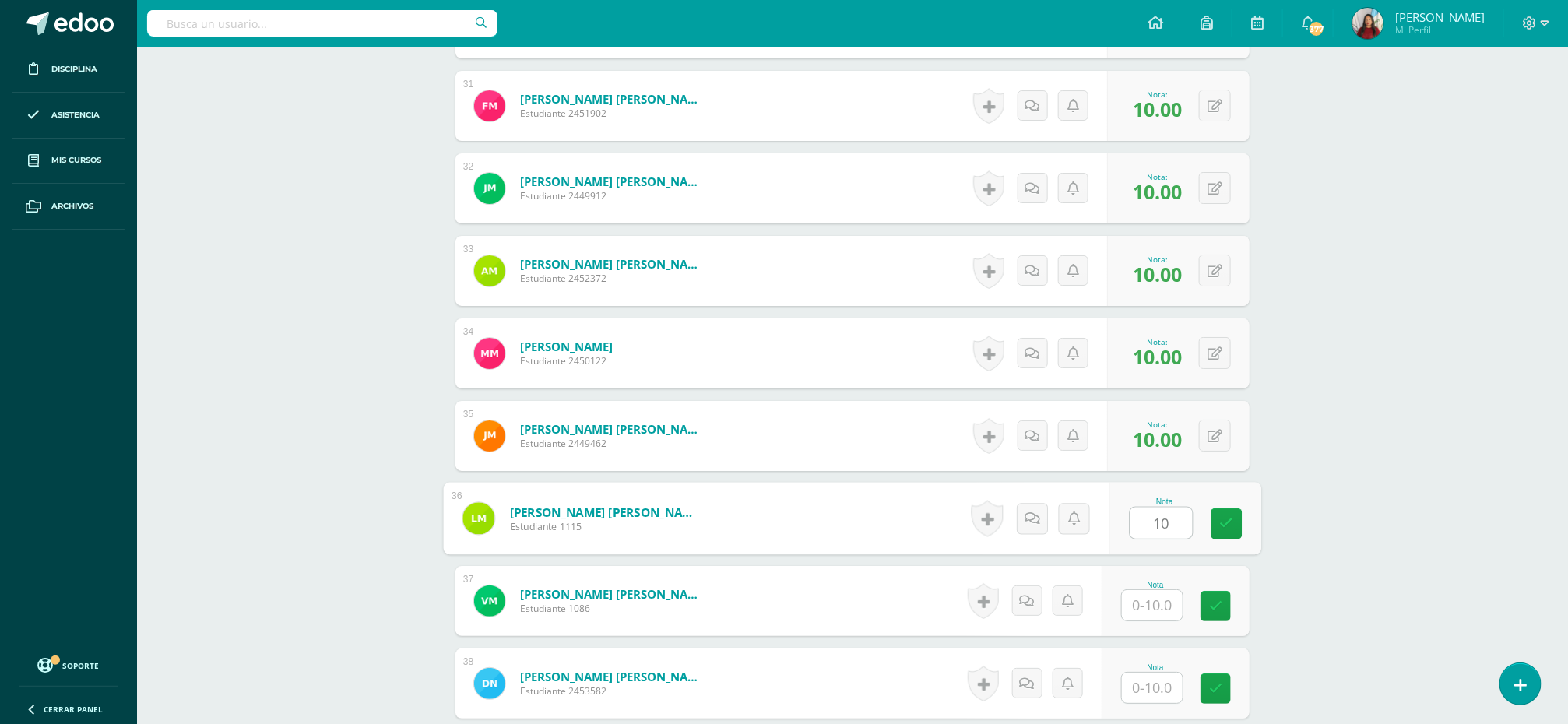
type input "10"
click at [1148, 605] on input "text" at bounding box center [1152, 604] width 61 height 30
paste input "10"
type input "10"
click at [1148, 697] on input "text" at bounding box center [1162, 688] width 63 height 31
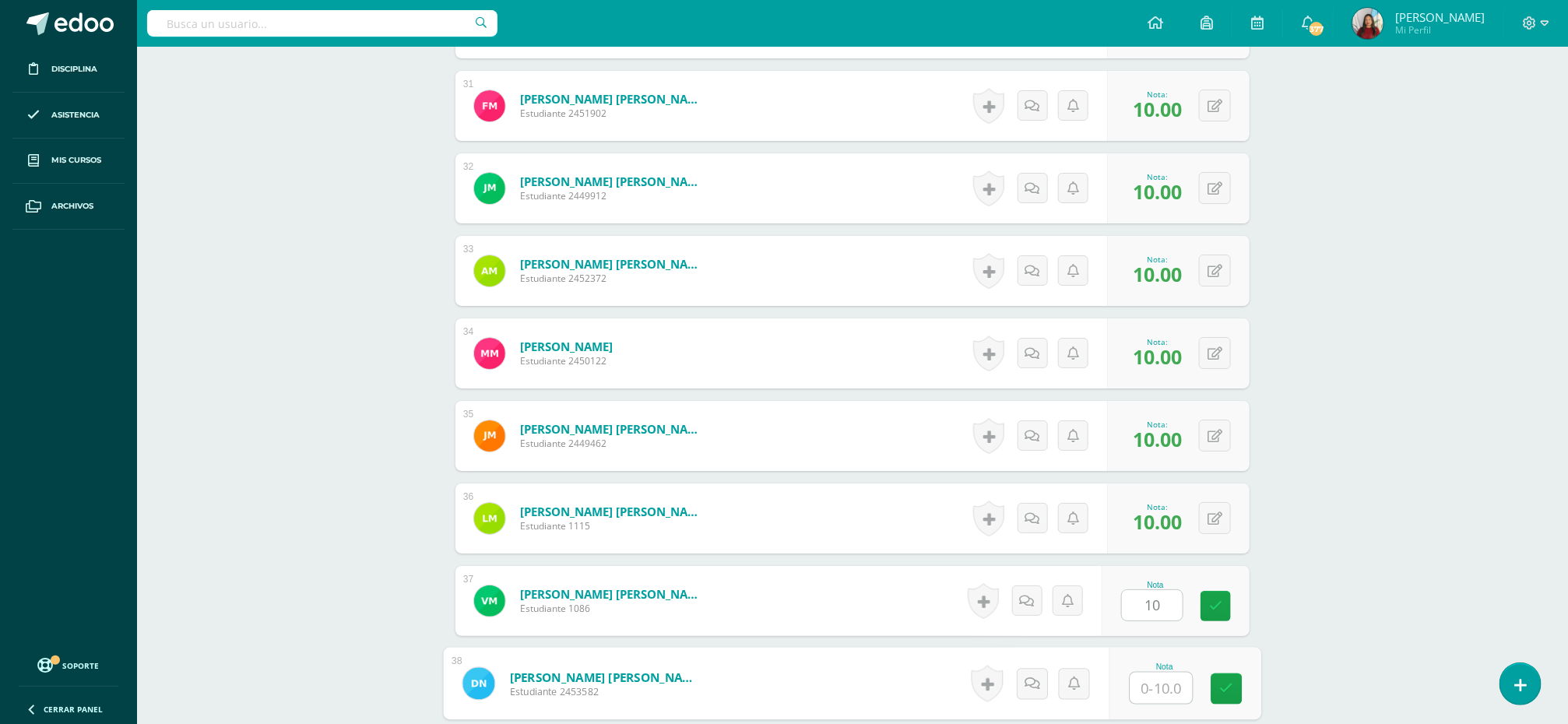
paste input "10"
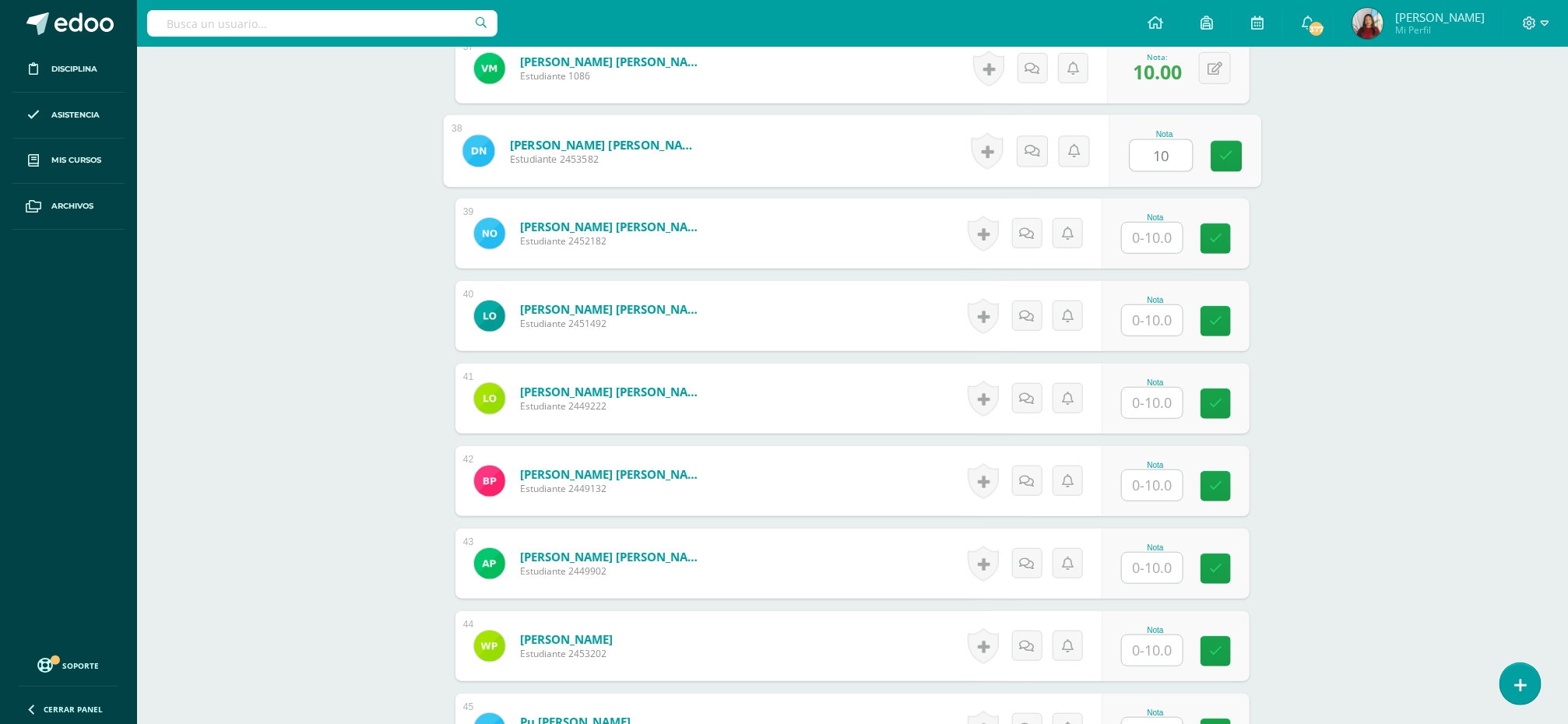
scroll to position [3504, 0]
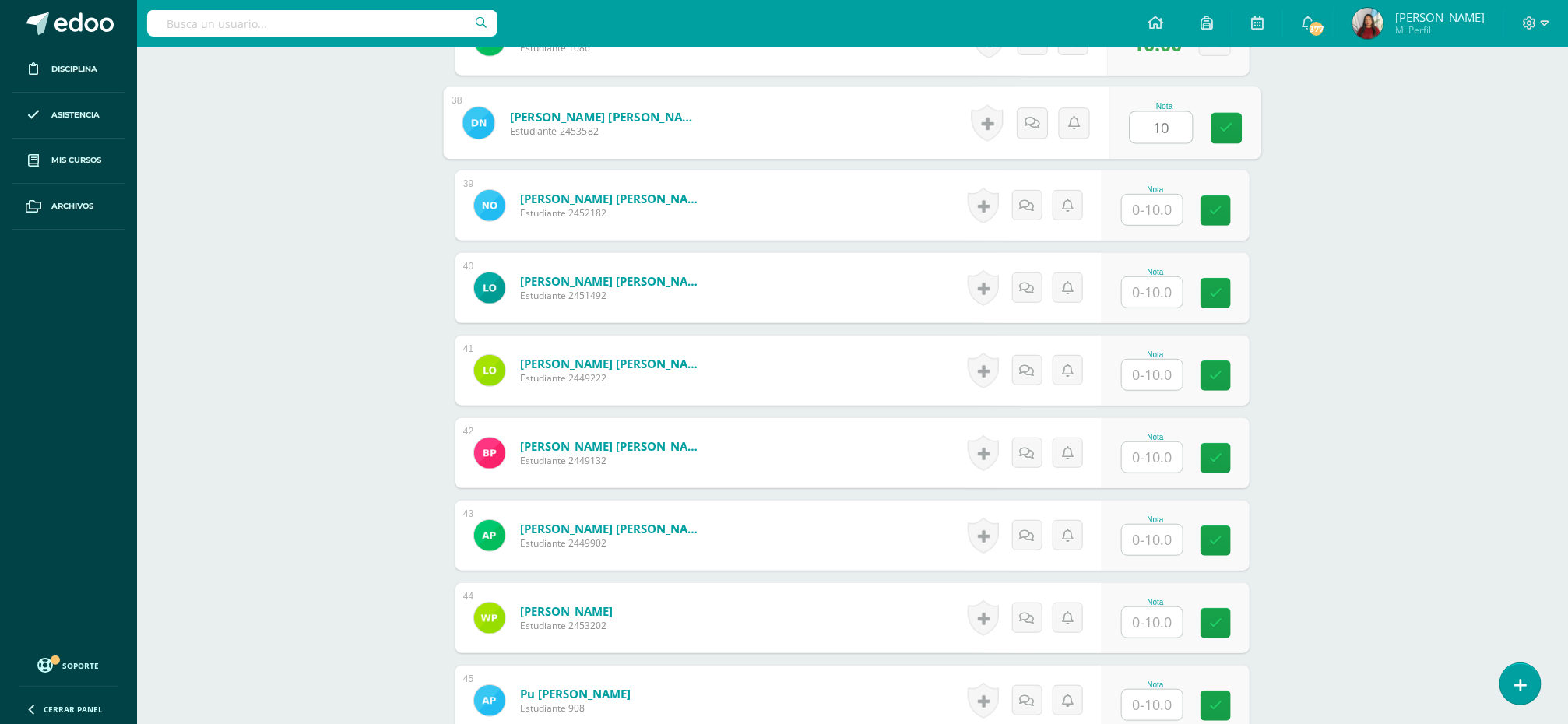
type input "10"
click at [1144, 215] on input "text" at bounding box center [1162, 210] width 63 height 31
paste input "10"
type input "10"
click at [1144, 292] on input "text" at bounding box center [1162, 292] width 63 height 31
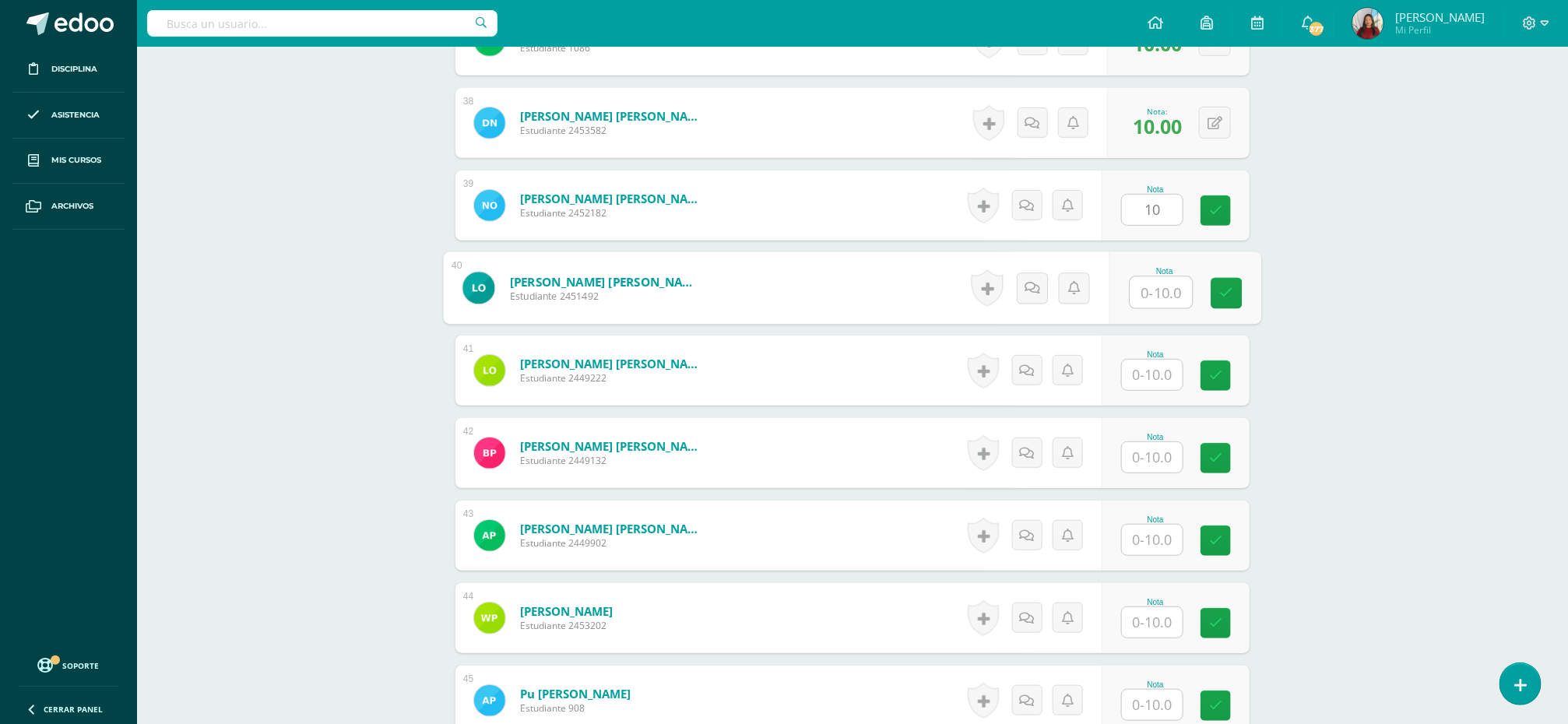
paste input "10"
type input "10"
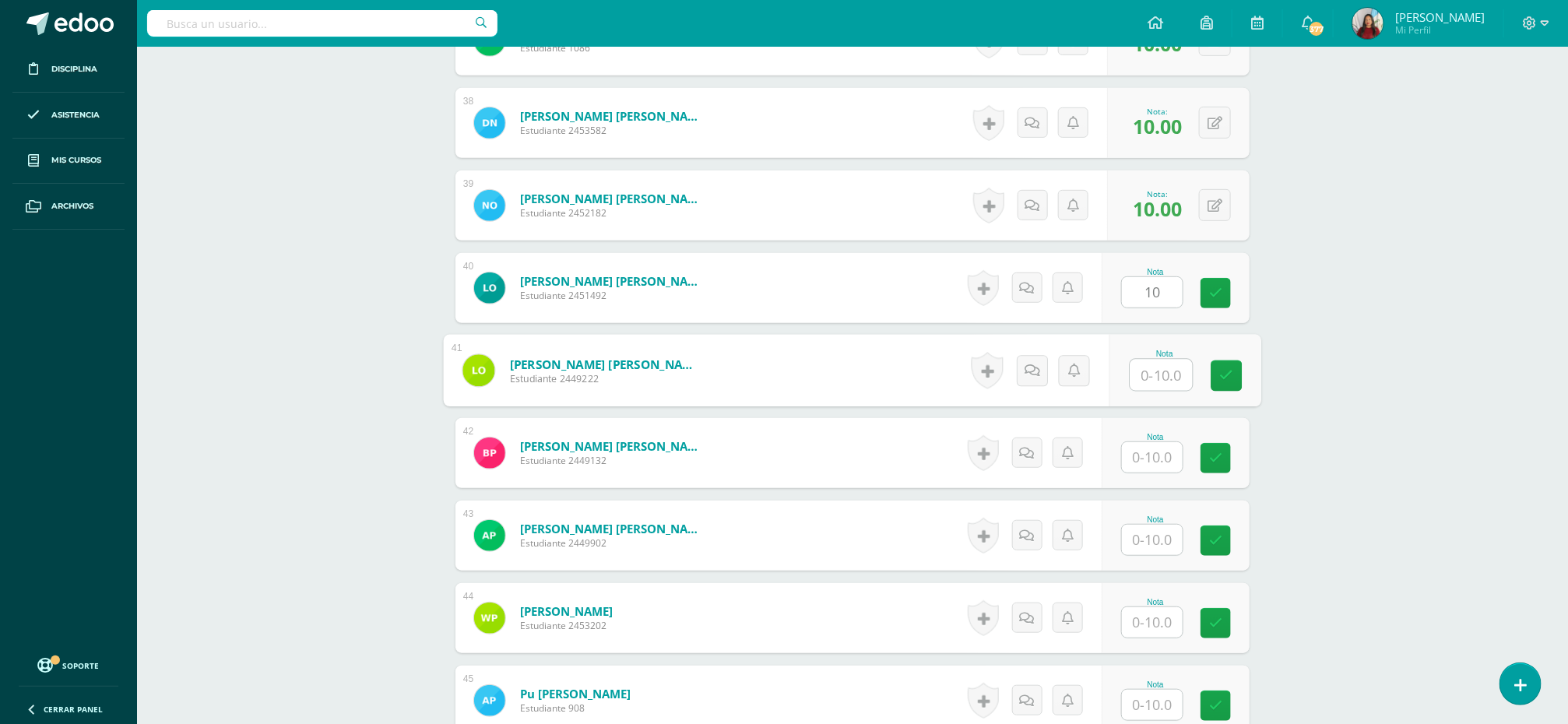
click at [1148, 376] on input "text" at bounding box center [1162, 375] width 63 height 31
paste input "10"
type input "10"
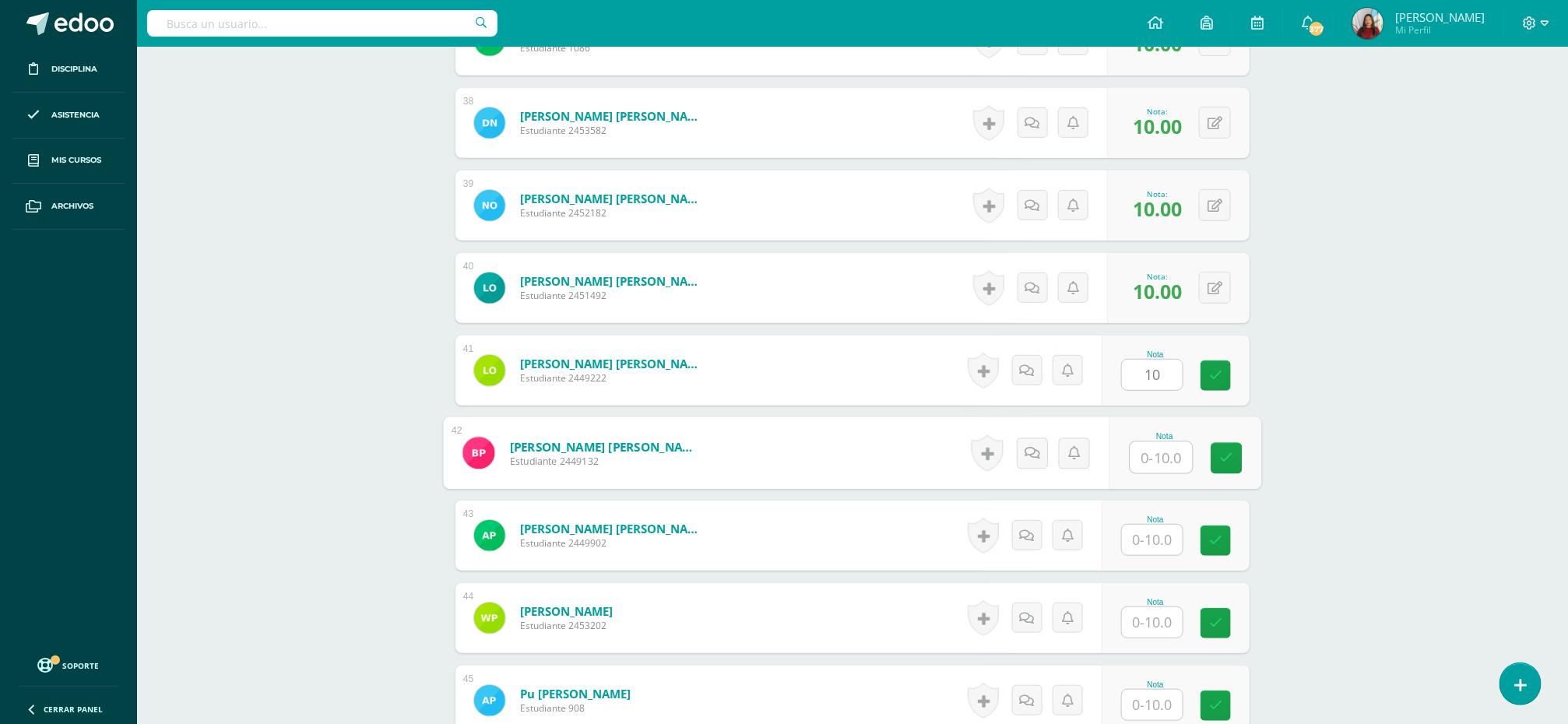
click at [1155, 461] on input "text" at bounding box center [1162, 458] width 63 height 31
paste input "10"
type input "10"
click at [1150, 555] on input "text" at bounding box center [1152, 539] width 61 height 30
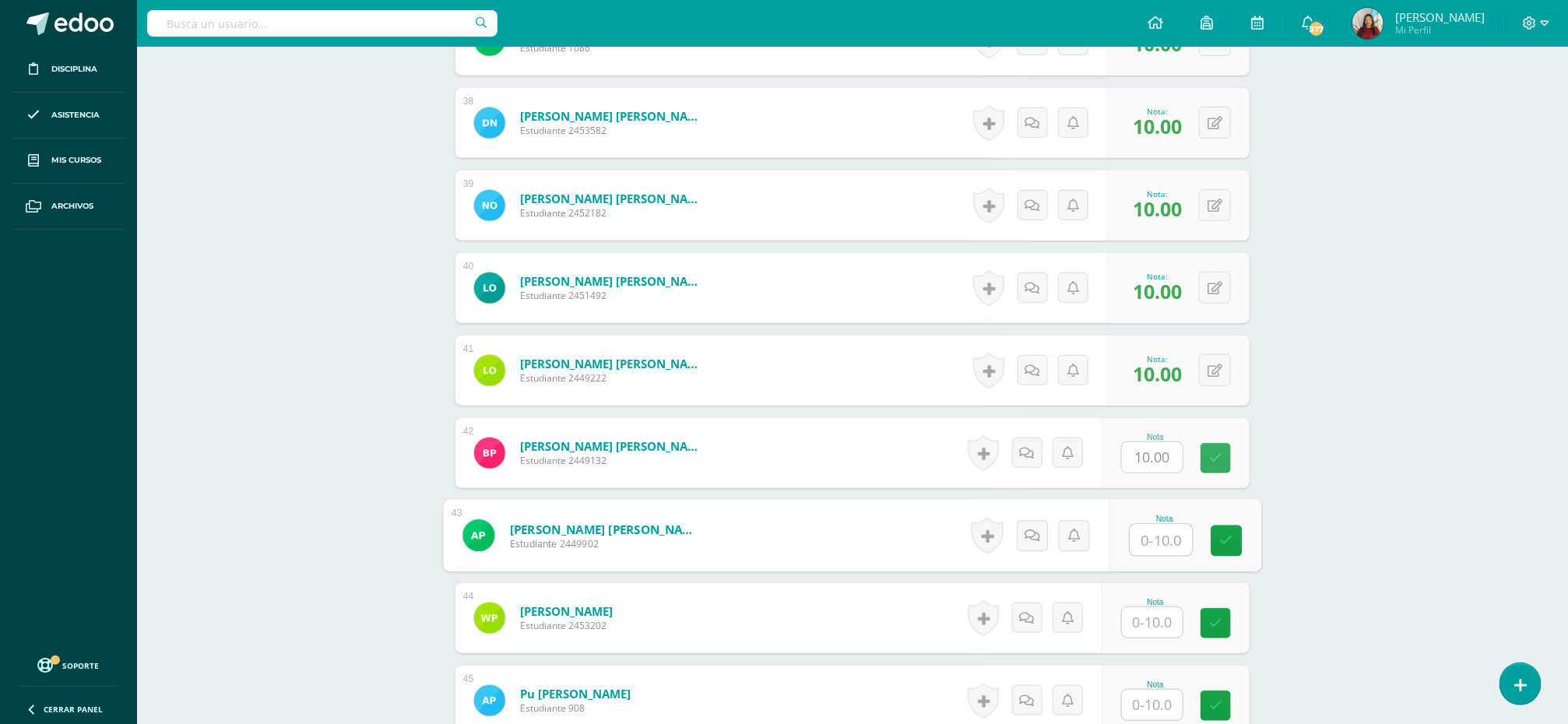
paste input "10"
type input "10"
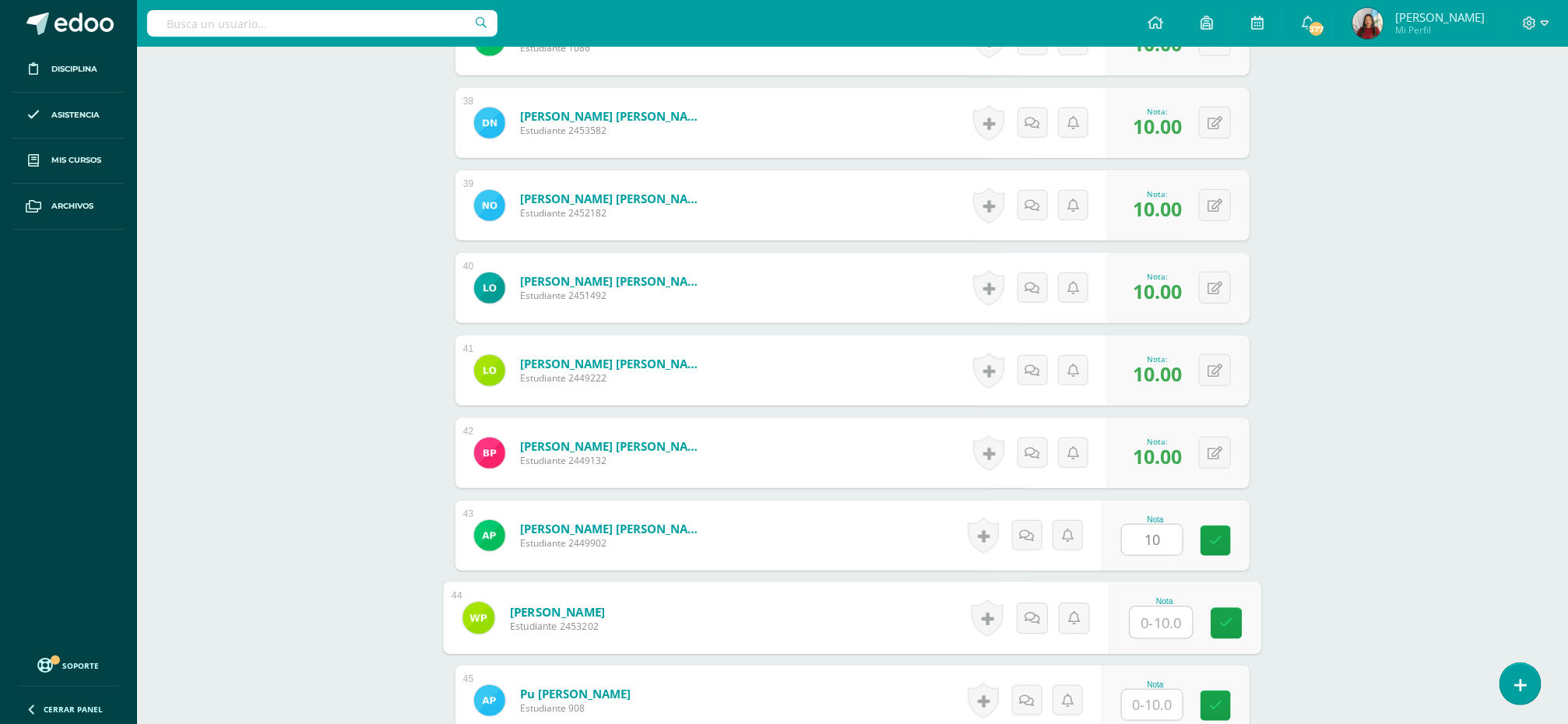
click at [1149, 622] on input "text" at bounding box center [1162, 622] width 63 height 31
paste input "10"
type input "10"
click at [1147, 713] on input "text" at bounding box center [1152, 704] width 61 height 30
paste input "10"
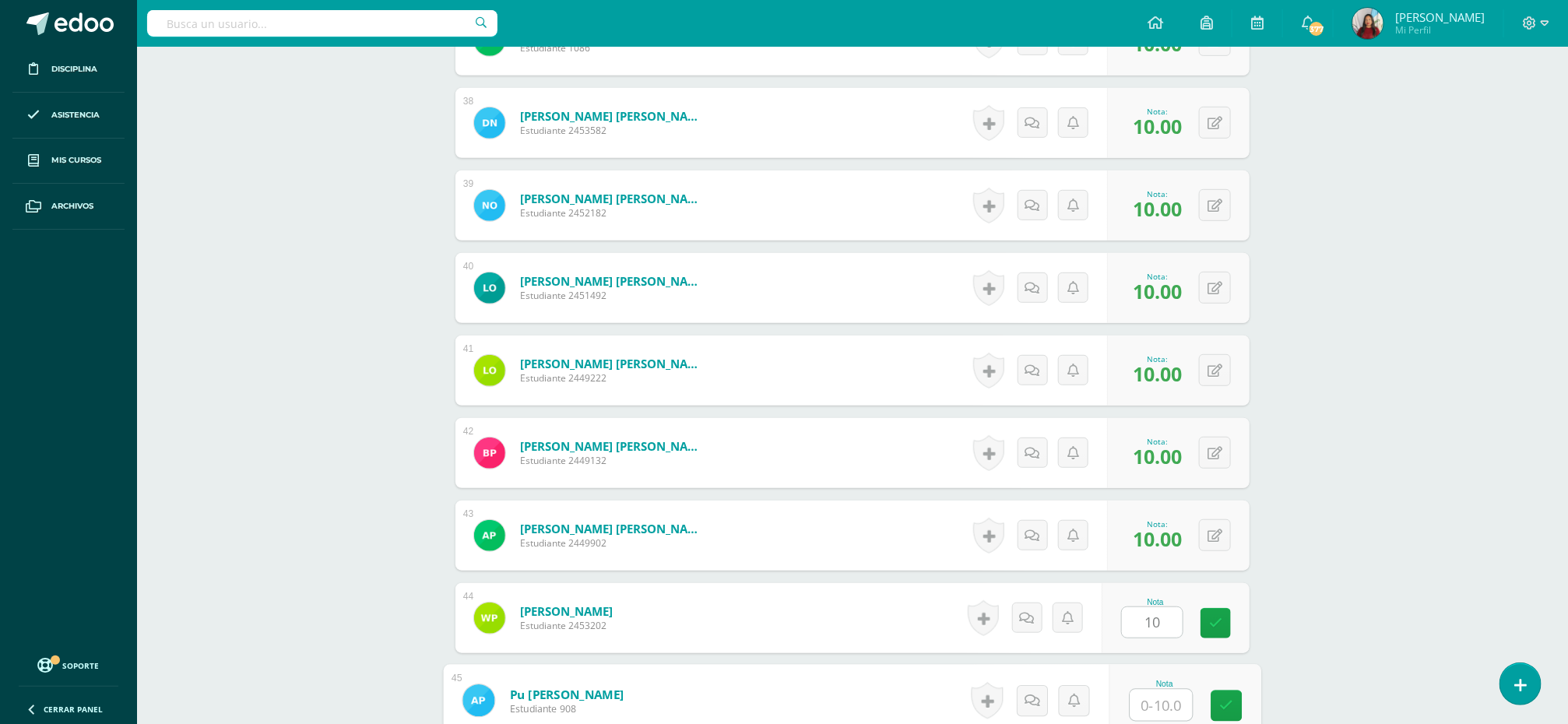
type input "10"
click at [1223, 701] on icon at bounding box center [1227, 705] width 14 height 13
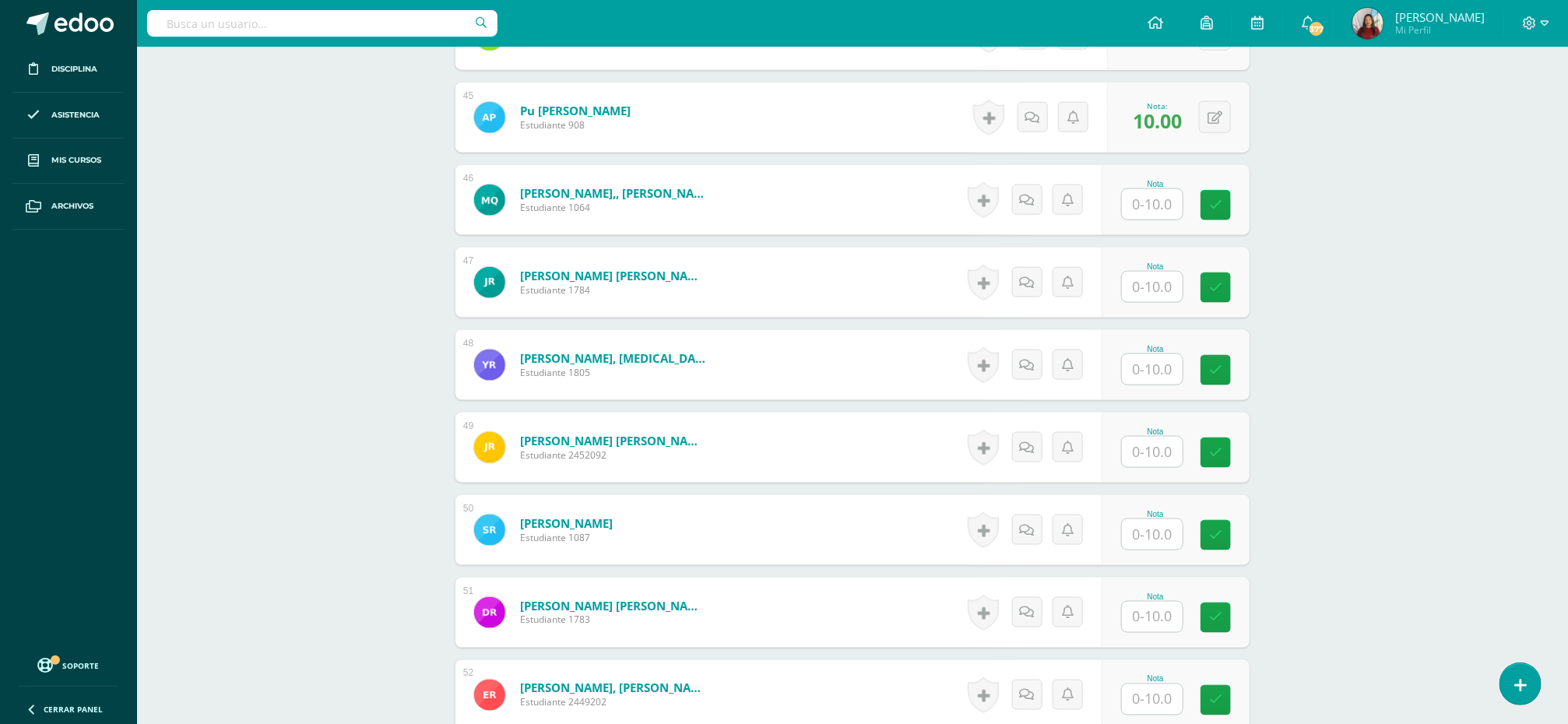
scroll to position [4112, 0]
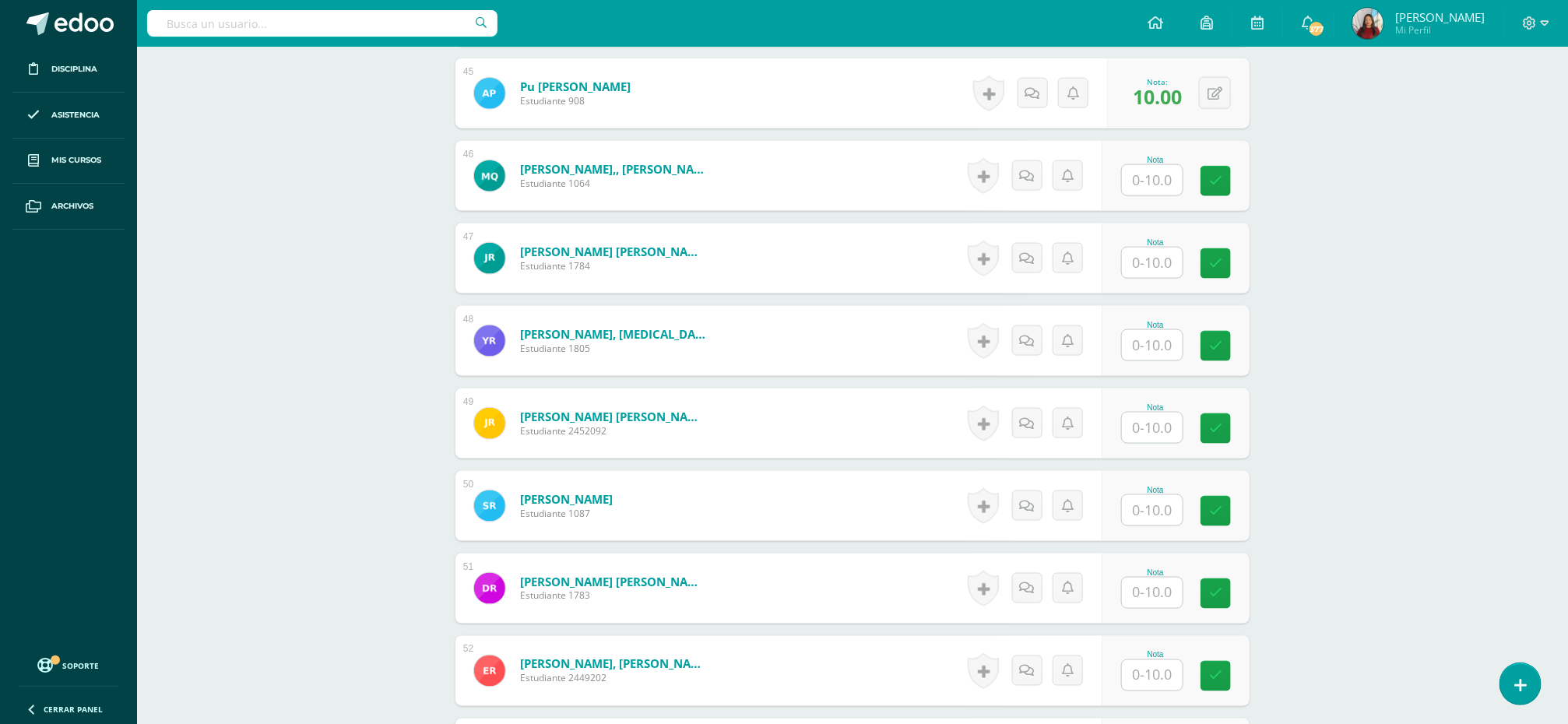
click at [1155, 181] on input "text" at bounding box center [1152, 180] width 61 height 30
paste input "10"
type input "10"
click at [1149, 260] on input "text" at bounding box center [1152, 262] width 61 height 30
paste input "10"
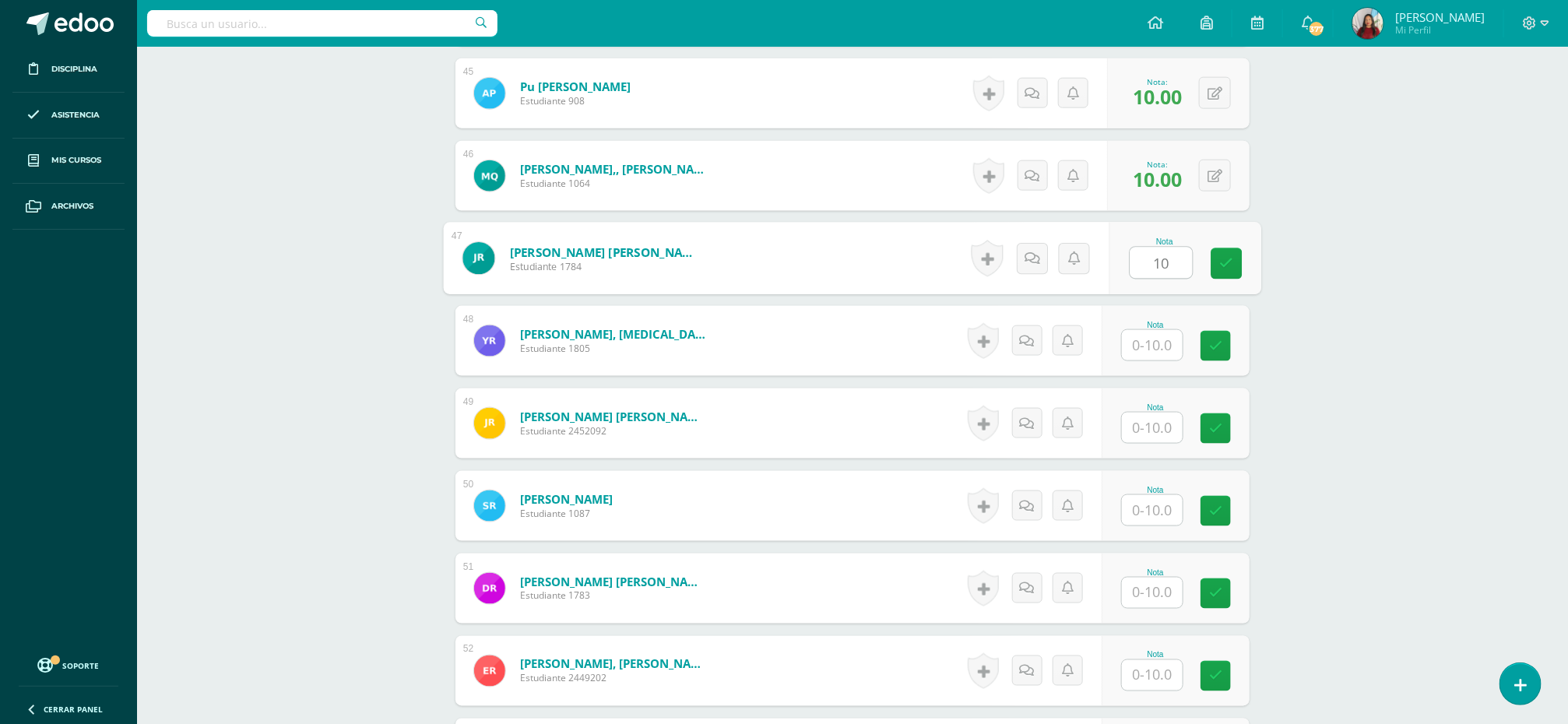
type input "10"
click at [1150, 342] on input "text" at bounding box center [1152, 344] width 61 height 30
paste input "10"
type input "10"
click at [1149, 428] on input "text" at bounding box center [1162, 428] width 63 height 31
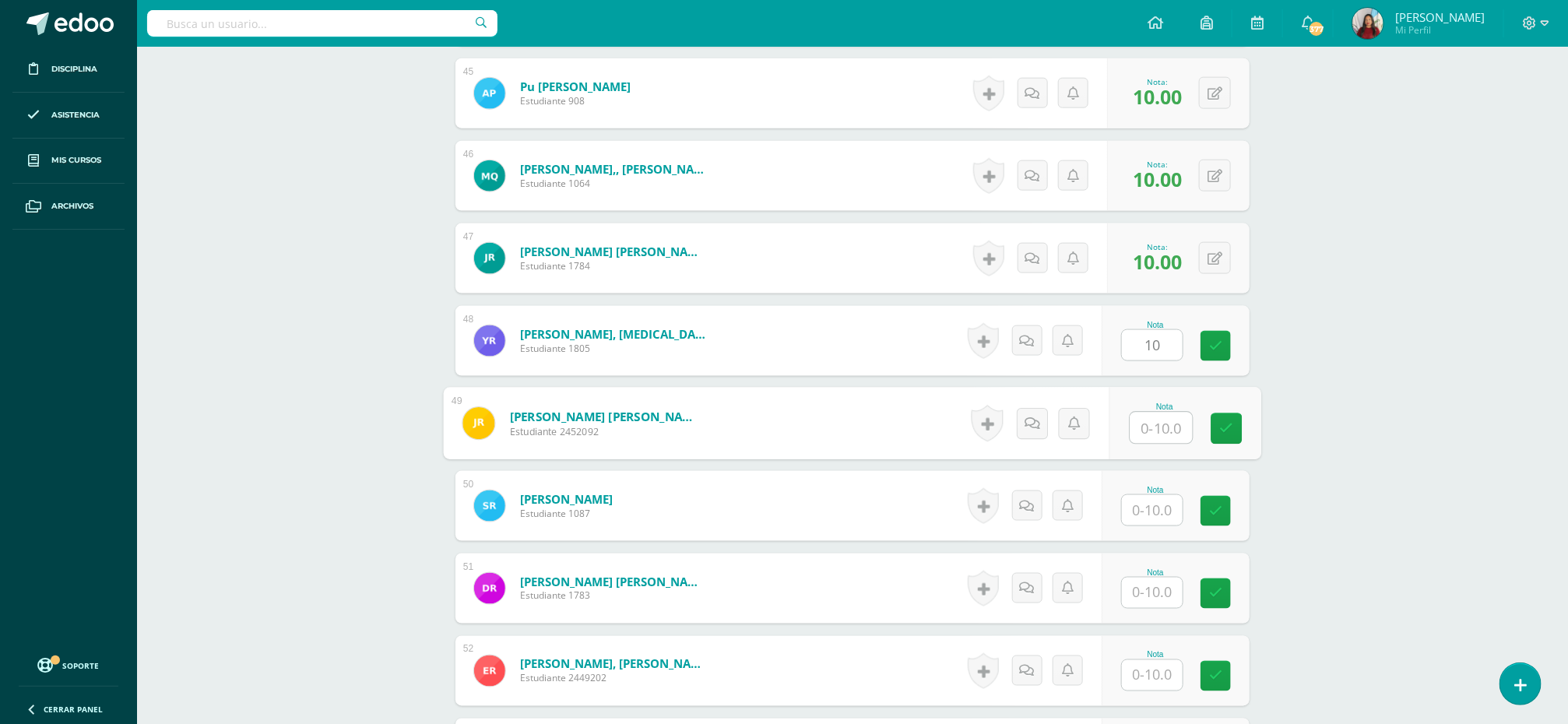
paste input "10"
type input "10"
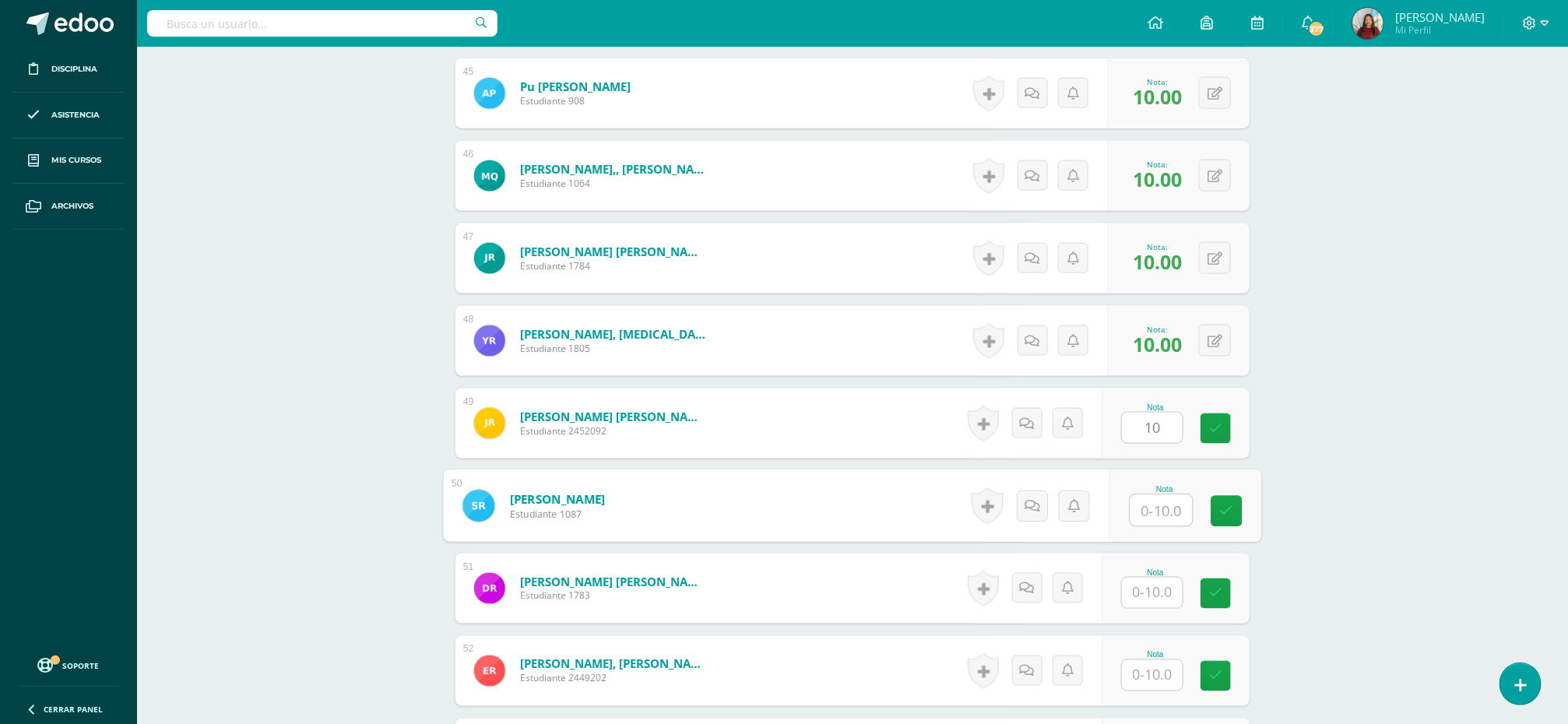
click at [1151, 518] on input "text" at bounding box center [1162, 511] width 63 height 31
paste input "10"
type input "10"
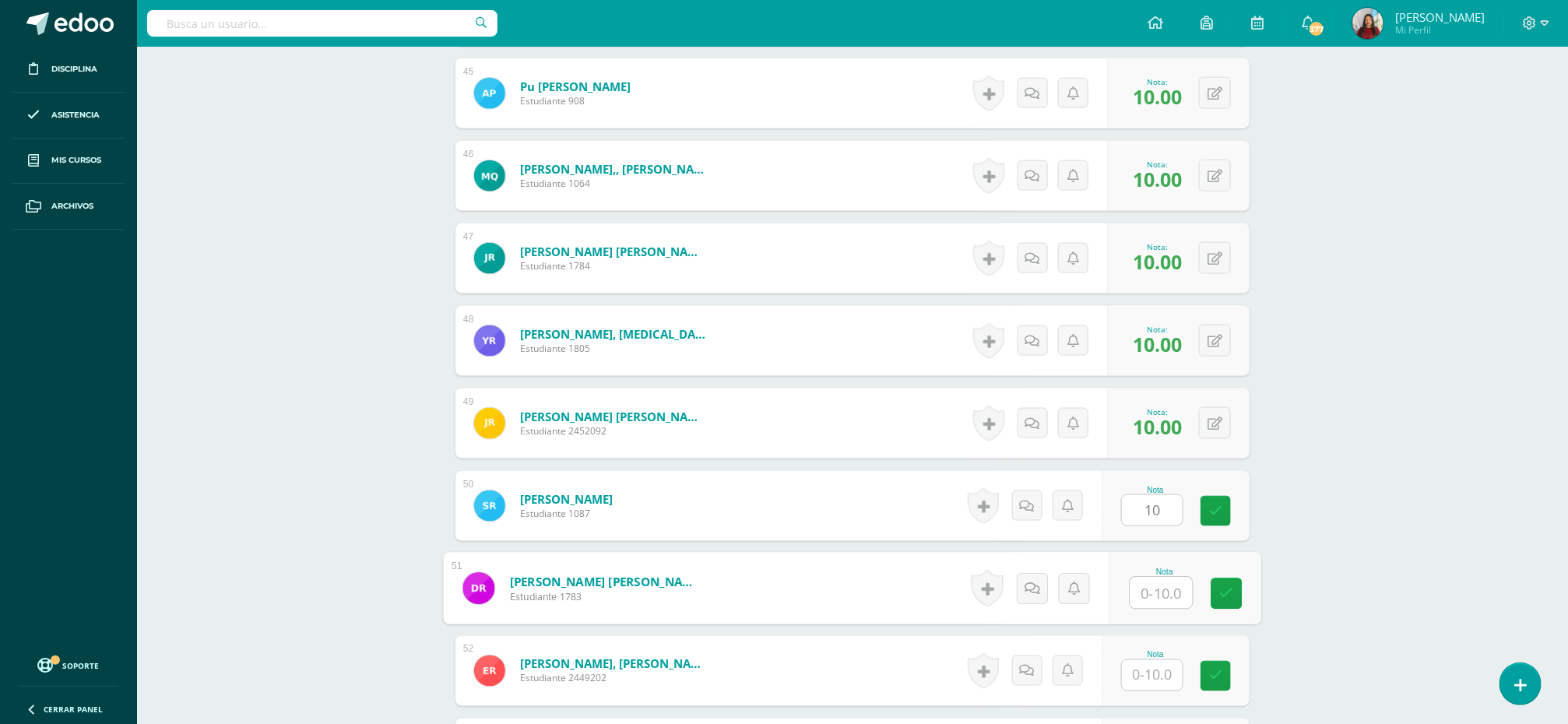
click at [1149, 603] on input "text" at bounding box center [1162, 593] width 63 height 31
paste input "10"
type input "10"
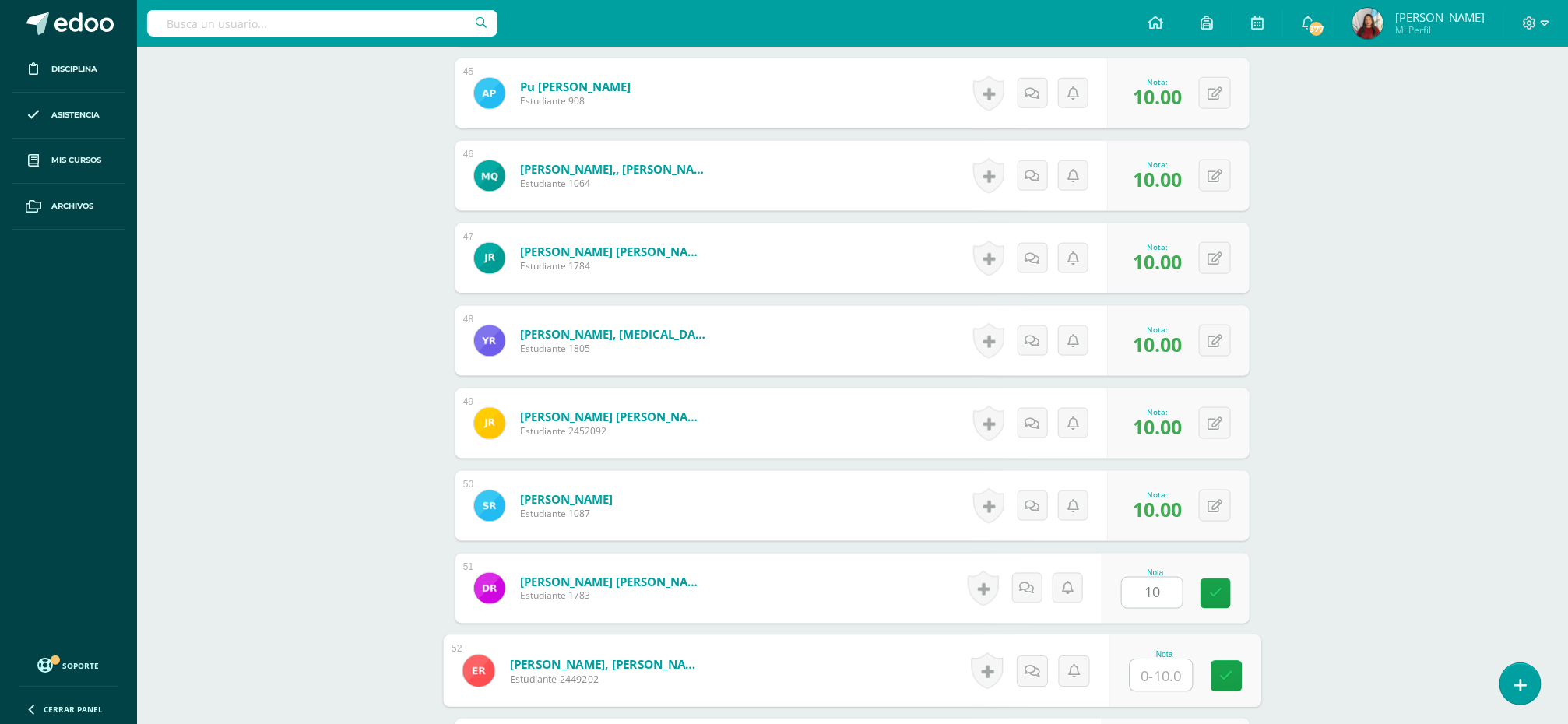
click at [1149, 678] on input "text" at bounding box center [1162, 675] width 63 height 31
paste input "10"
type input "10"
click at [1225, 677] on icon at bounding box center [1227, 675] width 14 height 13
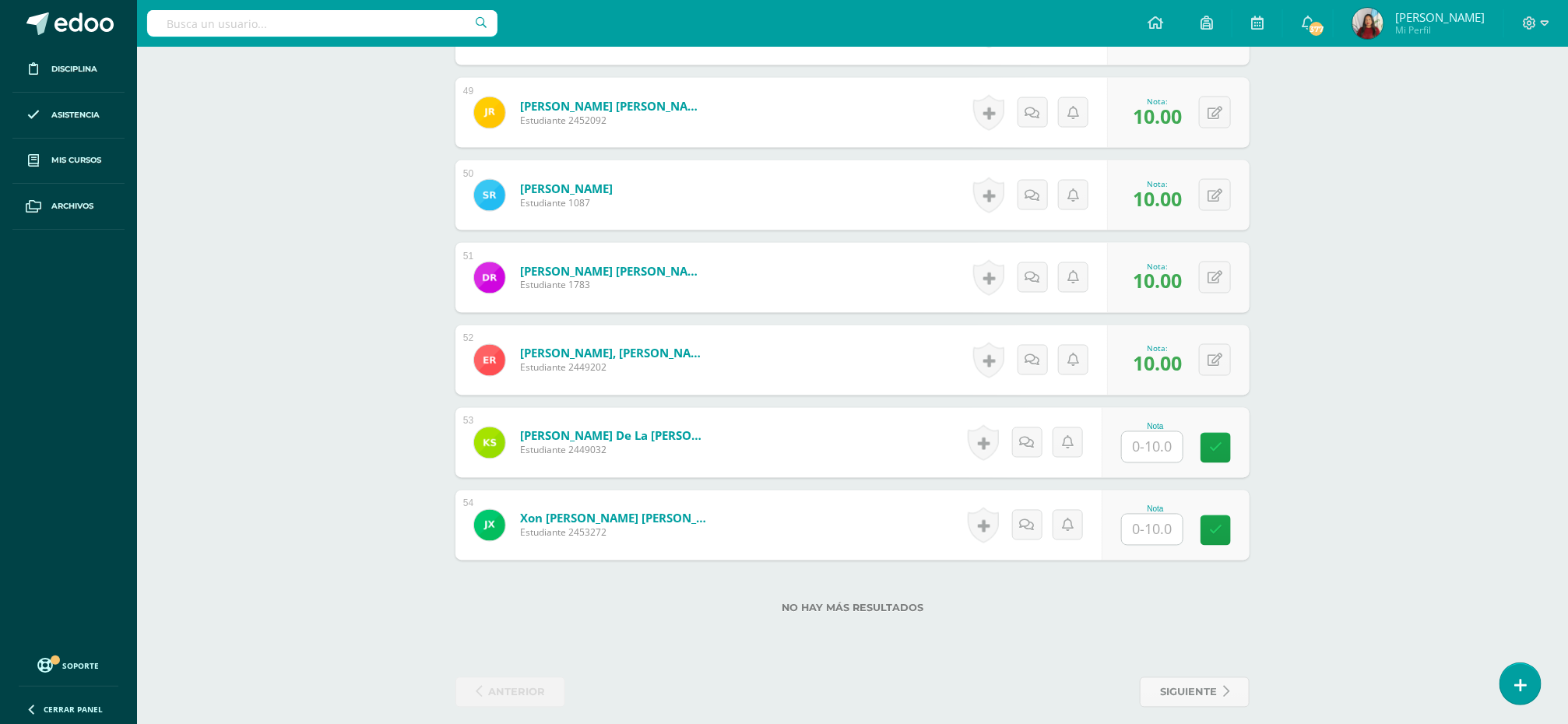
scroll to position [4438, 0]
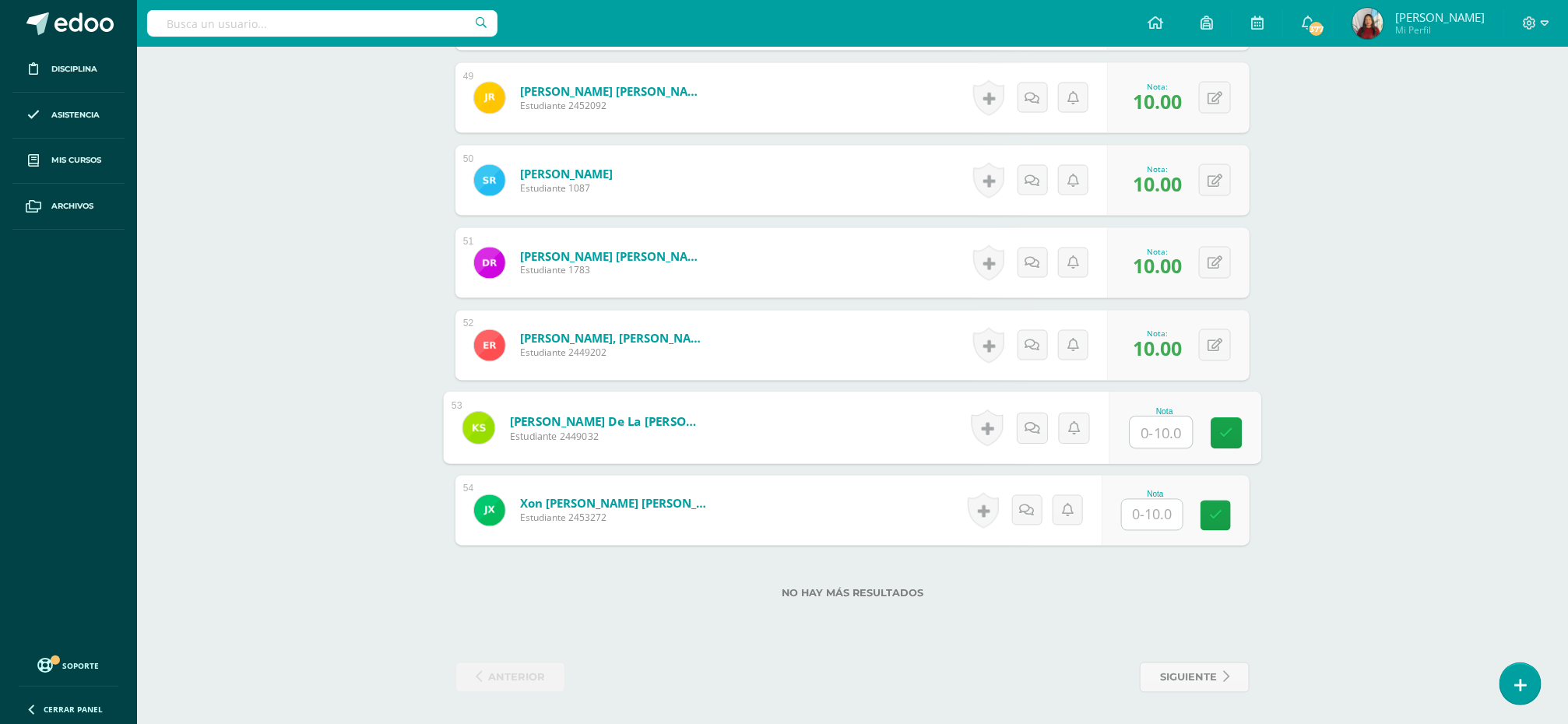
click at [1156, 434] on input "text" at bounding box center [1162, 433] width 63 height 31
paste input "10"
type input "10"
click at [1155, 509] on input "text" at bounding box center [1162, 515] width 63 height 31
paste input "10"
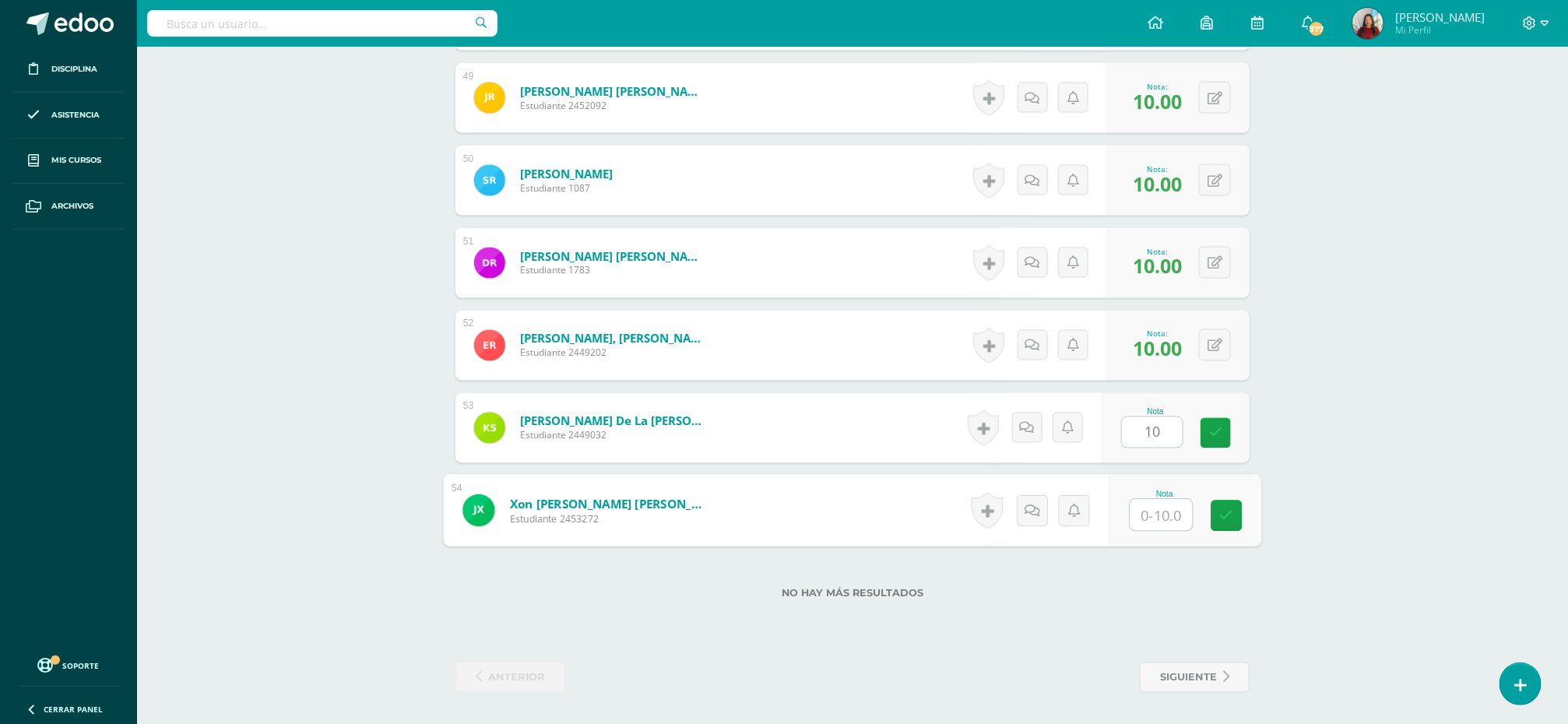
type input "10"
click at [1226, 521] on icon at bounding box center [1227, 515] width 14 height 13
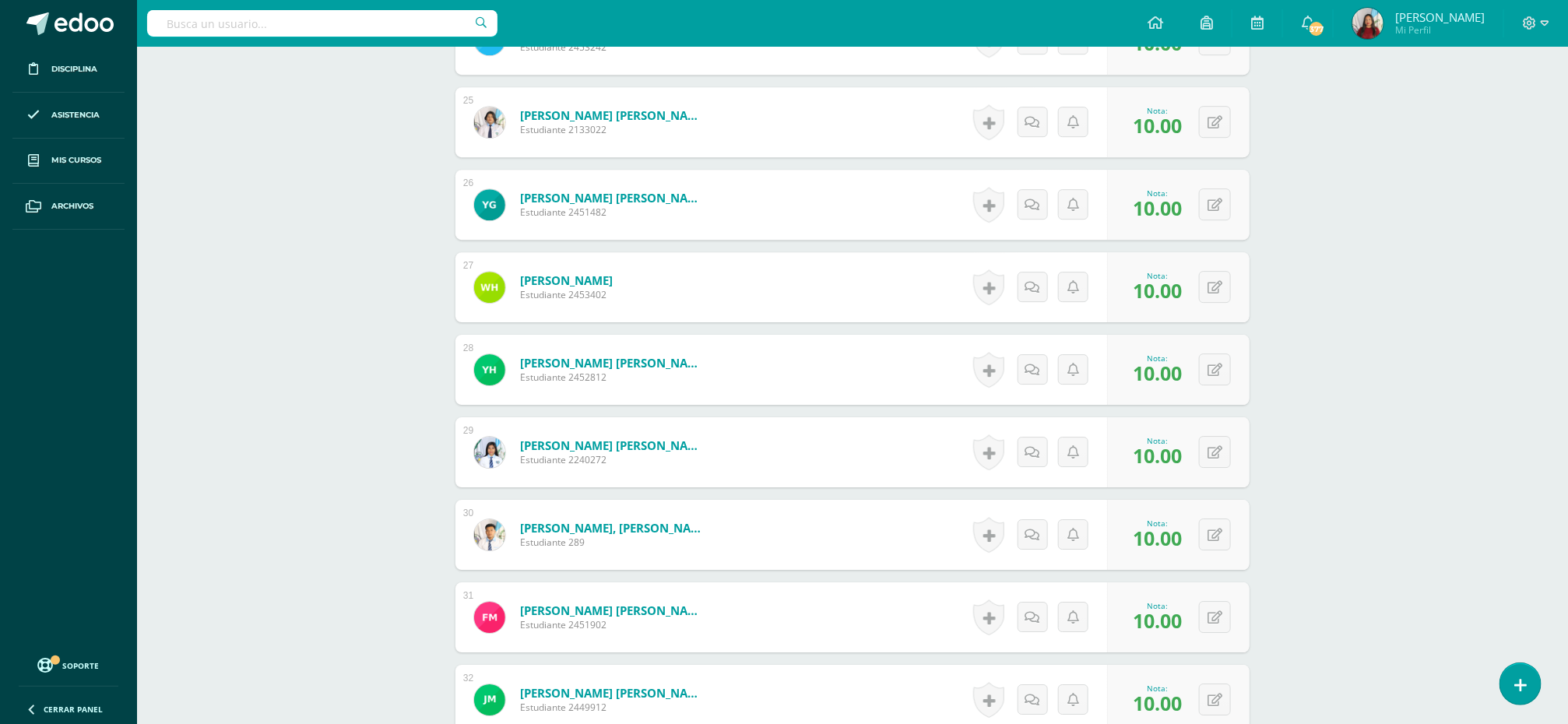
scroll to position [0, 0]
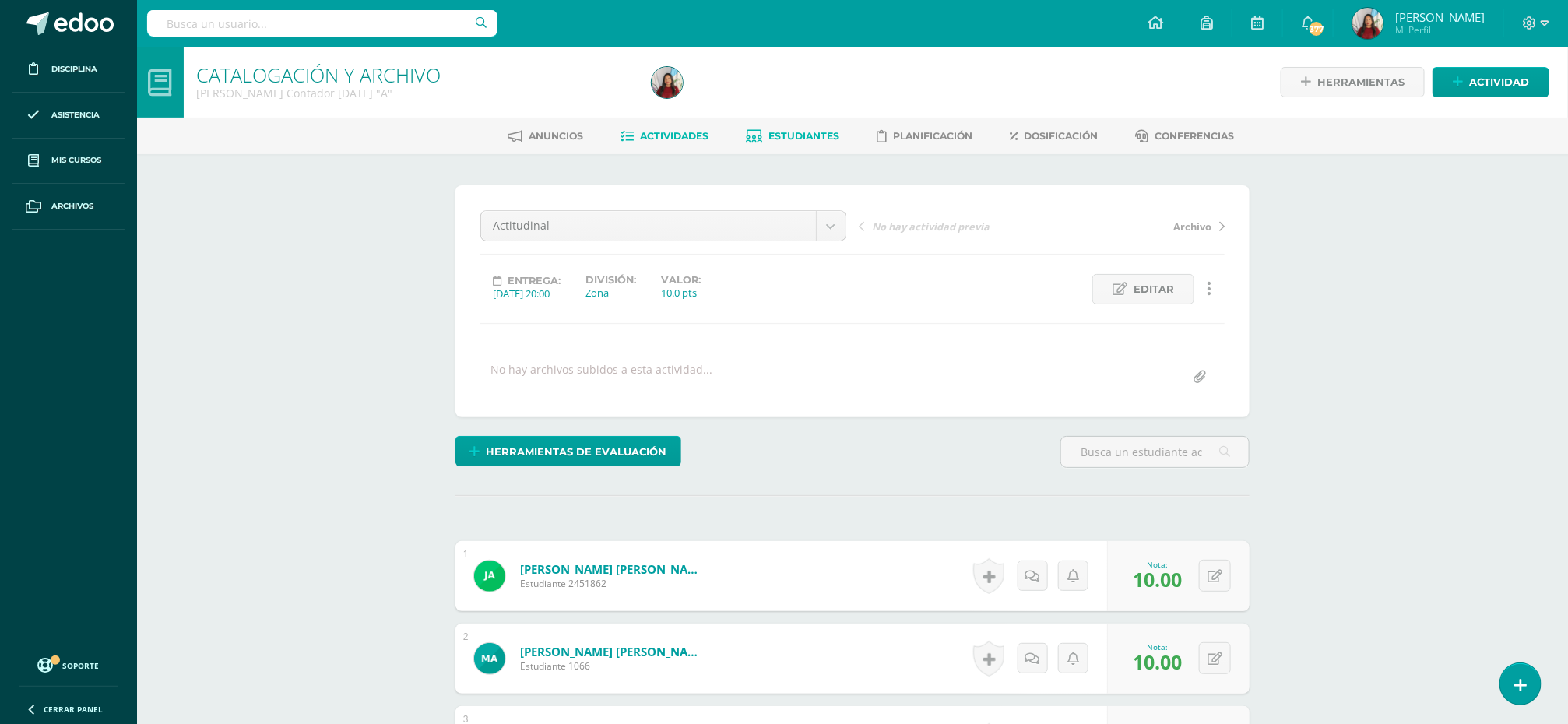
click at [797, 134] on span "Estudiantes" at bounding box center [804, 136] width 71 height 12
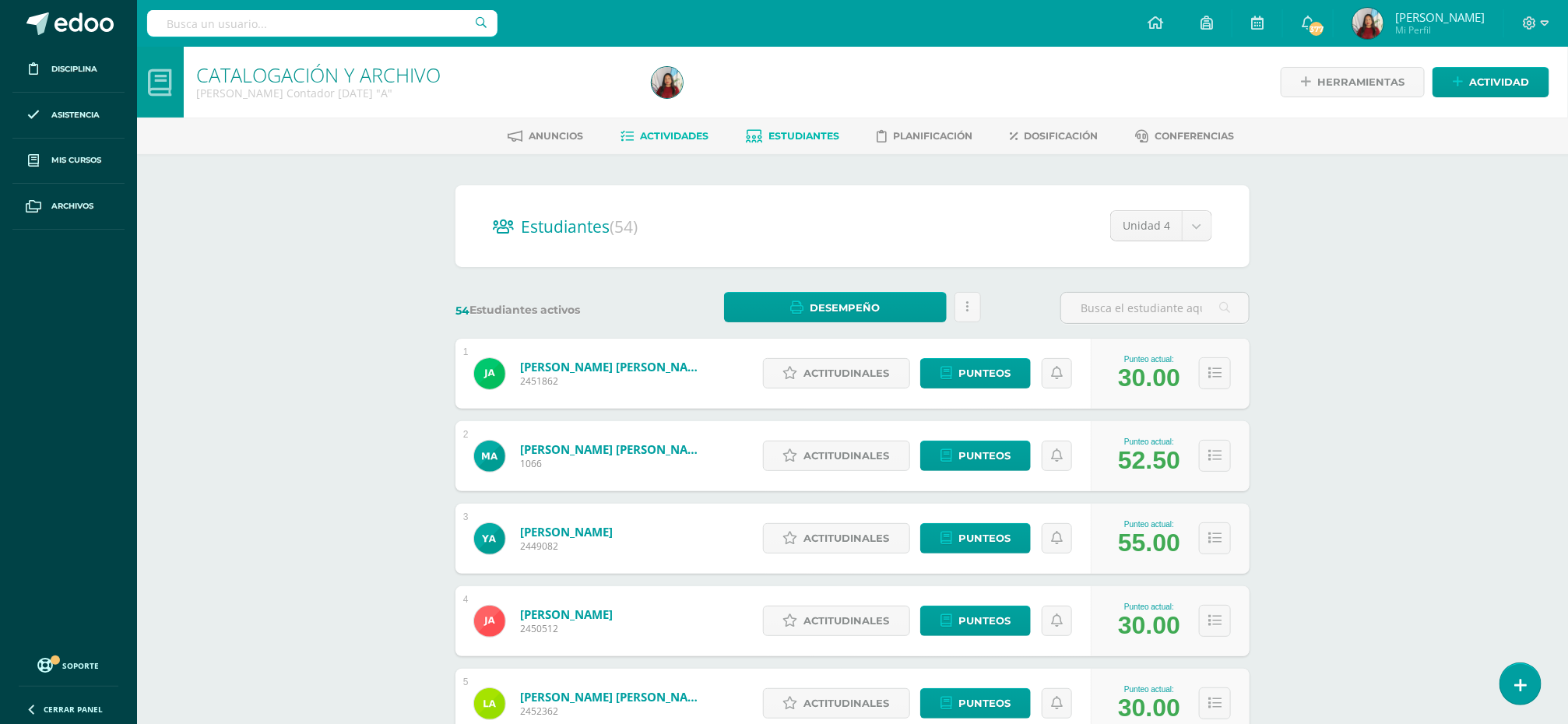
click at [665, 133] on span "Actividades" at bounding box center [675, 136] width 69 height 12
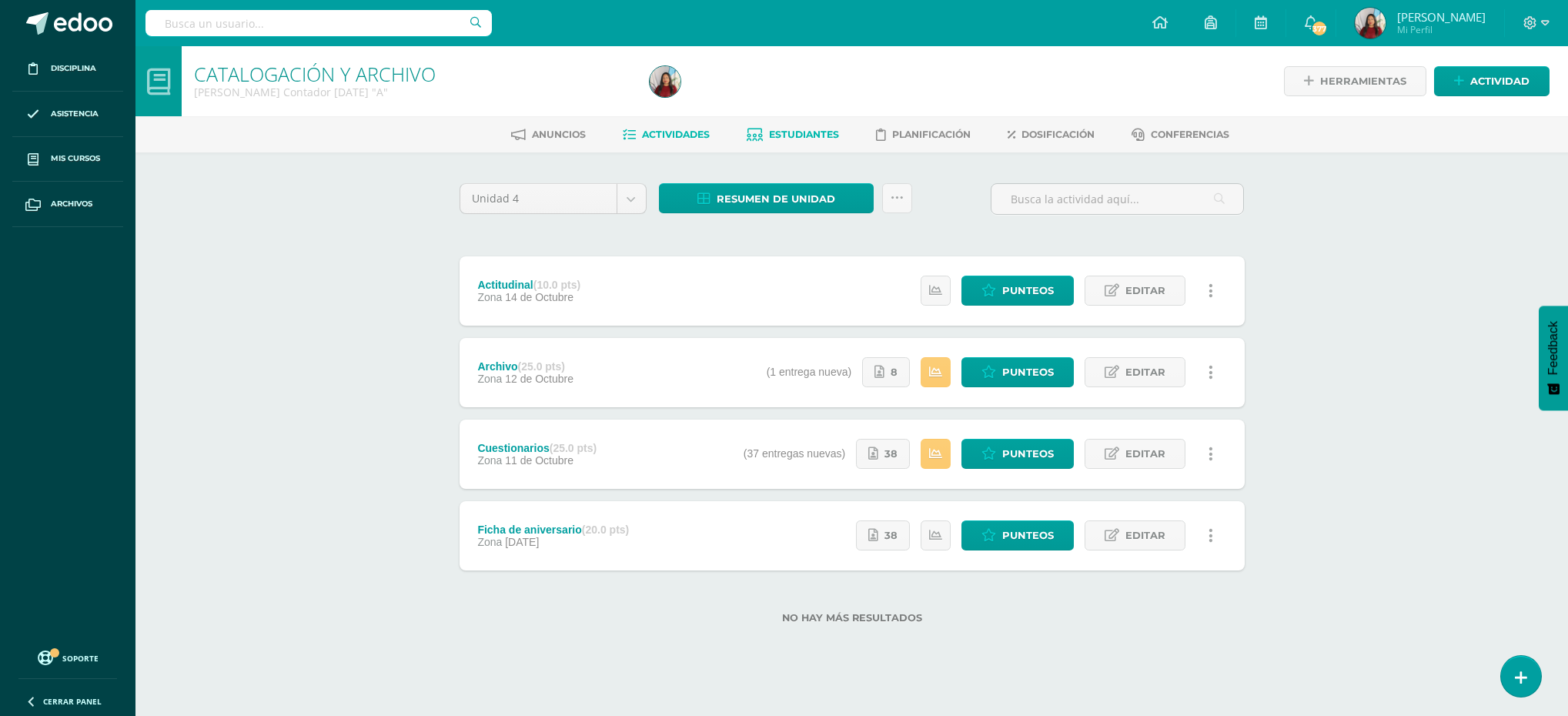
click at [794, 129] on span "Estudiantes" at bounding box center [803, 135] width 70 height 12
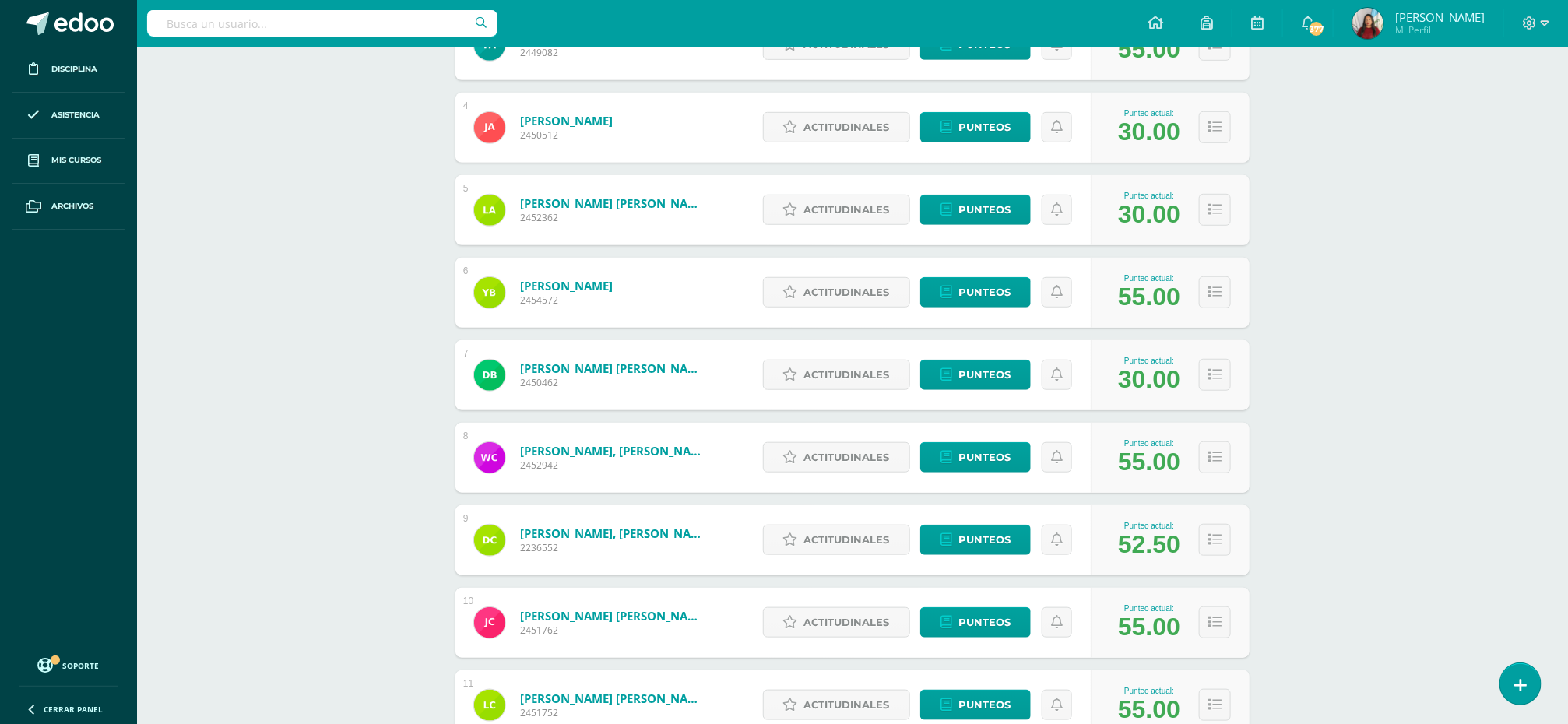
scroll to position [266, 0]
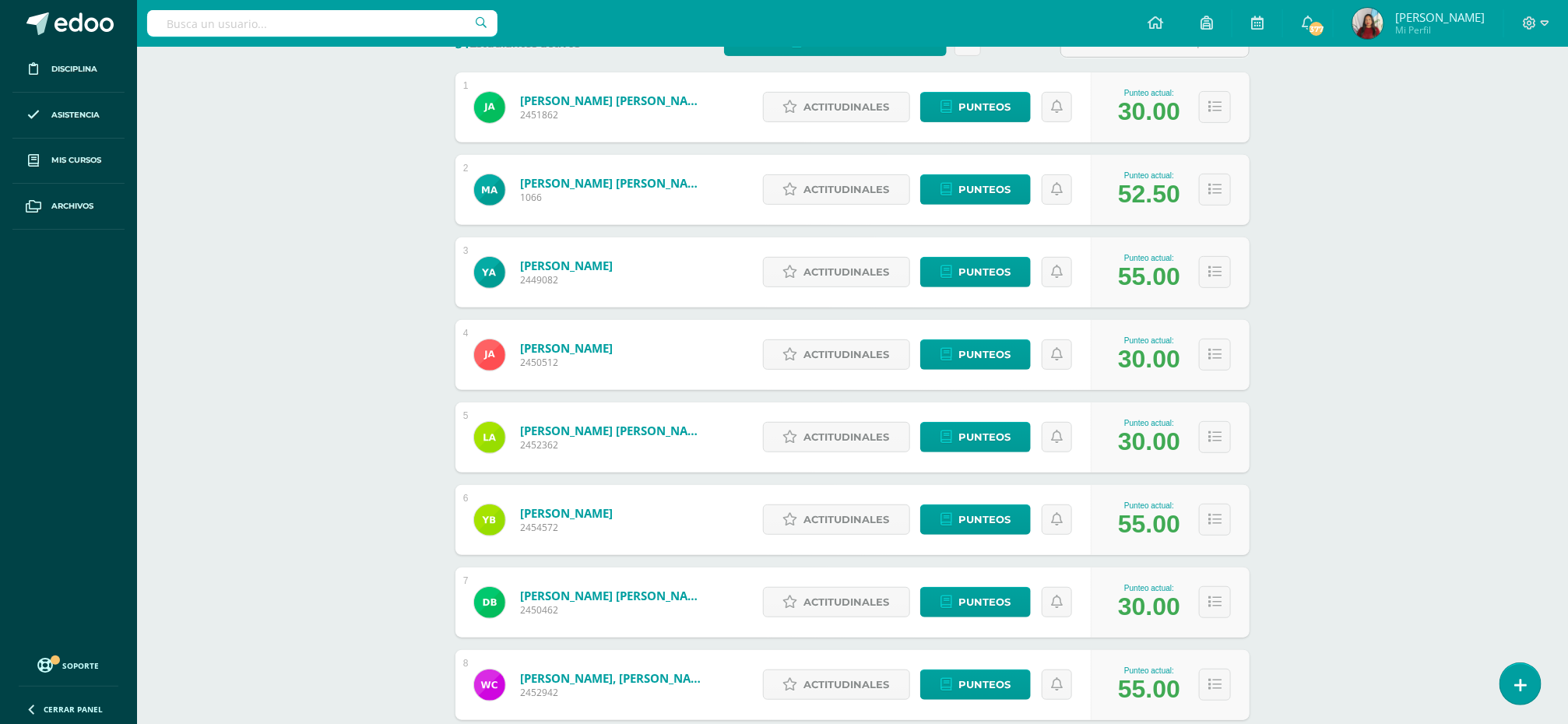
click at [1029, 129] on div "Actitudinales Punteos" at bounding box center [923, 107] width 336 height 70
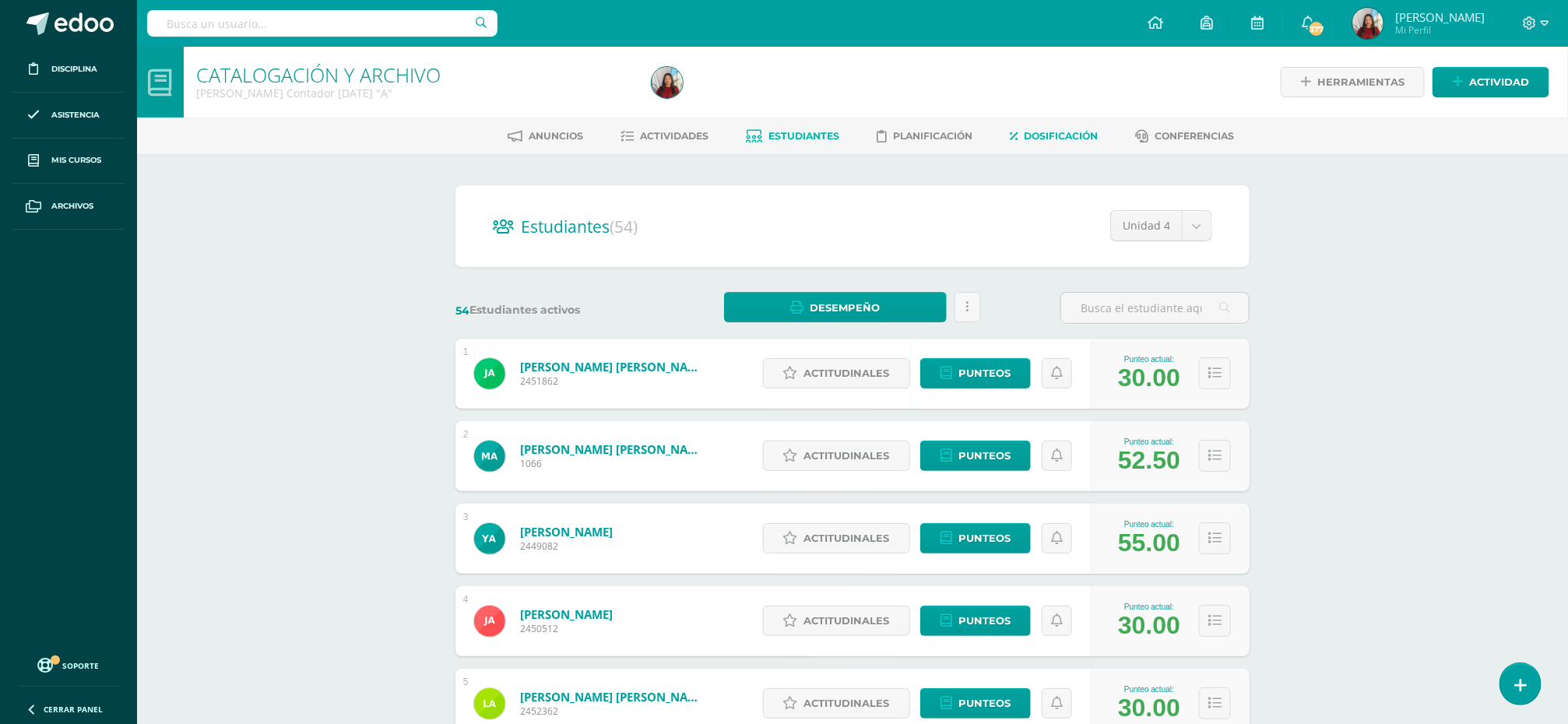
click at [1052, 131] on span "Dosificación" at bounding box center [1061, 136] width 74 height 12
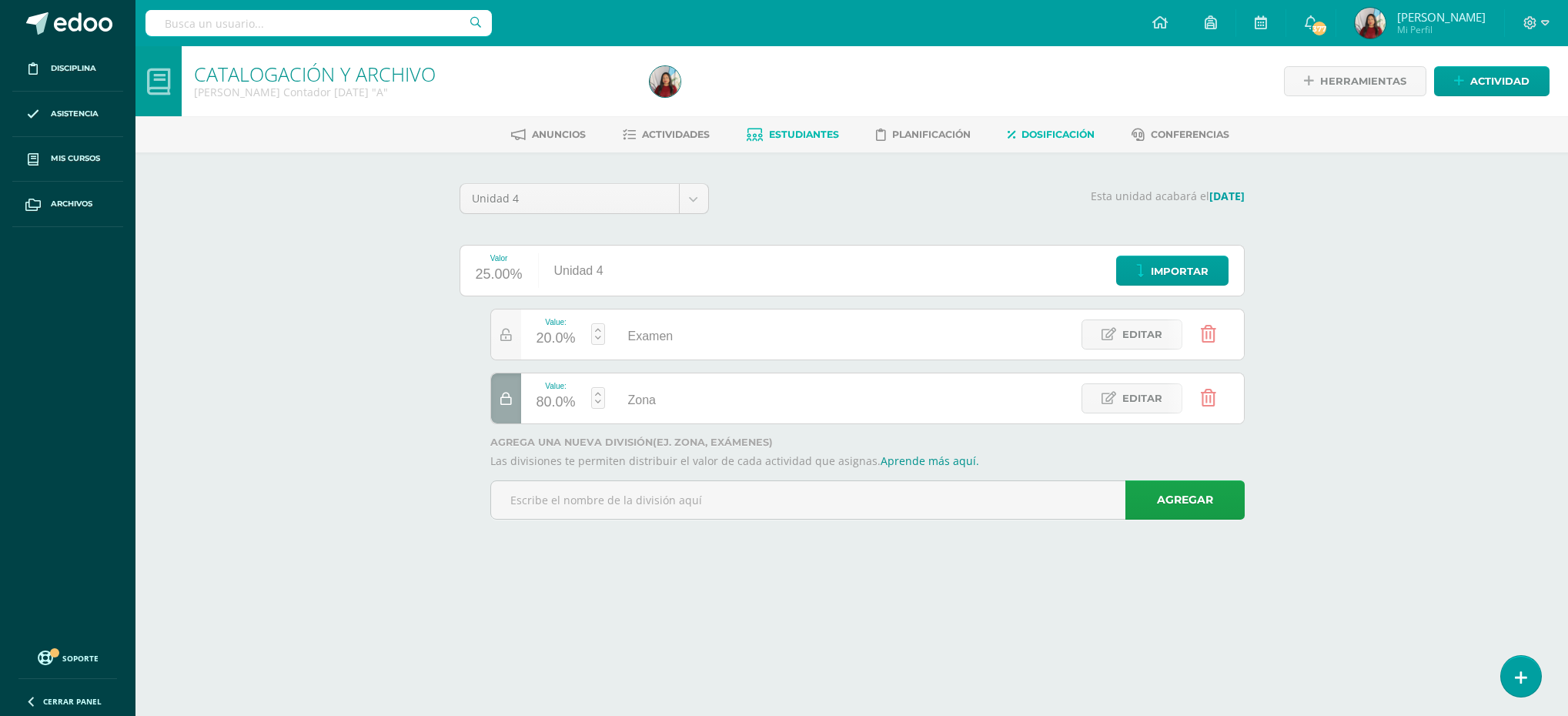
click at [802, 129] on span "Estudiantes" at bounding box center [803, 135] width 70 height 12
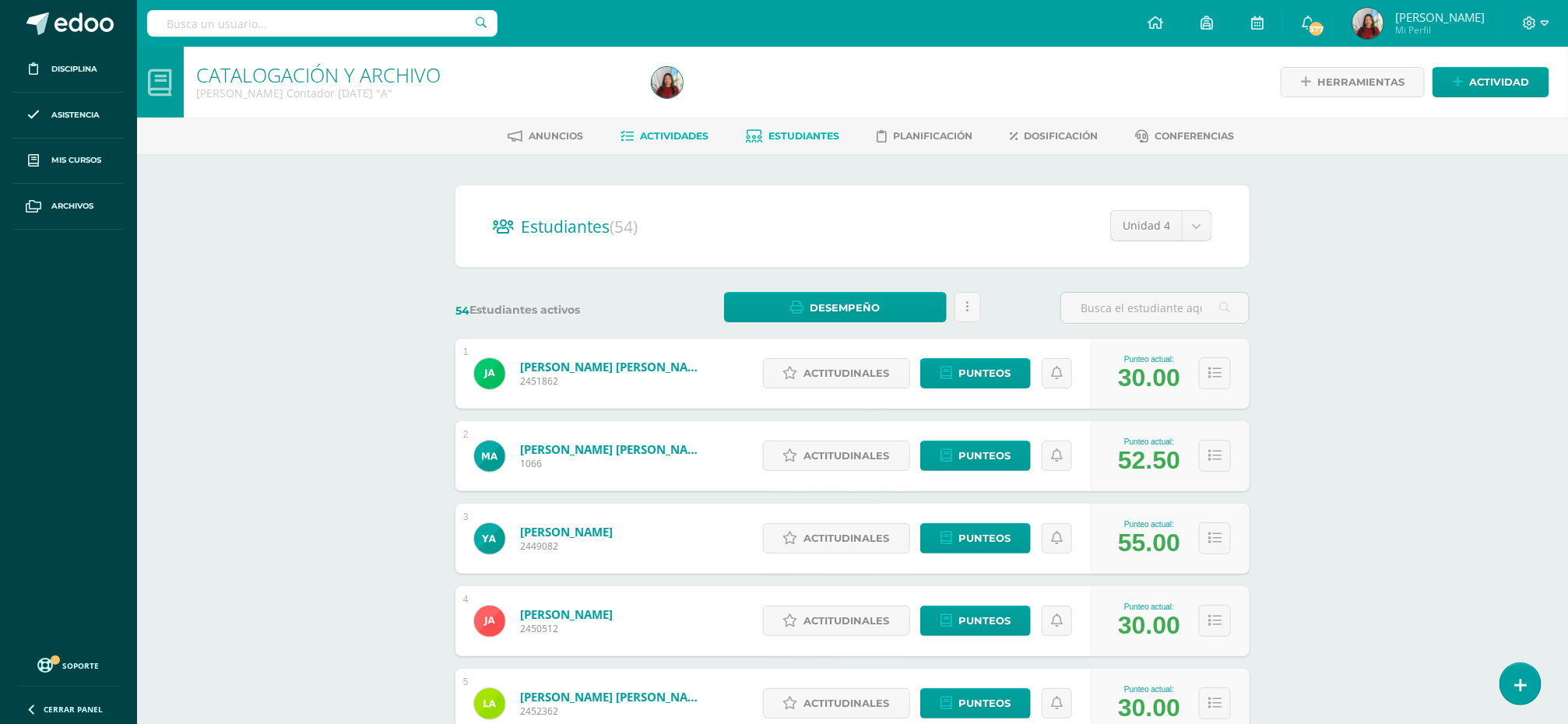
click at [671, 134] on span "Actividades" at bounding box center [675, 136] width 69 height 12
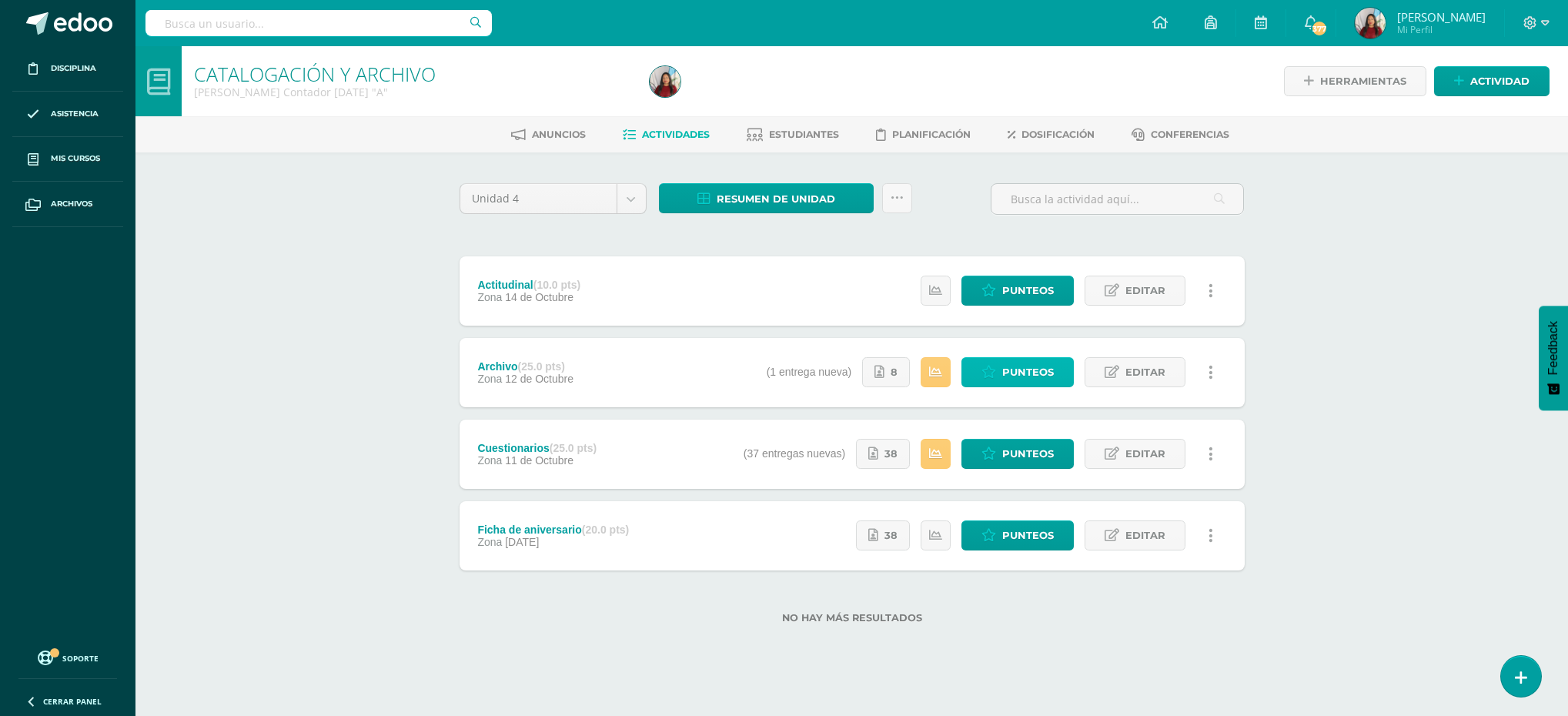
click at [1033, 375] on span "Punteos" at bounding box center [1027, 372] width 52 height 29
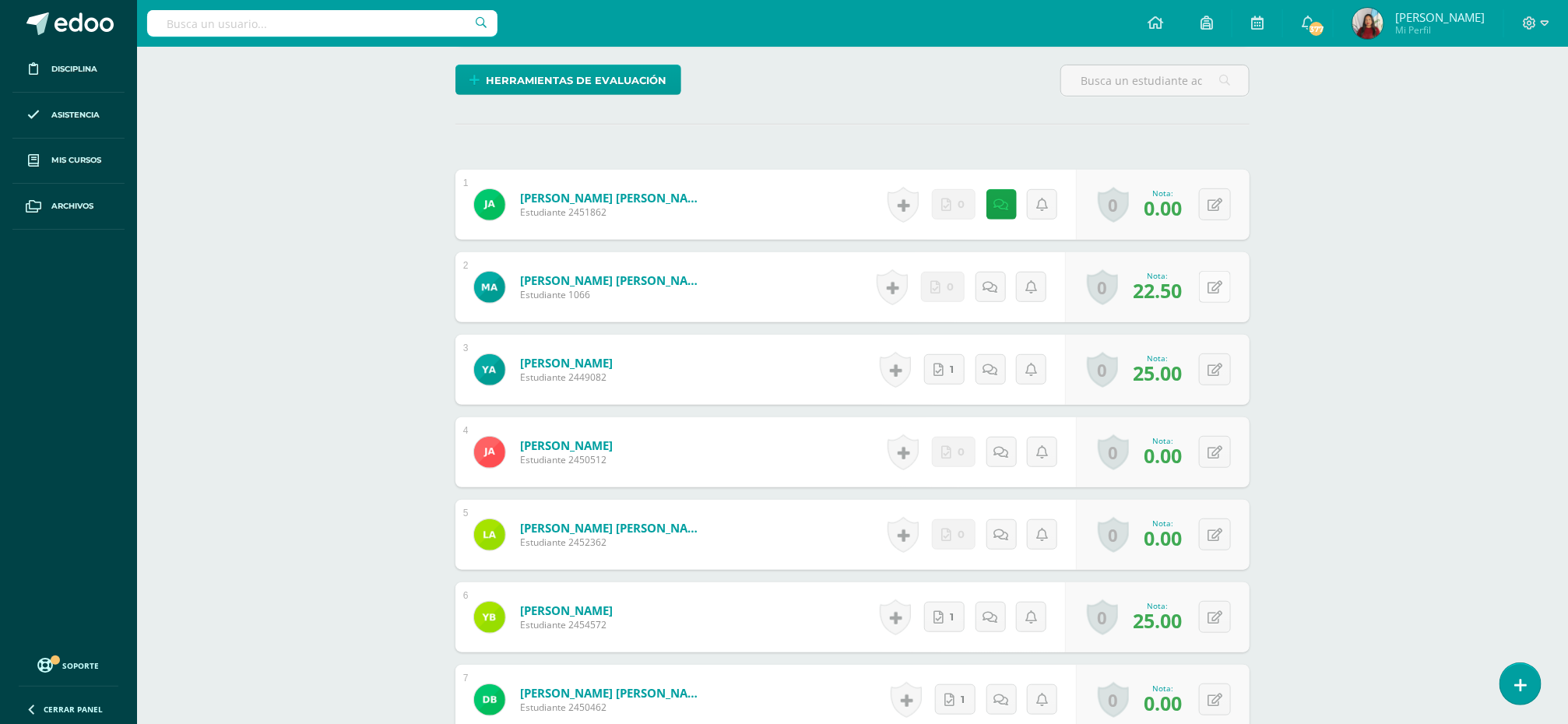
scroll to position [372, 0]
click at [1213, 292] on button at bounding box center [1225, 286] width 33 height 33
type input "5"
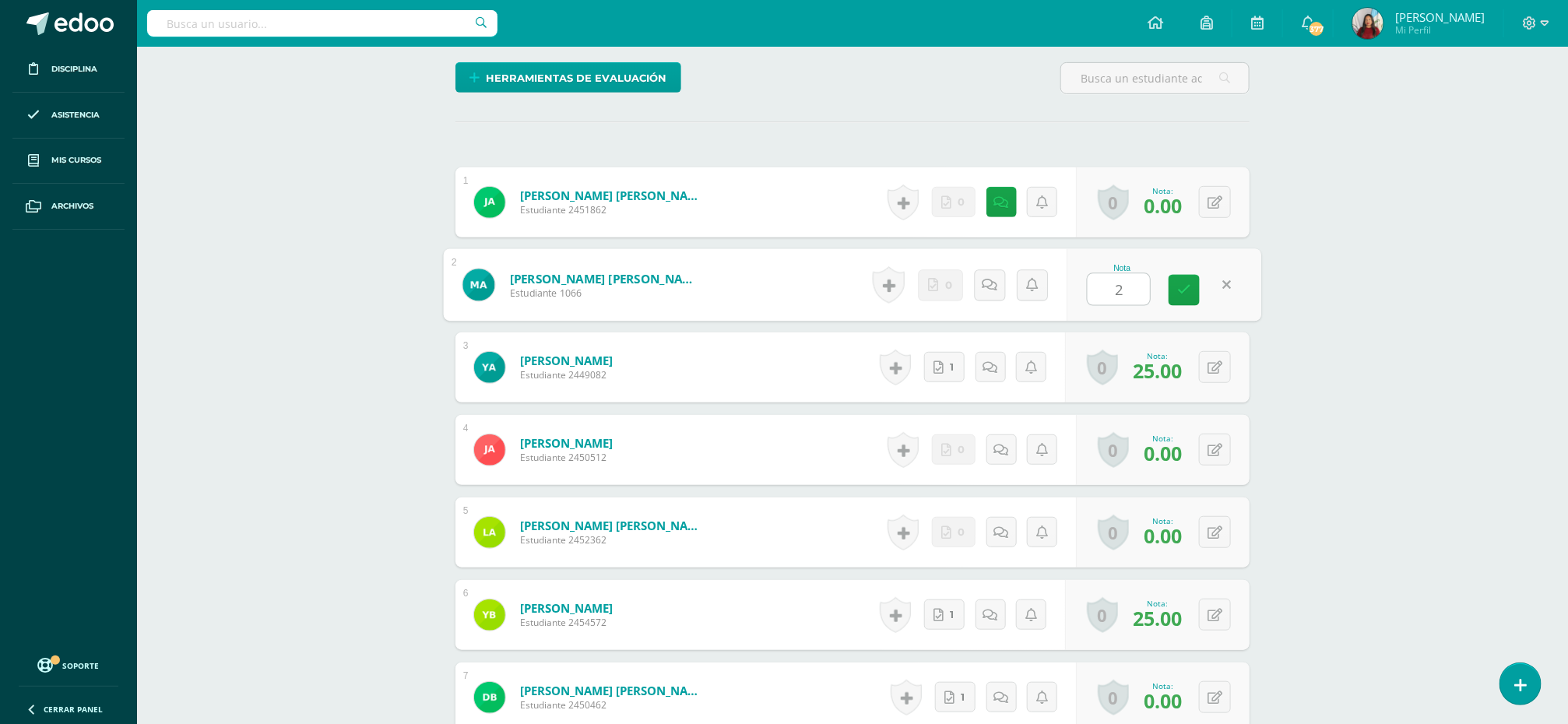
type input "25"
click at [1187, 292] on icon at bounding box center [1184, 290] width 14 height 13
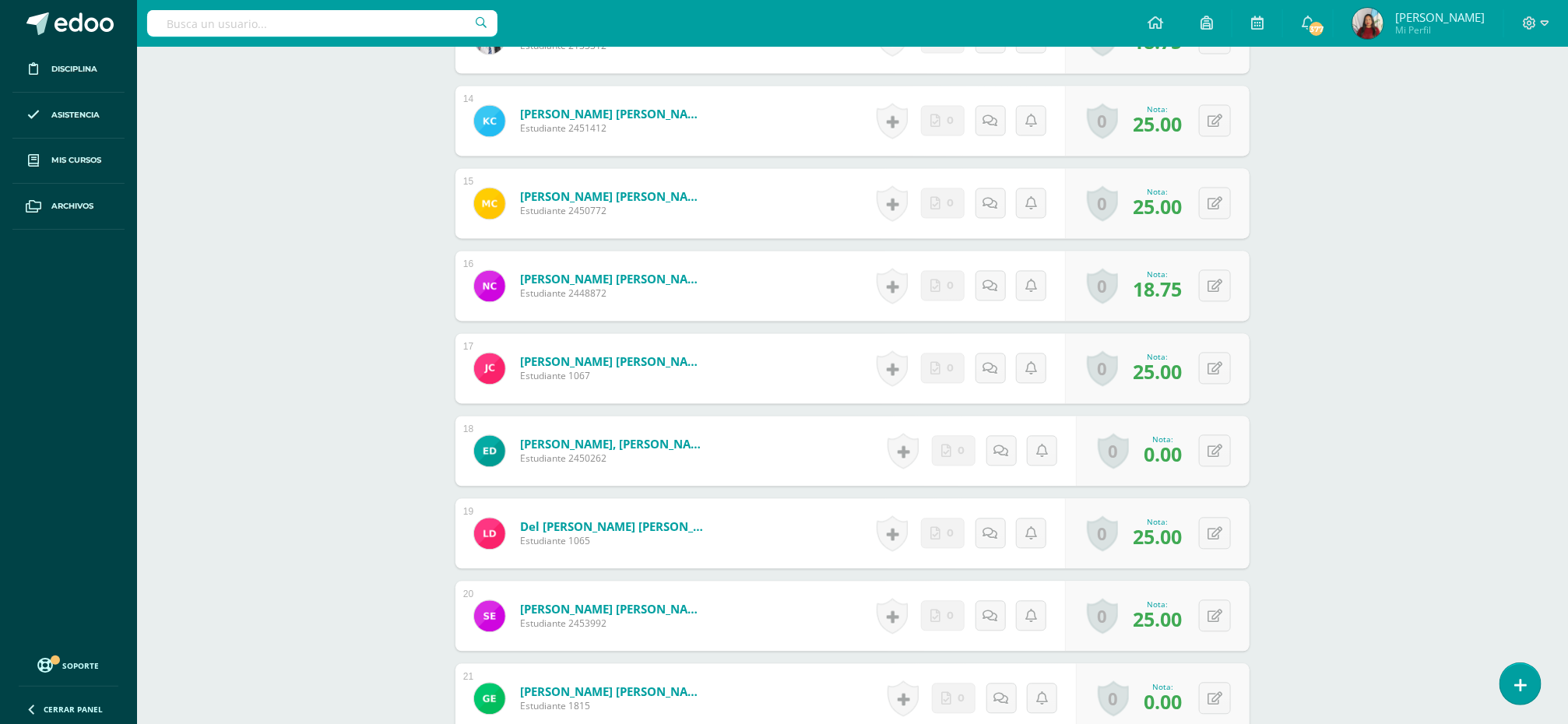
scroll to position [1547, 0]
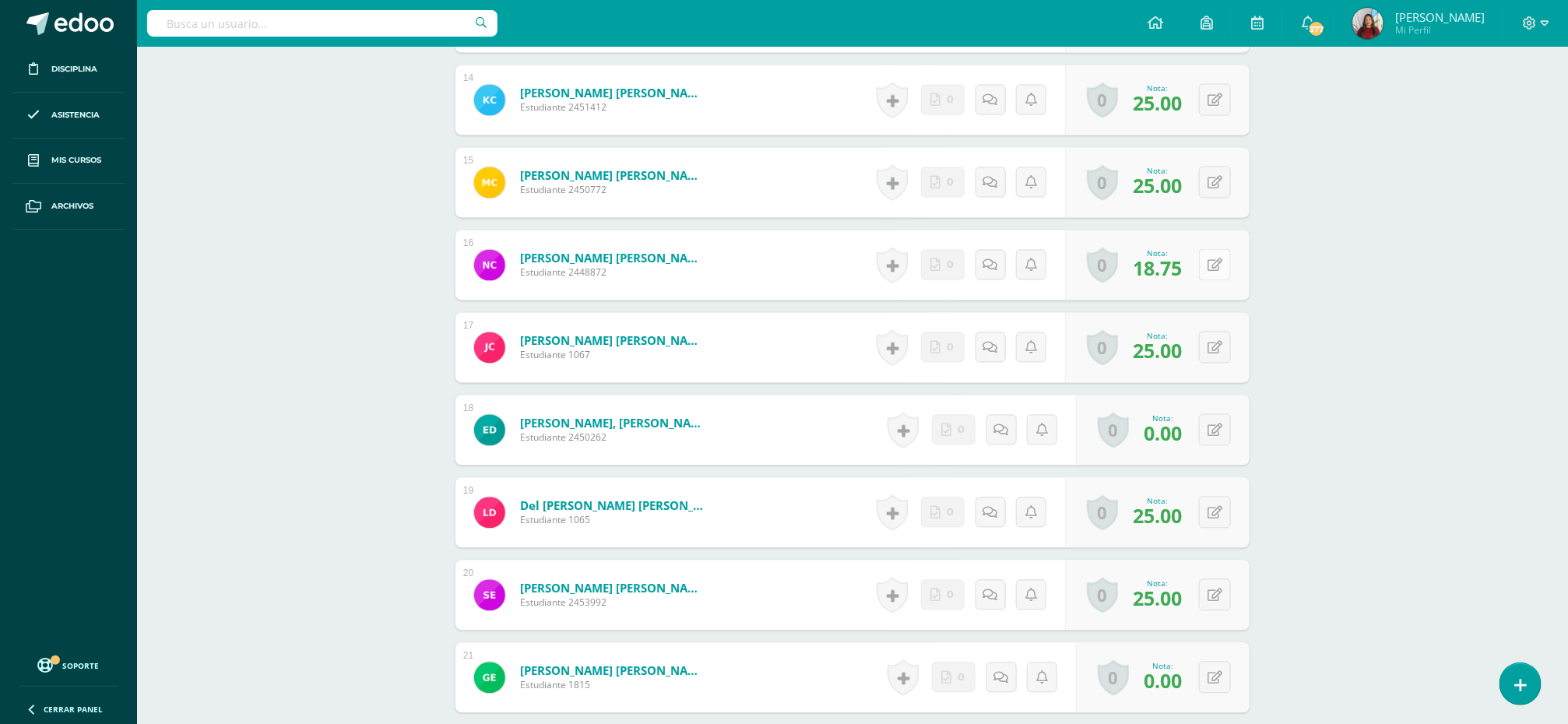
click at [1211, 272] on button at bounding box center [1215, 265] width 32 height 32
type input "20"
click at [1184, 266] on icon at bounding box center [1184, 269] width 14 height 13
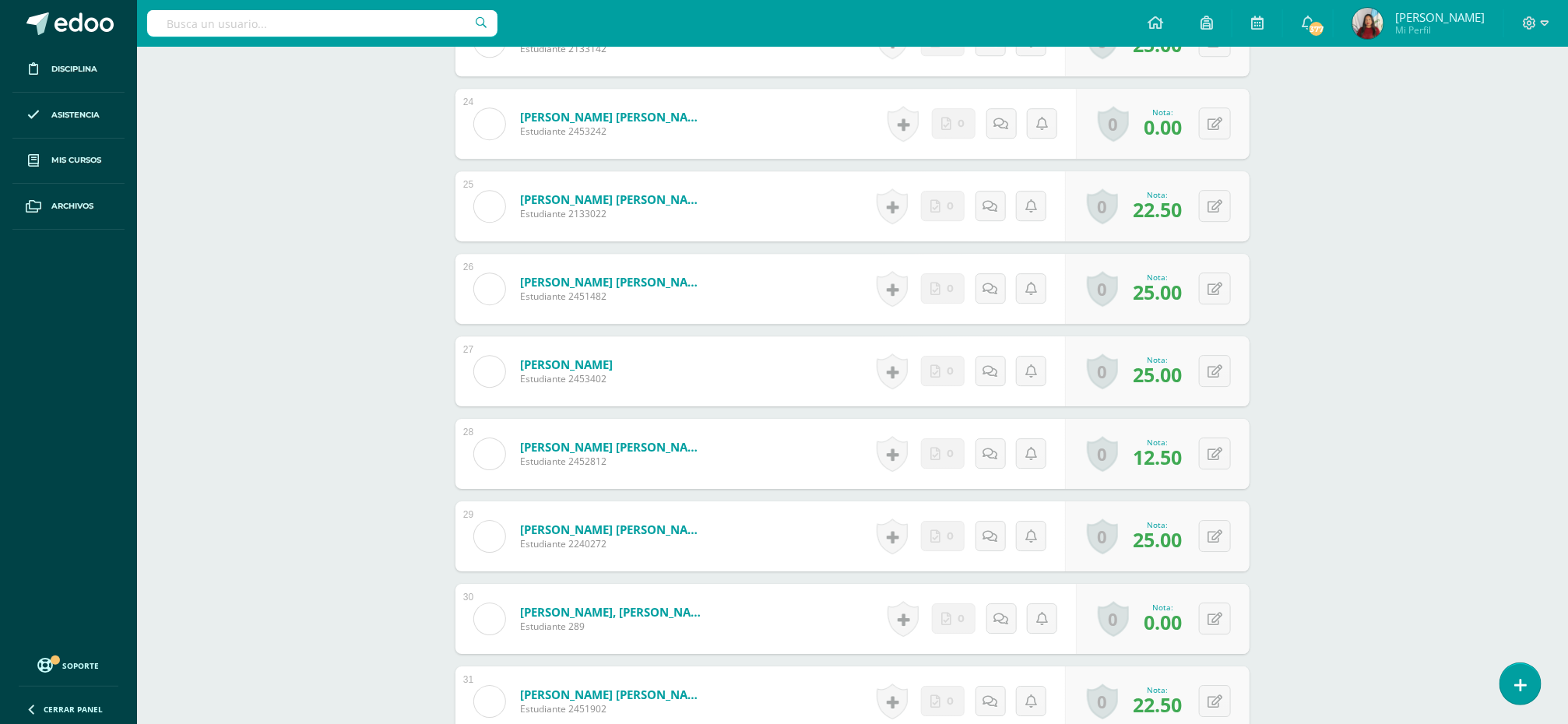
scroll to position [2286, 0]
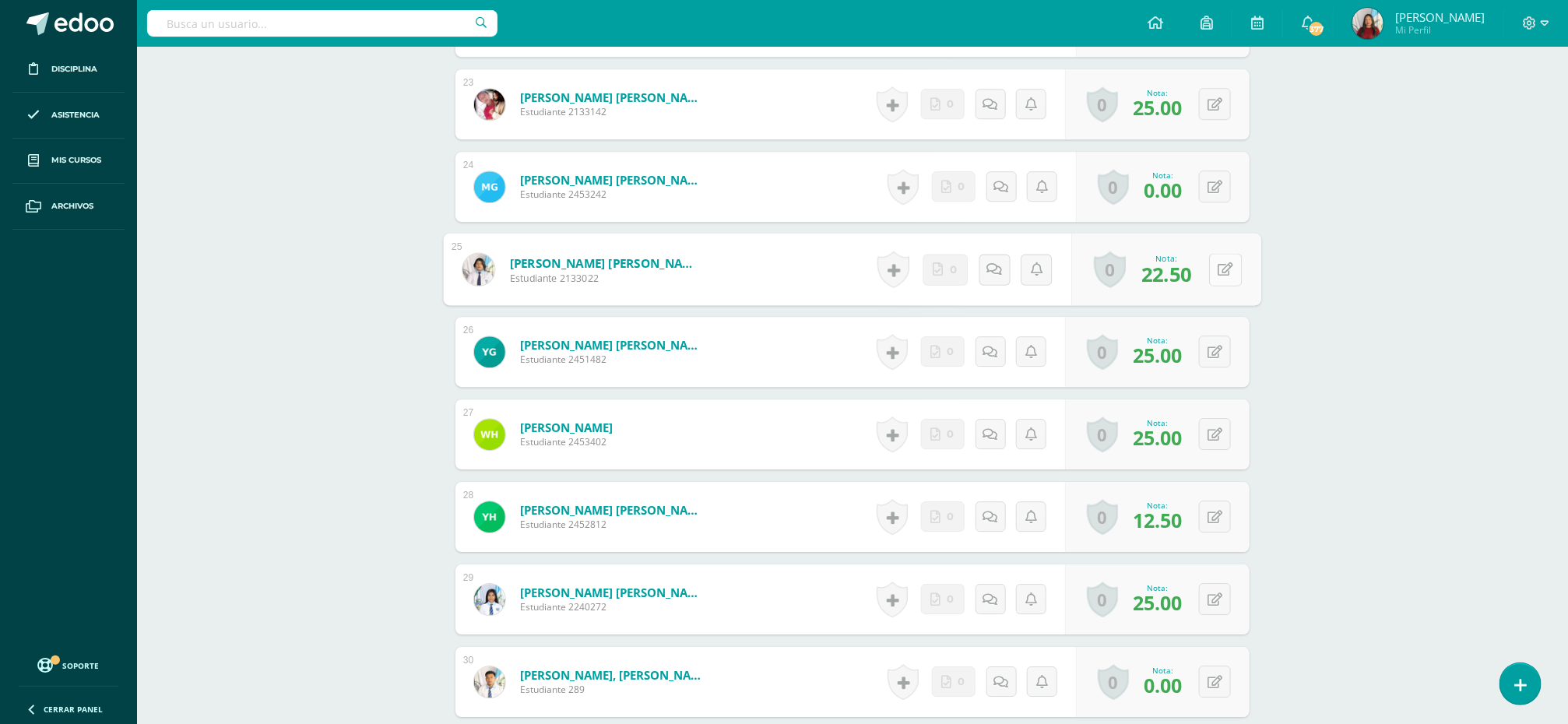
click at [1209, 269] on button at bounding box center [1225, 269] width 33 height 33
type input "23"
click at [1191, 280] on link at bounding box center [1184, 274] width 31 height 31
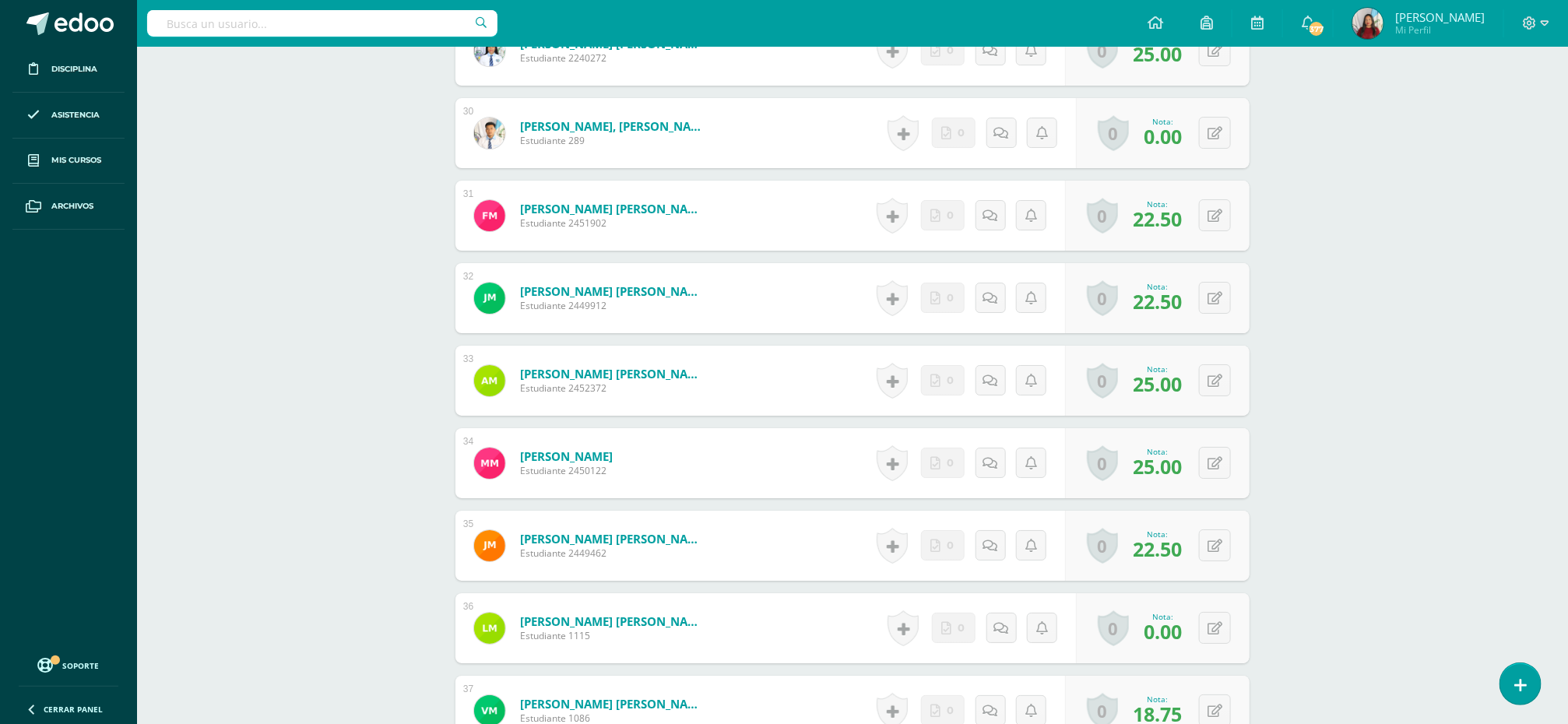
scroll to position [2871, 0]
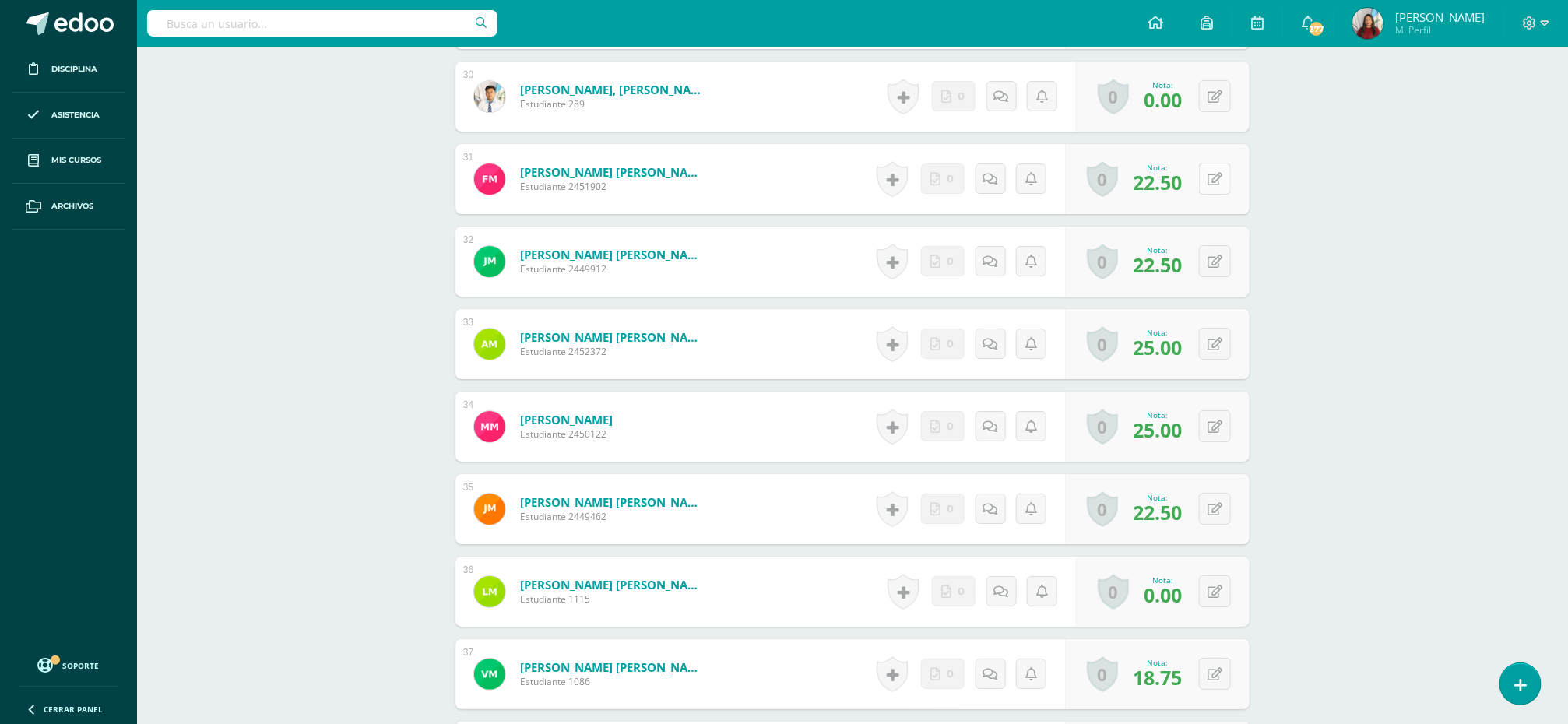
click at [1206, 184] on div "0 Logros Logros obtenidos Aún no hay logros agregados Nota: 22.50" at bounding box center [1156, 179] width 184 height 70
click at [1229, 182] on icon at bounding box center [1226, 178] width 15 height 13
type input "23"
click at [1185, 182] on icon at bounding box center [1184, 183] width 14 height 13
click at [1215, 261] on button at bounding box center [1225, 261] width 33 height 33
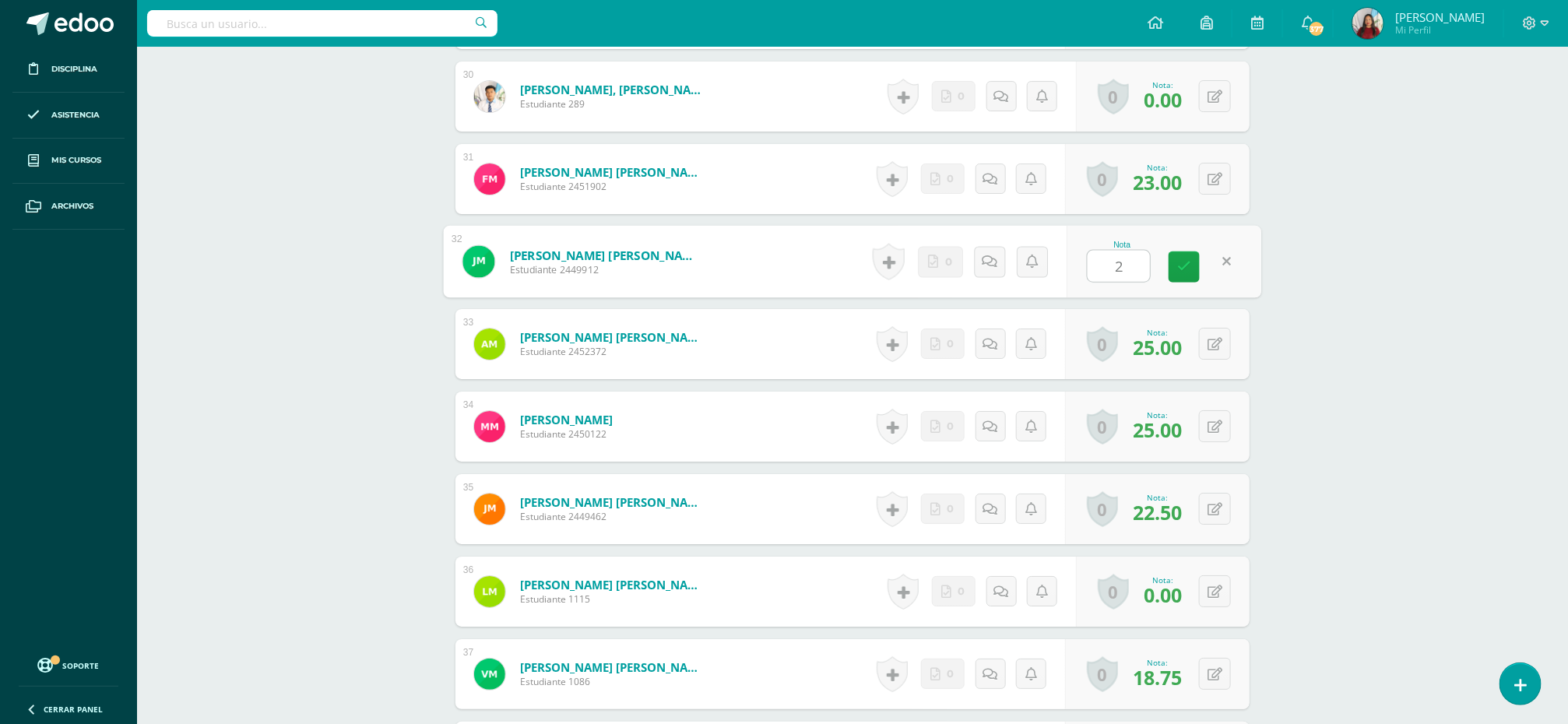
type input "23"
click at [1184, 266] on icon at bounding box center [1184, 266] width 14 height 13
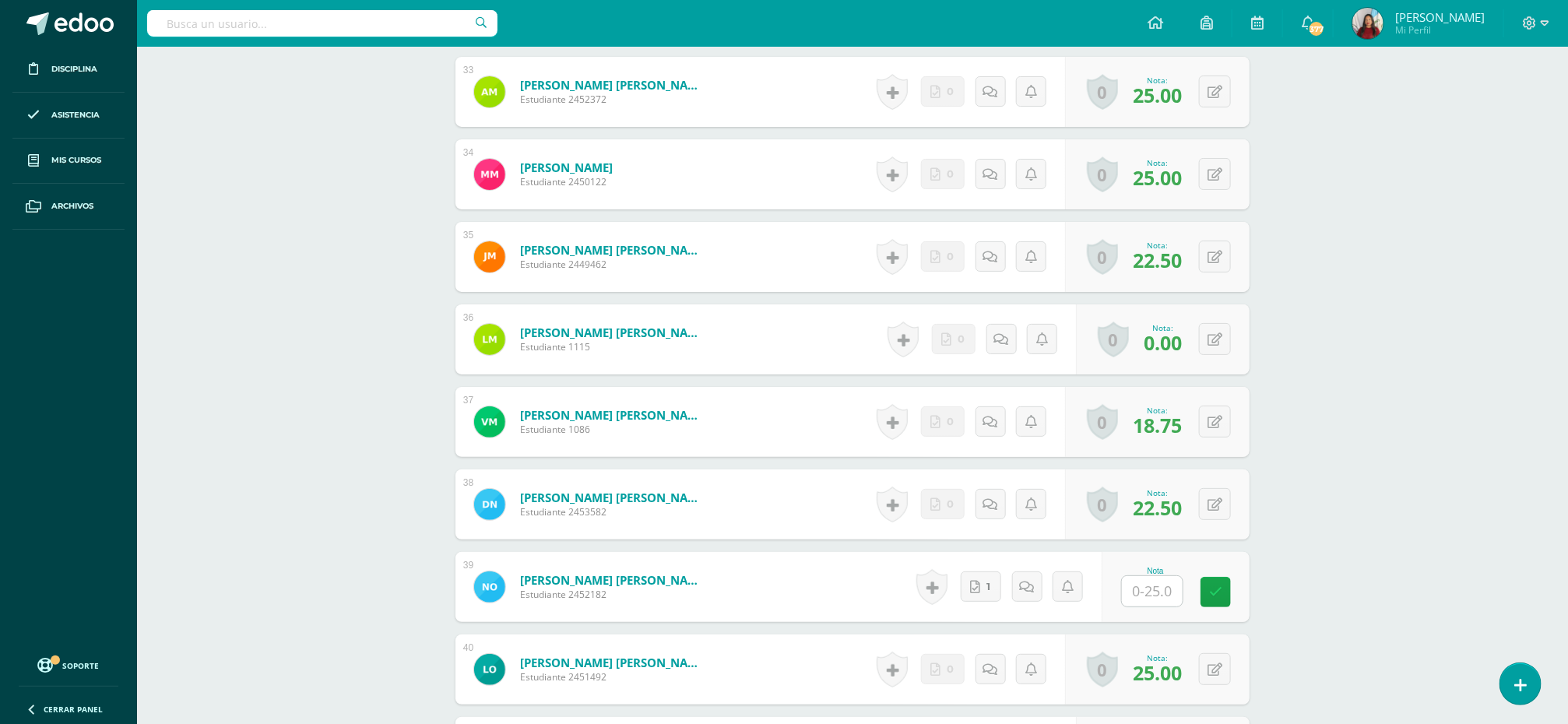
scroll to position [3186, 0]
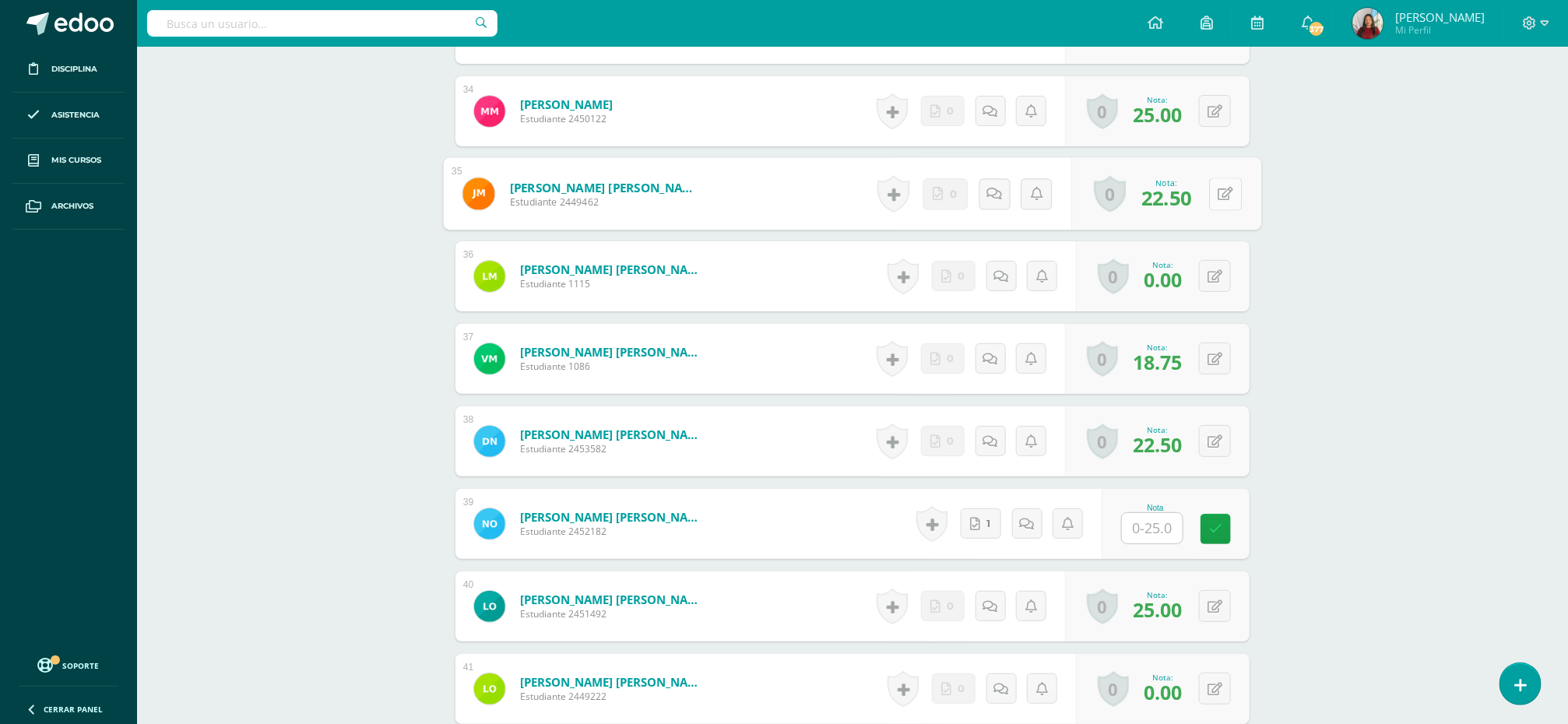
click at [1212, 203] on button at bounding box center [1225, 194] width 33 height 33
type input "23"
click at [1181, 200] on icon at bounding box center [1184, 198] width 14 height 13
click at [1152, 525] on input "text" at bounding box center [1162, 528] width 63 height 31
type input "20"
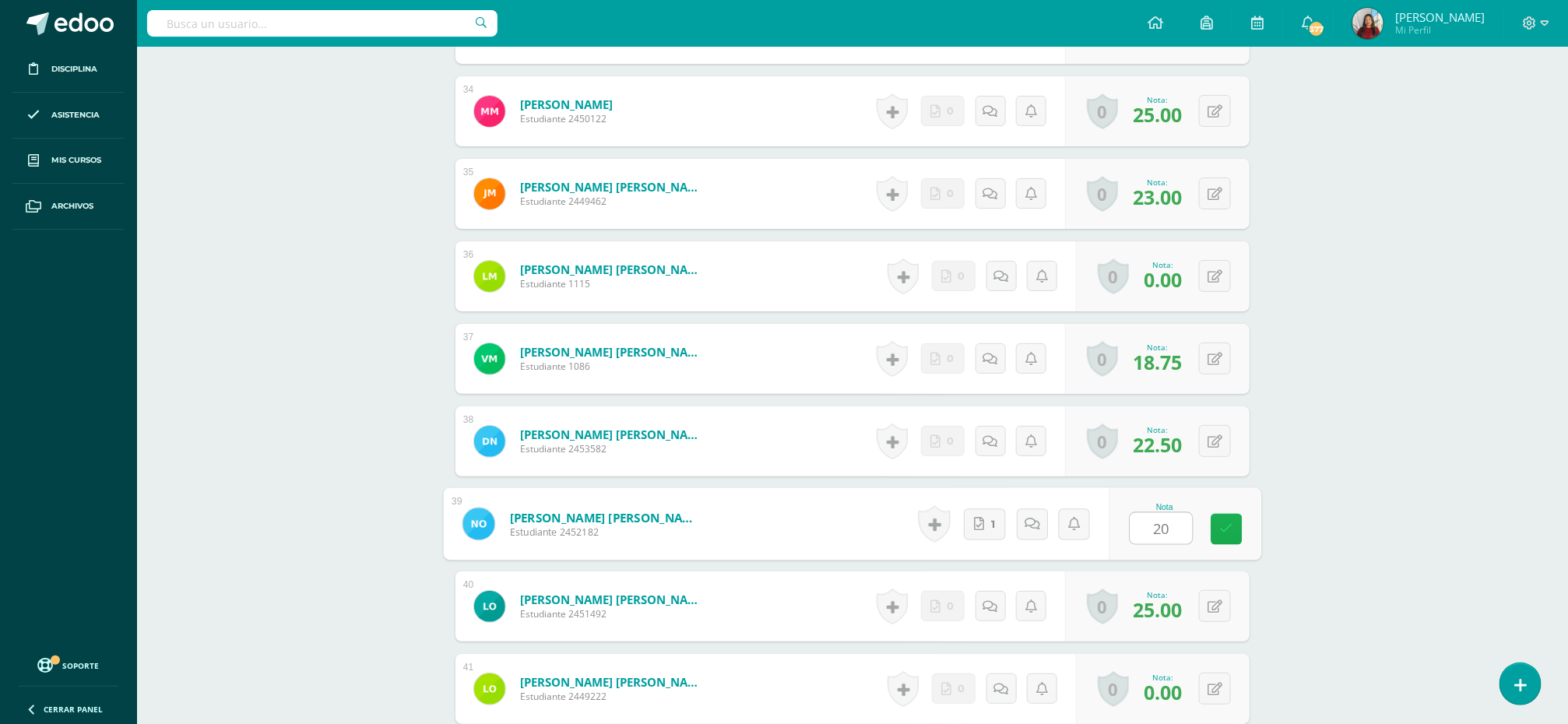
click at [1234, 530] on link at bounding box center [1227, 529] width 31 height 31
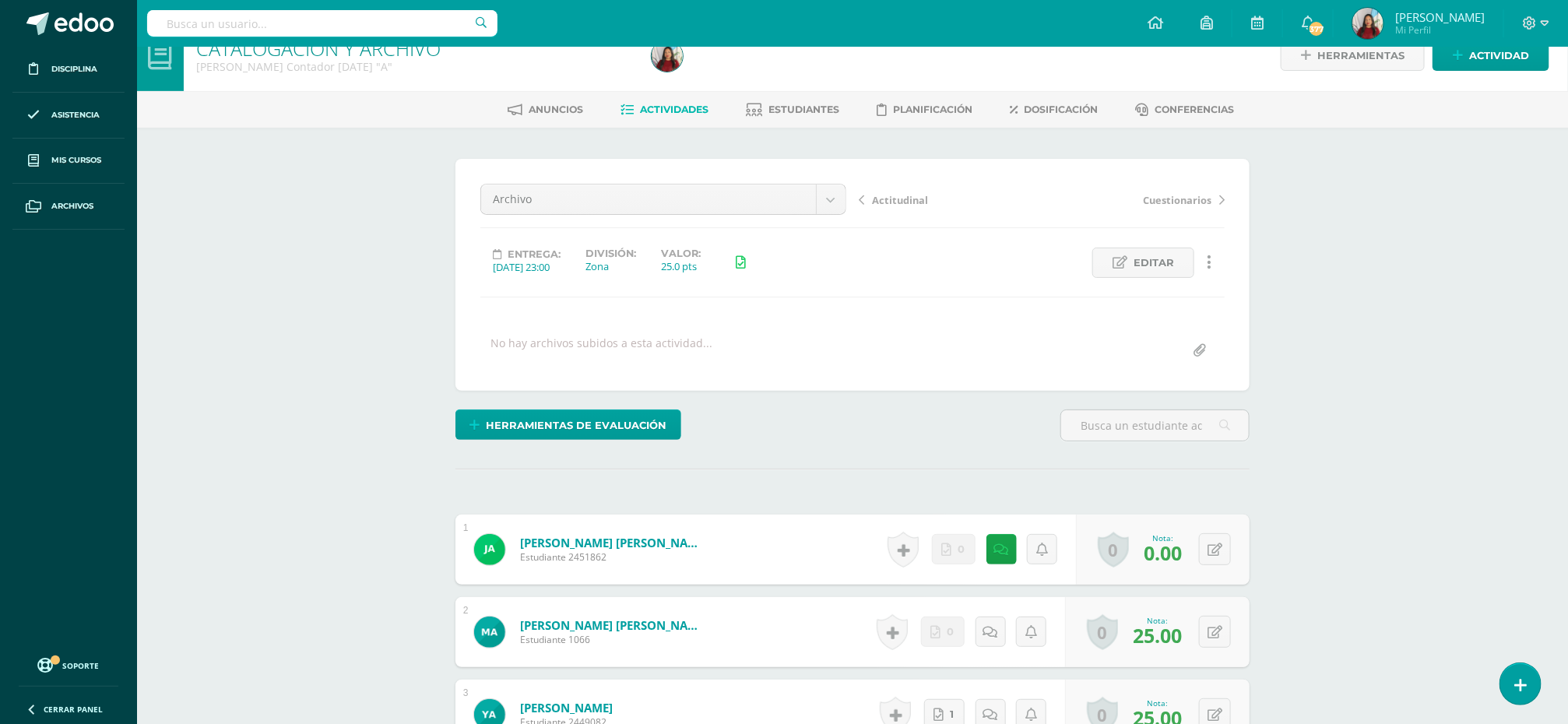
scroll to position [0, 0]
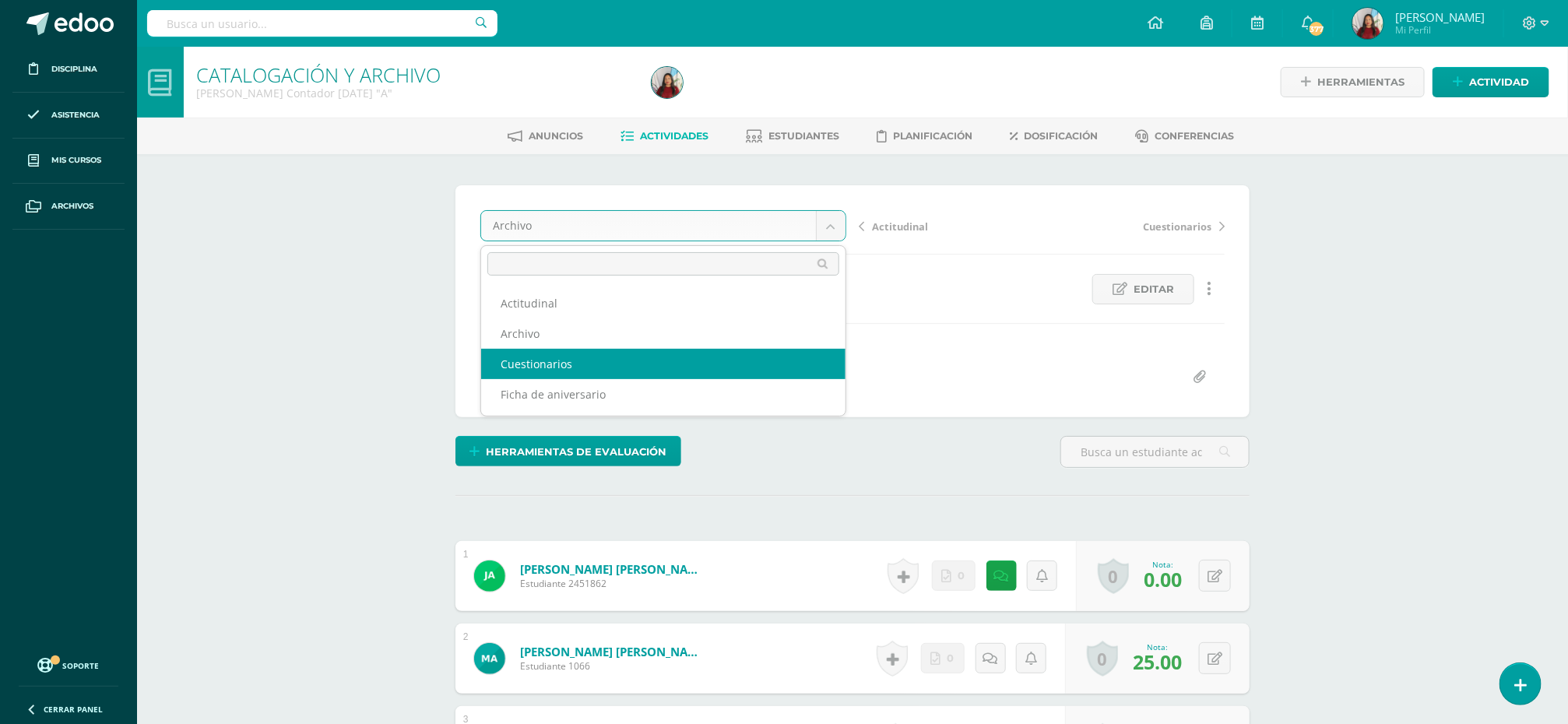
select select "/dashboard/teacher/grade-activity/84953/"
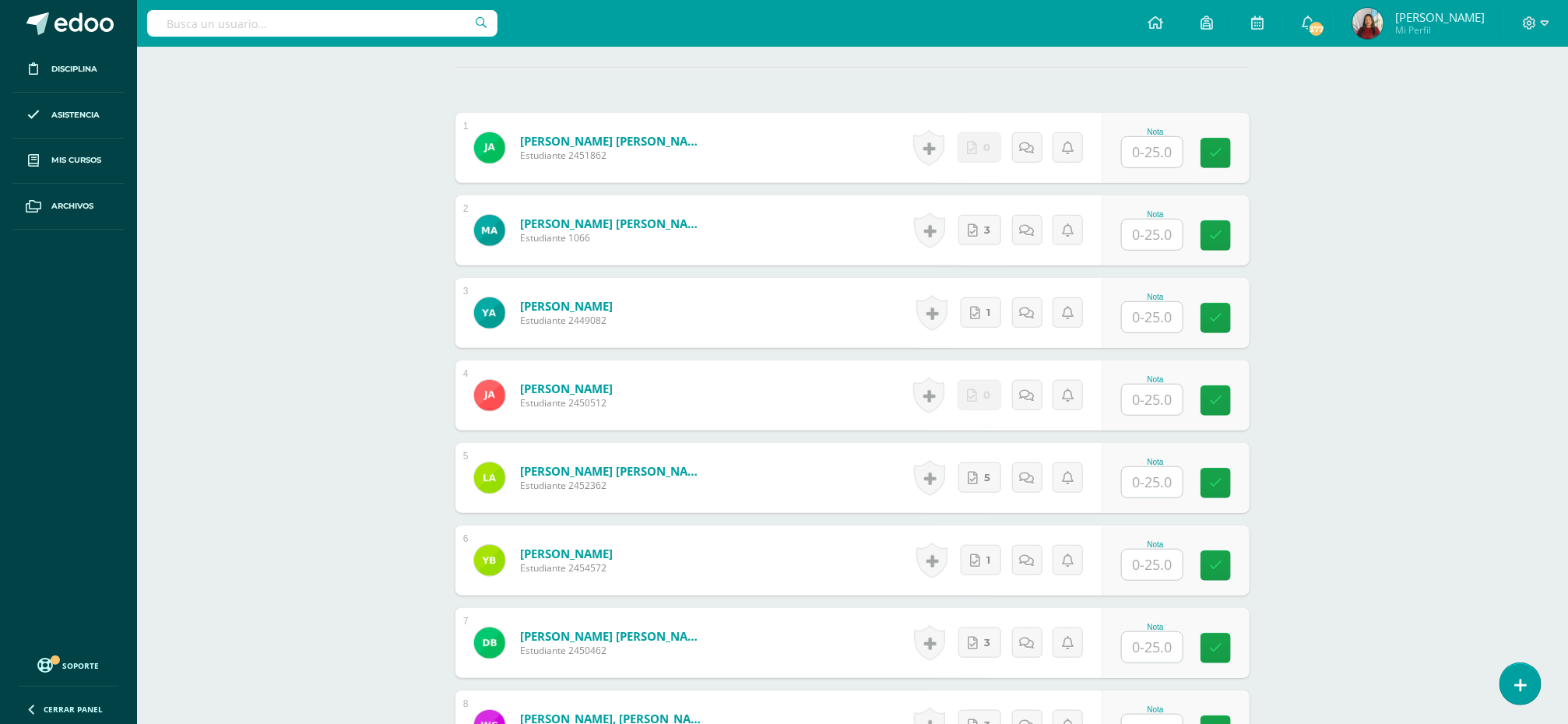
scroll to position [460, 0]
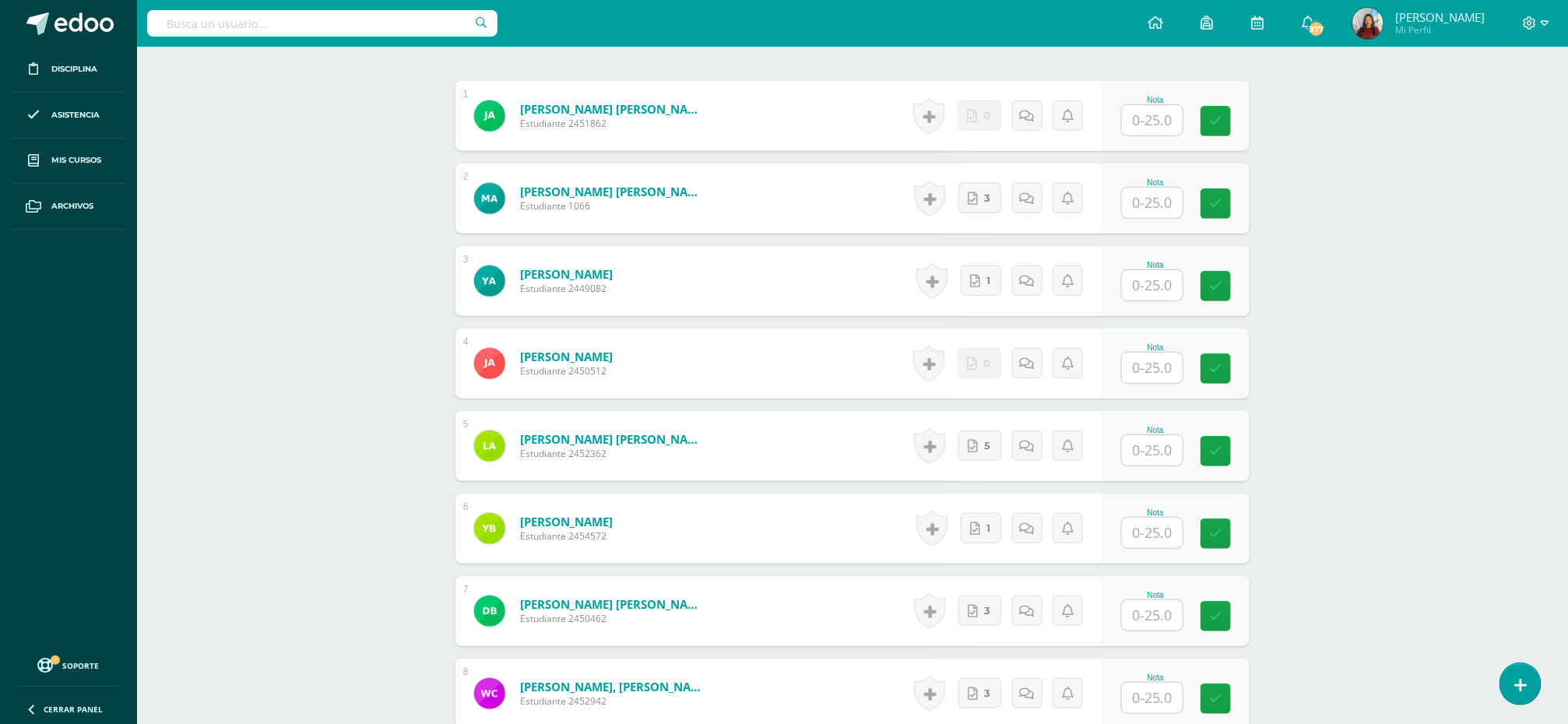
click at [1152, 212] on input "text" at bounding box center [1152, 202] width 61 height 30
type input "25"
click at [1142, 290] on input "text" at bounding box center [1162, 284] width 63 height 31
type input "25"
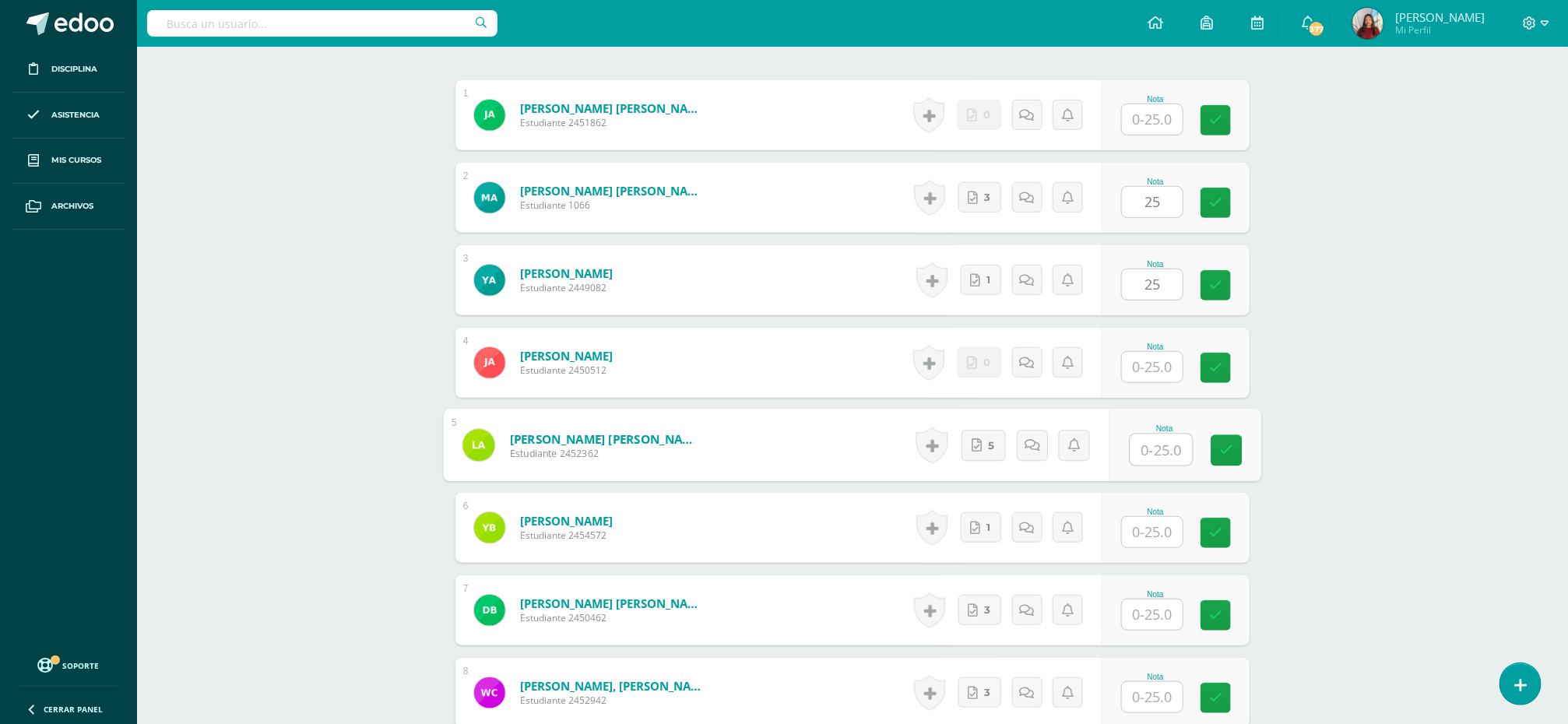
click at [1142, 452] on input "text" at bounding box center [1162, 450] width 63 height 31
type input "25"
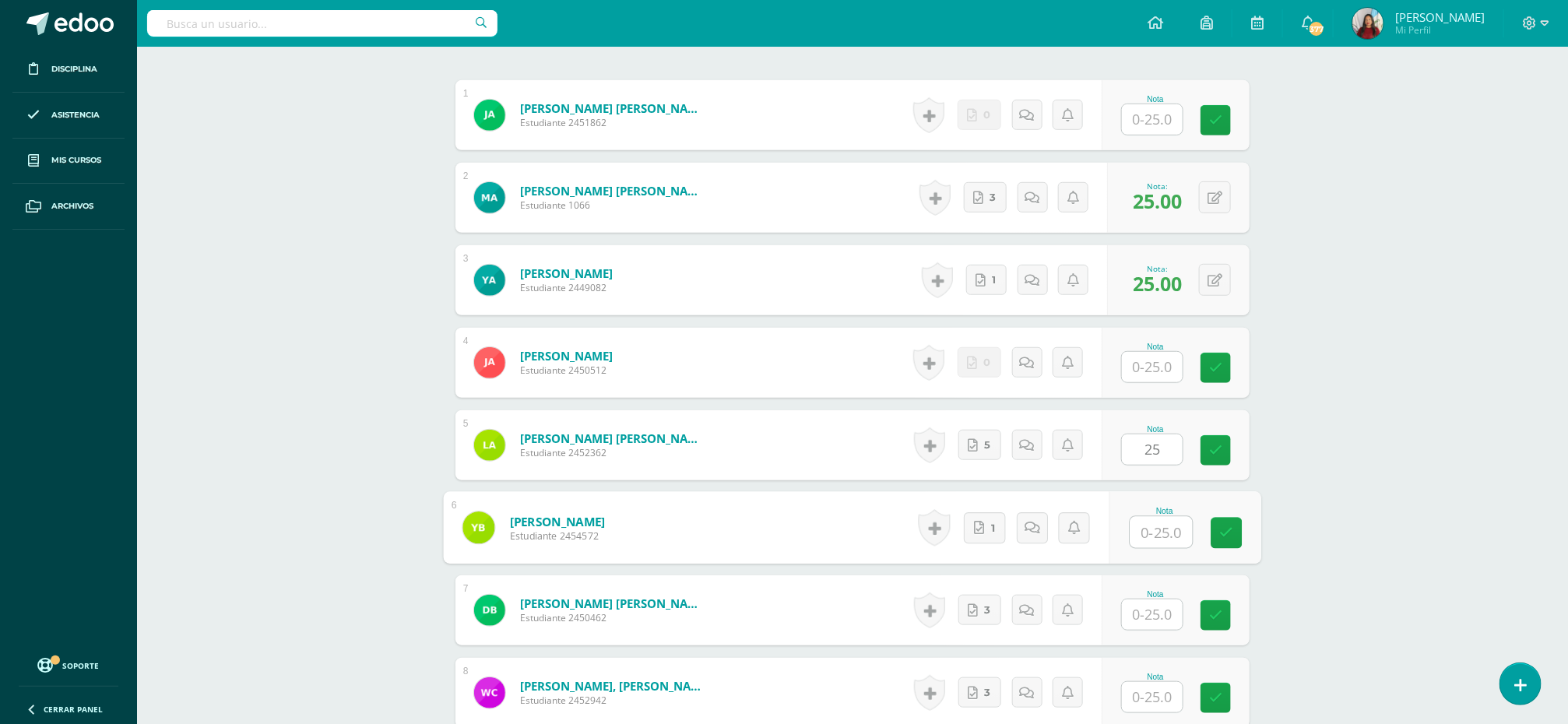
click at [1144, 533] on input "text" at bounding box center [1162, 532] width 63 height 31
type input "25"
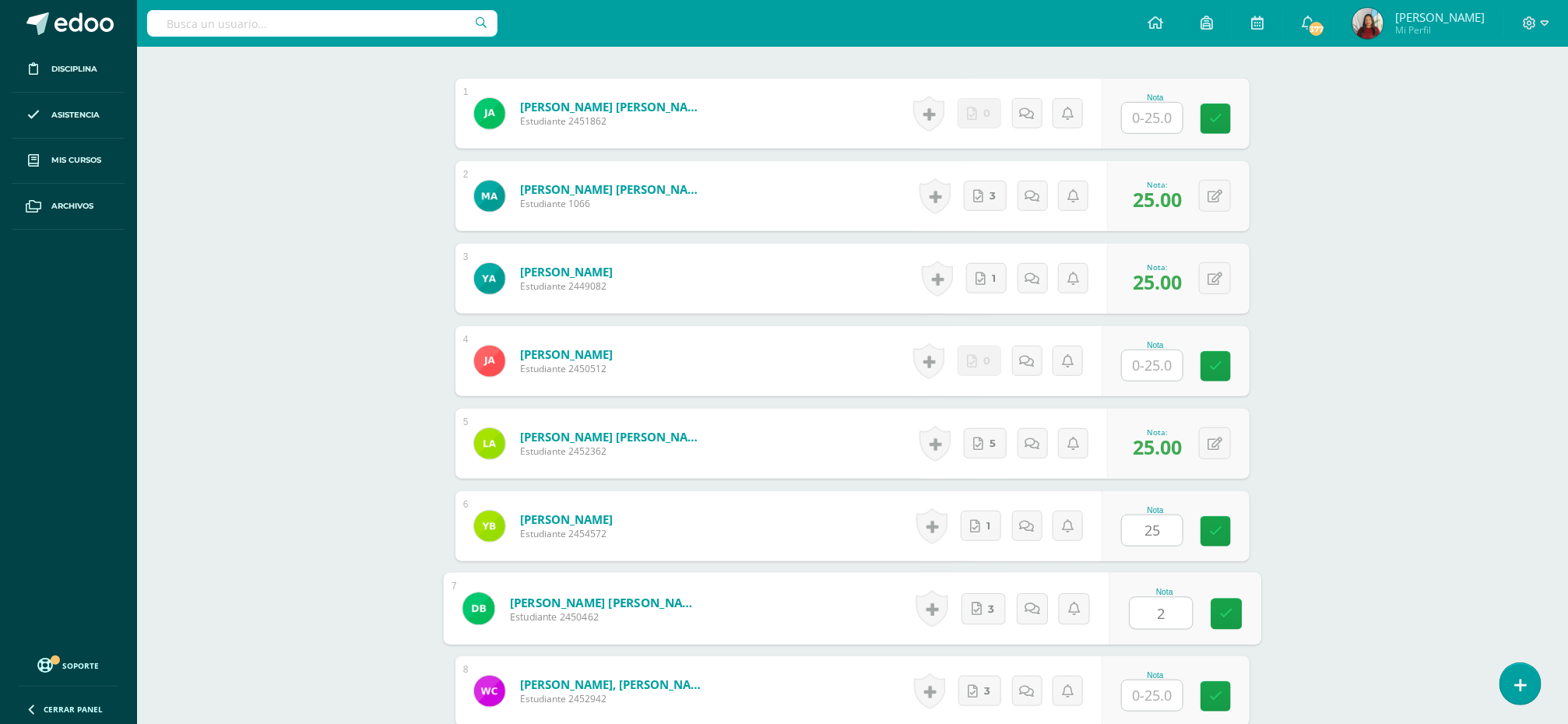
click at [1142, 623] on input "2" at bounding box center [1162, 613] width 63 height 31
type input "25"
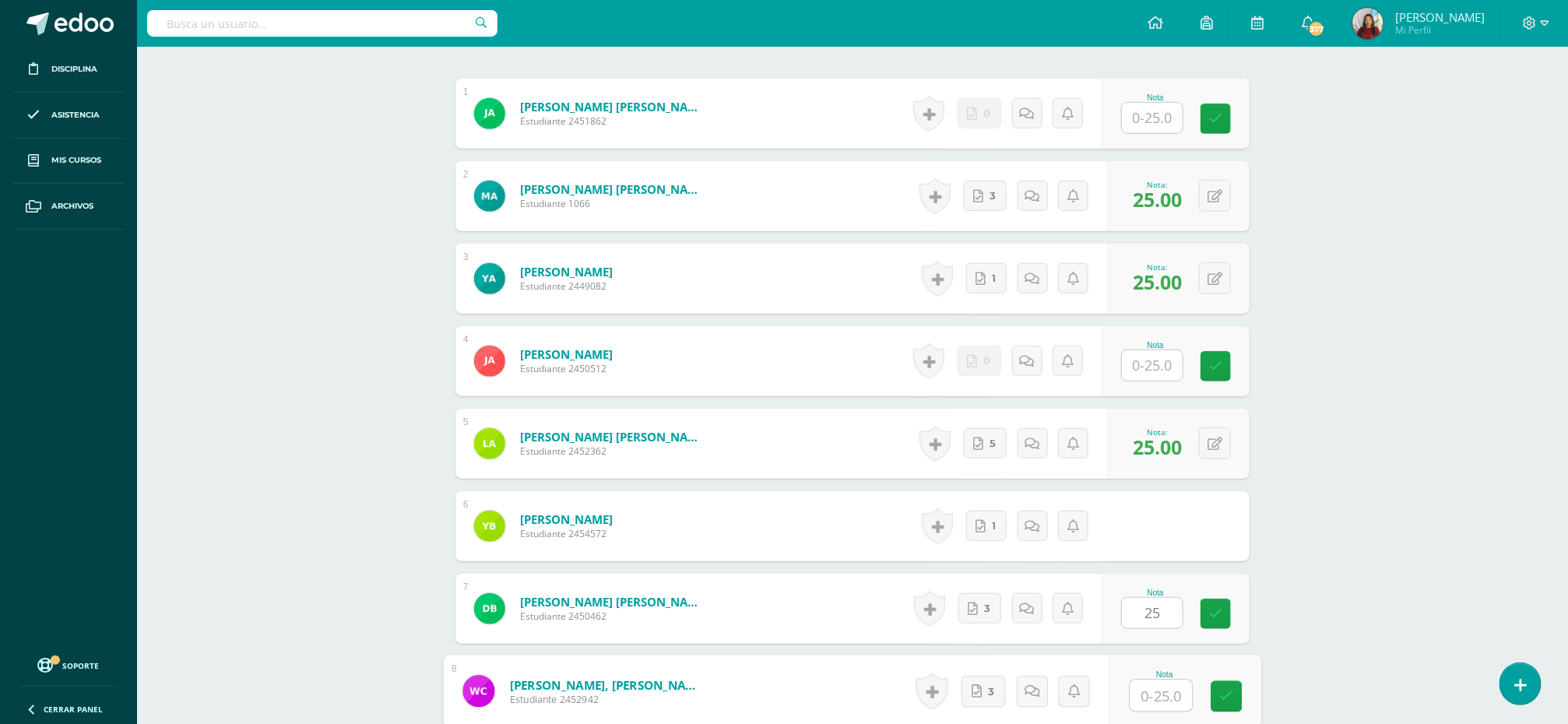
click at [1143, 689] on input "text" at bounding box center [1162, 696] width 63 height 31
type input "25"
click at [1224, 699] on icon at bounding box center [1227, 695] width 14 height 13
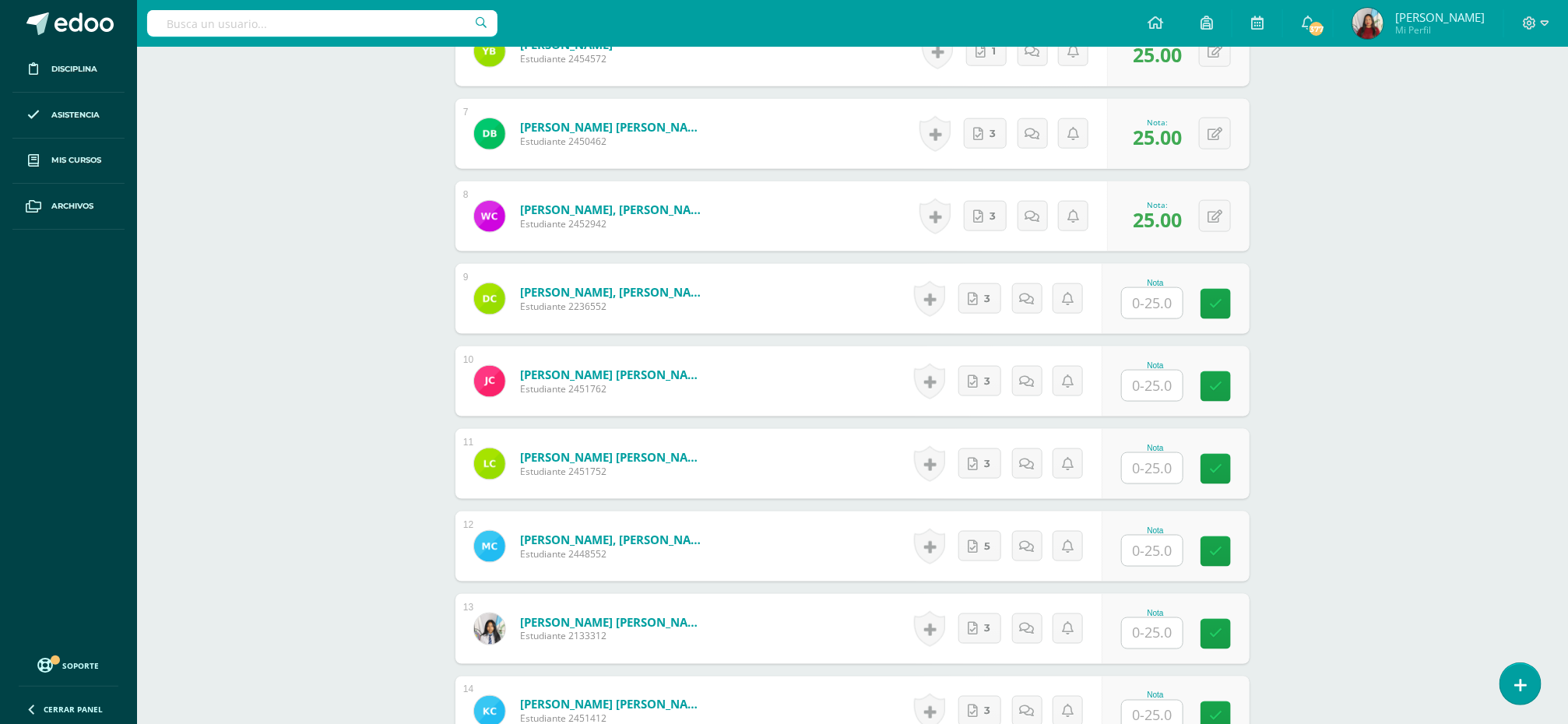
scroll to position [977, 0]
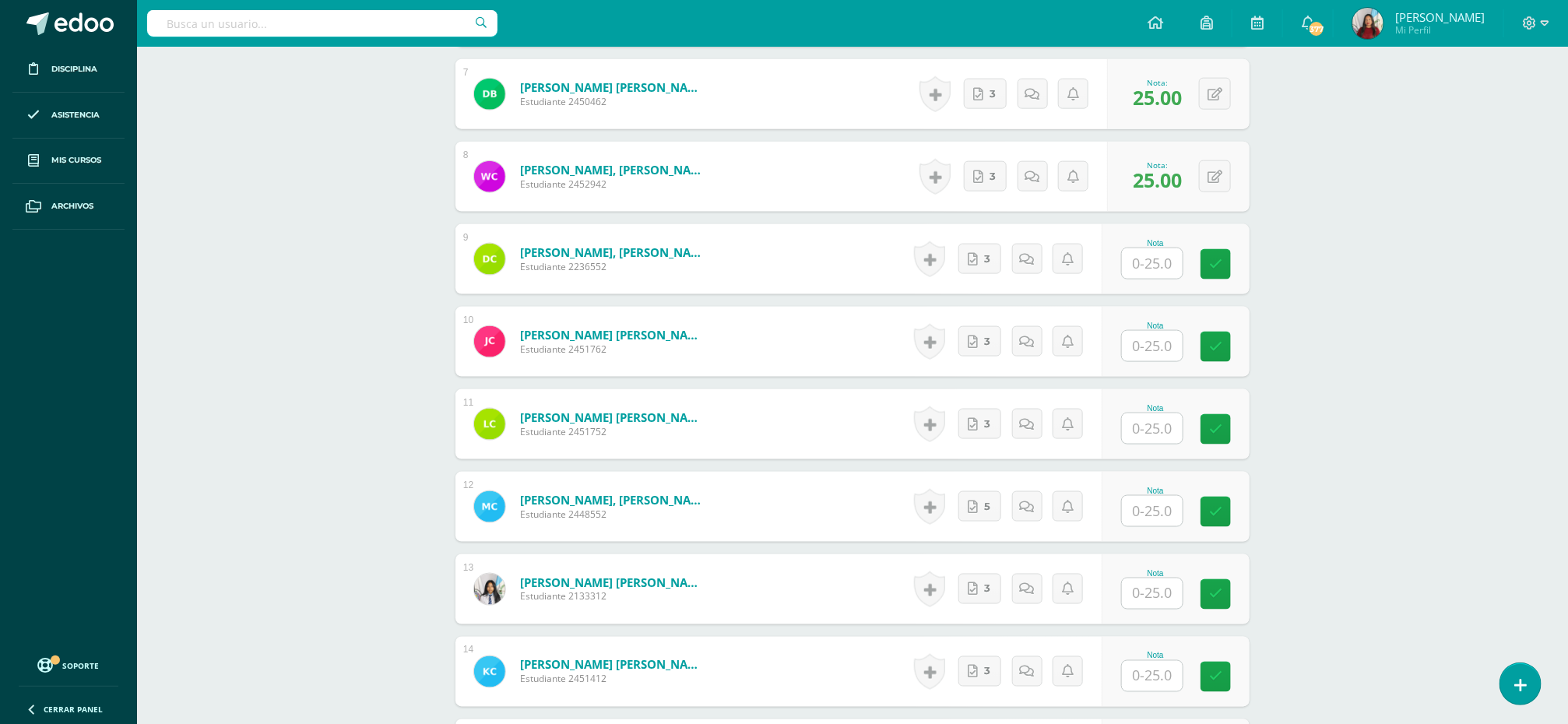
click at [1142, 268] on input "text" at bounding box center [1152, 263] width 61 height 30
type input "25"
click at [1148, 343] on input "text" at bounding box center [1162, 344] width 63 height 31
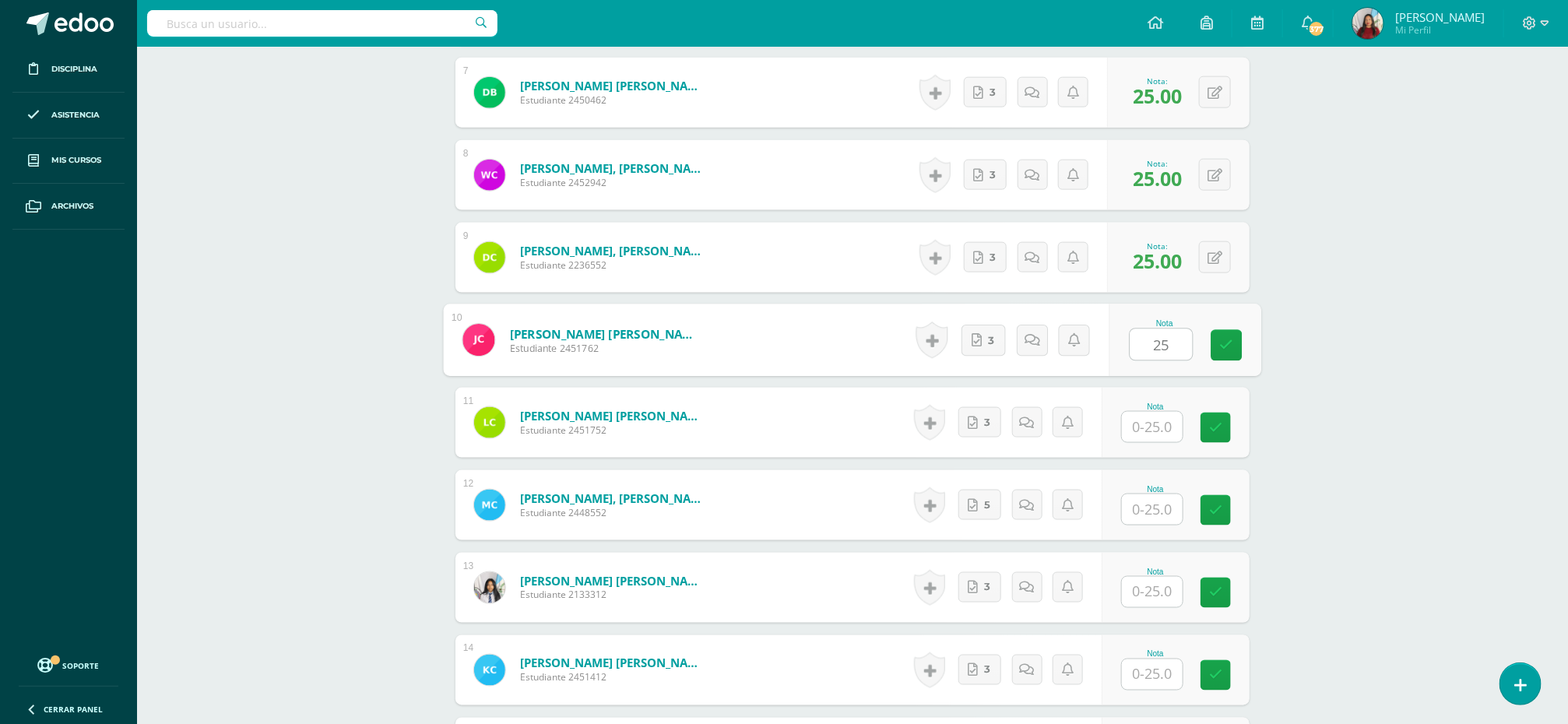
type input "25"
click at [1154, 426] on input "text" at bounding box center [1162, 427] width 63 height 31
type input "25"
click at [1151, 519] on input "text" at bounding box center [1152, 509] width 61 height 30
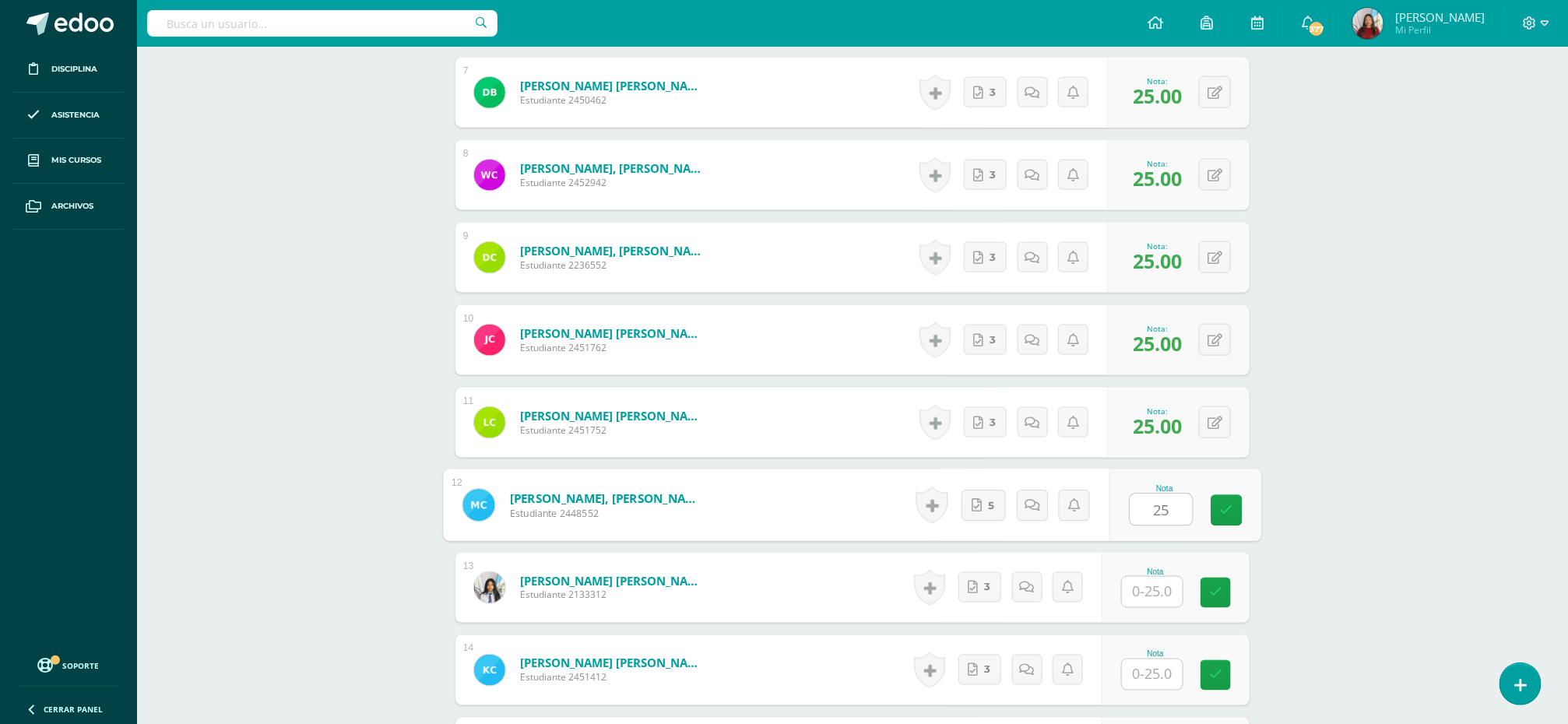
type input "25"
click at [1152, 596] on input "text" at bounding box center [1162, 592] width 63 height 31
type input "25"
click at [1151, 679] on input "text" at bounding box center [1152, 673] width 61 height 30
type input "25"
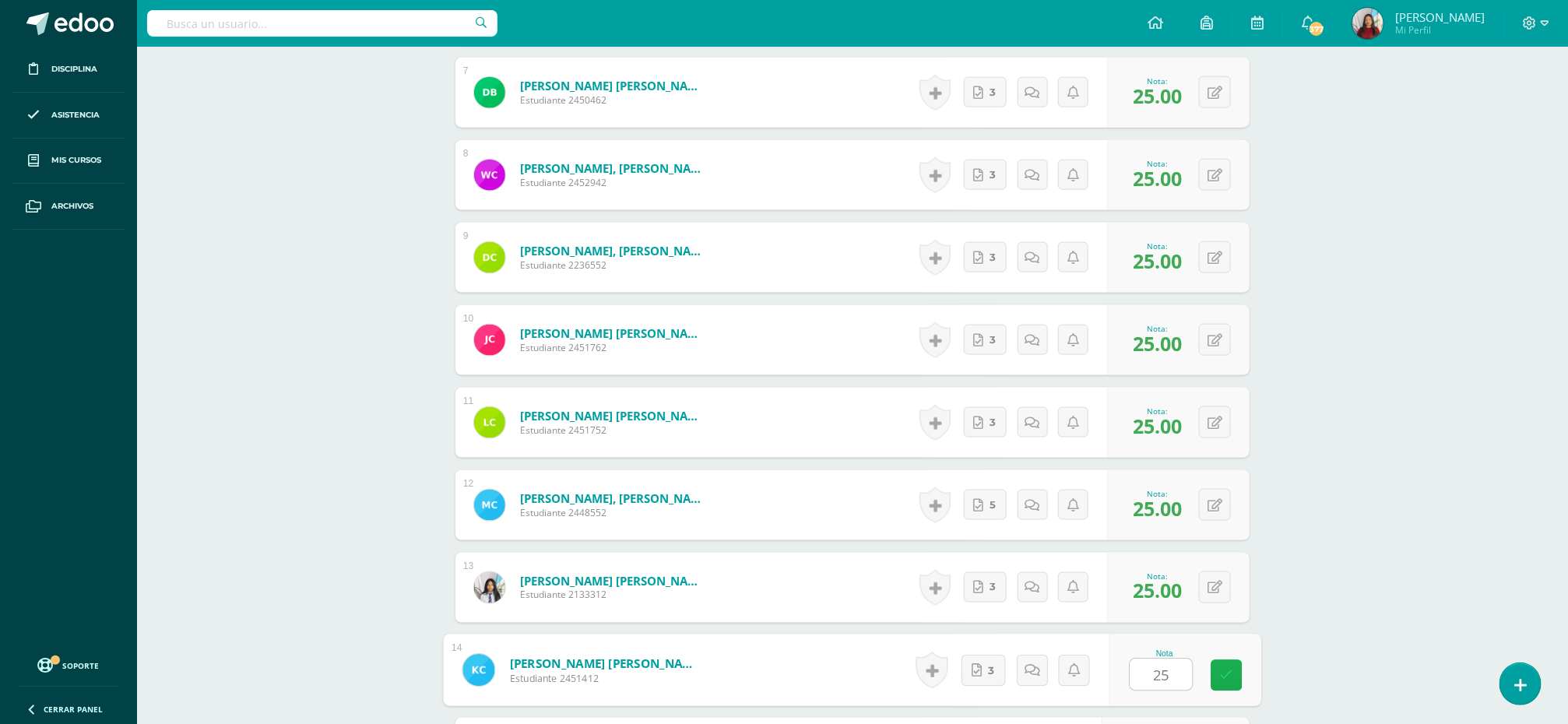
click at [1220, 682] on icon at bounding box center [1227, 674] width 14 height 13
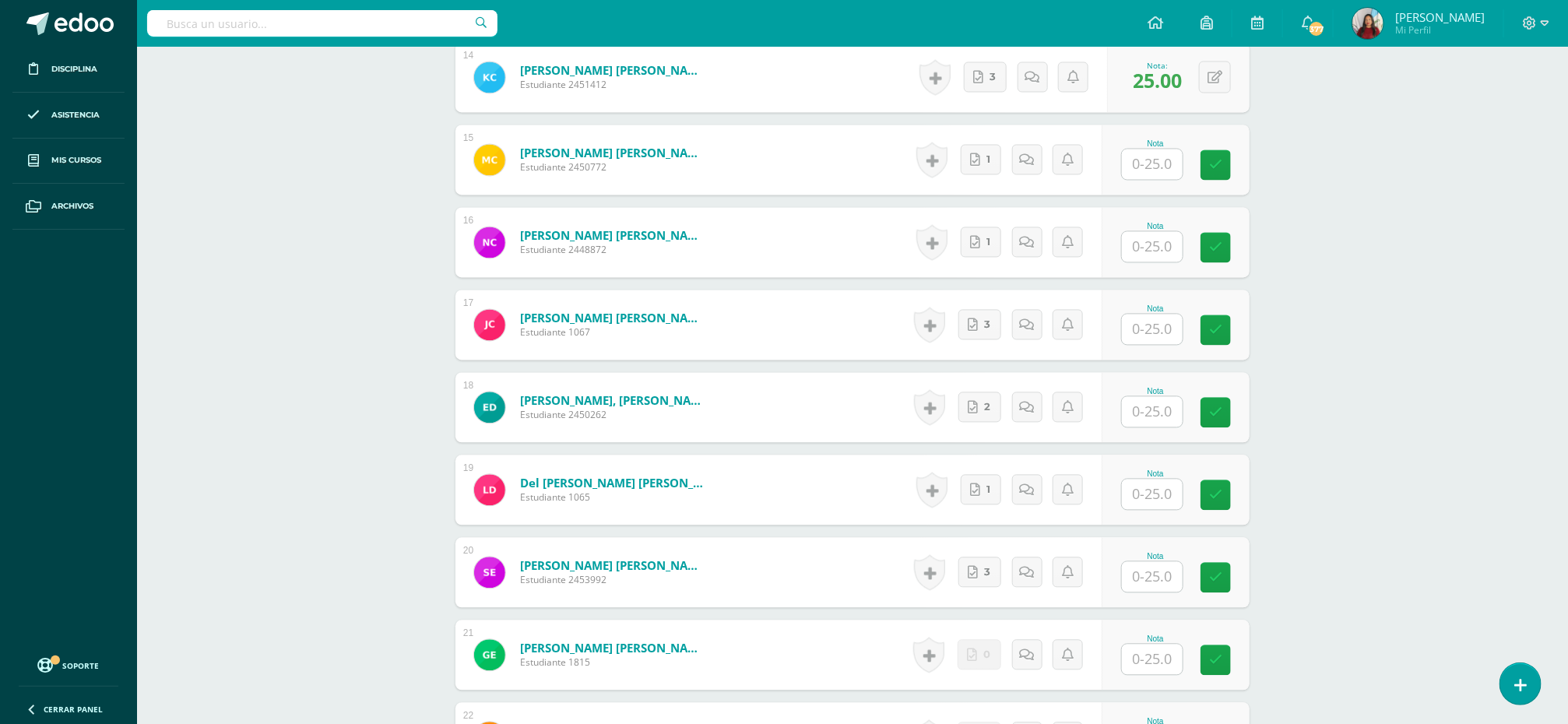
scroll to position [1616, 0]
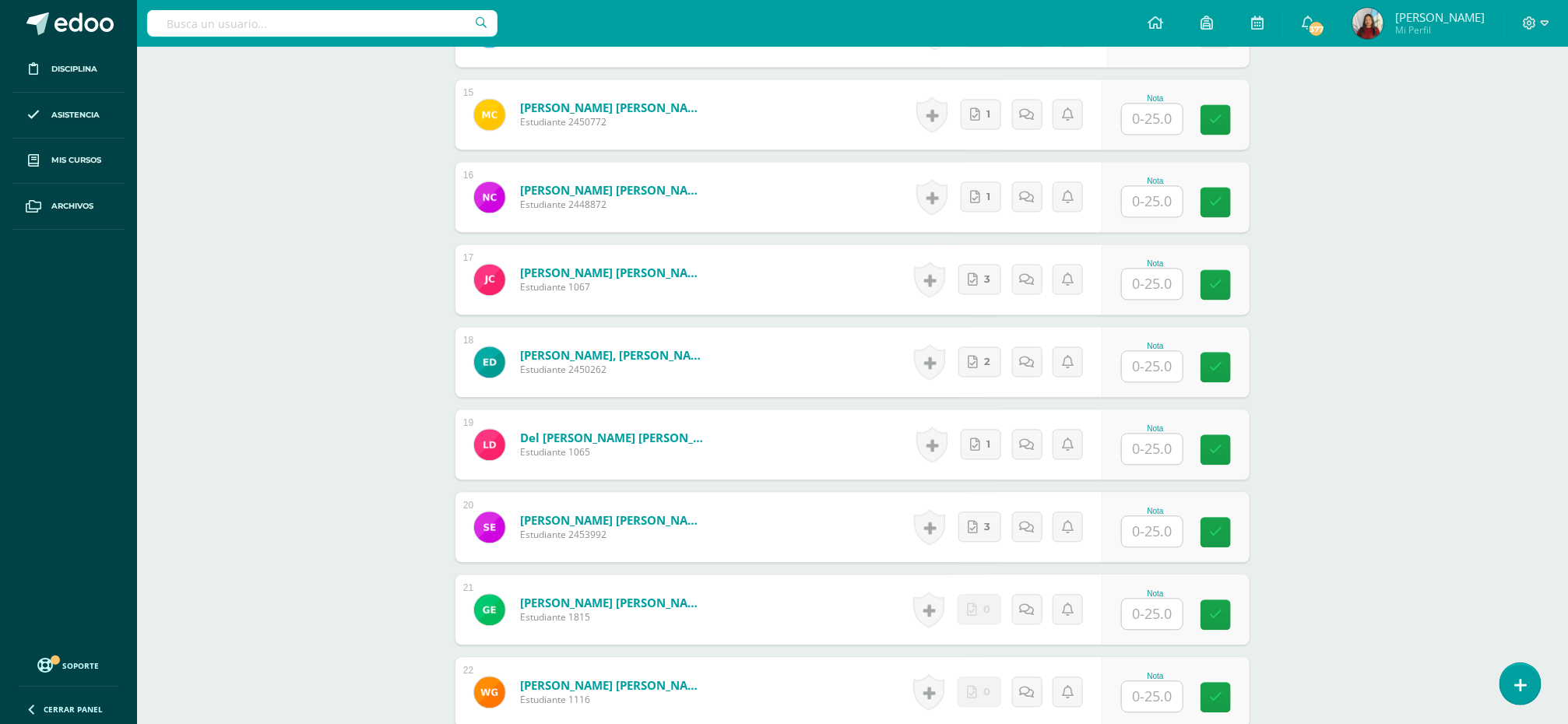
click at [1151, 120] on input "text" at bounding box center [1152, 118] width 61 height 30
type input "25"
click at [1154, 207] on input "text" at bounding box center [1152, 200] width 61 height 30
type input "25"
click at [1148, 295] on input "text" at bounding box center [1162, 284] width 63 height 31
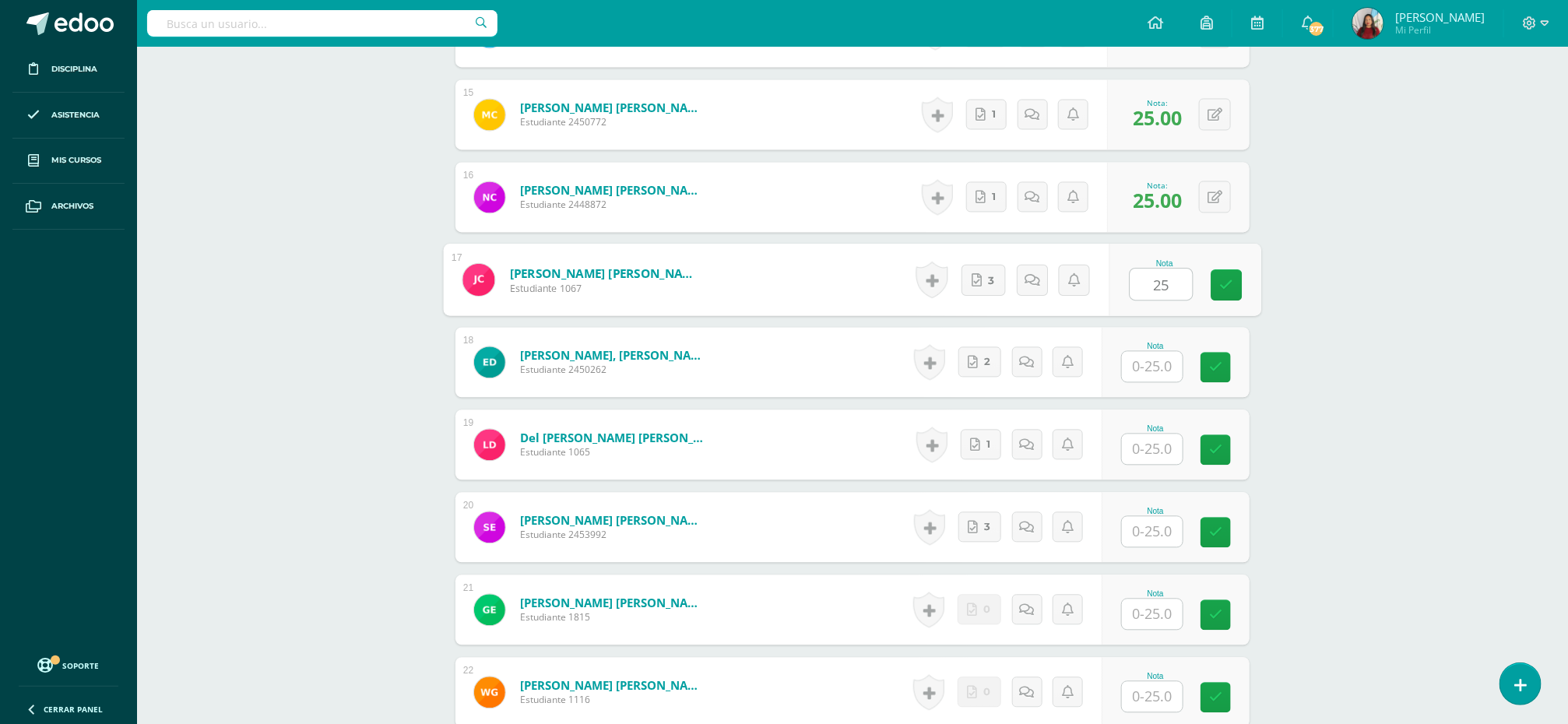
type input "25"
click at [1145, 368] on input "text" at bounding box center [1162, 367] width 63 height 31
type input "25"
click at [1149, 449] on input "text" at bounding box center [1162, 449] width 63 height 31
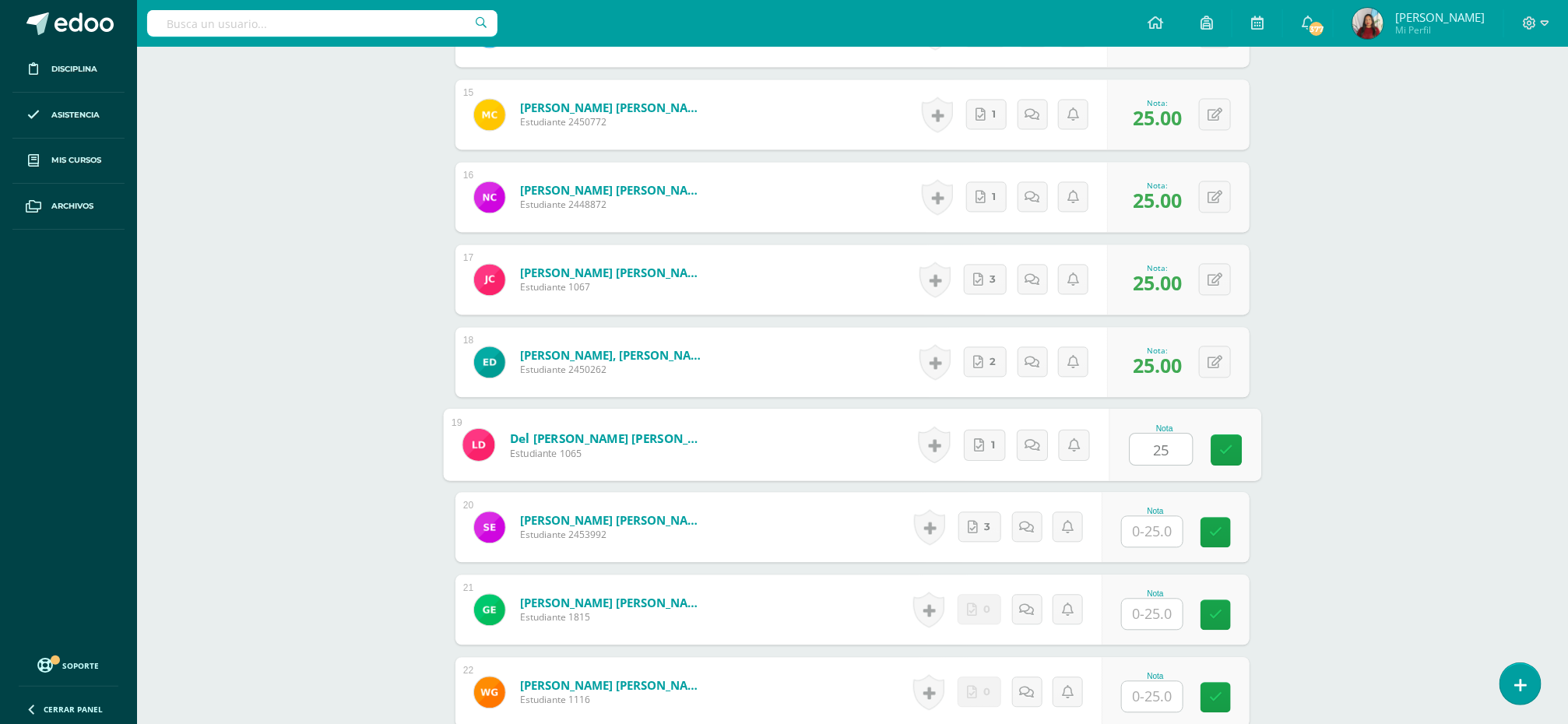
type input "25"
click at [1152, 542] on input "text" at bounding box center [1162, 531] width 63 height 31
type input "25"
click at [1224, 545] on link at bounding box center [1227, 532] width 31 height 31
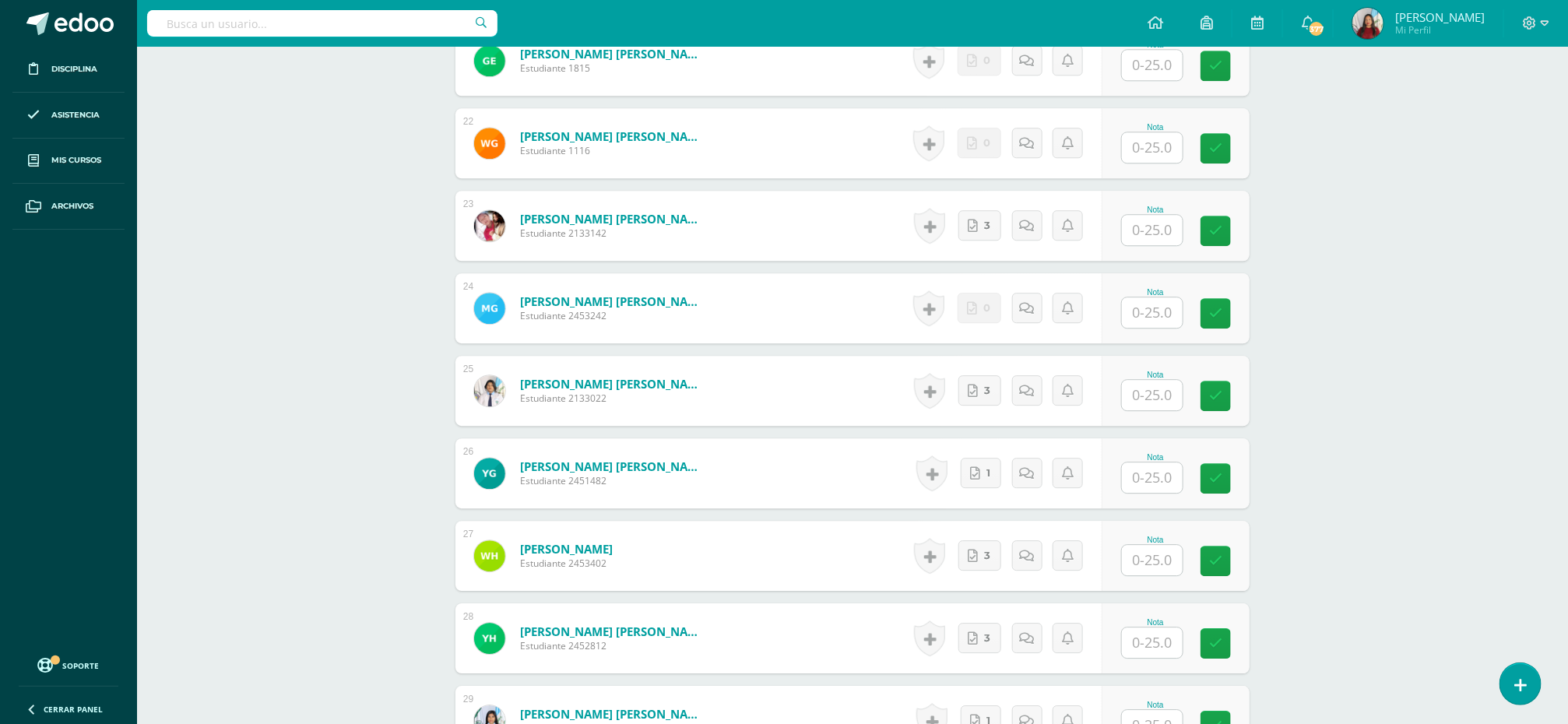
scroll to position [2182, 0]
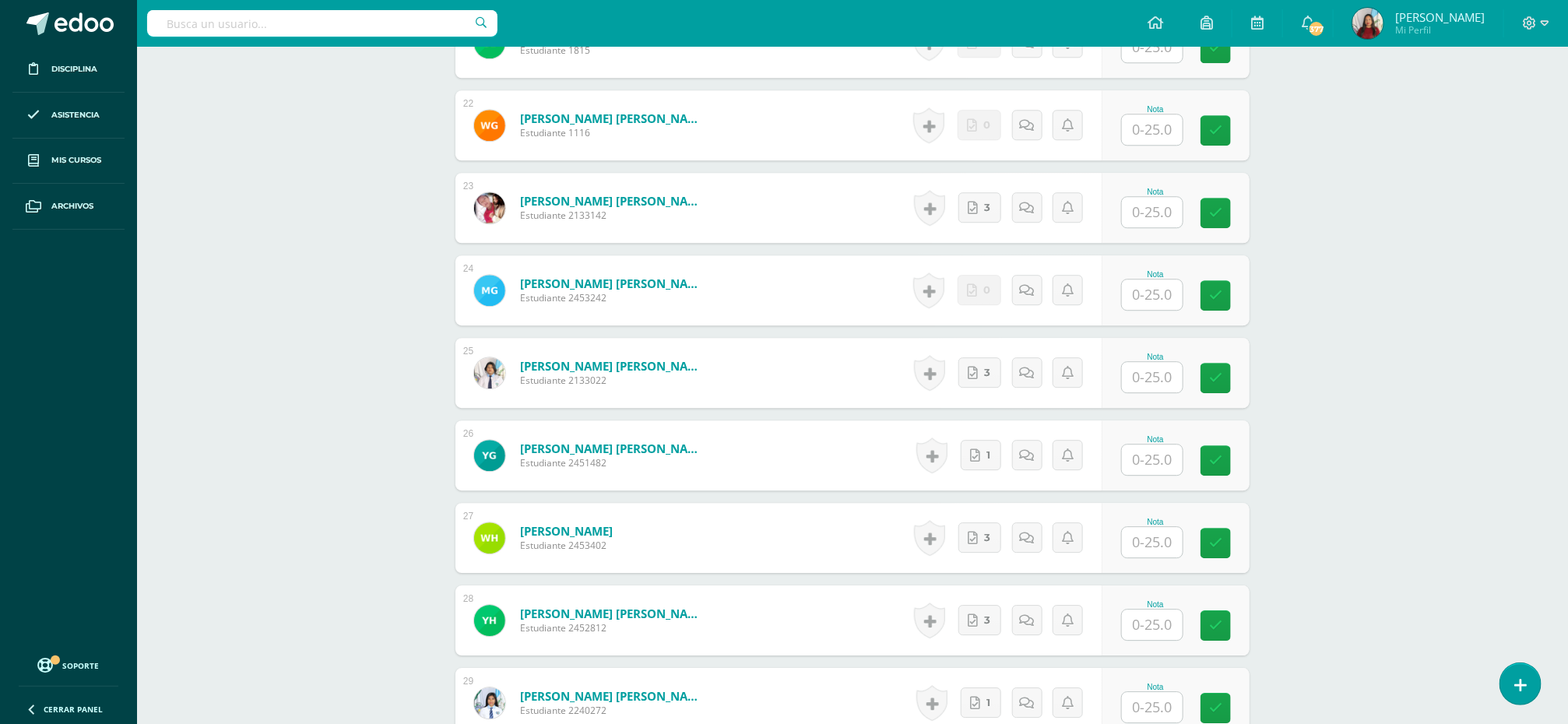
click at [1145, 213] on input "text" at bounding box center [1152, 212] width 61 height 30
type input "25"
click at [1144, 381] on input "text" at bounding box center [1152, 376] width 61 height 30
type input "25"
click at [1145, 467] on input "text" at bounding box center [1162, 460] width 63 height 31
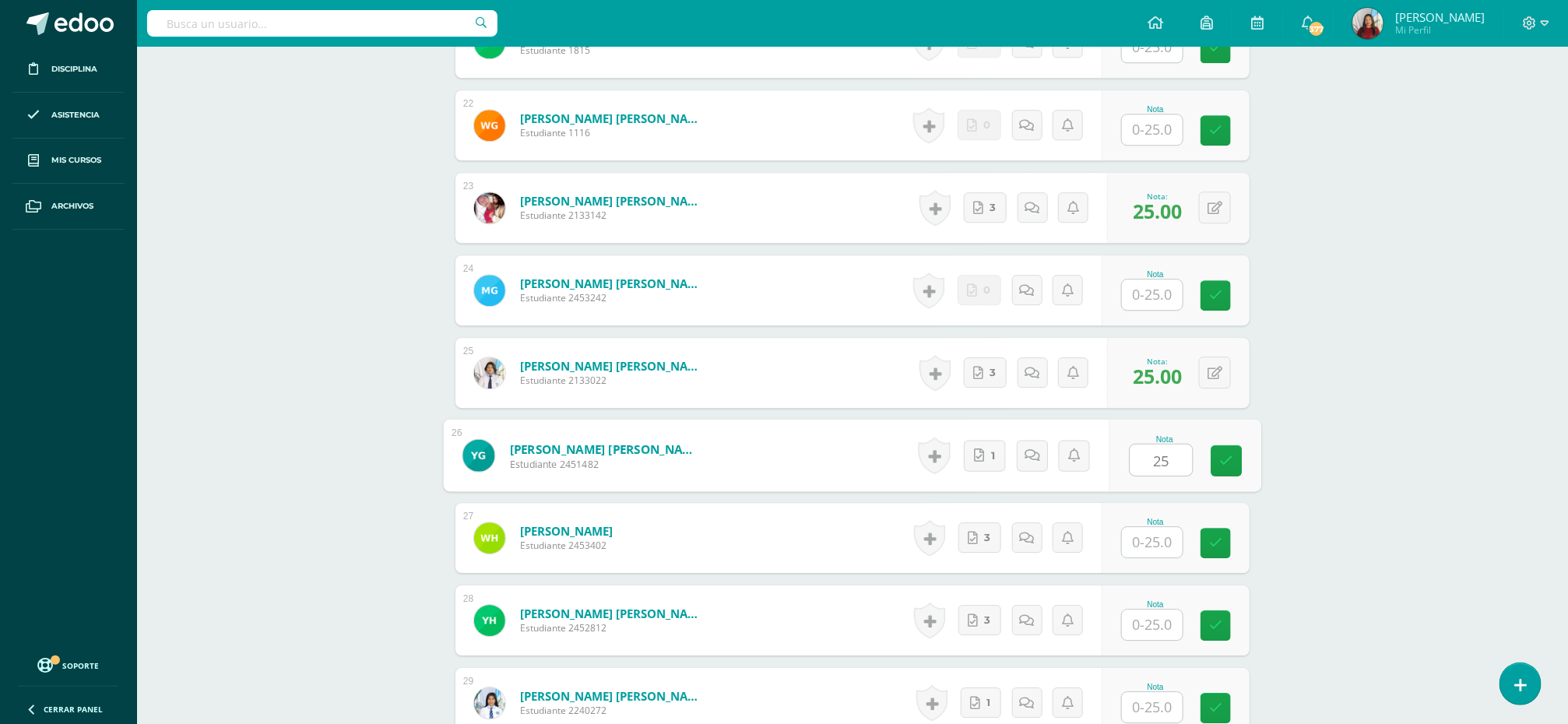
type input "25"
click at [1148, 553] on input "text" at bounding box center [1152, 542] width 61 height 30
type input "25"
click at [1148, 629] on input "text" at bounding box center [1162, 625] width 63 height 31
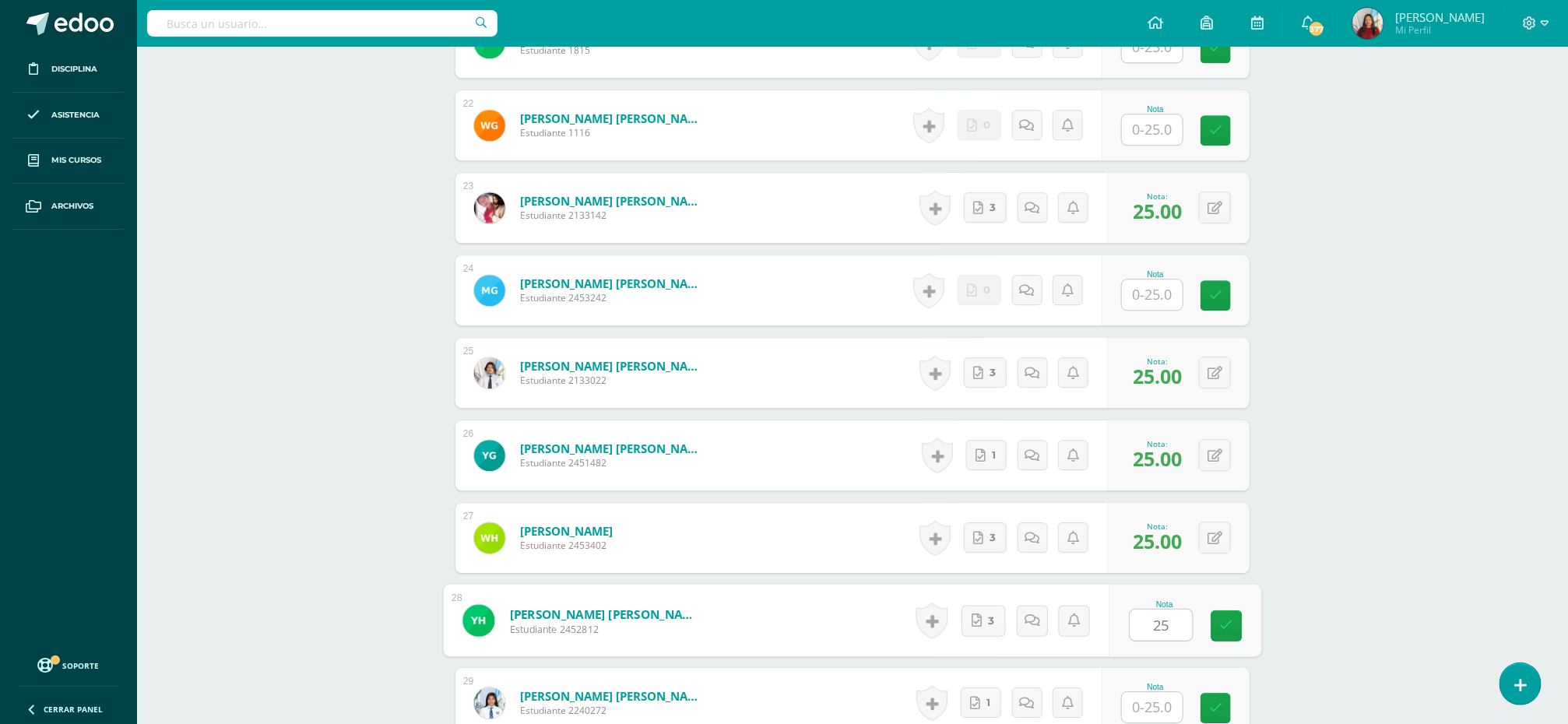
type input "25"
click at [1148, 715] on input "text" at bounding box center [1152, 706] width 61 height 30
type input "25"
click at [1224, 706] on icon at bounding box center [1227, 707] width 14 height 13
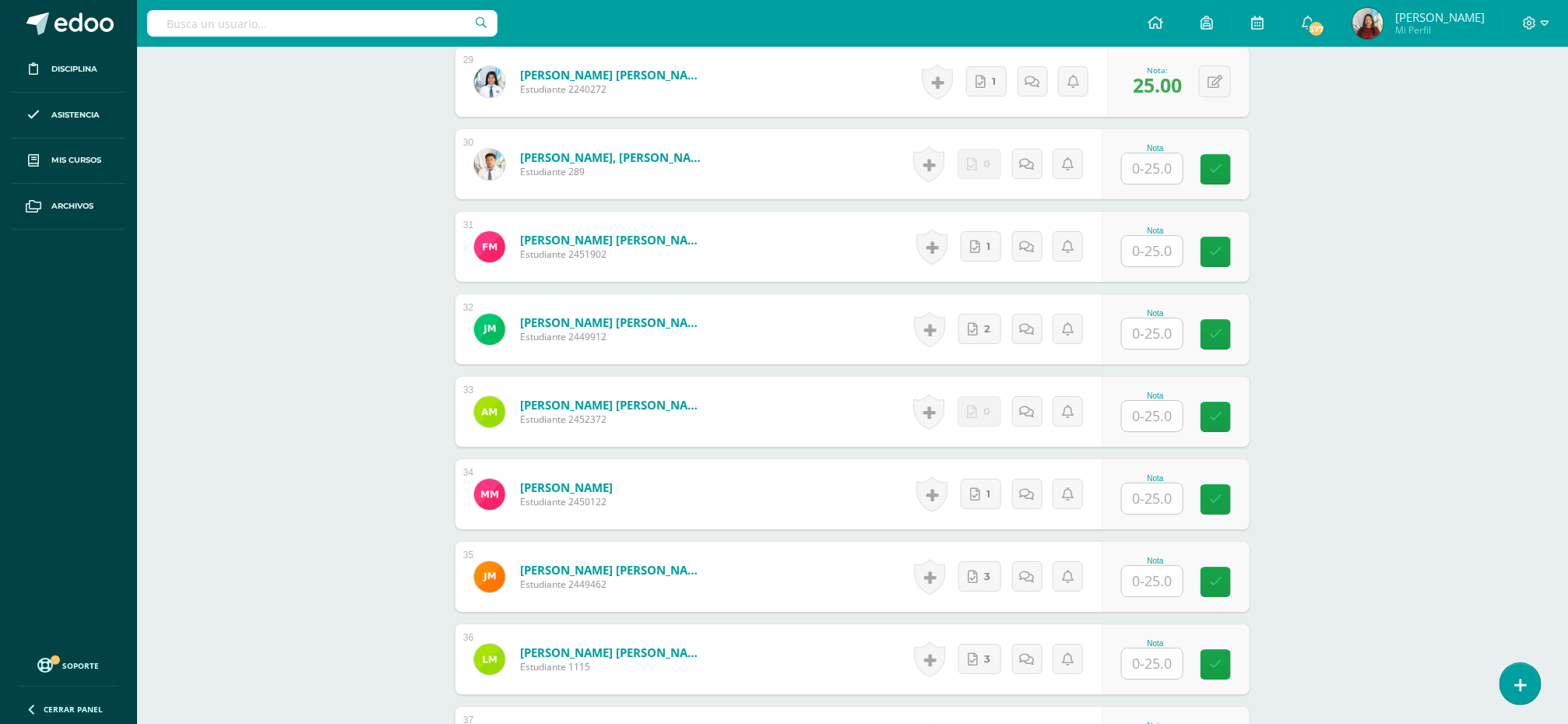
scroll to position [2857, 0]
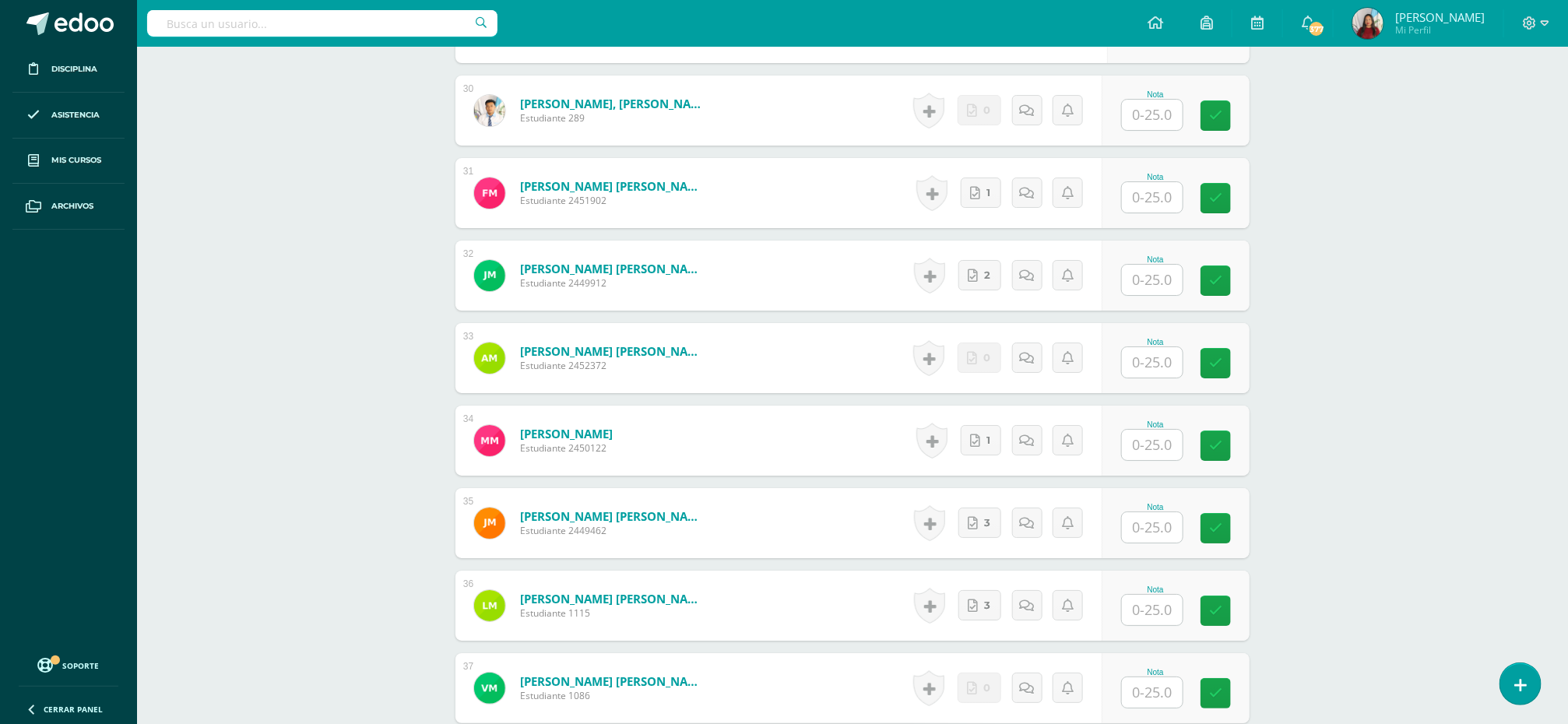
click at [1140, 199] on input "text" at bounding box center [1152, 197] width 61 height 30
type input "25"
click at [1144, 284] on input "text" at bounding box center [1152, 279] width 61 height 30
type input "25"
click at [1142, 442] on input "text" at bounding box center [1162, 445] width 63 height 31
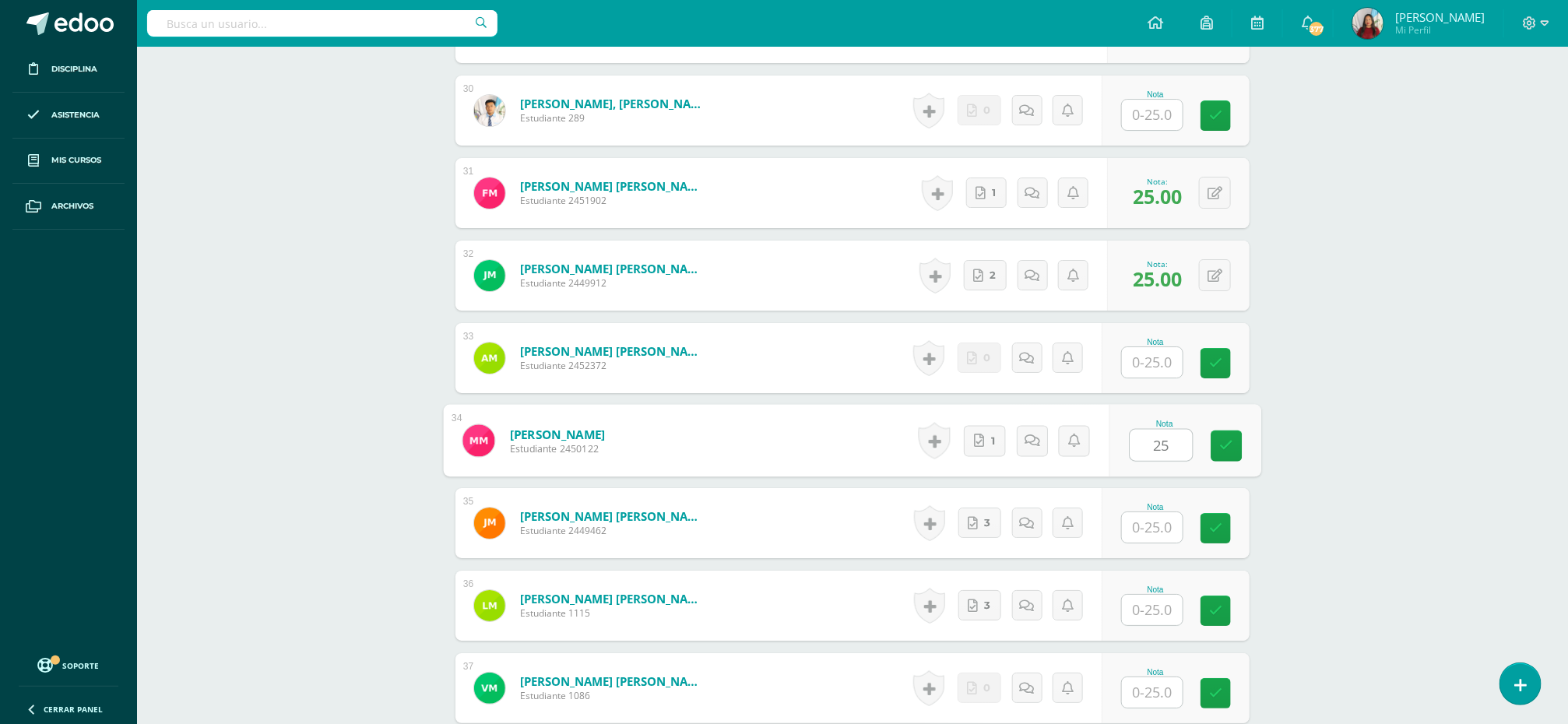
type input "25"
click at [1151, 538] on input "text" at bounding box center [1162, 528] width 63 height 31
type input "25"
click at [1155, 614] on input "text" at bounding box center [1152, 609] width 61 height 30
type input "25"
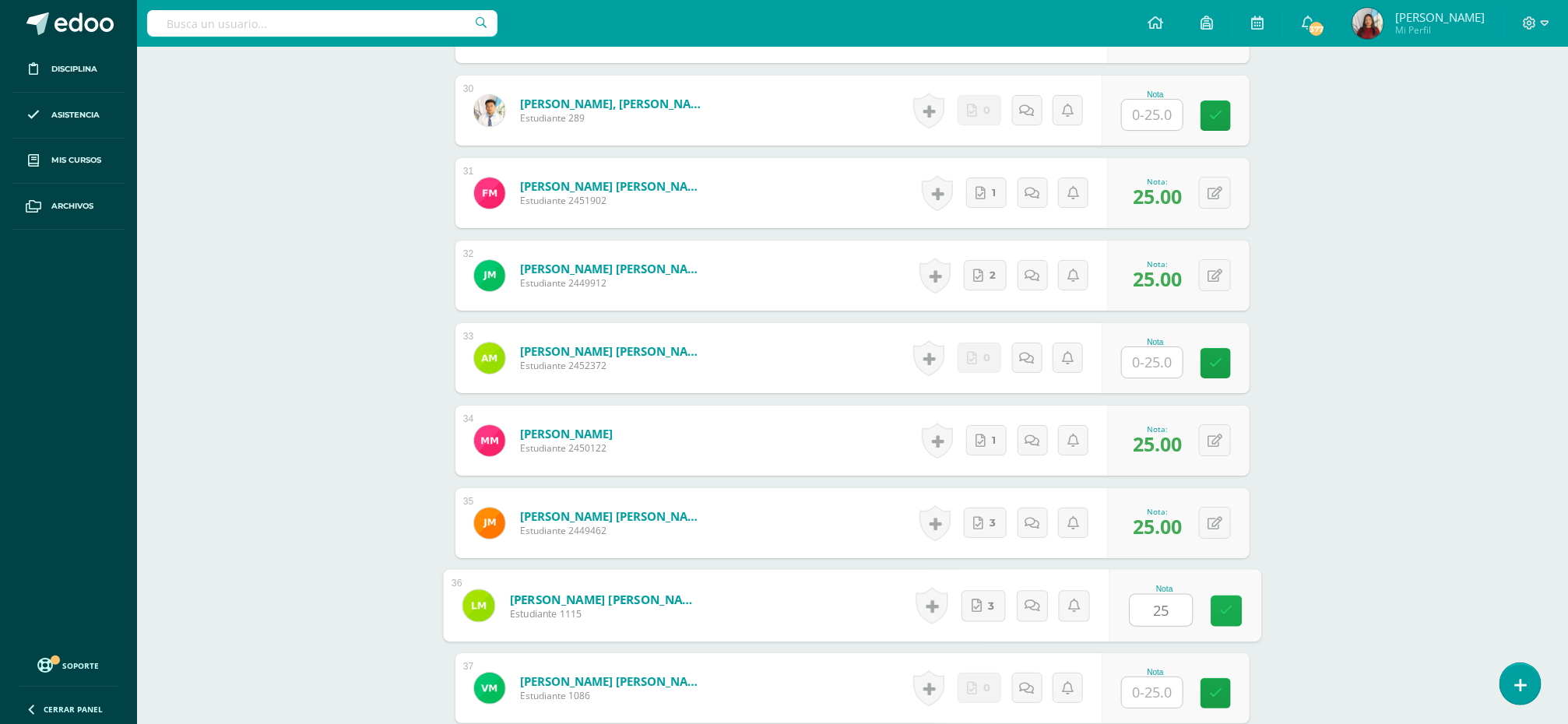
click at [1224, 614] on icon at bounding box center [1227, 610] width 14 height 13
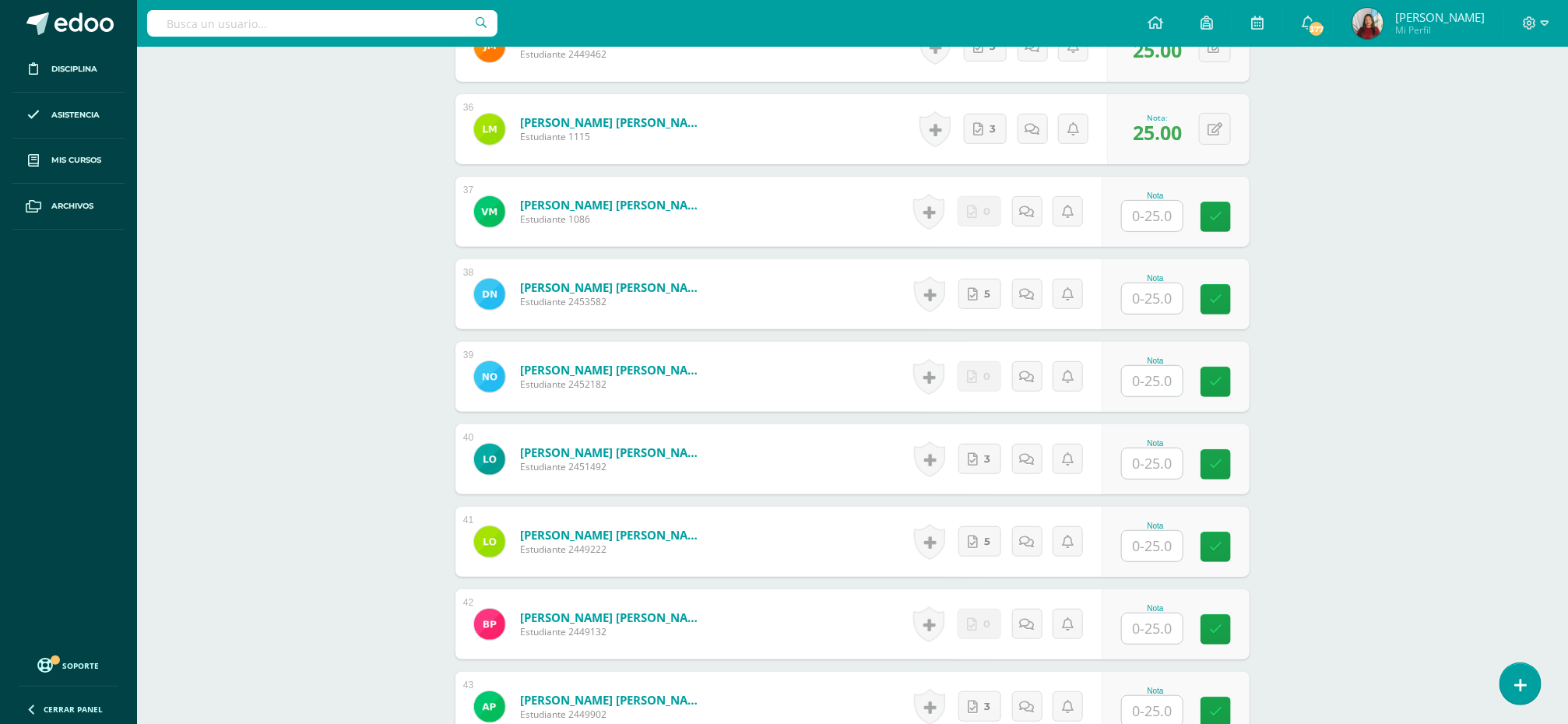
scroll to position [3406, 0]
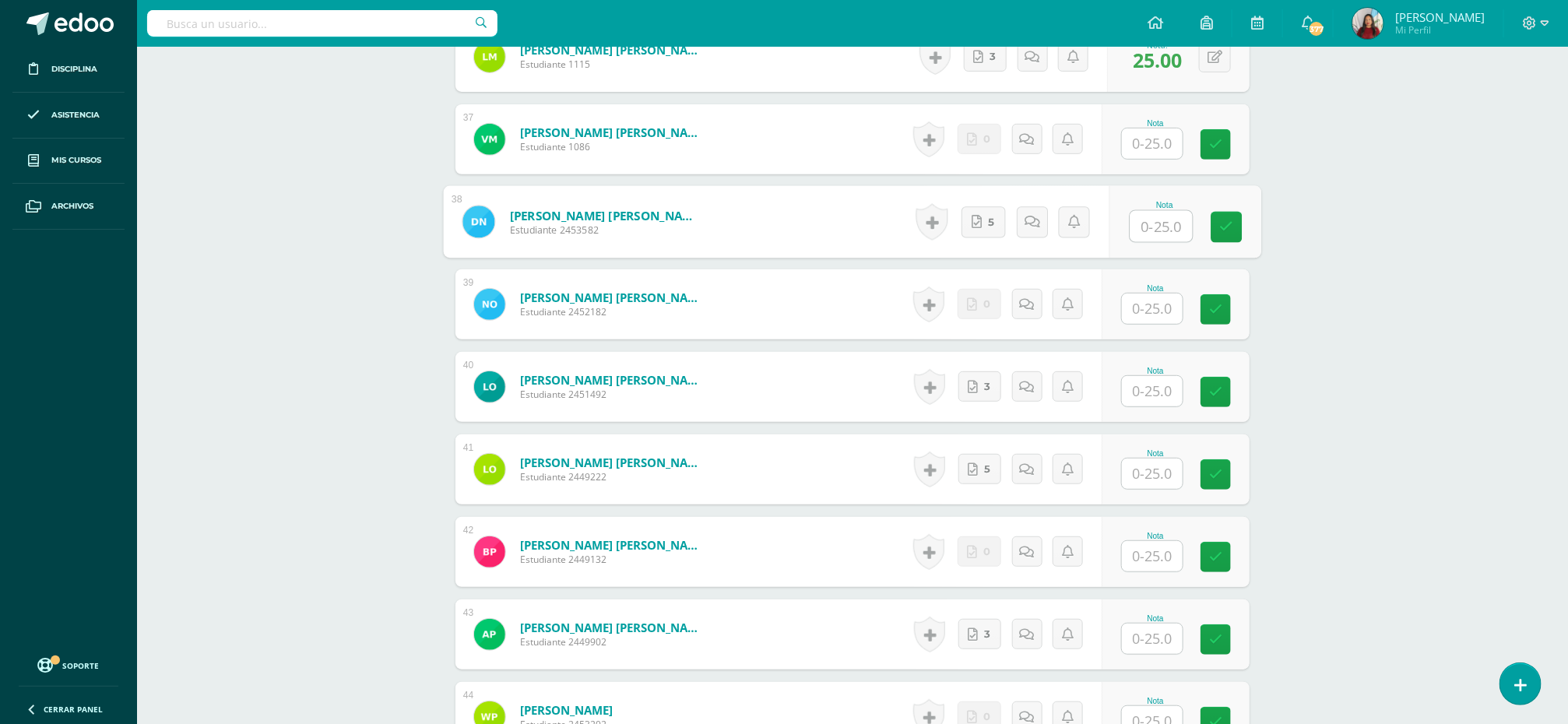
click at [1143, 223] on input "text" at bounding box center [1162, 226] width 63 height 31
type input "25"
click at [1147, 394] on input "text" at bounding box center [1162, 392] width 63 height 31
type input "25"
click at [1143, 479] on input "text" at bounding box center [1152, 473] width 61 height 30
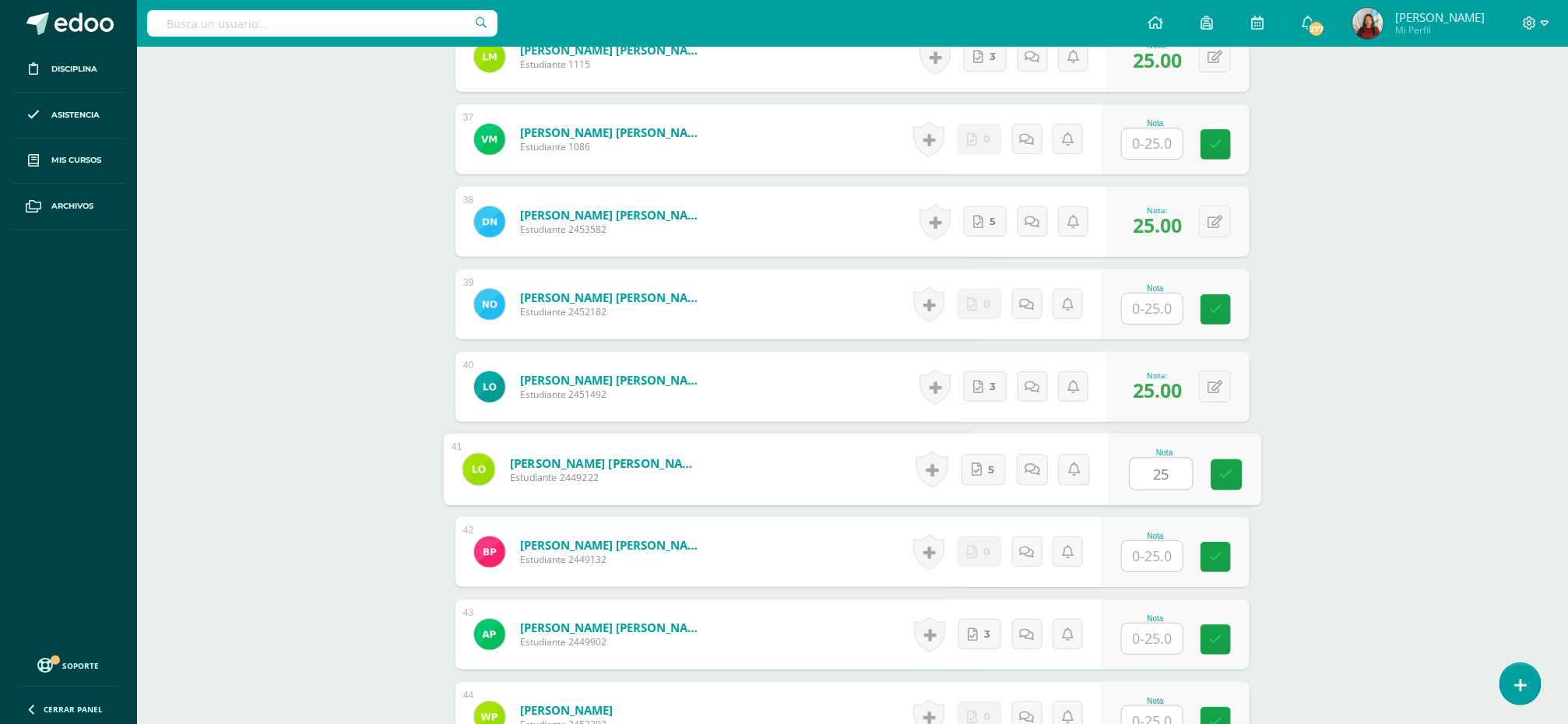
type input "25"
click at [1144, 640] on input "text" at bounding box center [1162, 638] width 63 height 31
type input "25"
click at [1231, 643] on icon at bounding box center [1227, 638] width 14 height 13
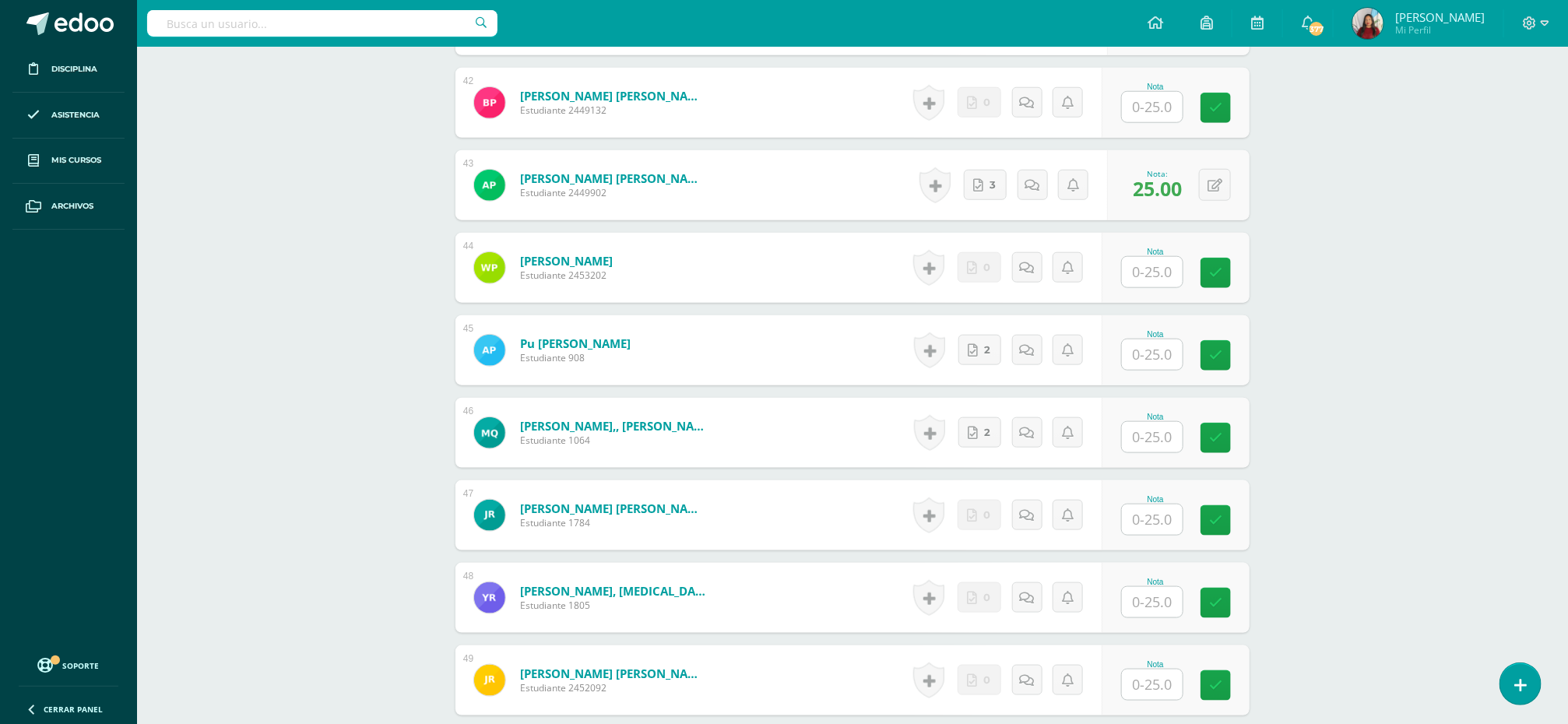
scroll to position [3892, 0]
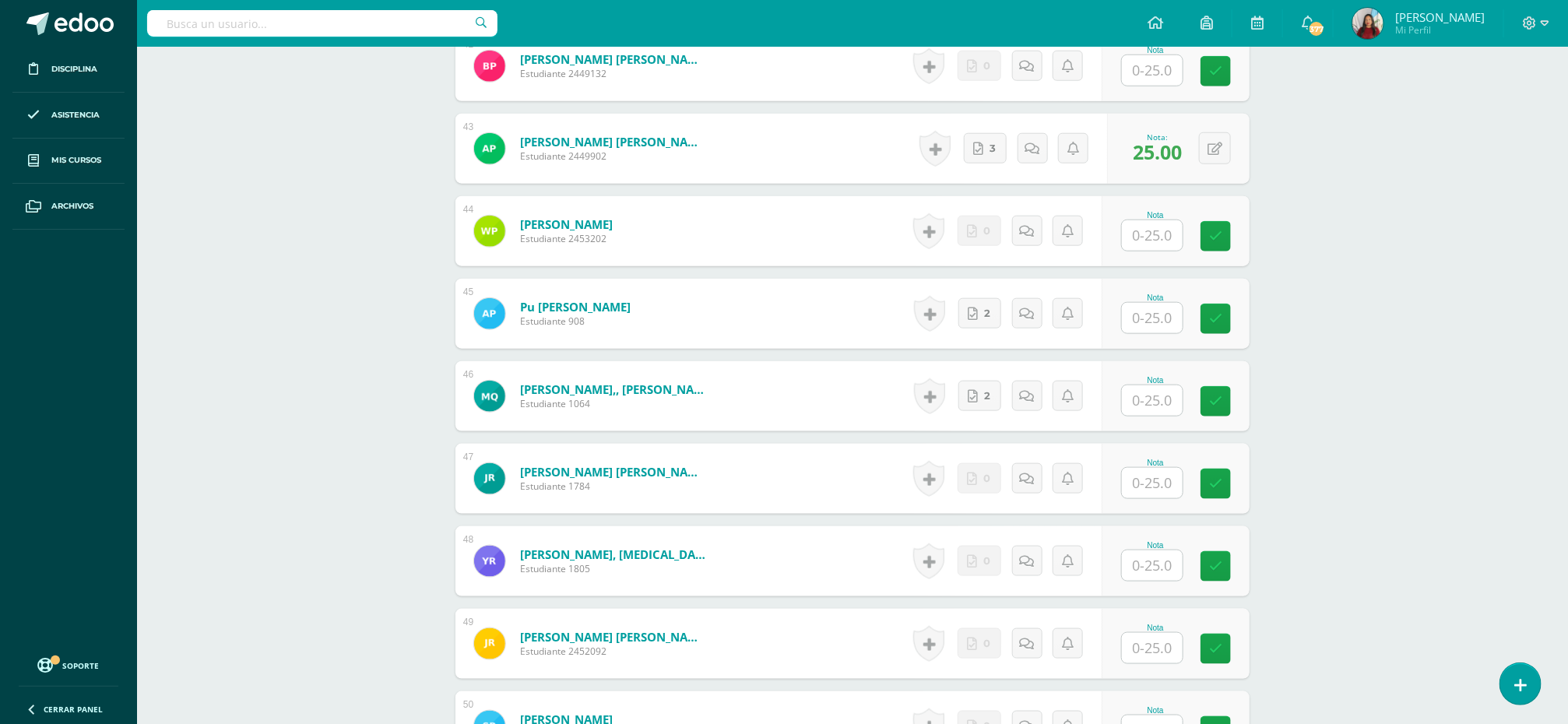
click at [1148, 320] on input "text" at bounding box center [1152, 317] width 61 height 30
type input "25"
click at [1148, 404] on input "text" at bounding box center [1152, 400] width 61 height 30
type input "25"
click at [1225, 407] on icon at bounding box center [1227, 400] width 14 height 13
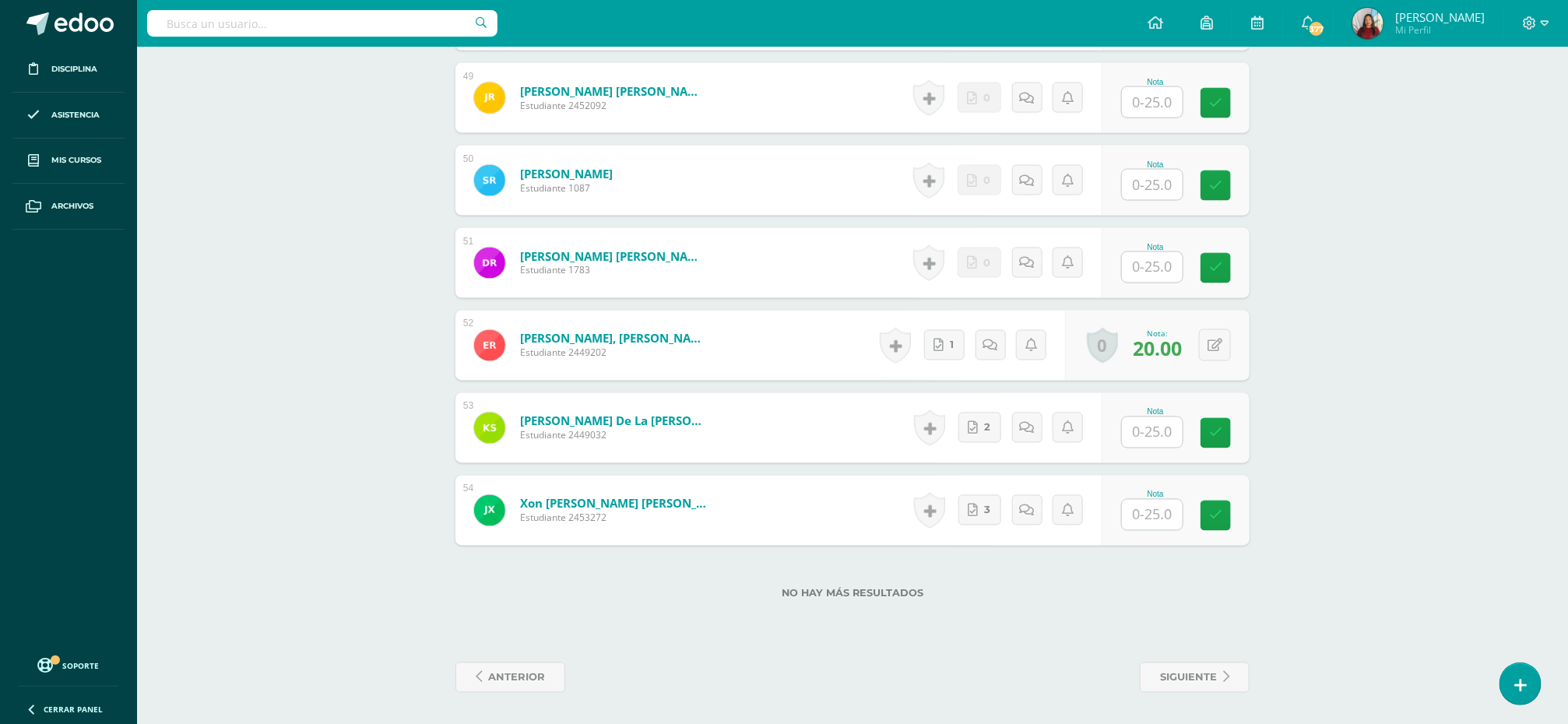
scroll to position [4443, 0]
click at [1133, 422] on input "text" at bounding box center [1162, 433] width 63 height 31
type input "25"
click at [1149, 512] on input "text" at bounding box center [1152, 514] width 61 height 30
type input "25"
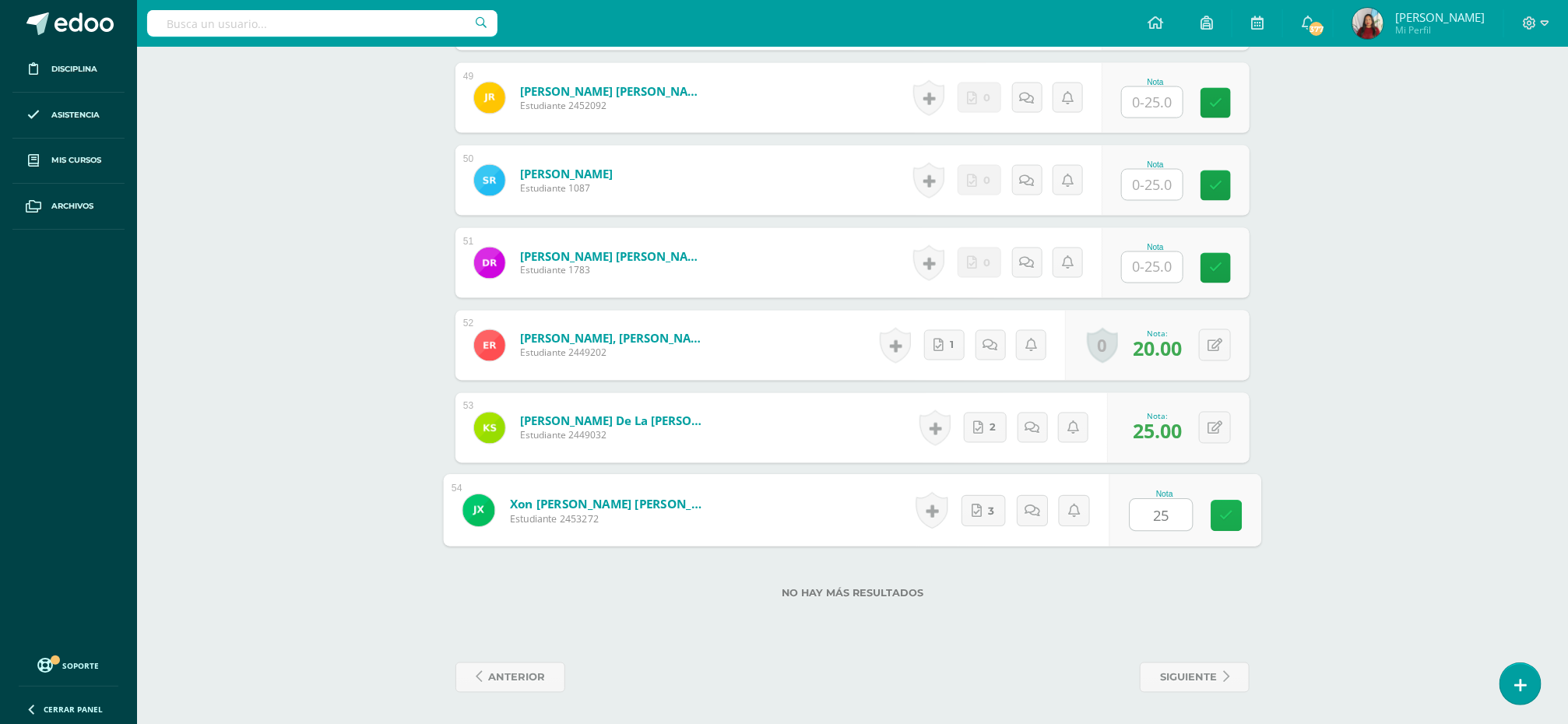
click at [1234, 509] on link at bounding box center [1227, 516] width 31 height 31
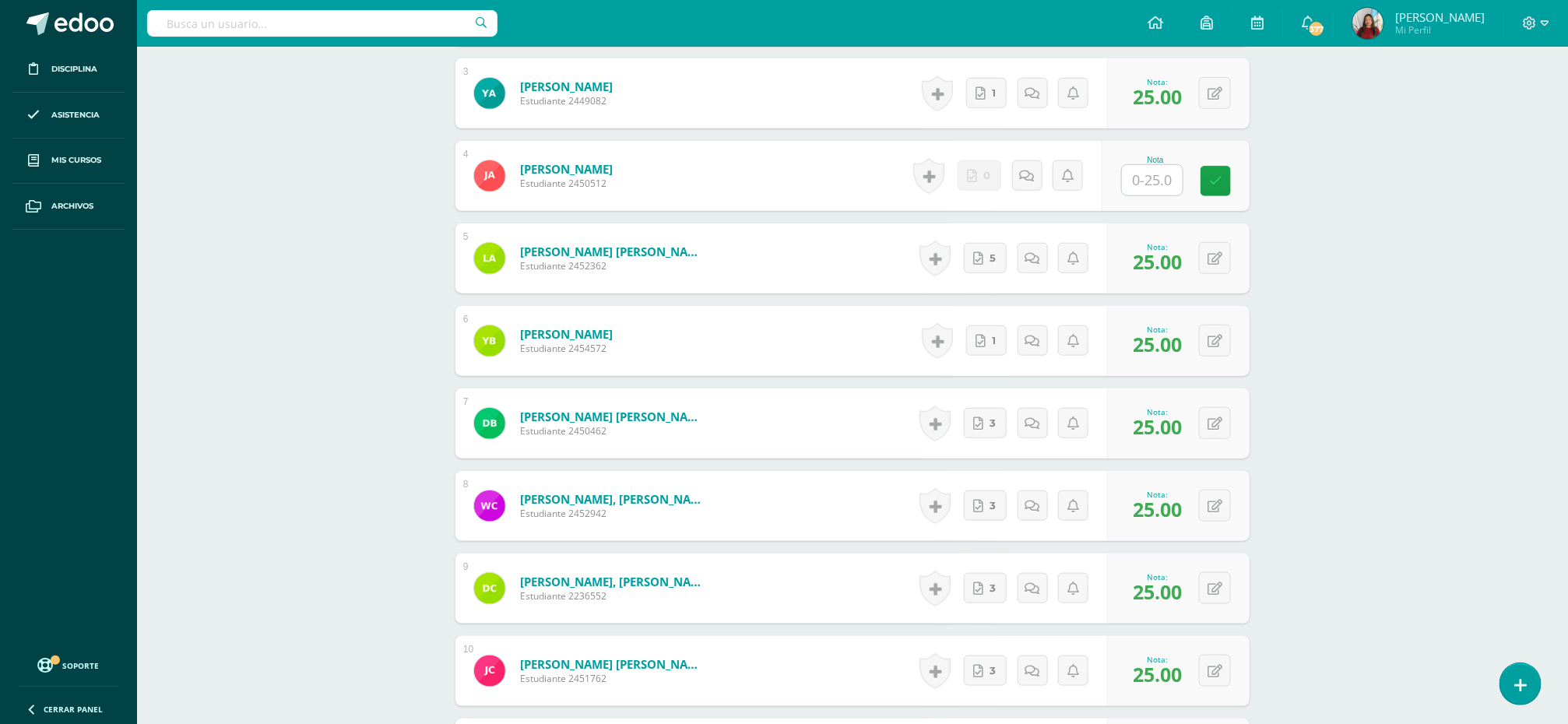
scroll to position [0, 0]
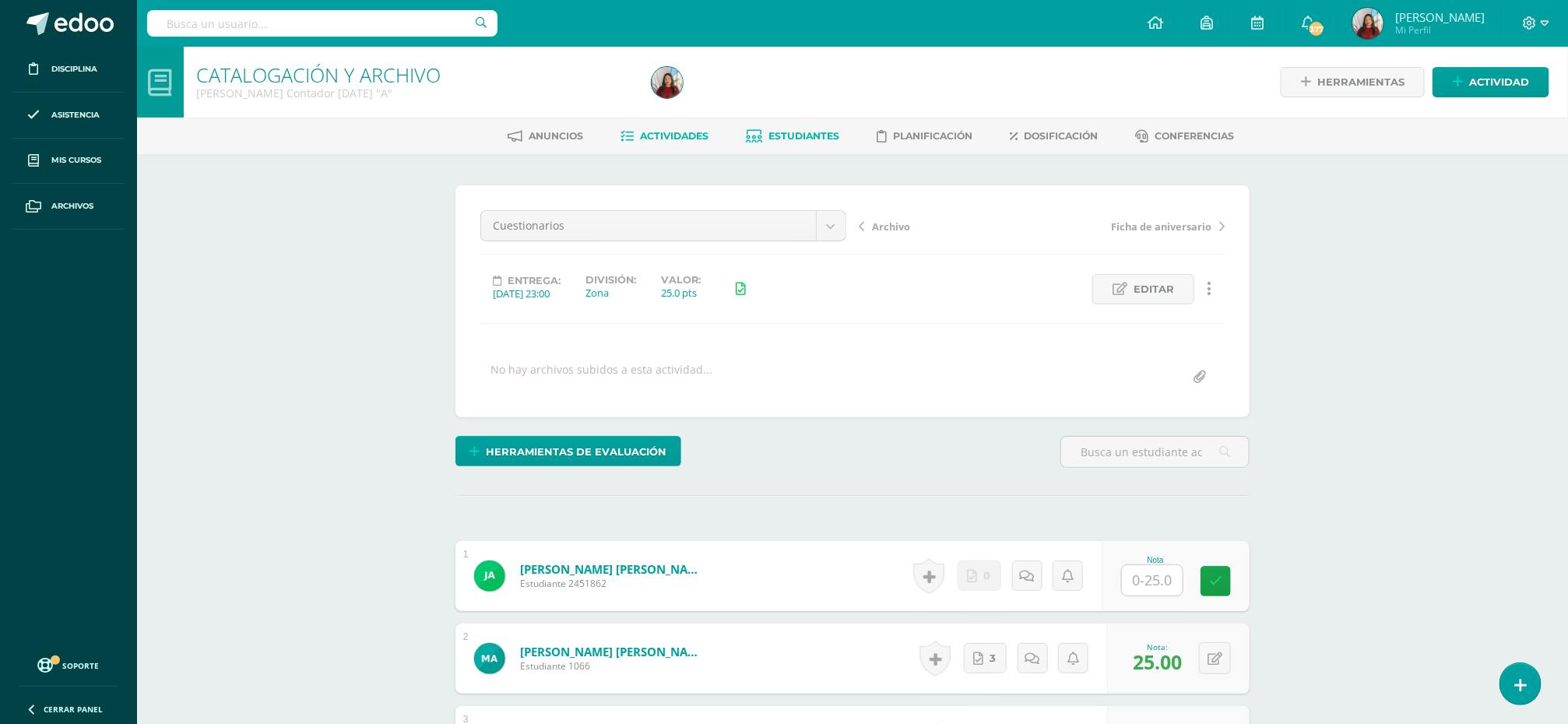
click at [800, 135] on span "Estudiantes" at bounding box center [804, 136] width 71 height 12
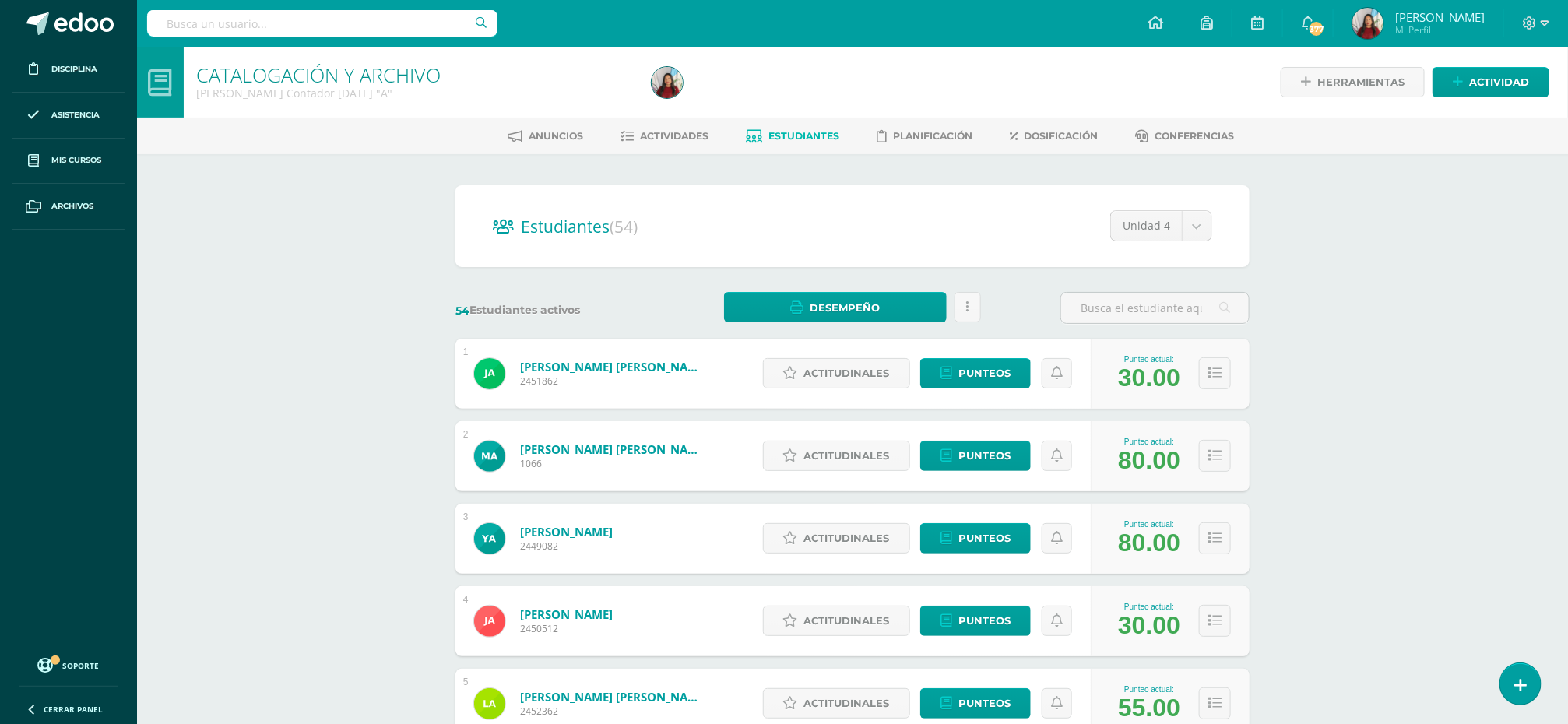
click at [1416, 17] on span "[PERSON_NAME]" at bounding box center [1439, 17] width 89 height 15
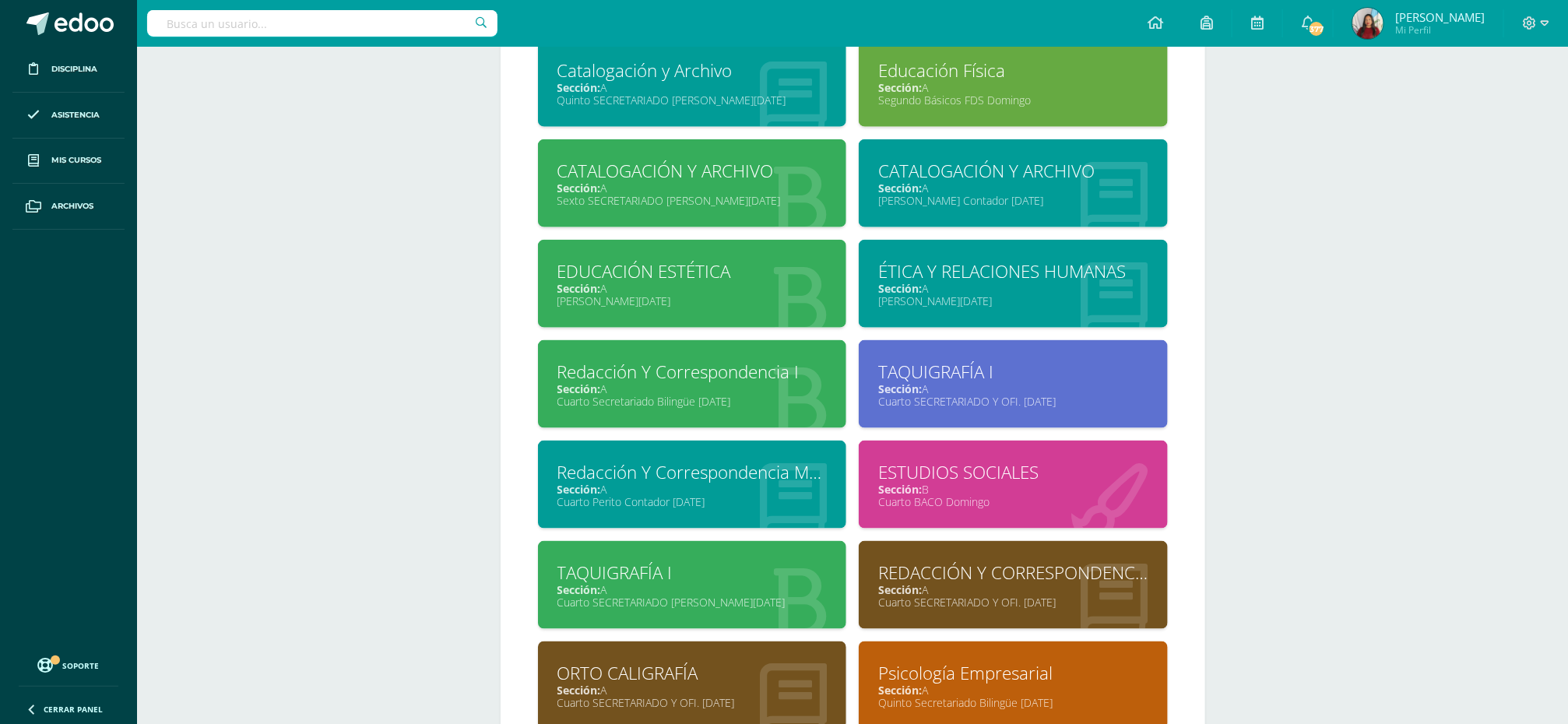
scroll to position [860, 0]
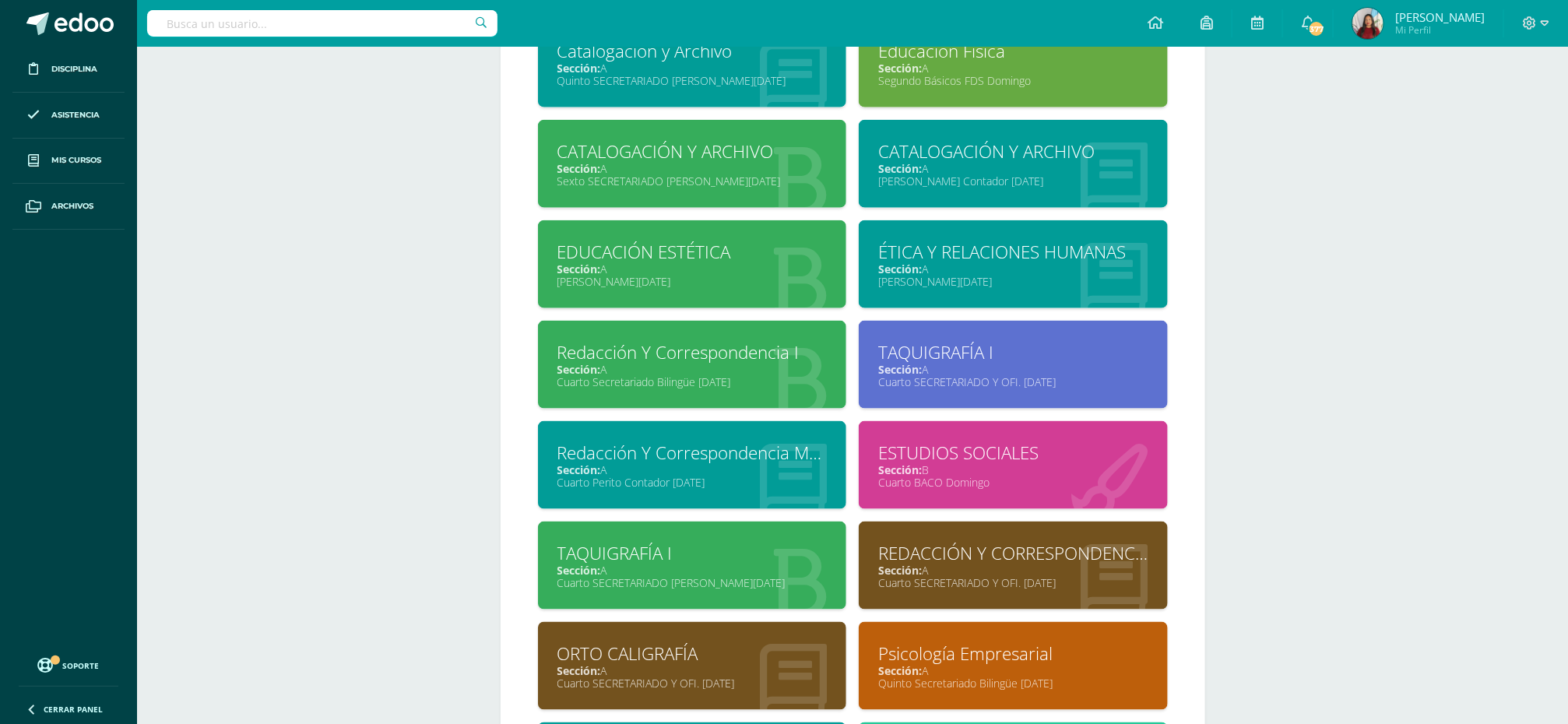
click at [934, 462] on div "ESTUDIOS SOCIALES" at bounding box center [1012, 452] width 270 height 24
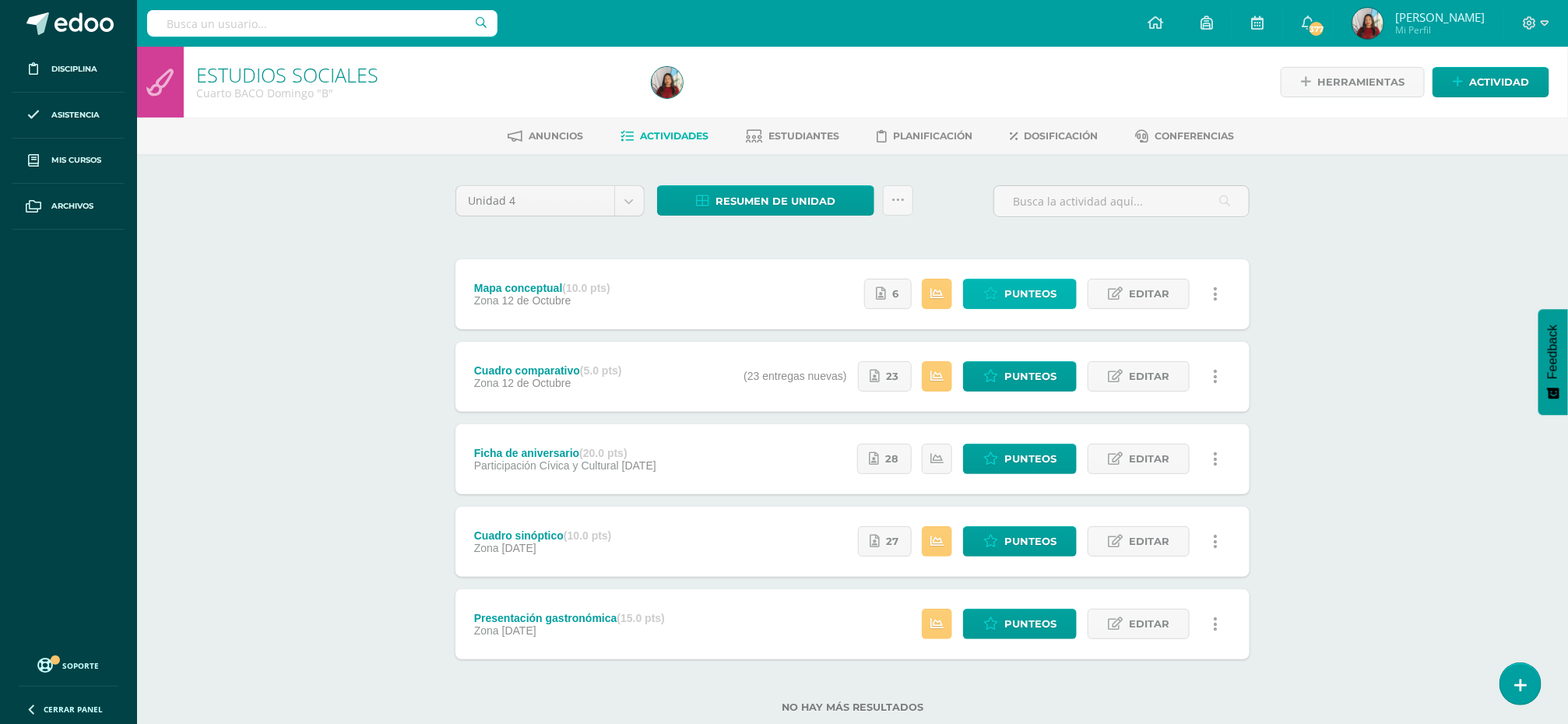
click at [1036, 281] on span "Punteos" at bounding box center [1030, 294] width 52 height 29
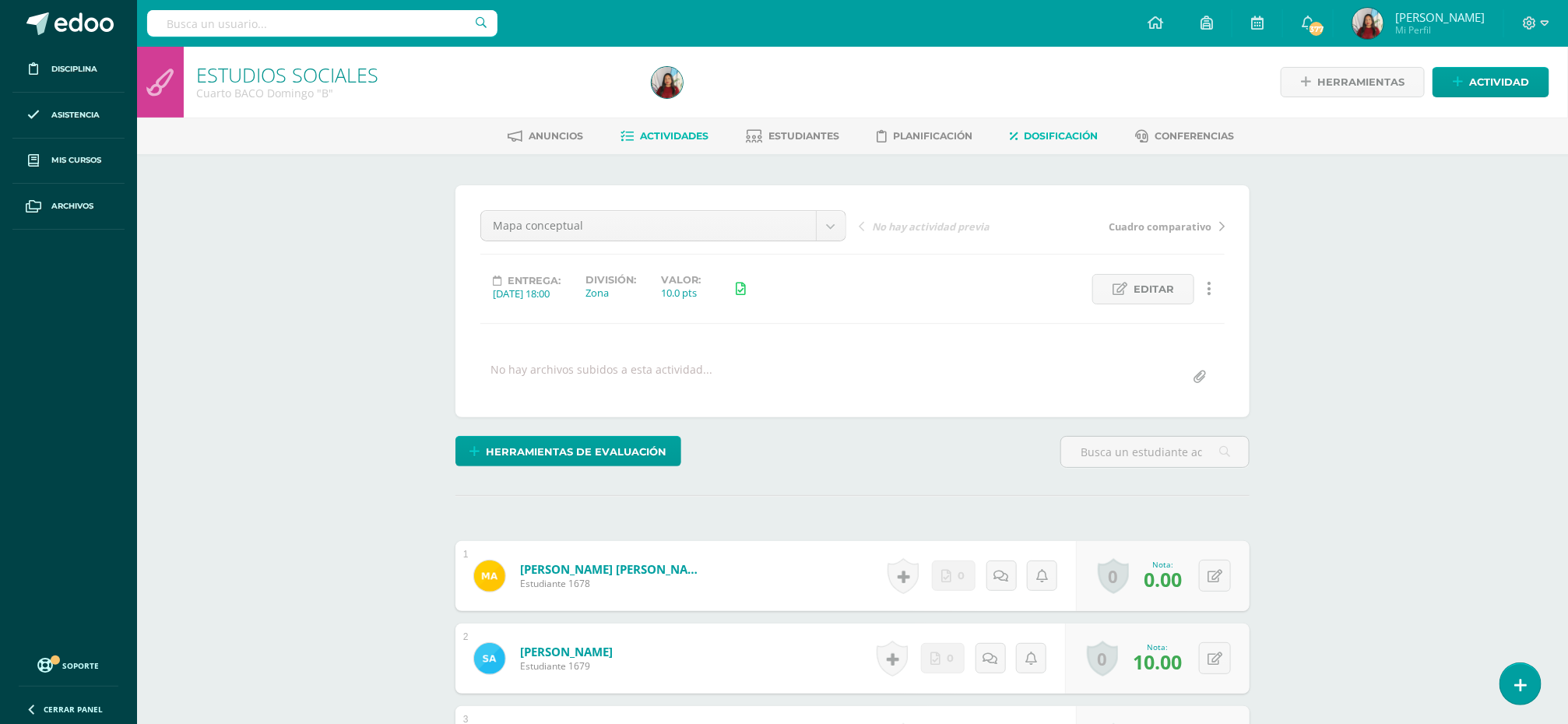
click at [1063, 131] on span "Dosificación" at bounding box center [1061, 136] width 74 height 12
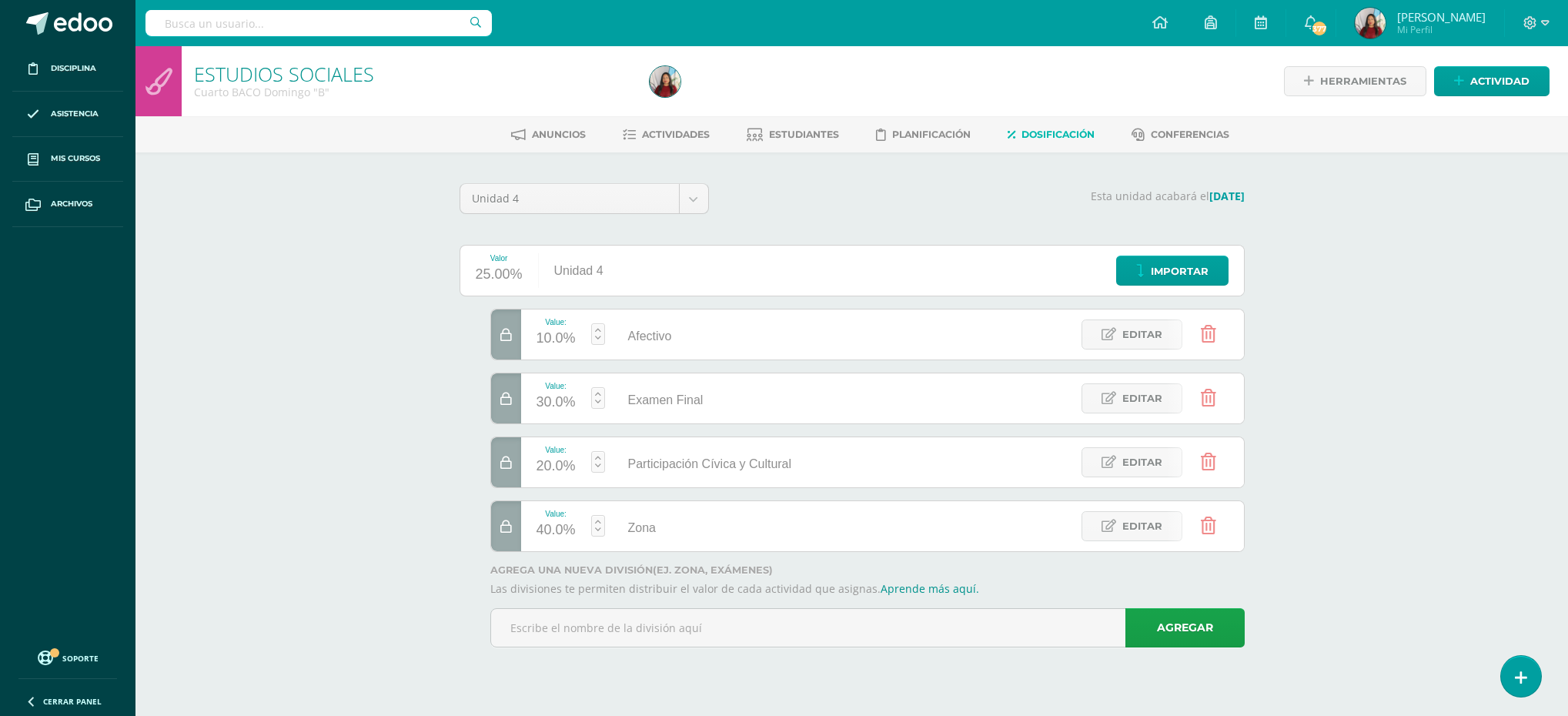
click at [504, 527] on icon at bounding box center [506, 526] width 12 height 13
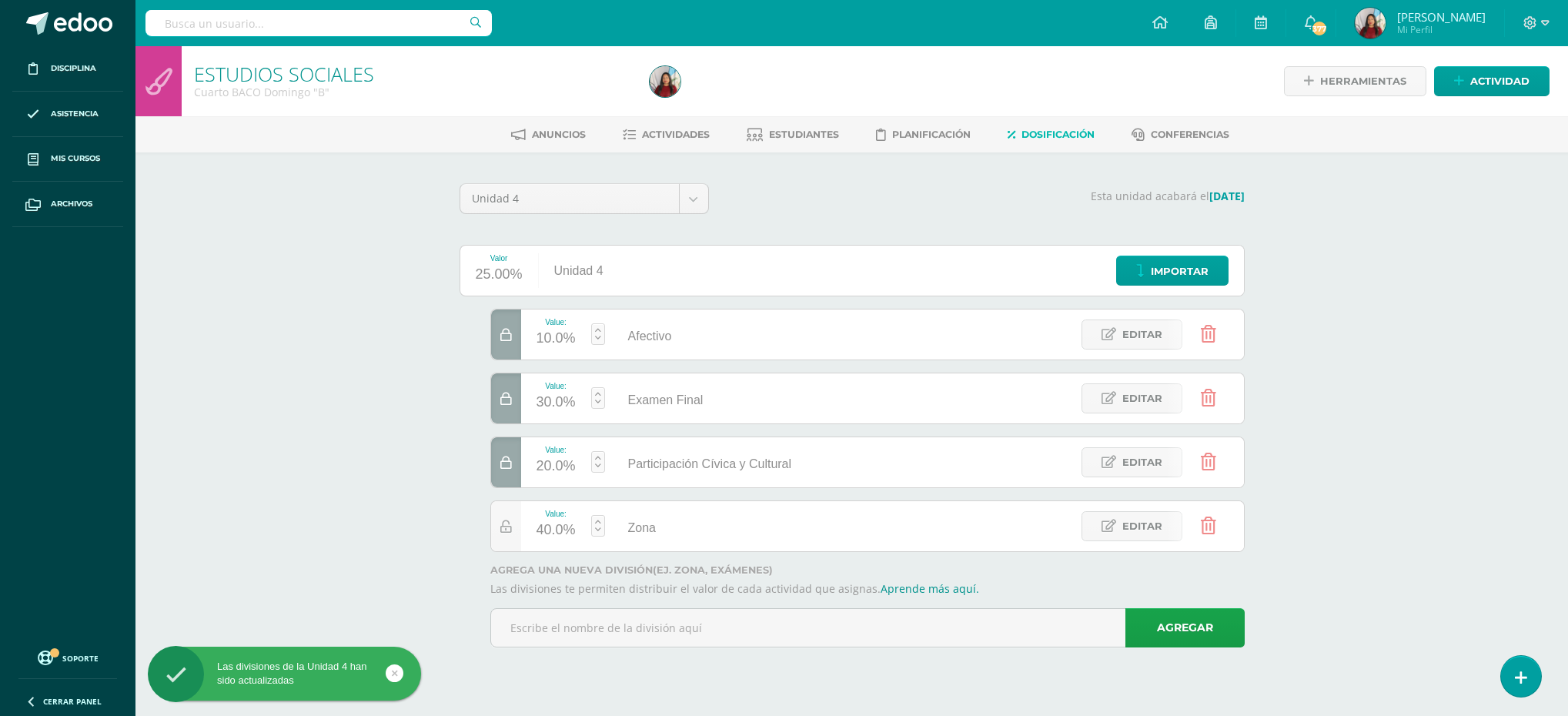
click at [506, 474] on div at bounding box center [505, 462] width 30 height 50
click at [508, 406] on icon at bounding box center [506, 398] width 12 height 13
click at [511, 330] on icon at bounding box center [506, 335] width 12 height 13
click at [599, 525] on link at bounding box center [598, 525] width 14 height 21
type input "50"
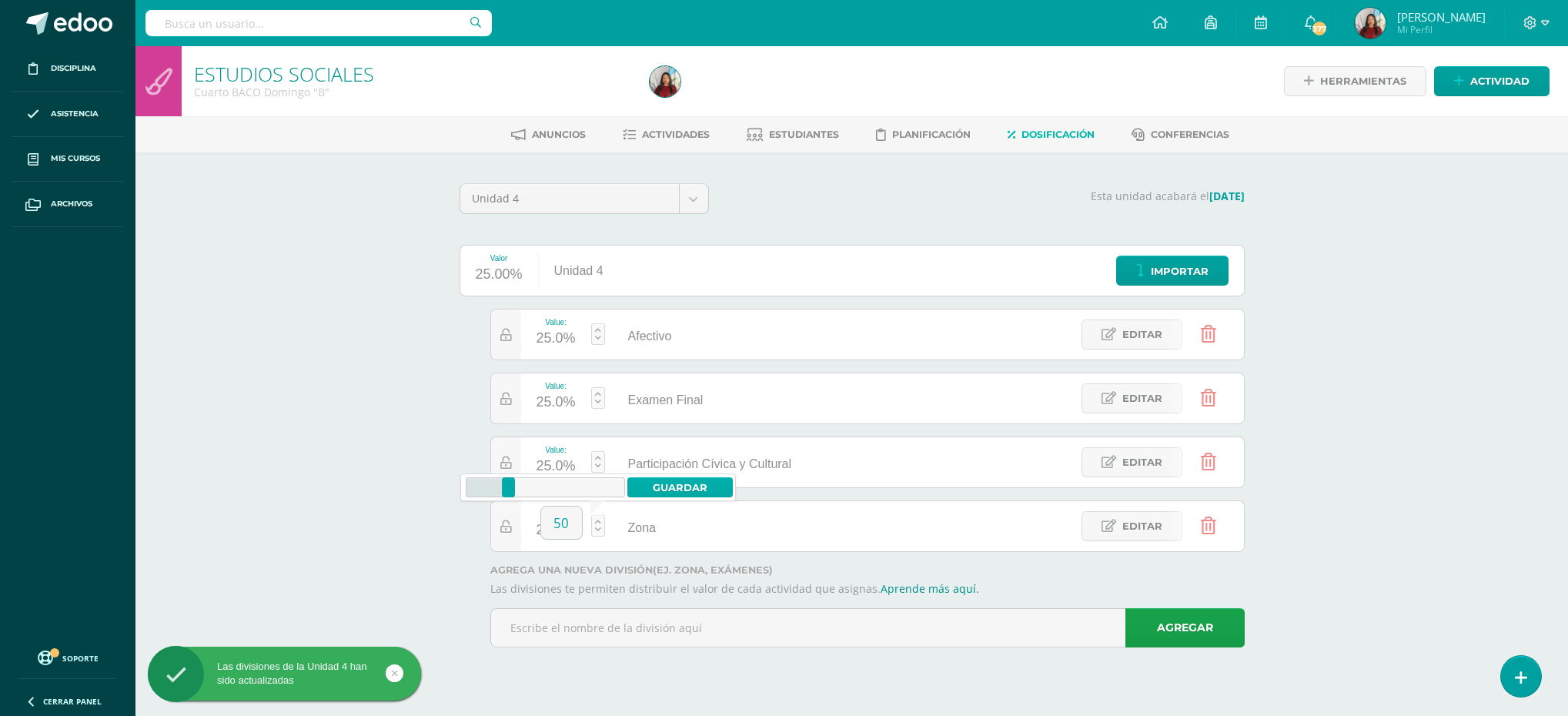
click at [672, 488] on link "Guardar" at bounding box center [680, 487] width 105 height 20
click at [594, 465] on link at bounding box center [598, 461] width 14 height 21
type input "20"
click at [670, 423] on link "Guardar" at bounding box center [680, 423] width 105 height 20
click at [600, 398] on link at bounding box center [598, 397] width 14 height 21
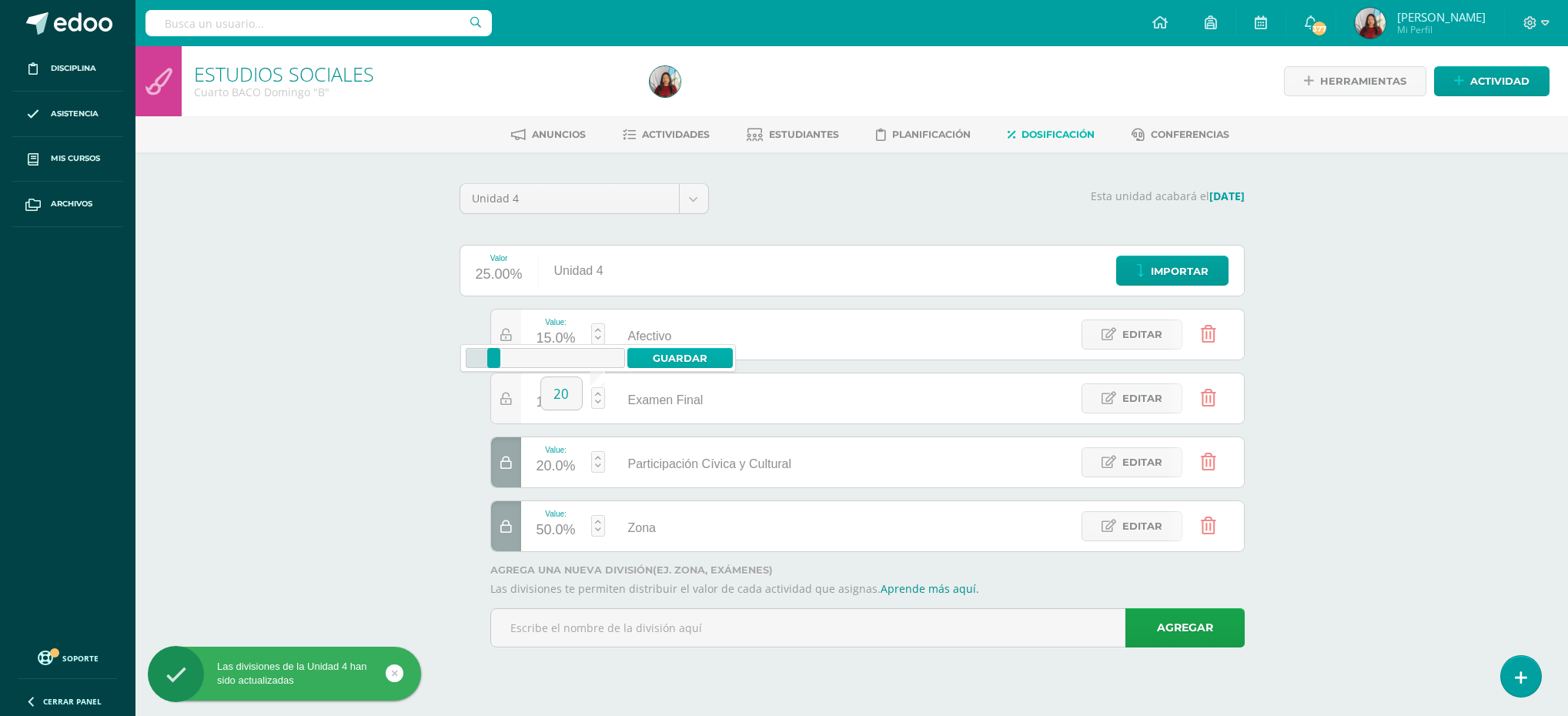
click at [677, 360] on link "Guardar" at bounding box center [680, 358] width 105 height 20
type input "20"
click at [675, 131] on span "Actividades" at bounding box center [676, 135] width 68 height 12
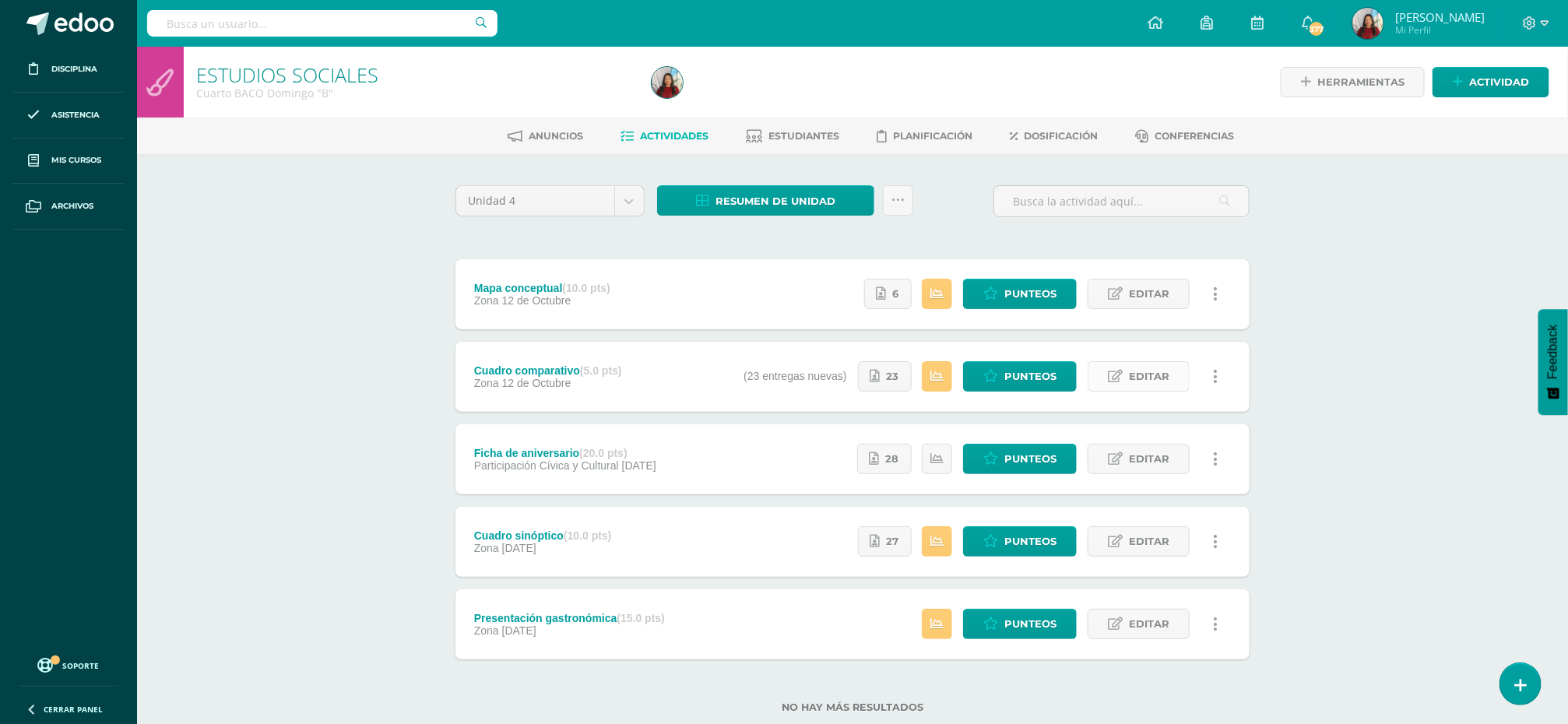
click at [1131, 372] on span "Editar" at bounding box center [1149, 376] width 40 height 29
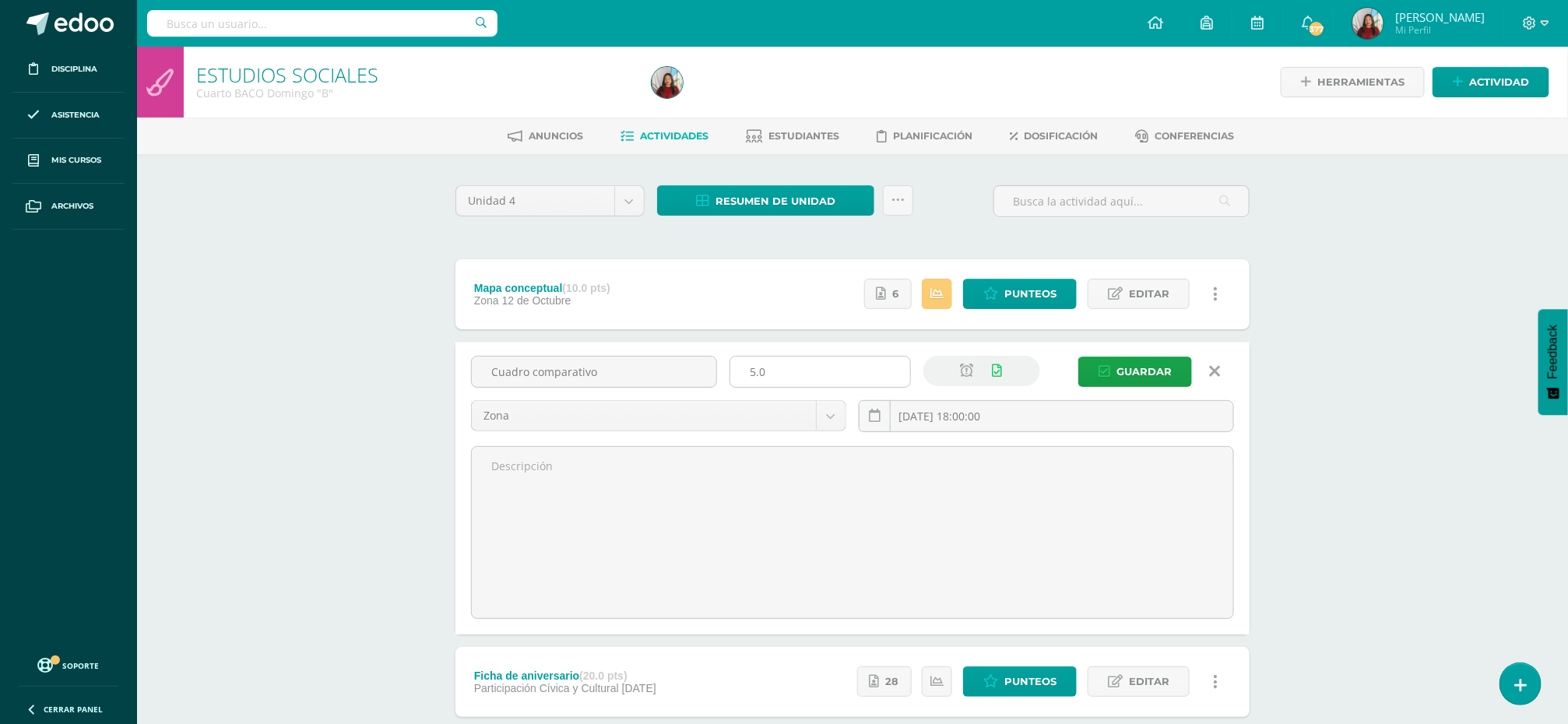
click at [755, 372] on input "5.0" at bounding box center [820, 371] width 180 height 30
type input "10.0"
click at [1119, 368] on span "Guardar" at bounding box center [1144, 372] width 55 height 29
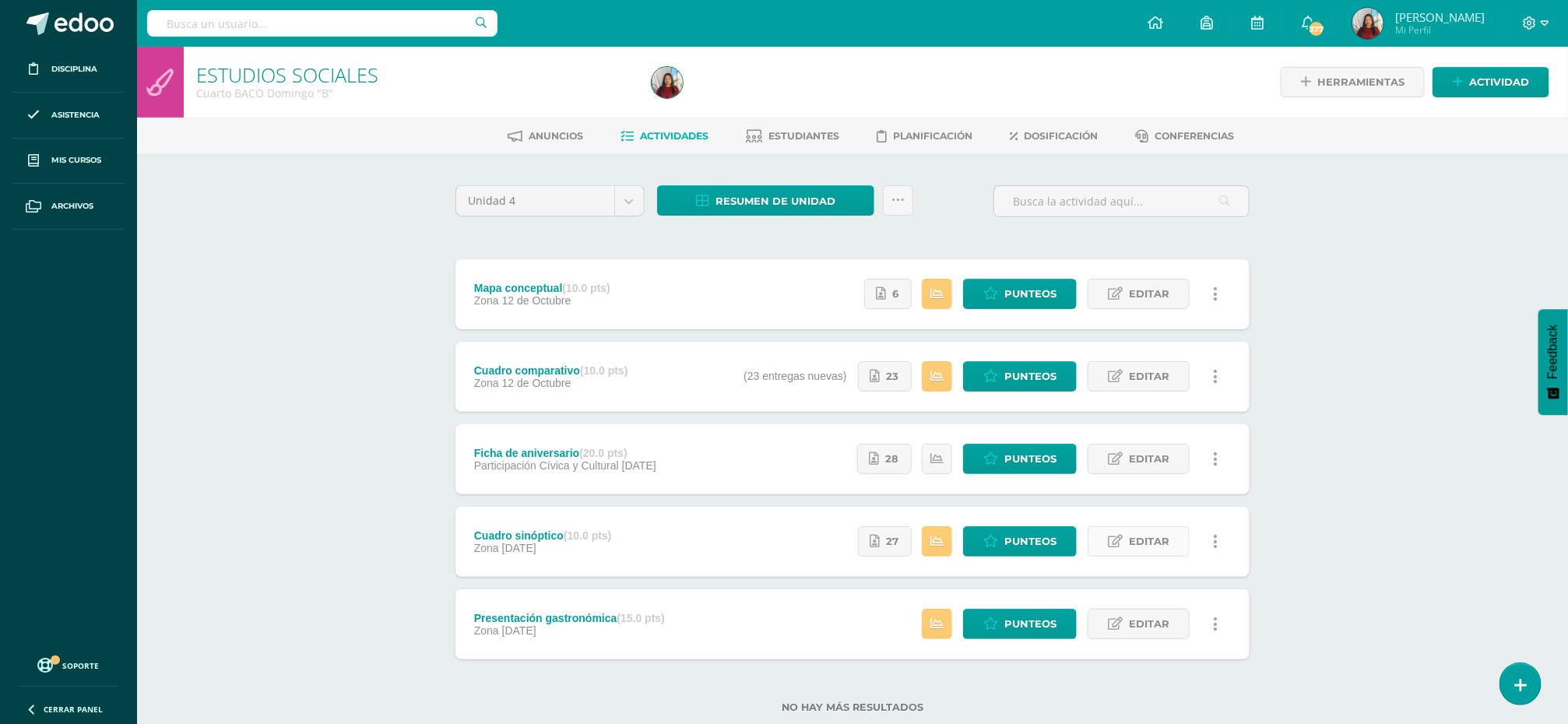
click at [1144, 540] on span "Editar" at bounding box center [1149, 542] width 40 height 29
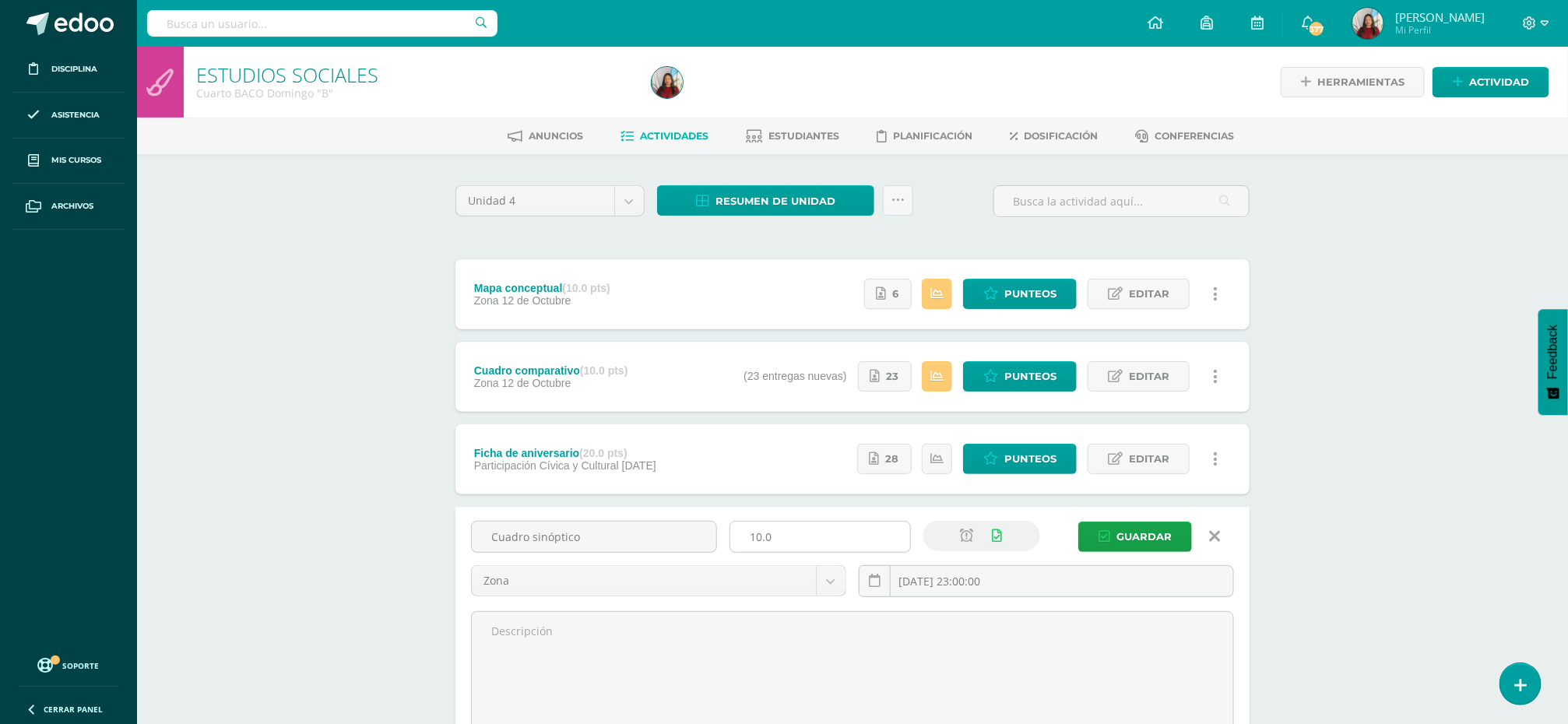
click at [761, 535] on input "10.0" at bounding box center [820, 536] width 180 height 30
type input "15.0"
click at [1117, 537] on span "Guardar" at bounding box center [1144, 536] width 55 height 29
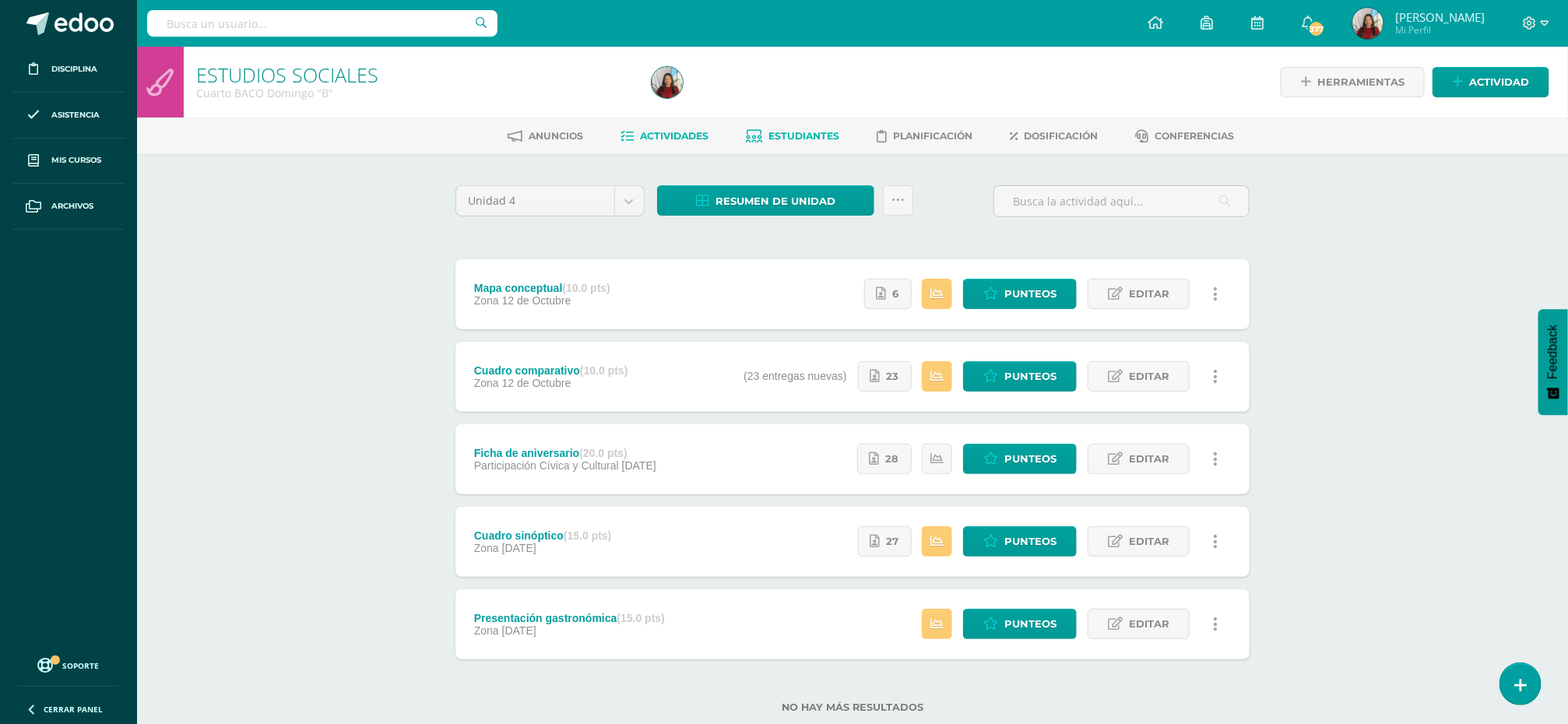
click at [809, 126] on link "Estudiantes" at bounding box center [793, 135] width 93 height 25
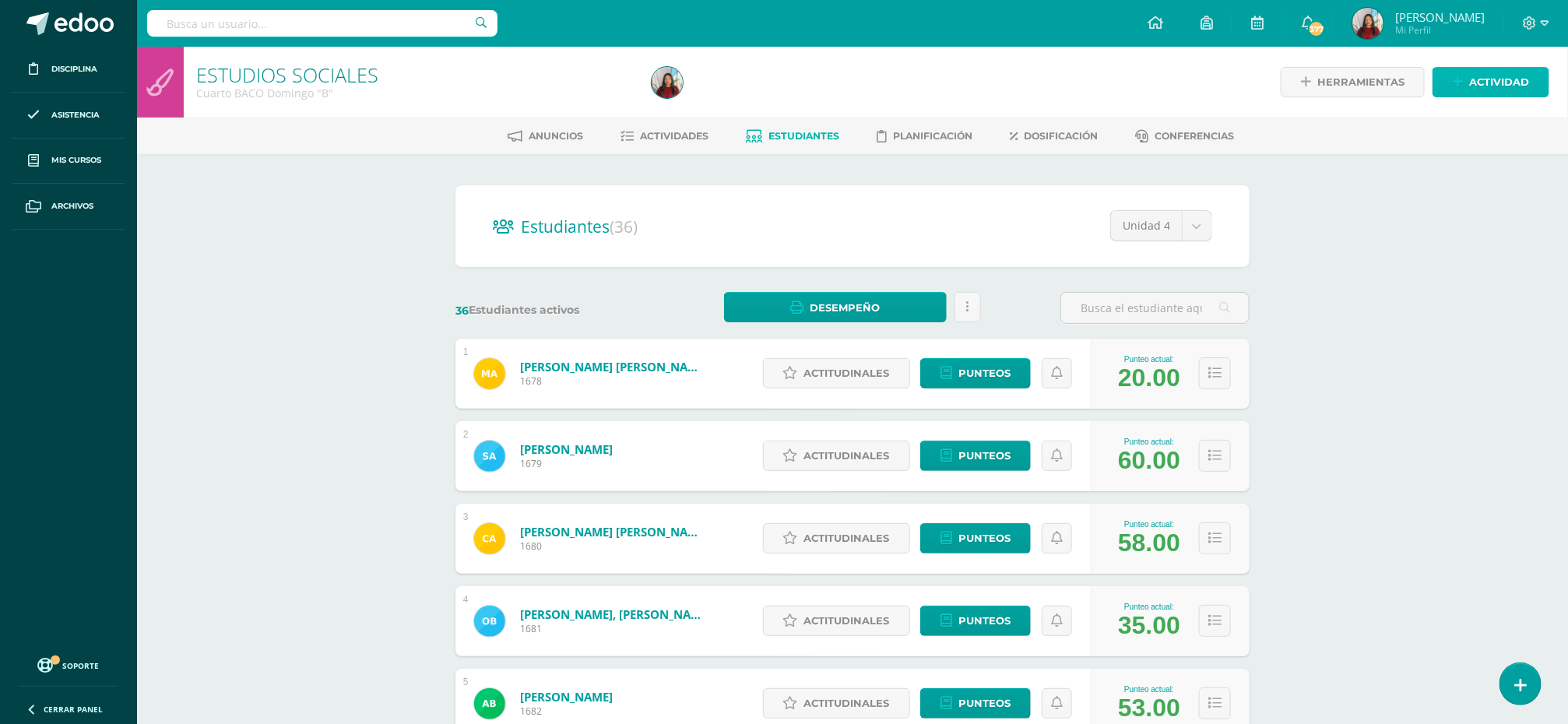
click at [1483, 81] on span "Actividad" at bounding box center [1499, 82] width 60 height 29
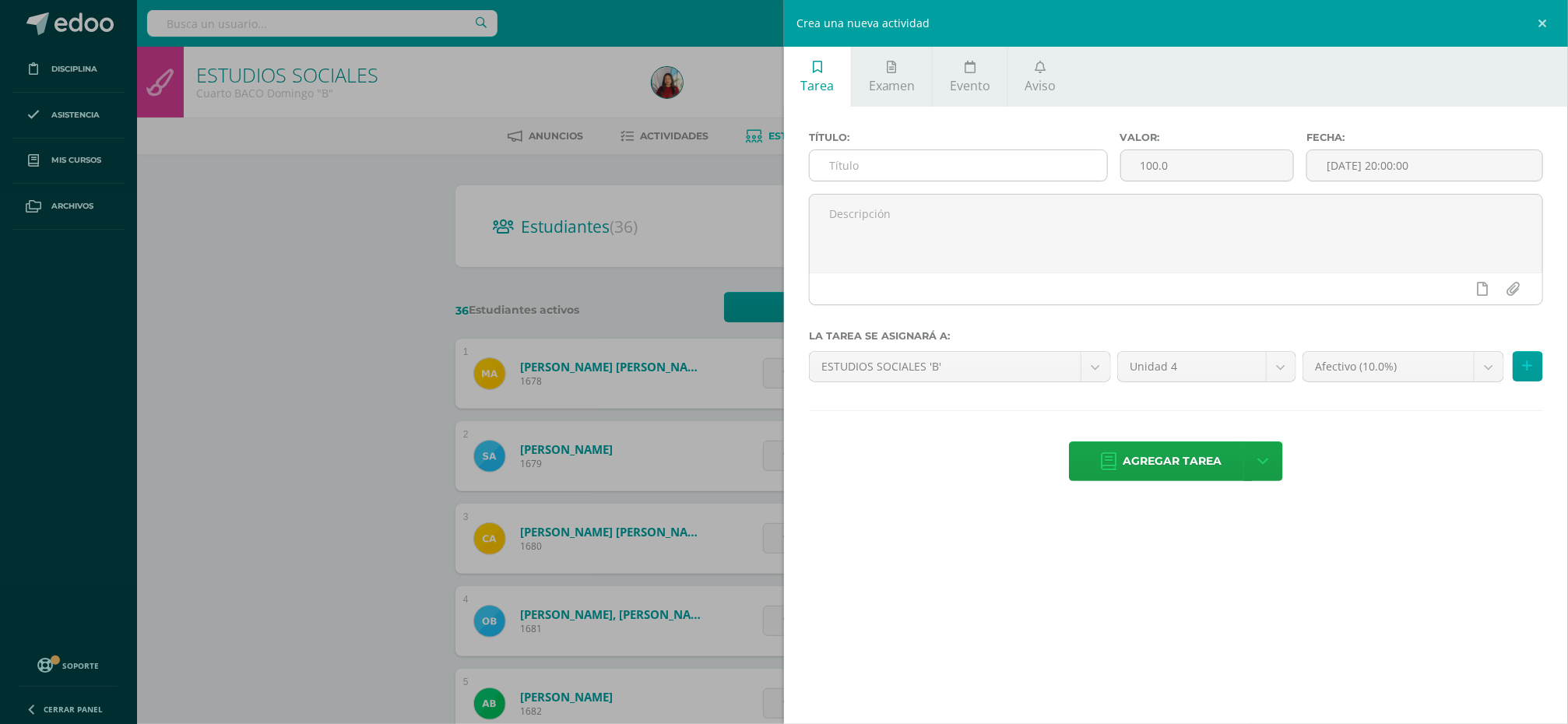
click at [867, 159] on input "text" at bounding box center [958, 165] width 297 height 30
click at [867, 159] on input "A" at bounding box center [958, 165] width 297 height 30
type input "Actitudinal"
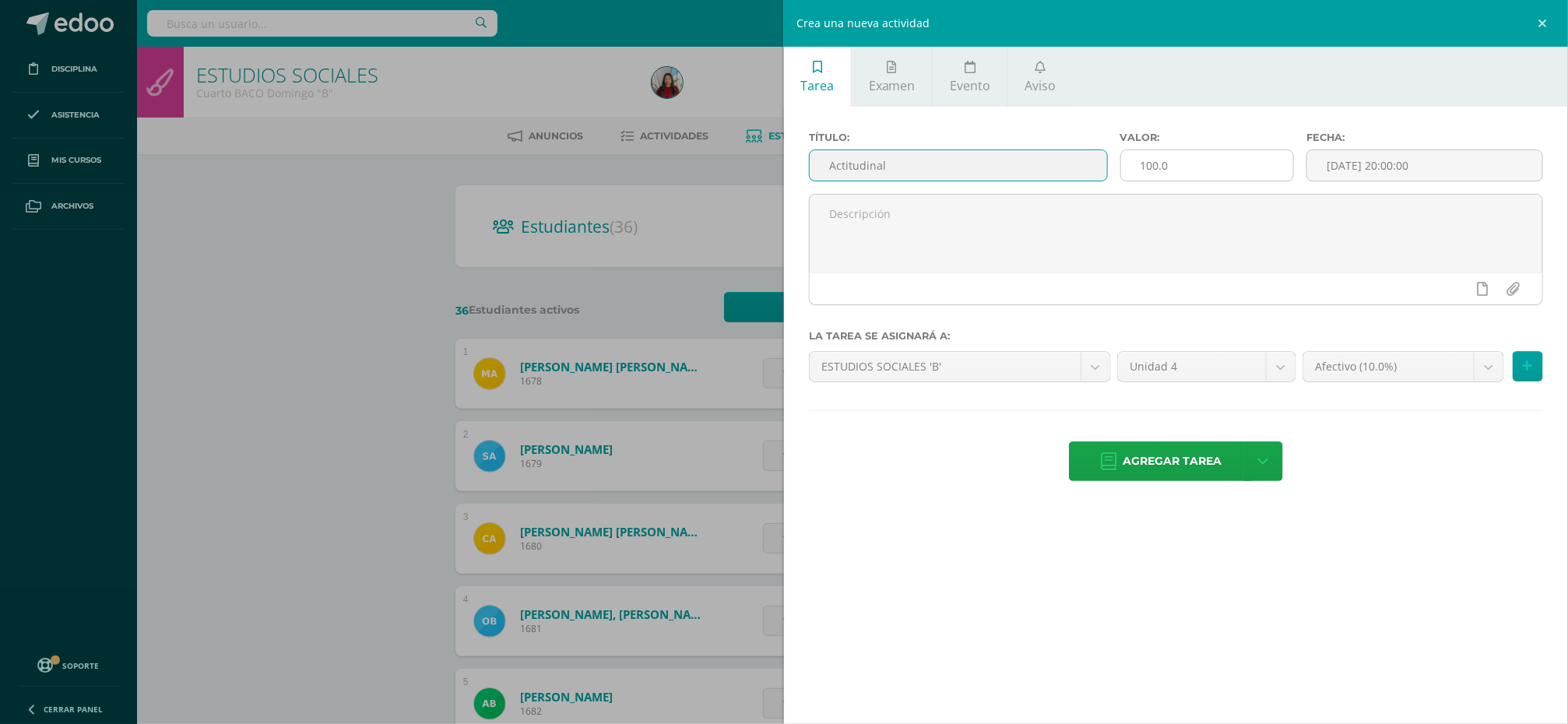
click at [1155, 161] on input "100.0" at bounding box center [1208, 165] width 173 height 30
type input "10.0"
click at [1156, 456] on span "Agregar tarea" at bounding box center [1172, 461] width 99 height 38
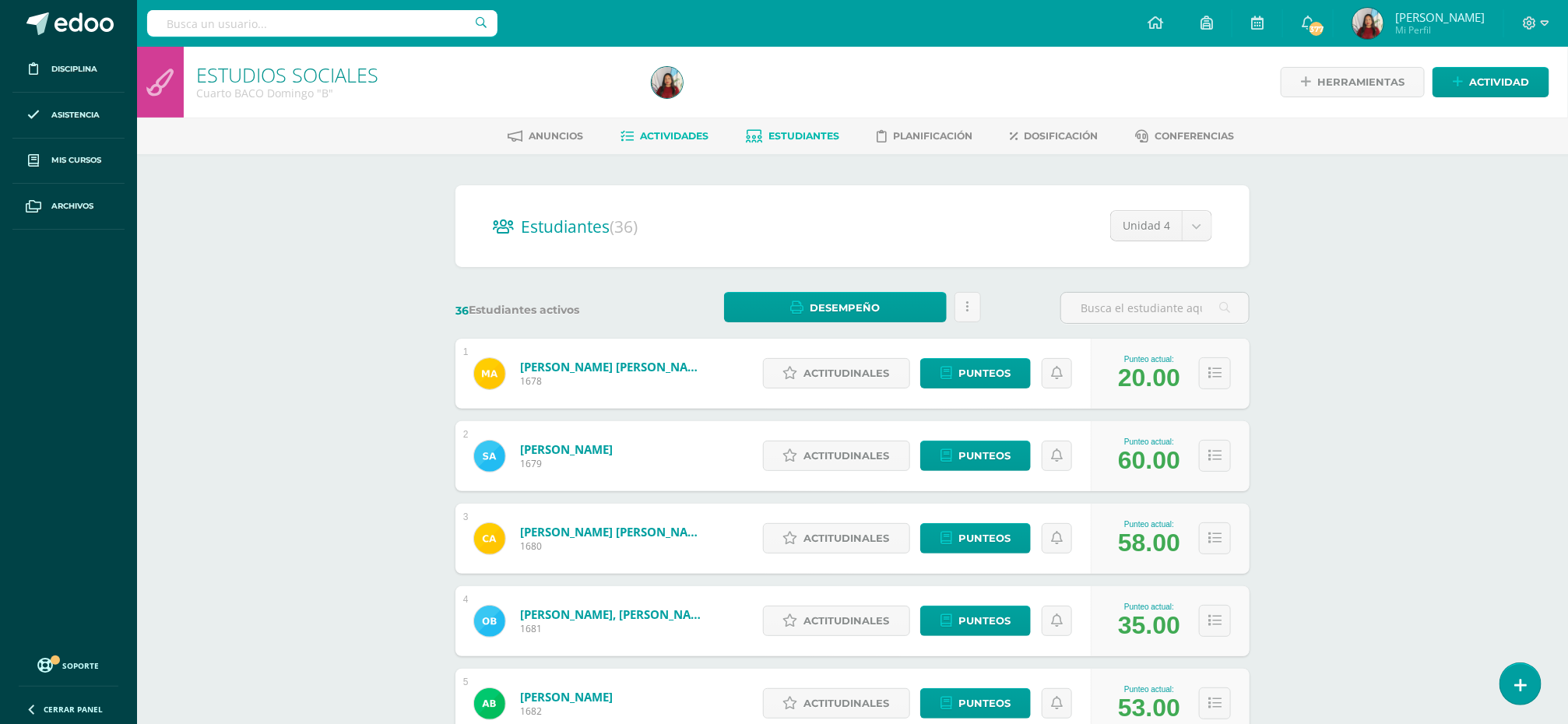
click at [657, 133] on span "Actividades" at bounding box center [675, 136] width 69 height 12
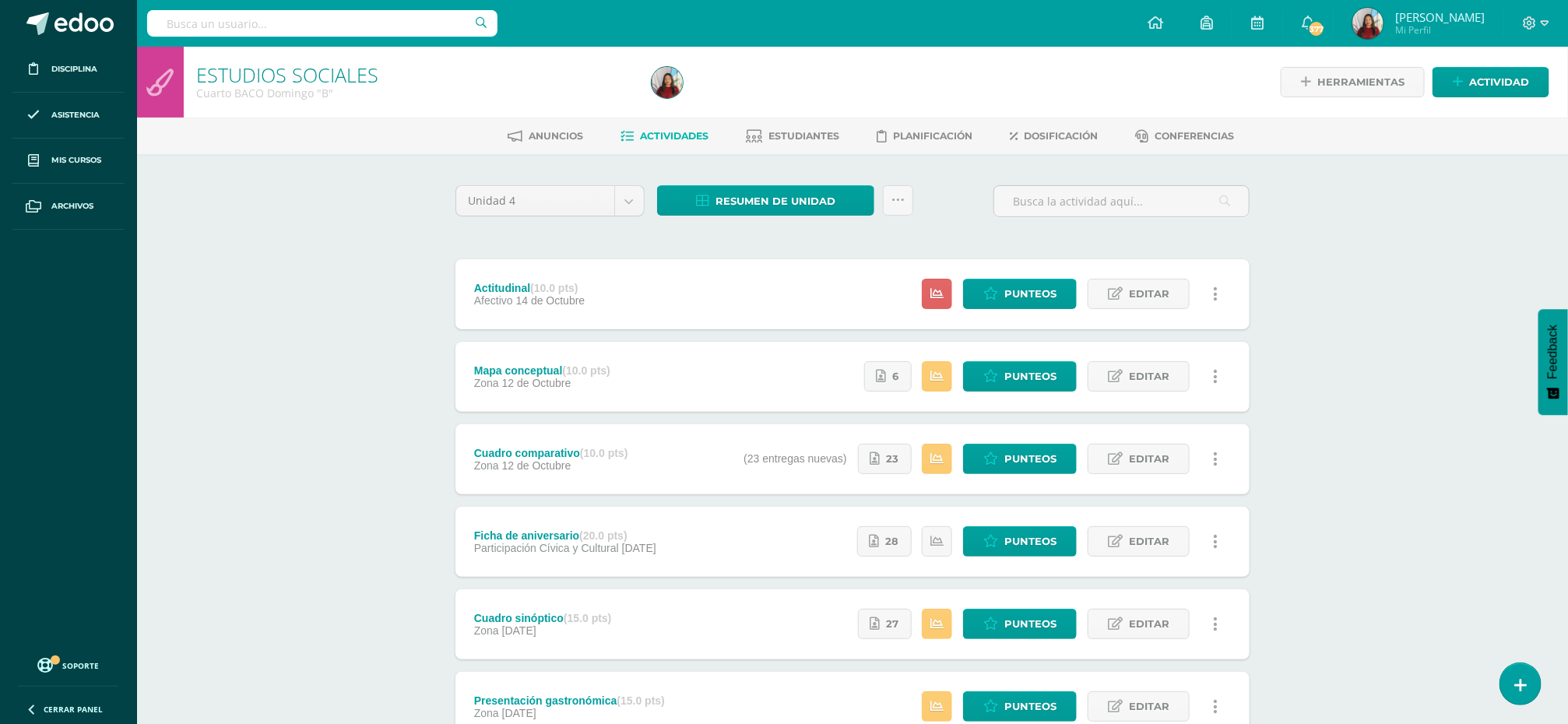
click at [1379, 315] on div "ESTUDIOS SOCIALES Cuarto BACO Domingo "B" Herramientas Detalle de asistencias A…" at bounding box center [852, 446] width 1431 height 799
